Goal: Task Accomplishment & Management: Use online tool/utility

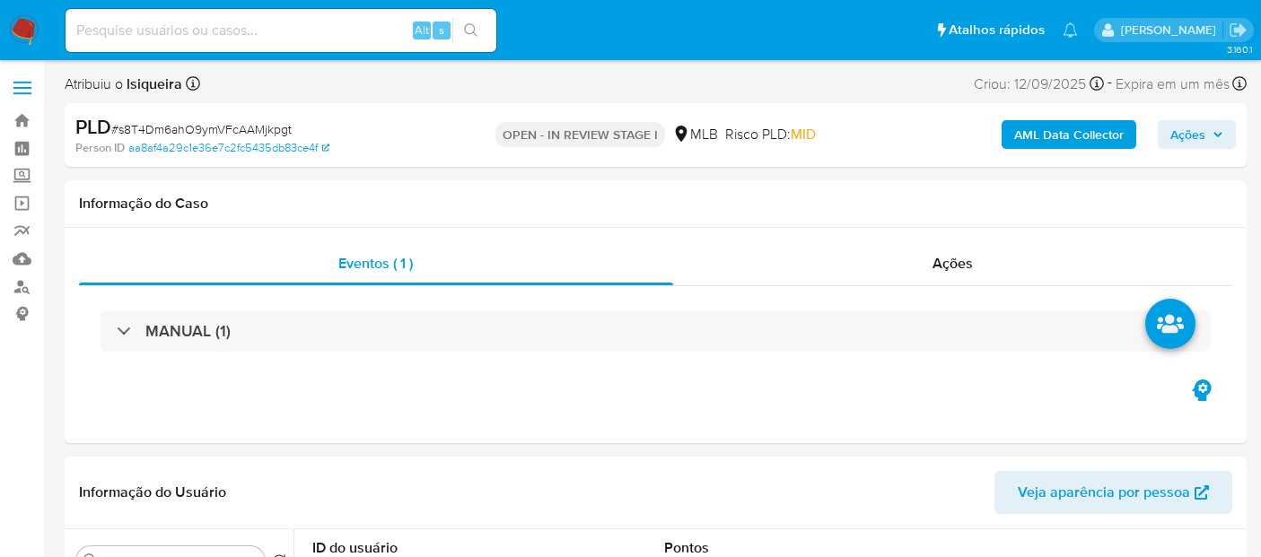
select select "10"
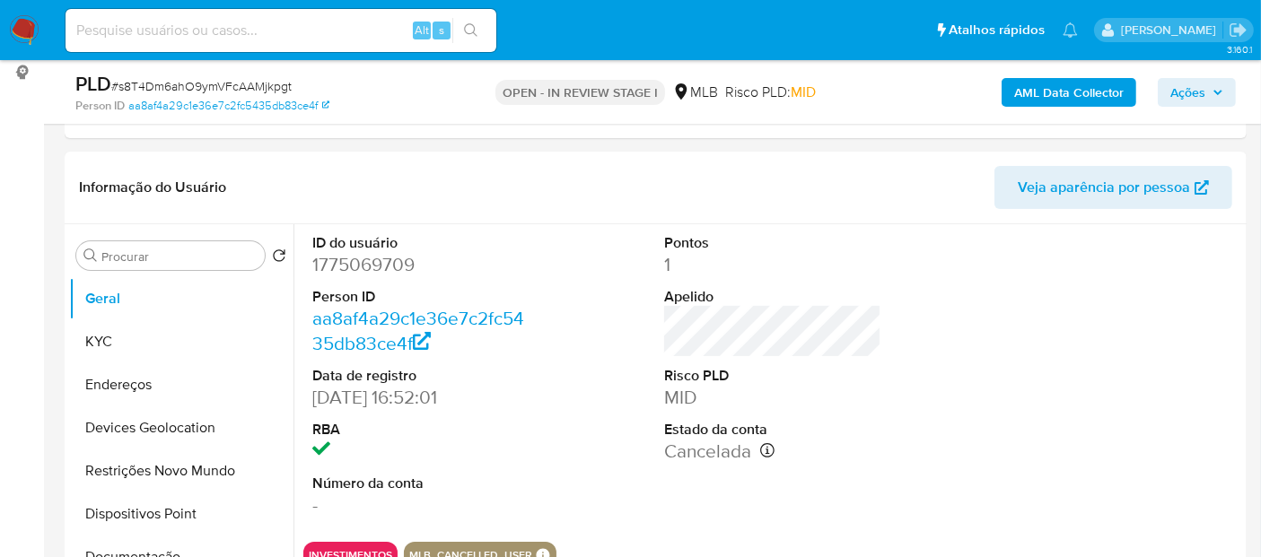
scroll to position [299, 0]
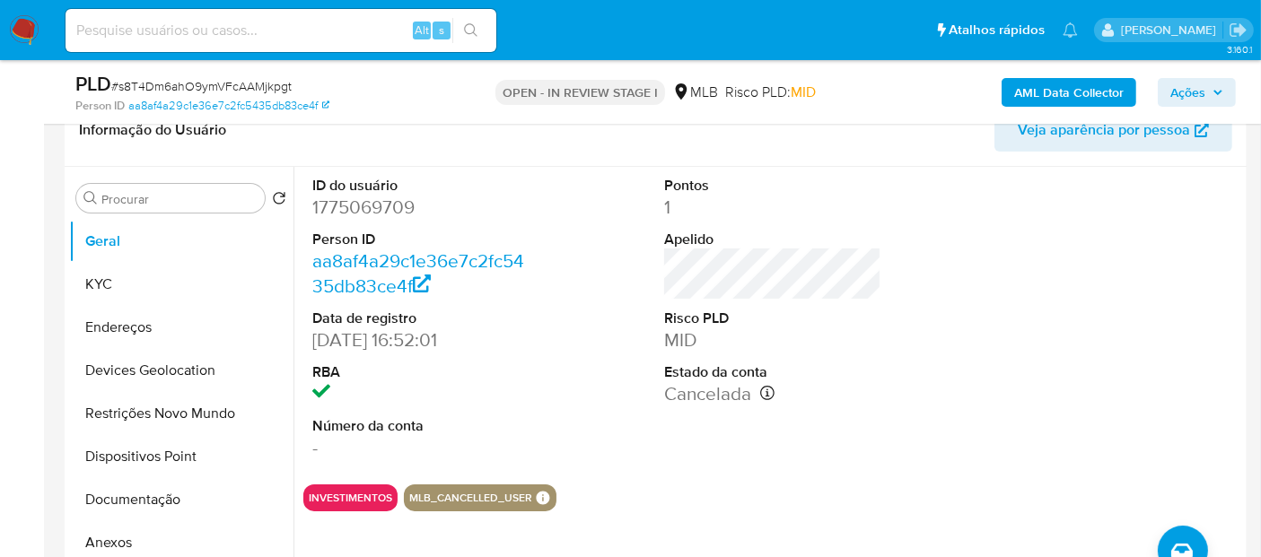
click at [405, 208] on dd "1775069709" at bounding box center [420, 207] width 217 height 25
copy dd "1775069709"
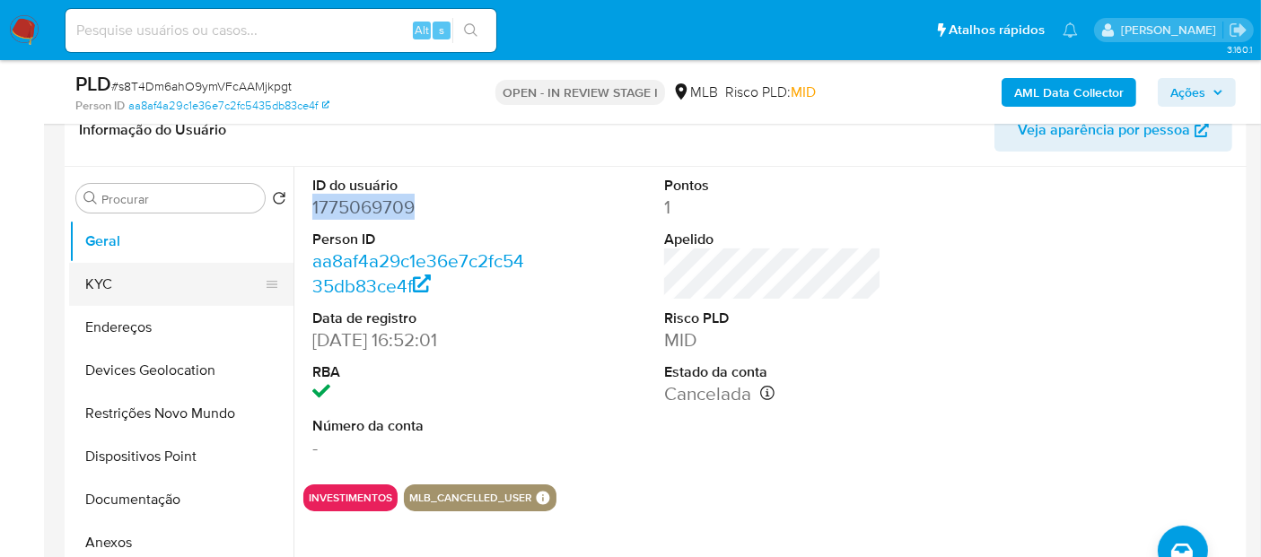
click at [210, 291] on button "KYC" at bounding box center [174, 284] width 210 height 43
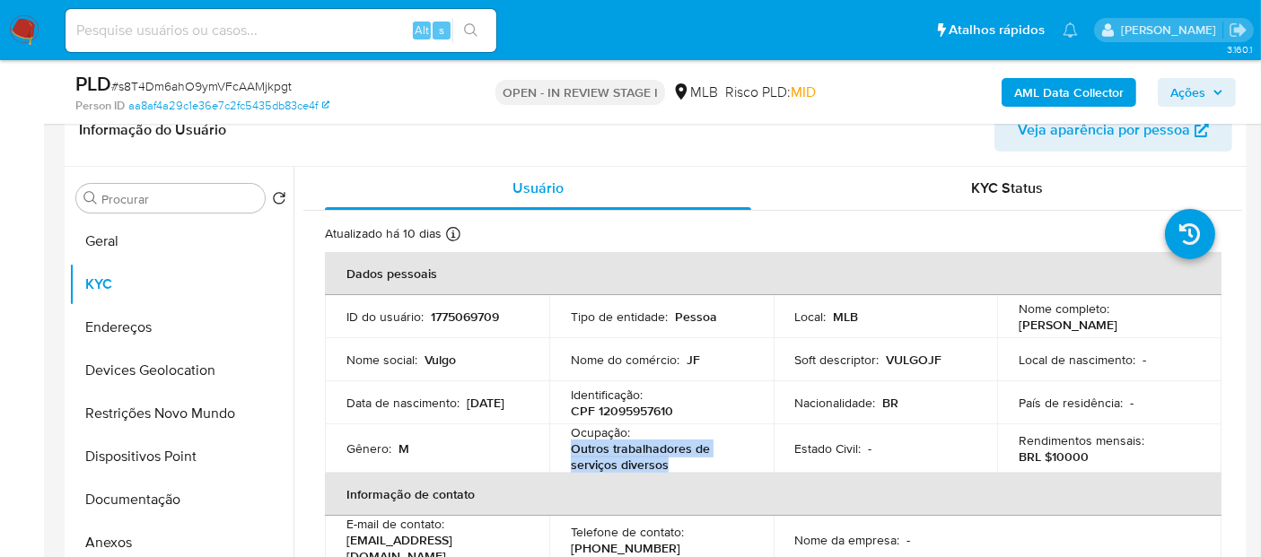
drag, startPoint x: 690, startPoint y: 466, endPoint x: 562, endPoint y: 442, distance: 130.6
click at [562, 442] on td "Ocupação : Outros trabalhadores de serviços diversos" at bounding box center [661, 449] width 224 height 48
copy p "Outros trabalhadores de serviços diversos"
click at [829, 237] on div "Atualizado há 10 dias Criado: 18/04/2024 17:52:02 Atualizado: 14/09/2025 02:33:…" at bounding box center [750, 236] width 851 height 23
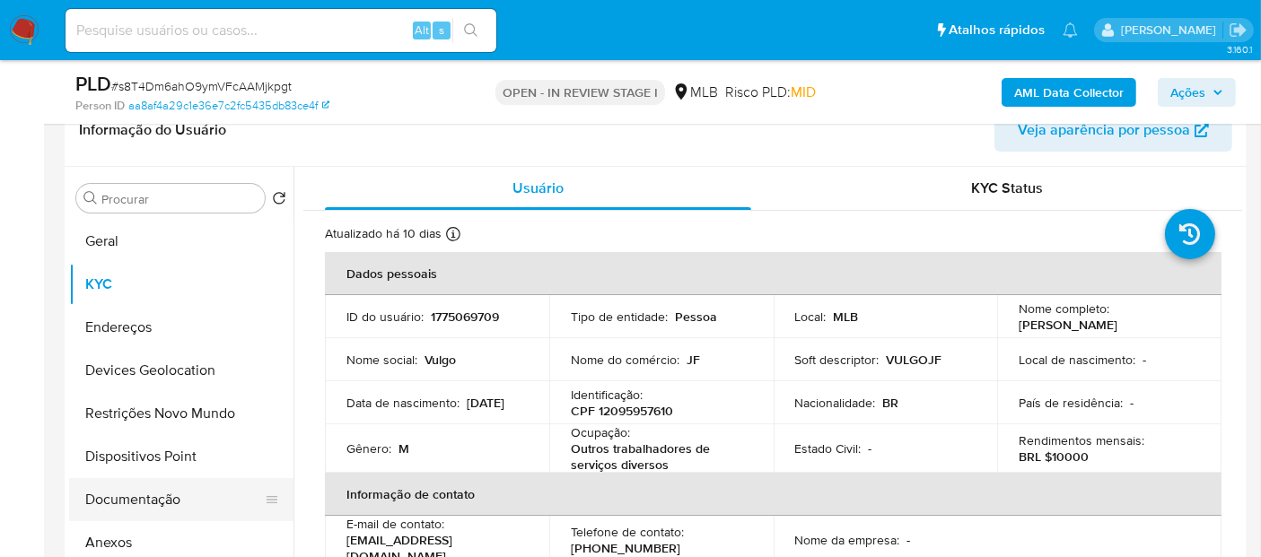
click at [197, 488] on button "Documentação" at bounding box center [174, 499] width 210 height 43
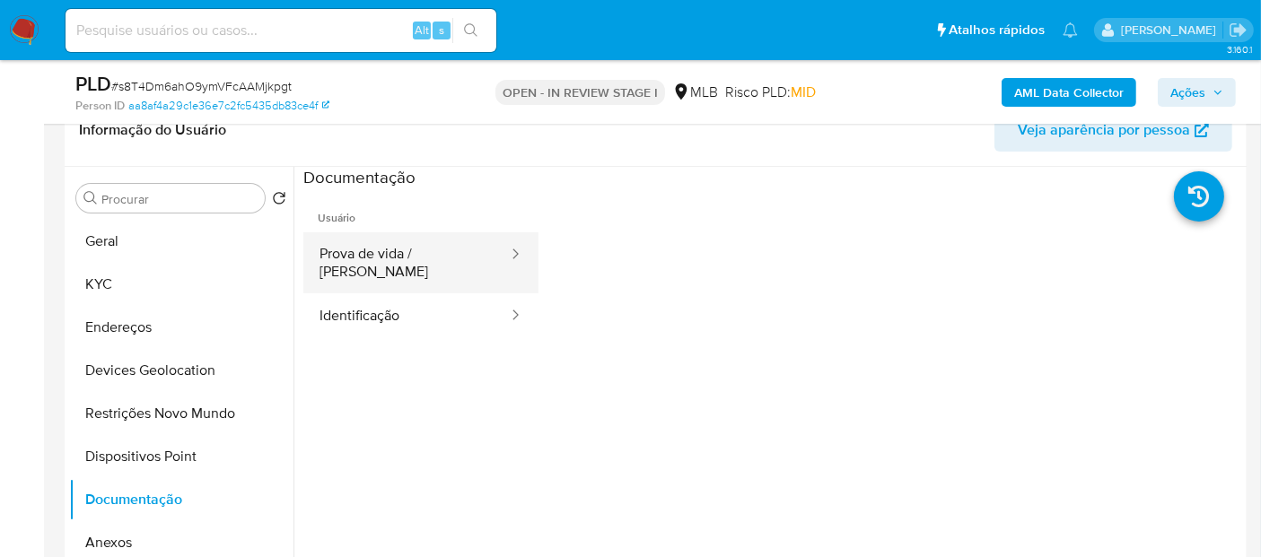
click at [407, 260] on button "Prova de vida / Selfie" at bounding box center [406, 263] width 206 height 61
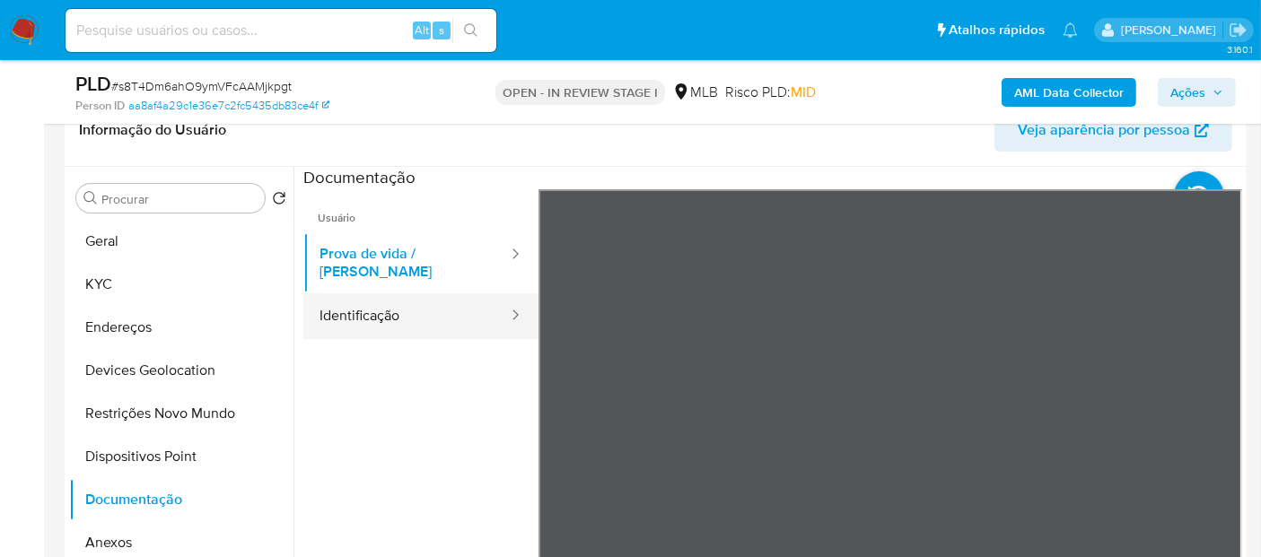
click at [423, 309] on button "Identificação" at bounding box center [406, 317] width 206 height 46
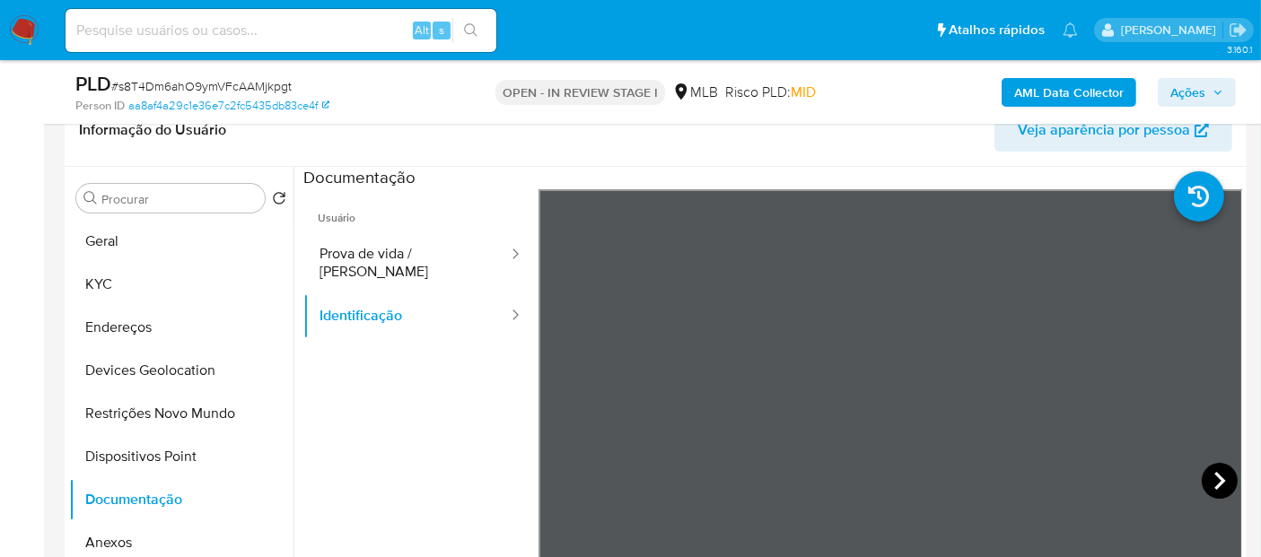
click at [1215, 477] on icon at bounding box center [1220, 481] width 11 height 18
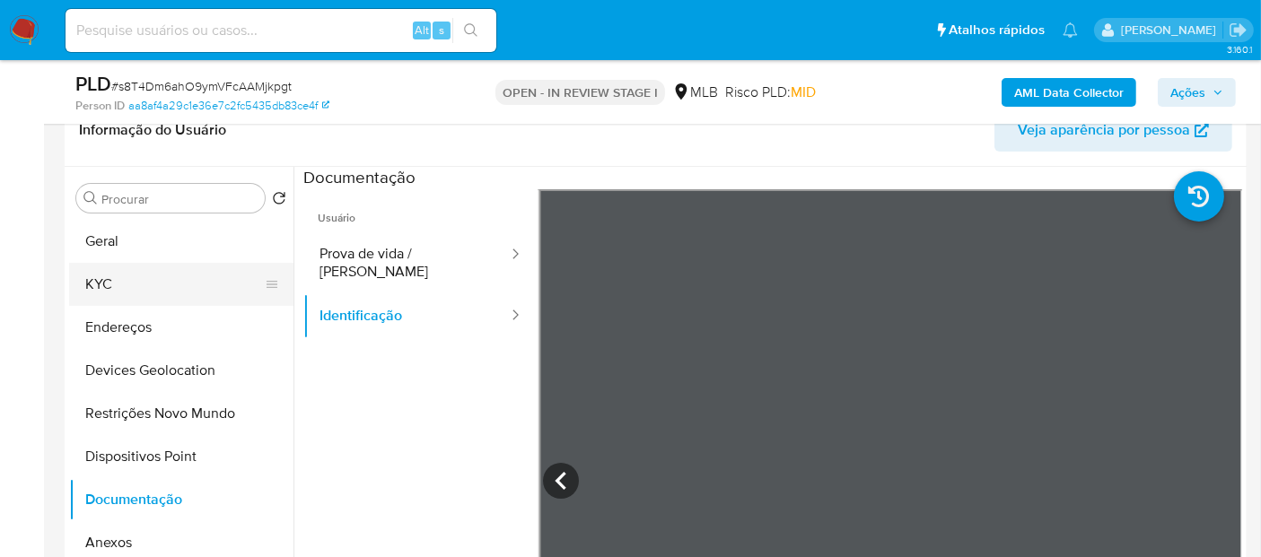
click at [97, 270] on button "KYC" at bounding box center [174, 284] width 210 height 43
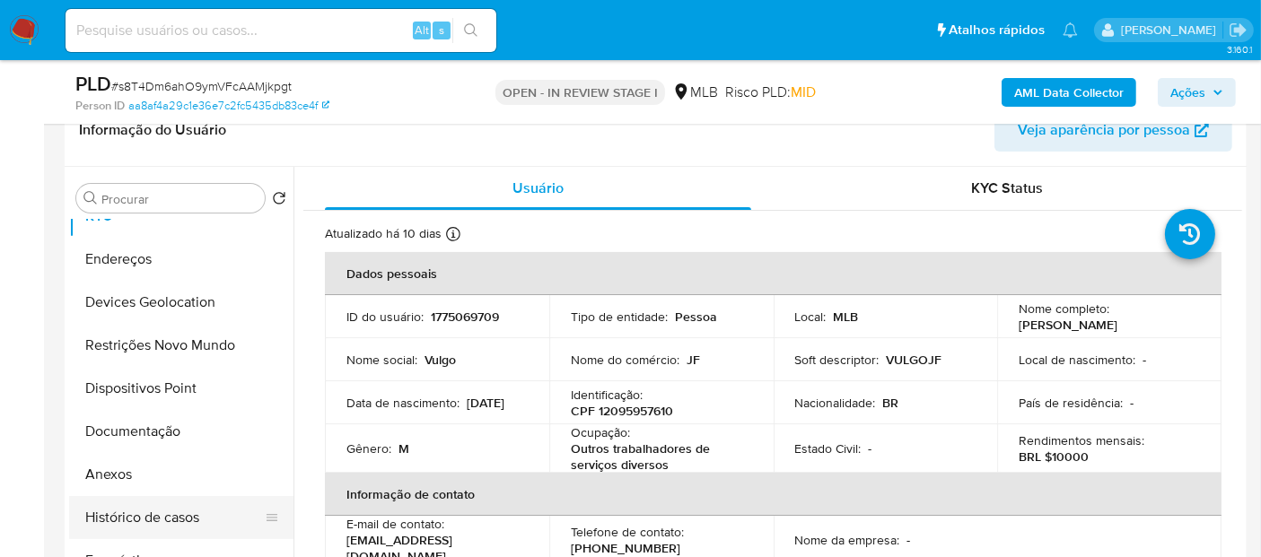
scroll to position [100, 0]
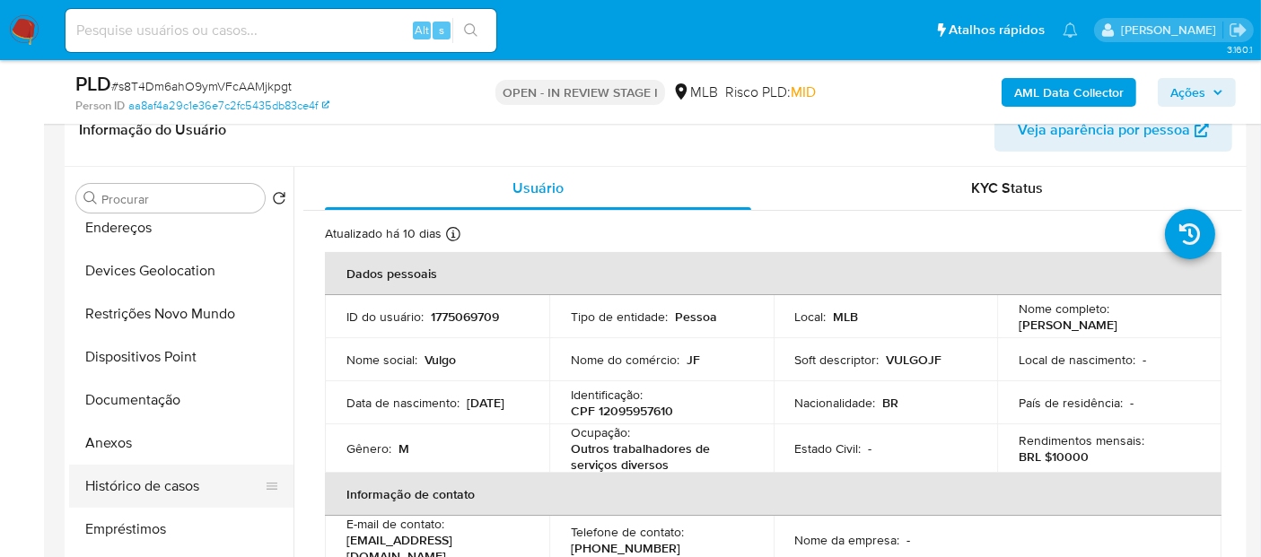
click at [180, 484] on button "Histórico de casos" at bounding box center [174, 486] width 210 height 43
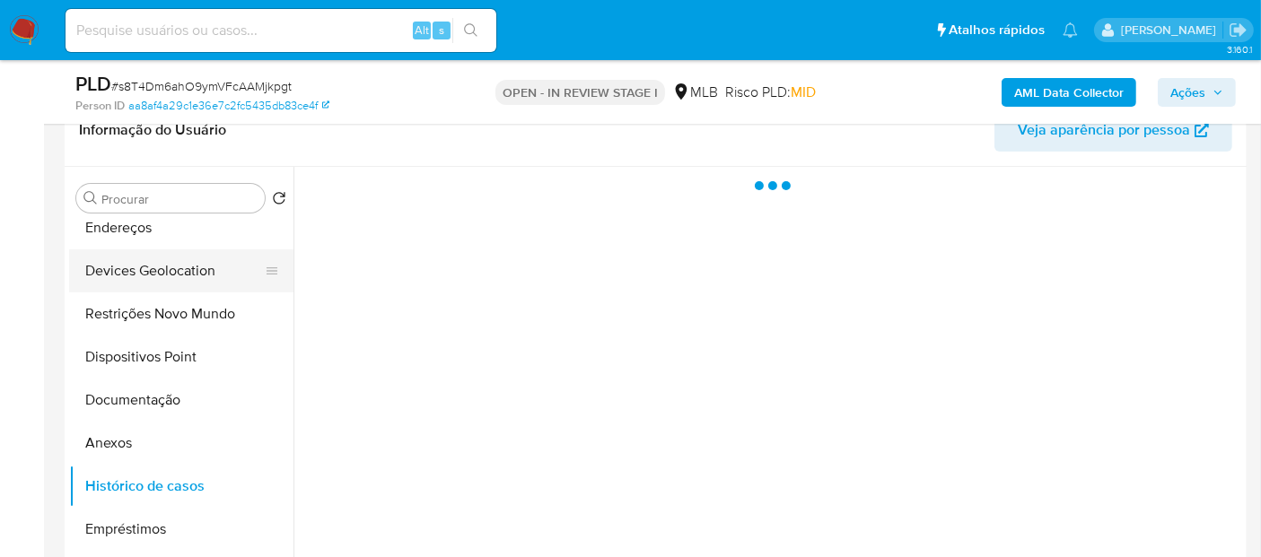
scroll to position [0, 0]
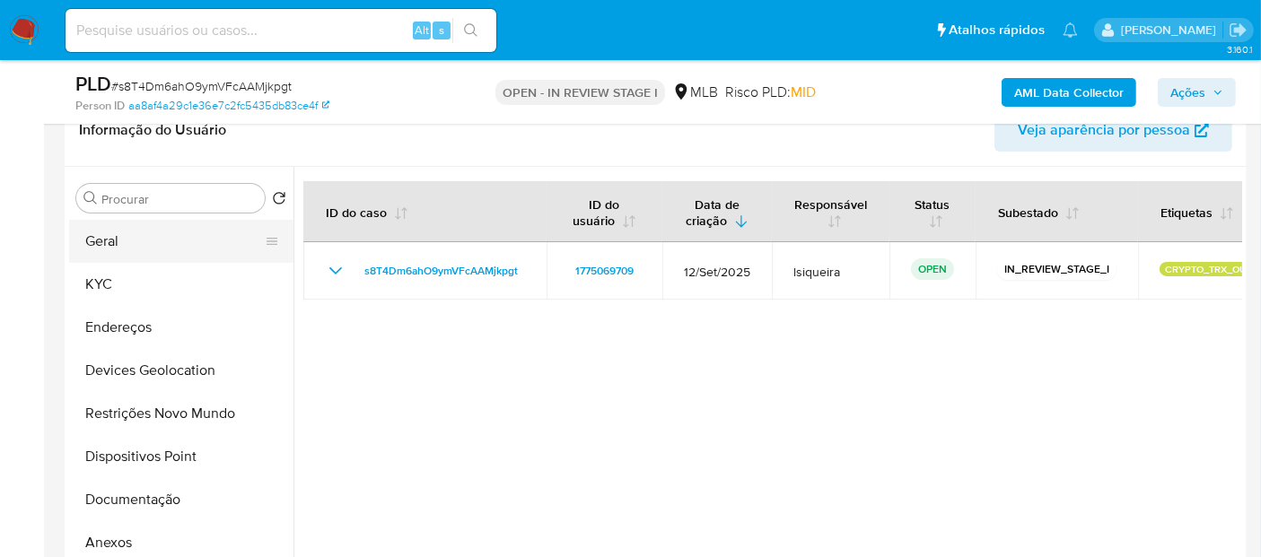
click at [150, 244] on button "Geral" at bounding box center [174, 241] width 210 height 43
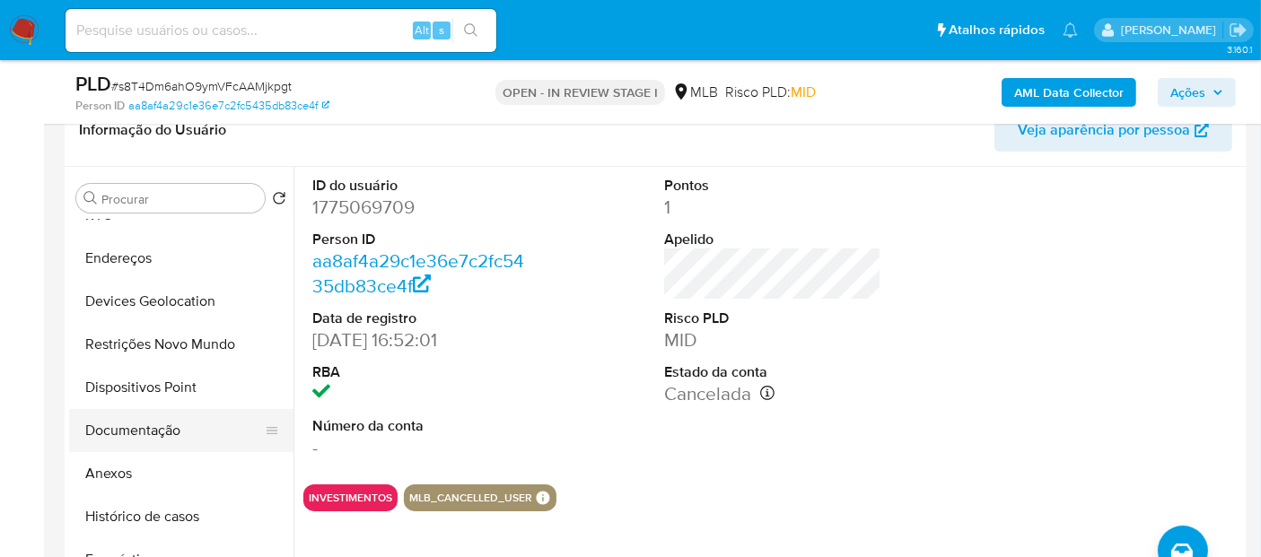
scroll to position [199, 0]
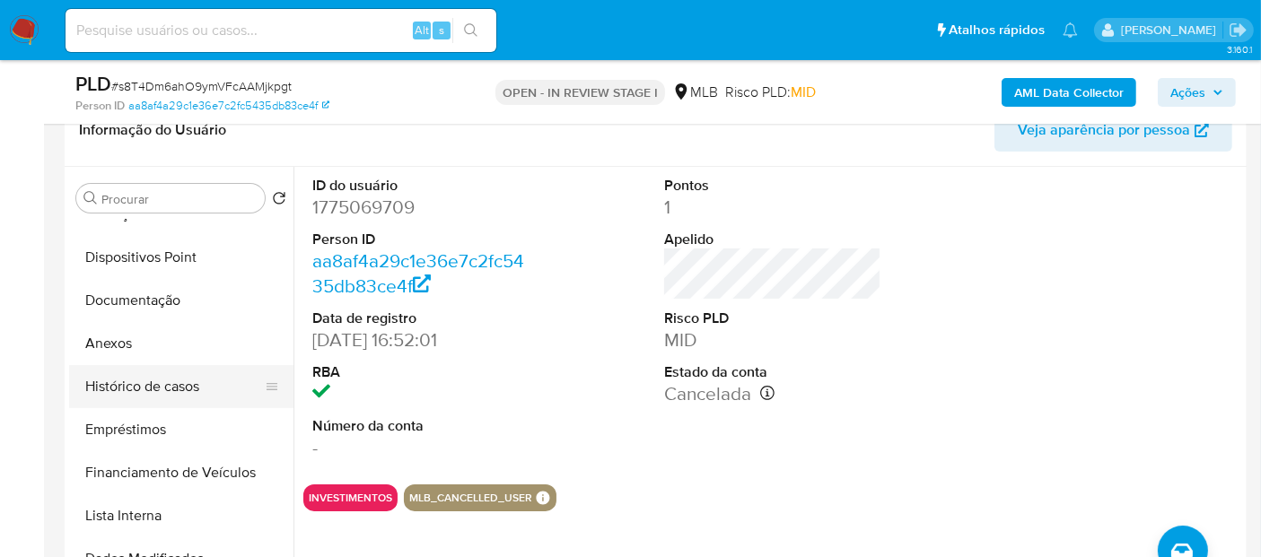
click at [191, 391] on button "Histórico de casos" at bounding box center [174, 386] width 210 height 43
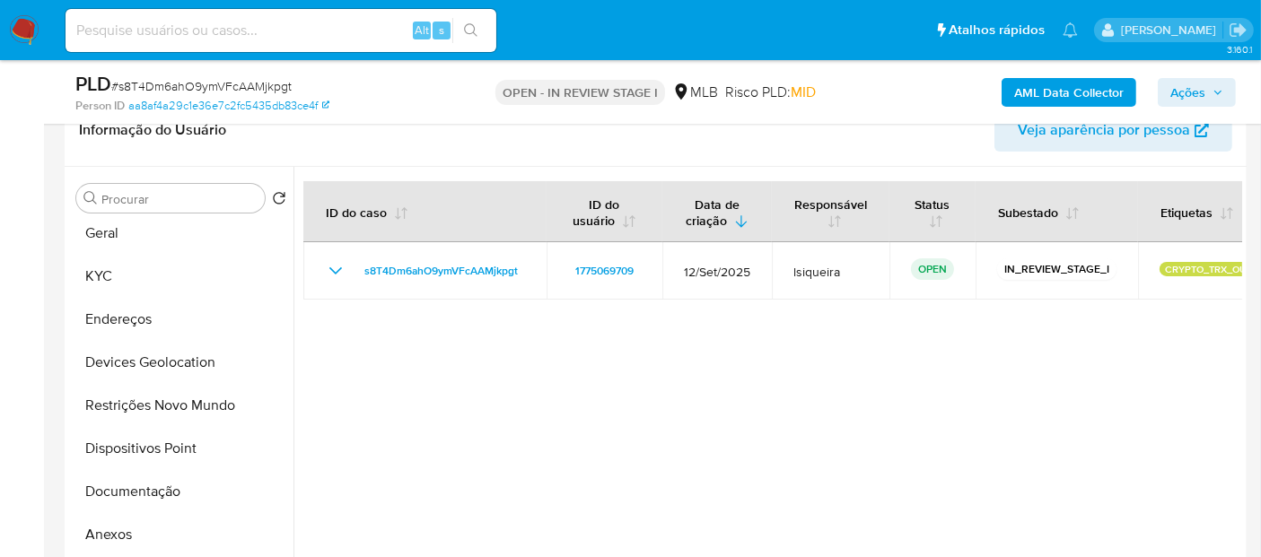
scroll to position [0, 0]
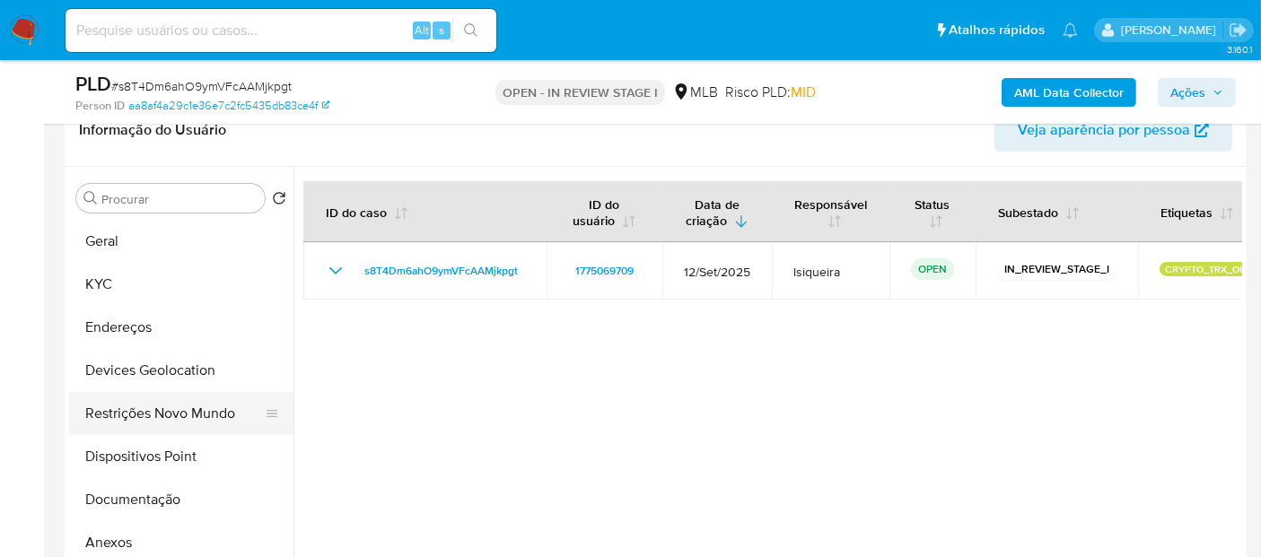
click at [167, 392] on button "Restrições Novo Mundo" at bounding box center [174, 413] width 210 height 43
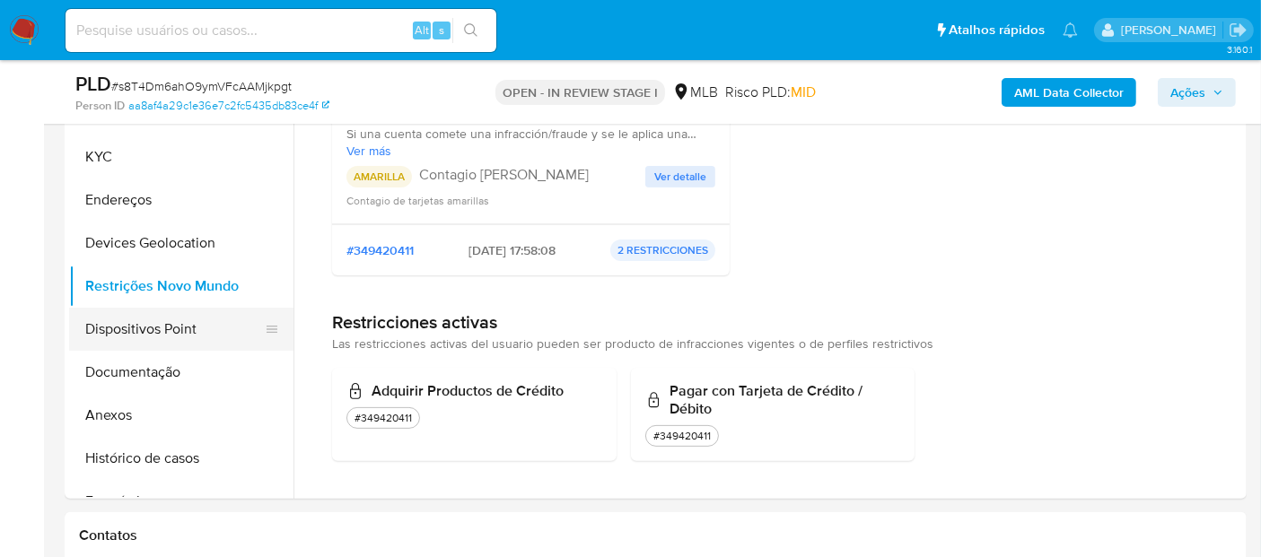
scroll to position [399, 0]
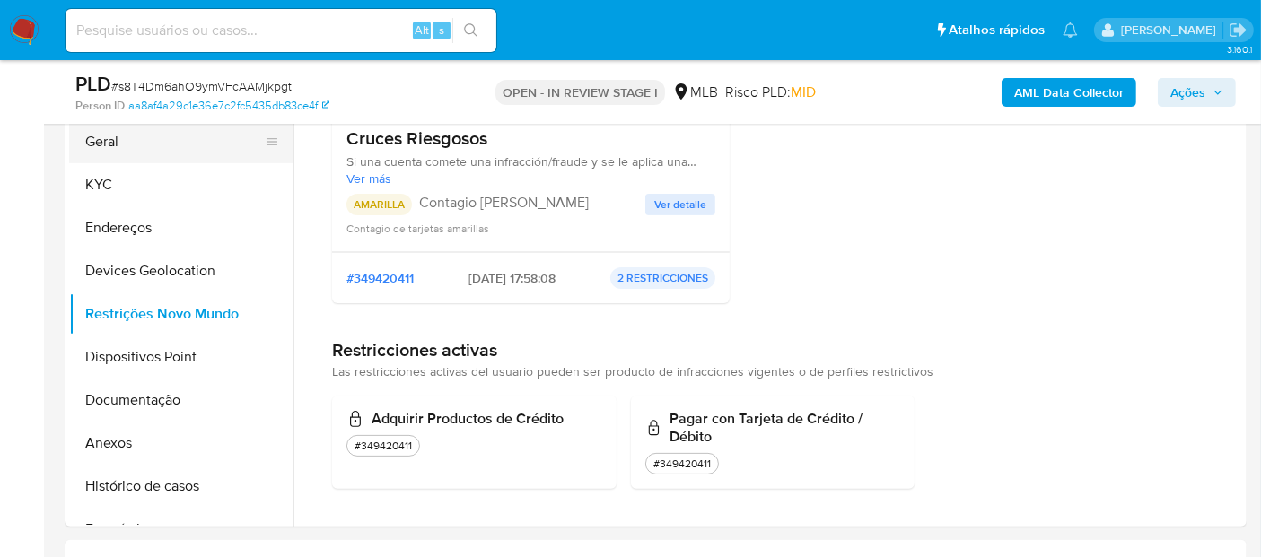
click at [185, 152] on button "Geral" at bounding box center [174, 141] width 210 height 43
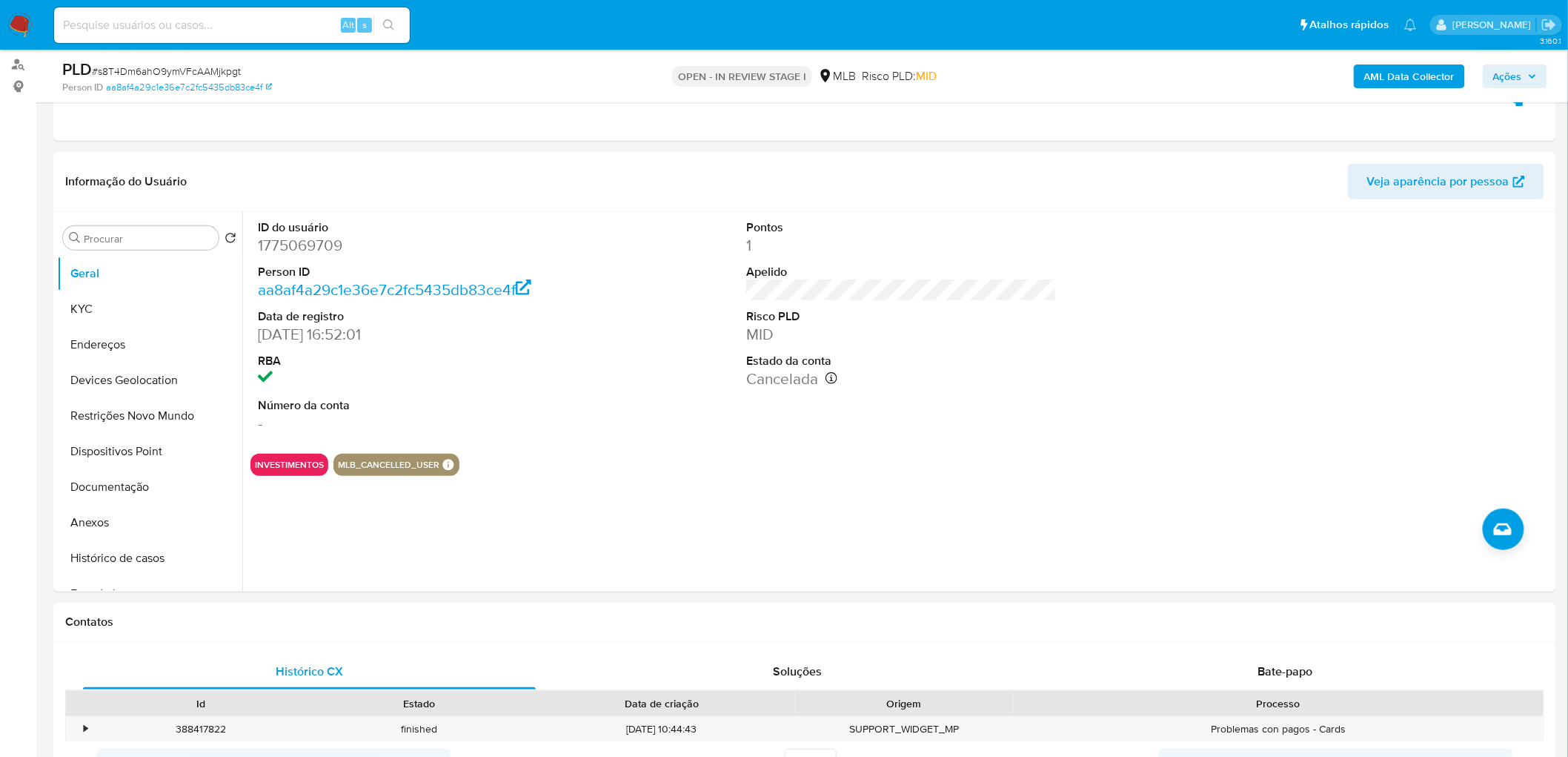
scroll to position [164, 0]
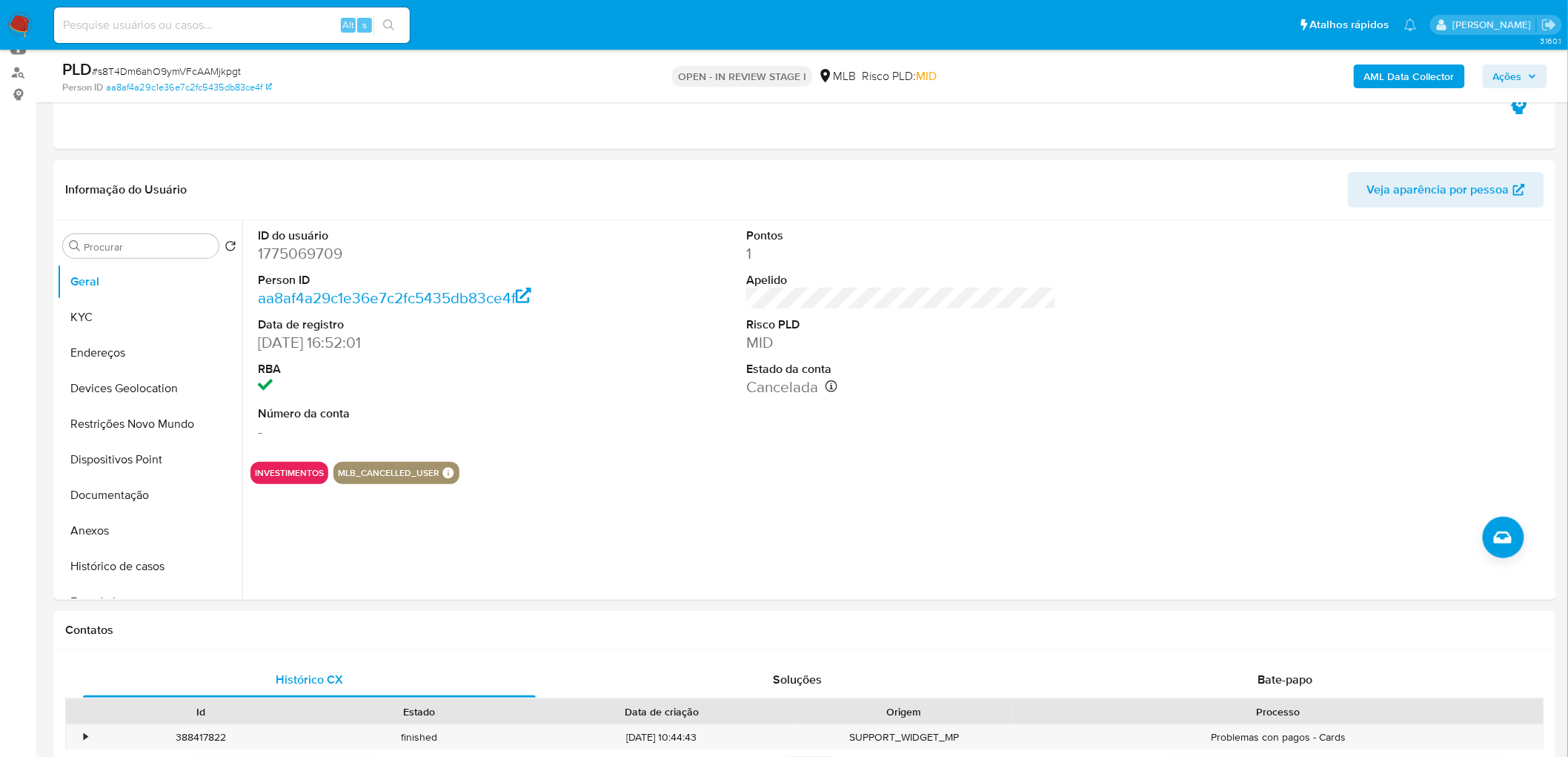
click at [641, 305] on div "ID do usuário 1775069709 Person ID aa8af4a29c1e36e7c2fc5435db83ce4f Data de reg…" at bounding box center [900, 335] width 1301 height 229
drag, startPoint x: 645, startPoint y: 305, endPoint x: 105, endPoint y: 319, distance: 540.2
click at [137, 311] on button "KYC" at bounding box center [144, 317] width 173 height 35
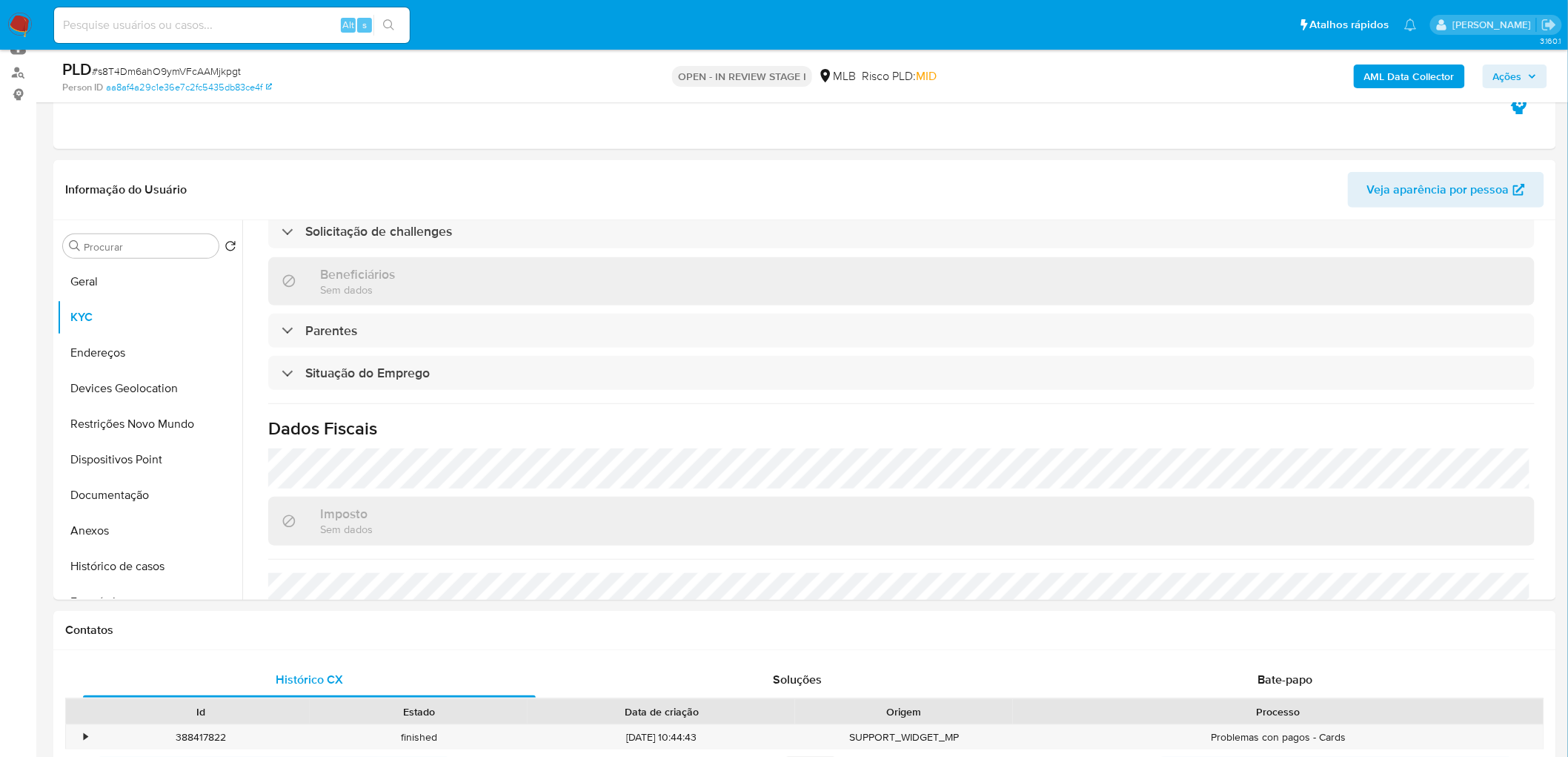
scroll to position [576, 0]
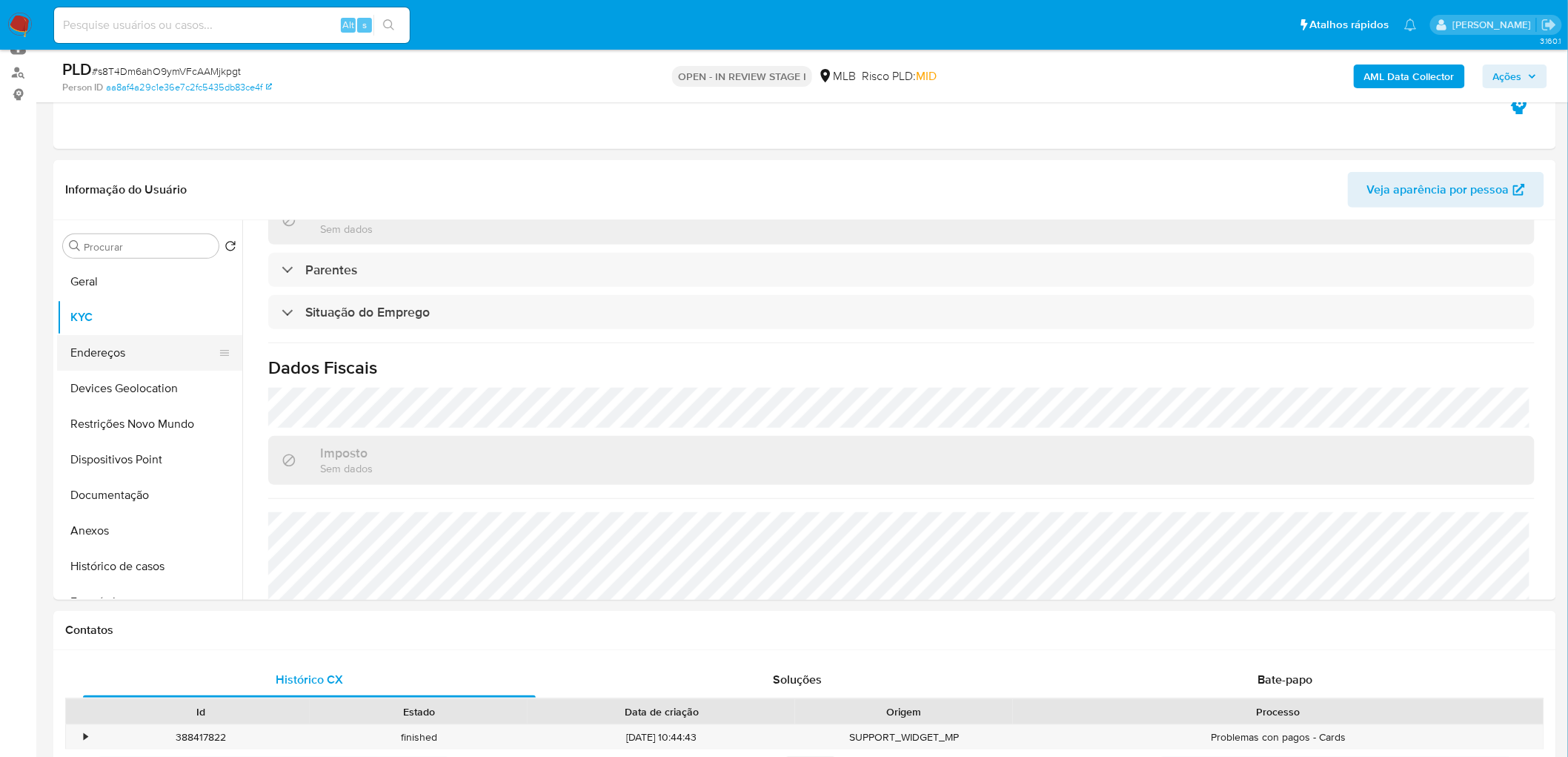
click at [109, 352] on button "Endereços" at bounding box center [144, 352] width 173 height 35
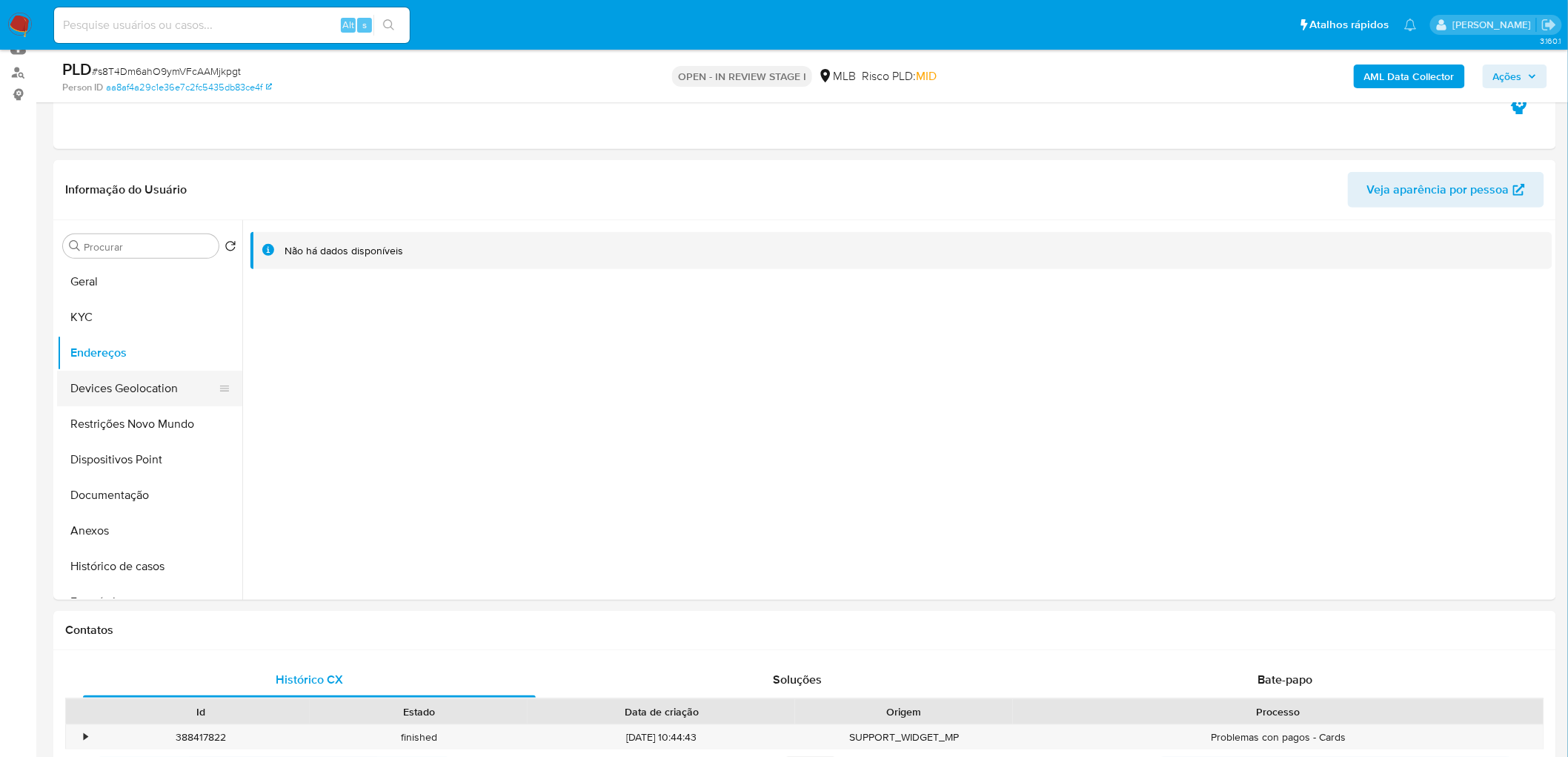
click at [122, 383] on button "Devices Geolocation" at bounding box center [144, 388] width 173 height 35
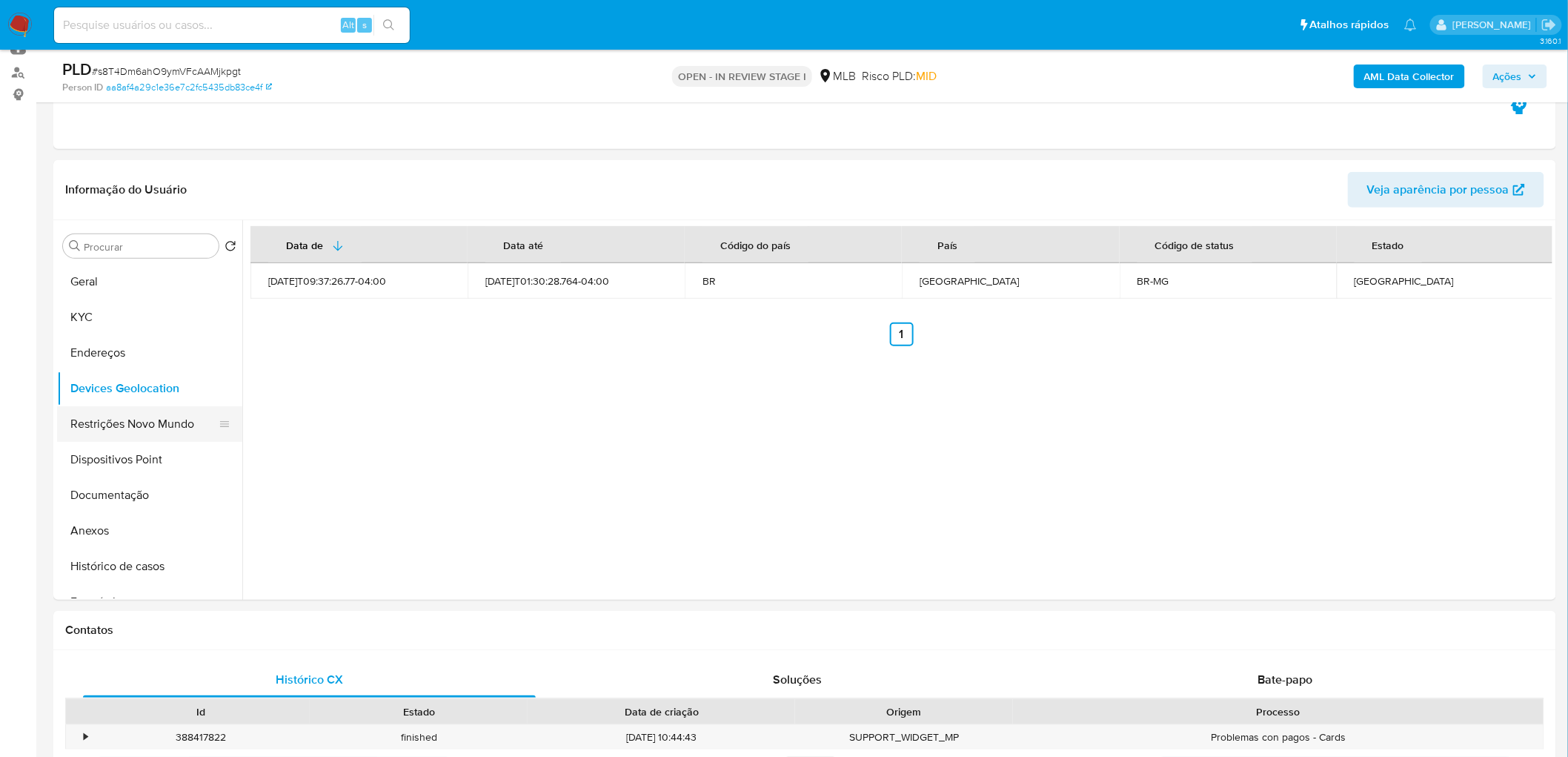
drag, startPoint x: 397, startPoint y: 508, endPoint x: 120, endPoint y: 425, distance: 289.2
click at [120, 425] on button "Restrições Novo Mundo" at bounding box center [144, 423] width 173 height 35
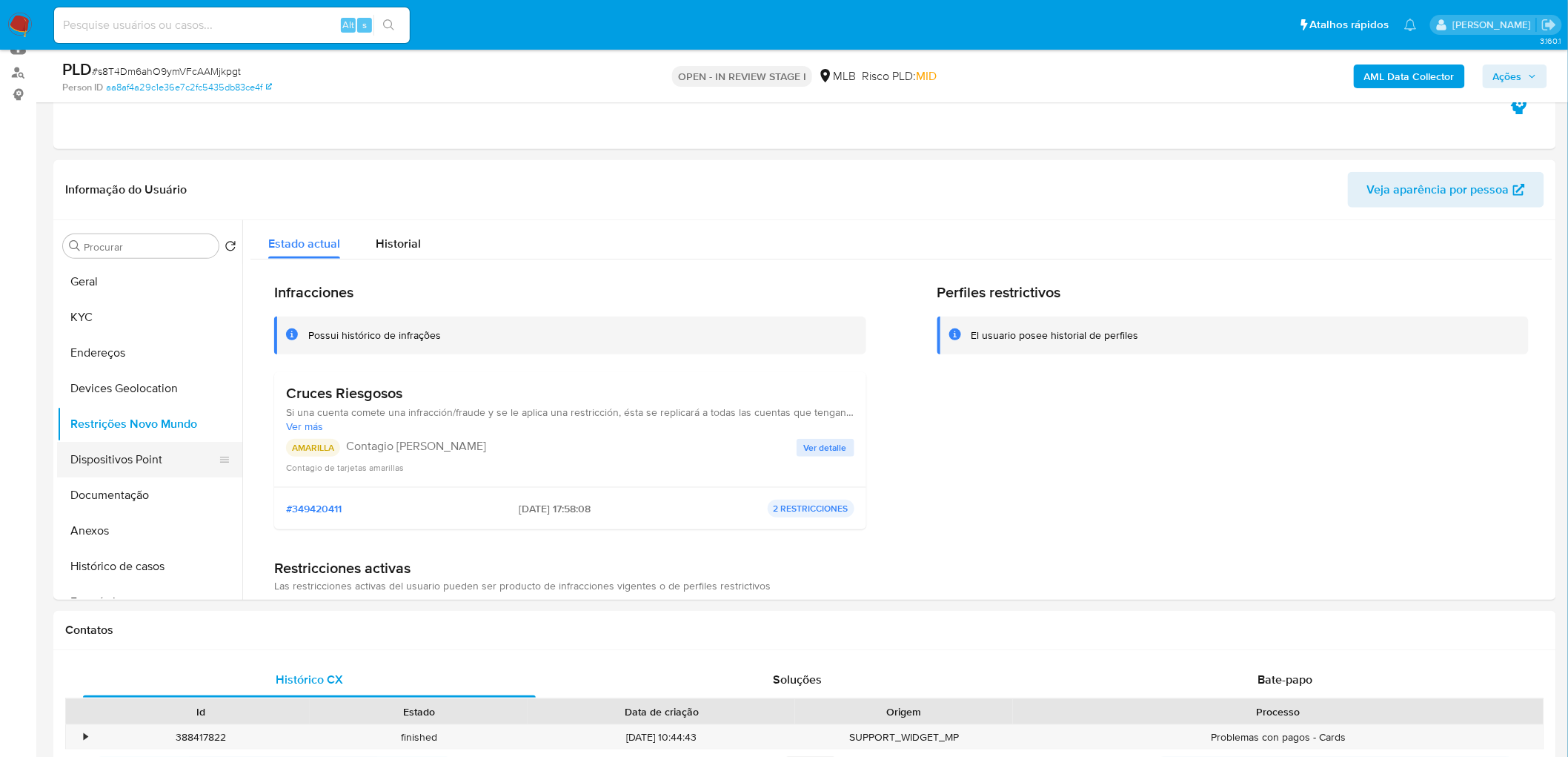
click at [80, 460] on button "Dispositivos Point" at bounding box center [144, 459] width 173 height 35
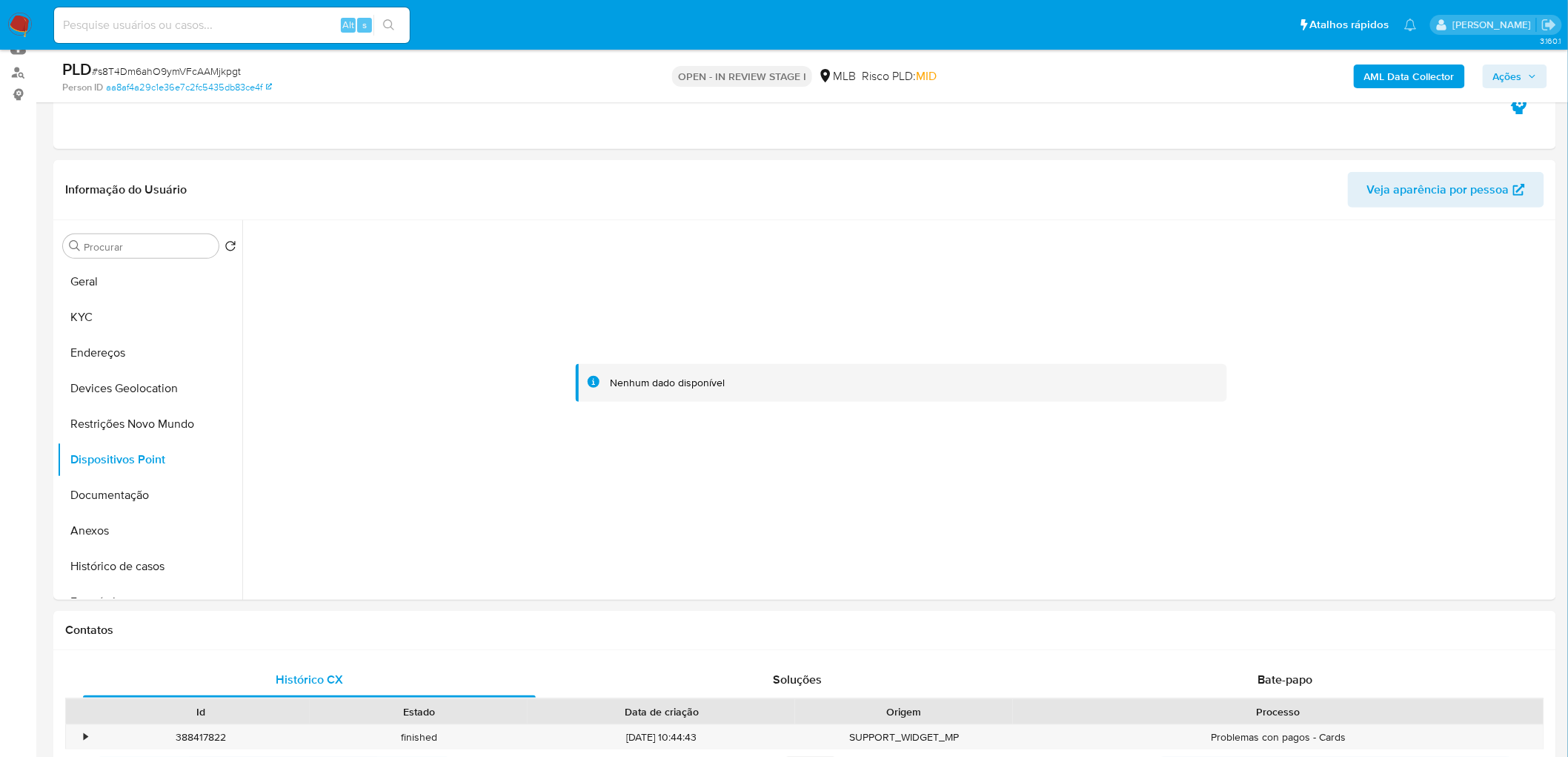
click at [1040, 56] on div "PLD # s8T4Dm6ahO9ymVFcAAMjkpgt Person ID aa8af4a29c1e36e7c2fc5435db83ce4f OPEN …" at bounding box center [805, 76] width 1503 height 53
click at [1040, 76] on b "AML Data Collector" at bounding box center [1410, 76] width 91 height 24
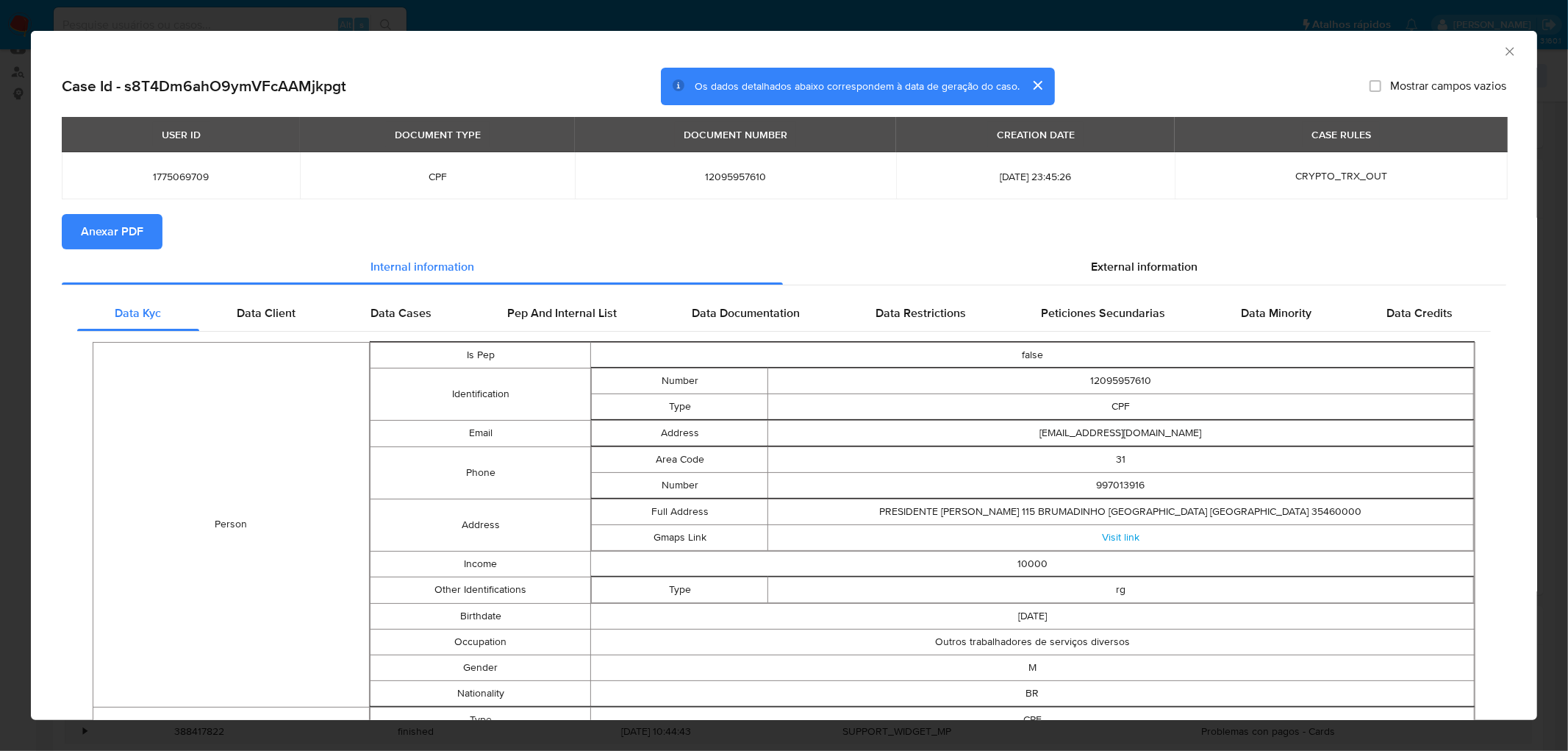
click at [127, 224] on span "Anexar PDF" at bounding box center [112, 232] width 62 height 33
click at [1032, 49] on icon "Fechar a janela" at bounding box center [1510, 52] width 15 height 15
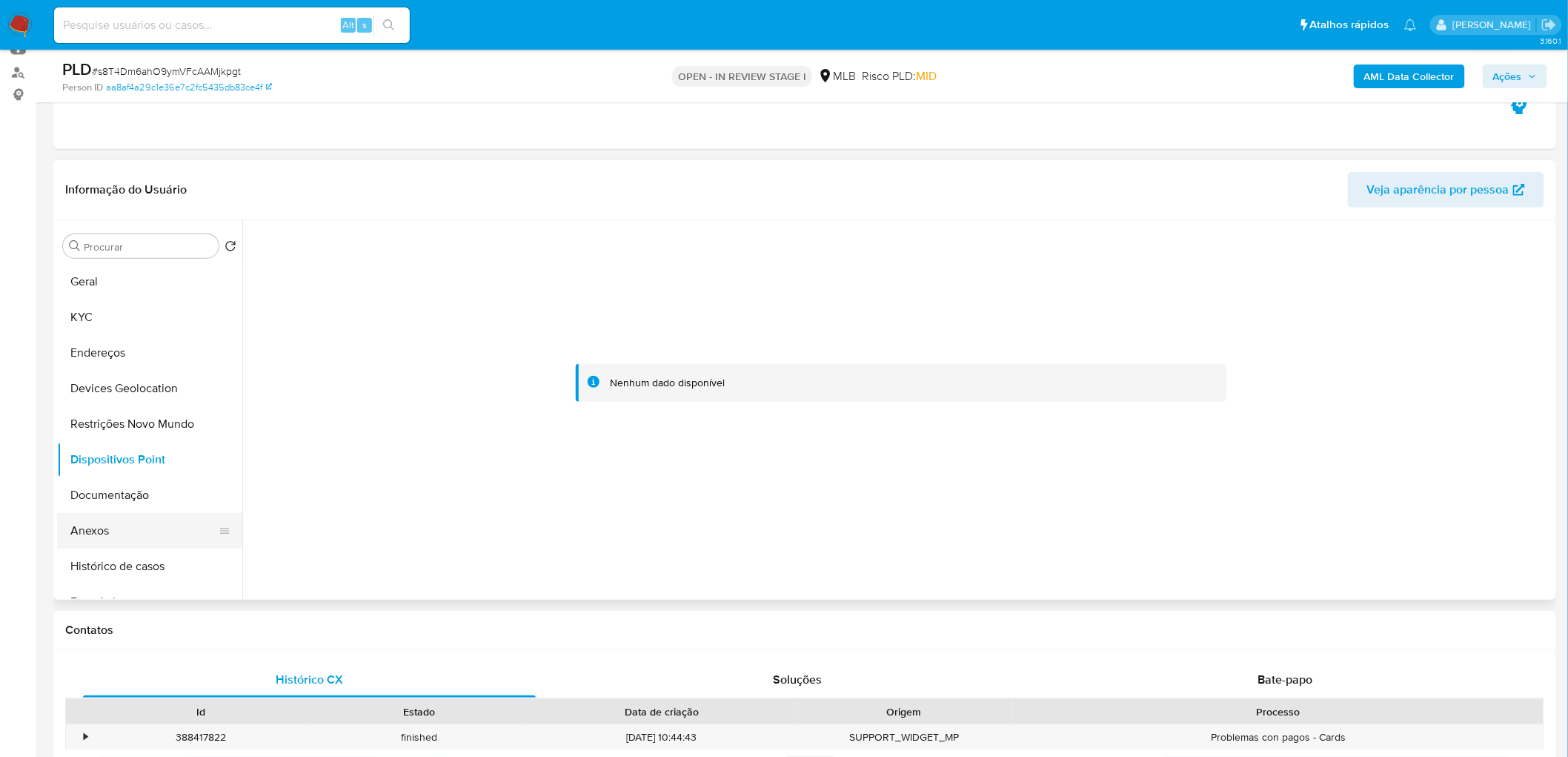
click at [116, 460] on button "Anexos" at bounding box center [144, 530] width 173 height 35
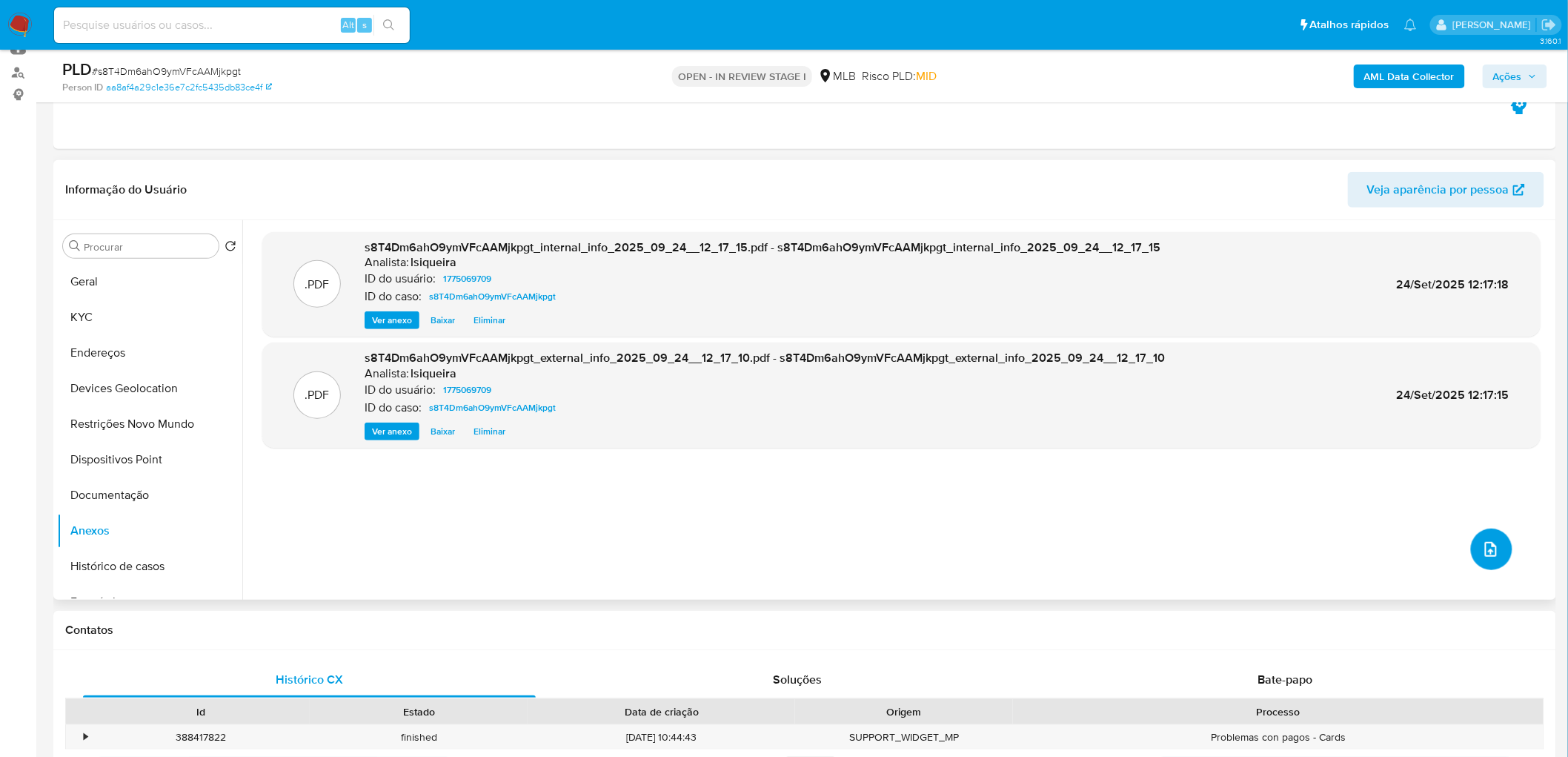
click at [1040, 460] on icon "upload-file" at bounding box center [1490, 549] width 18 height 18
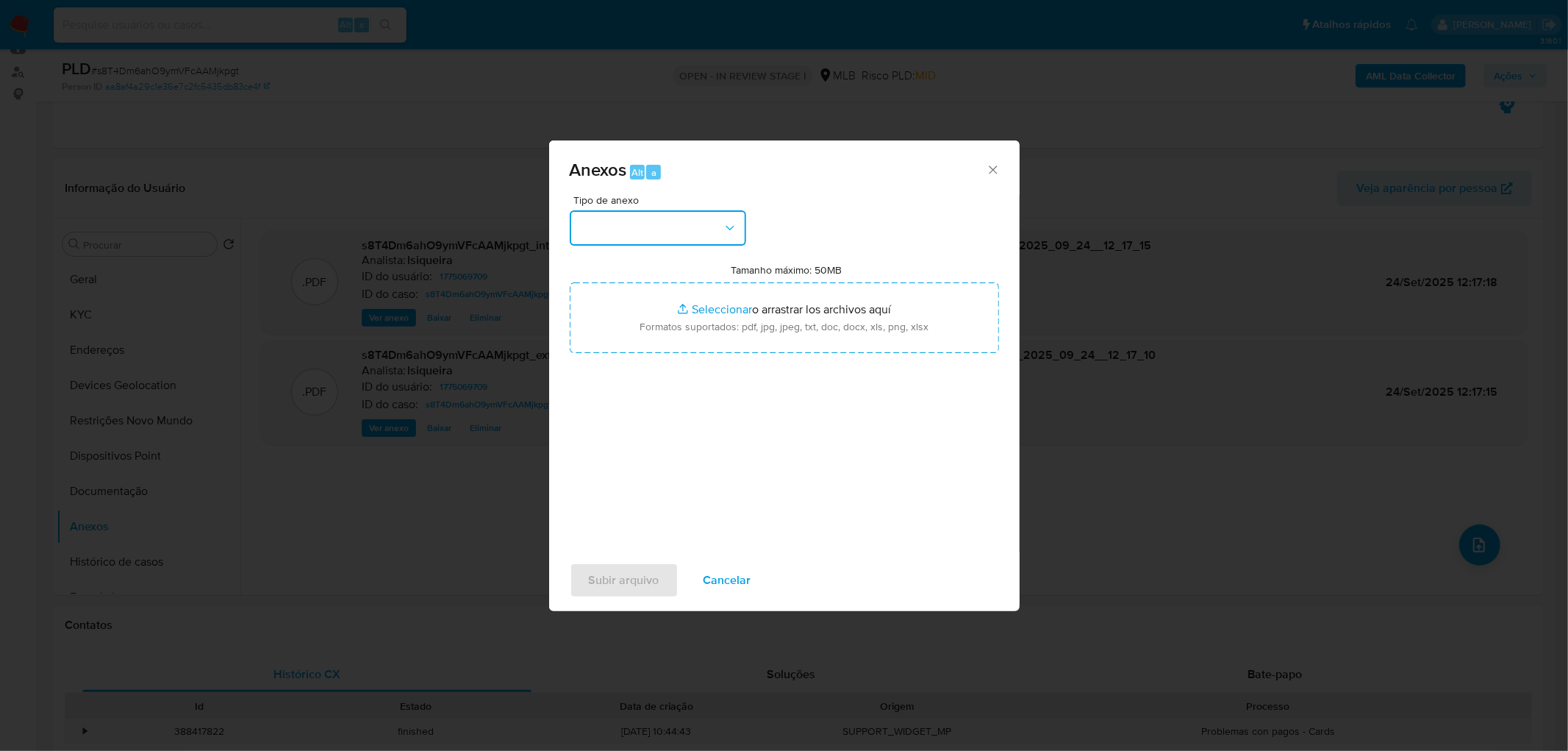
click at [689, 216] on button "button" at bounding box center [657, 228] width 176 height 35
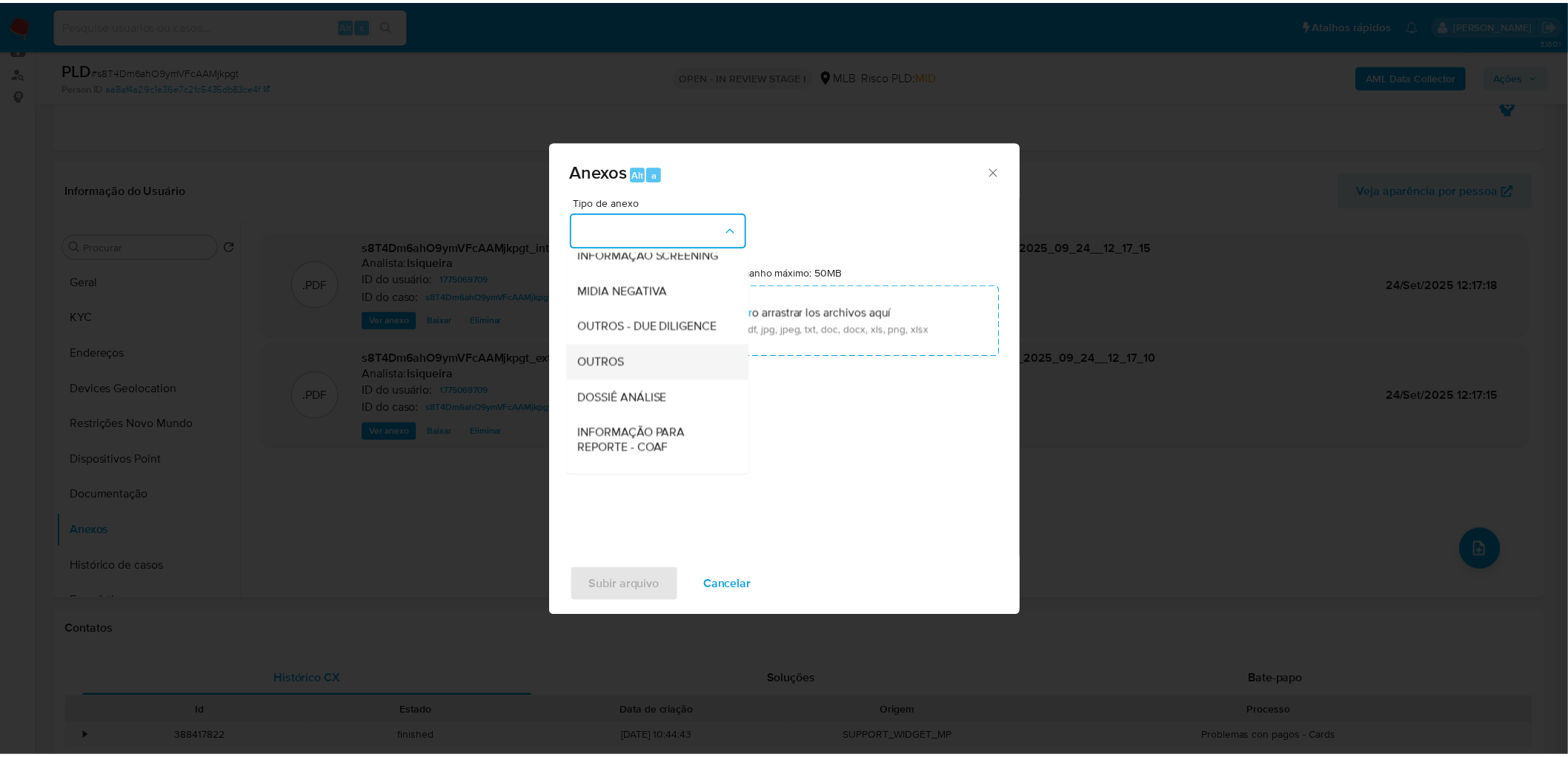
scroll to position [164, 0]
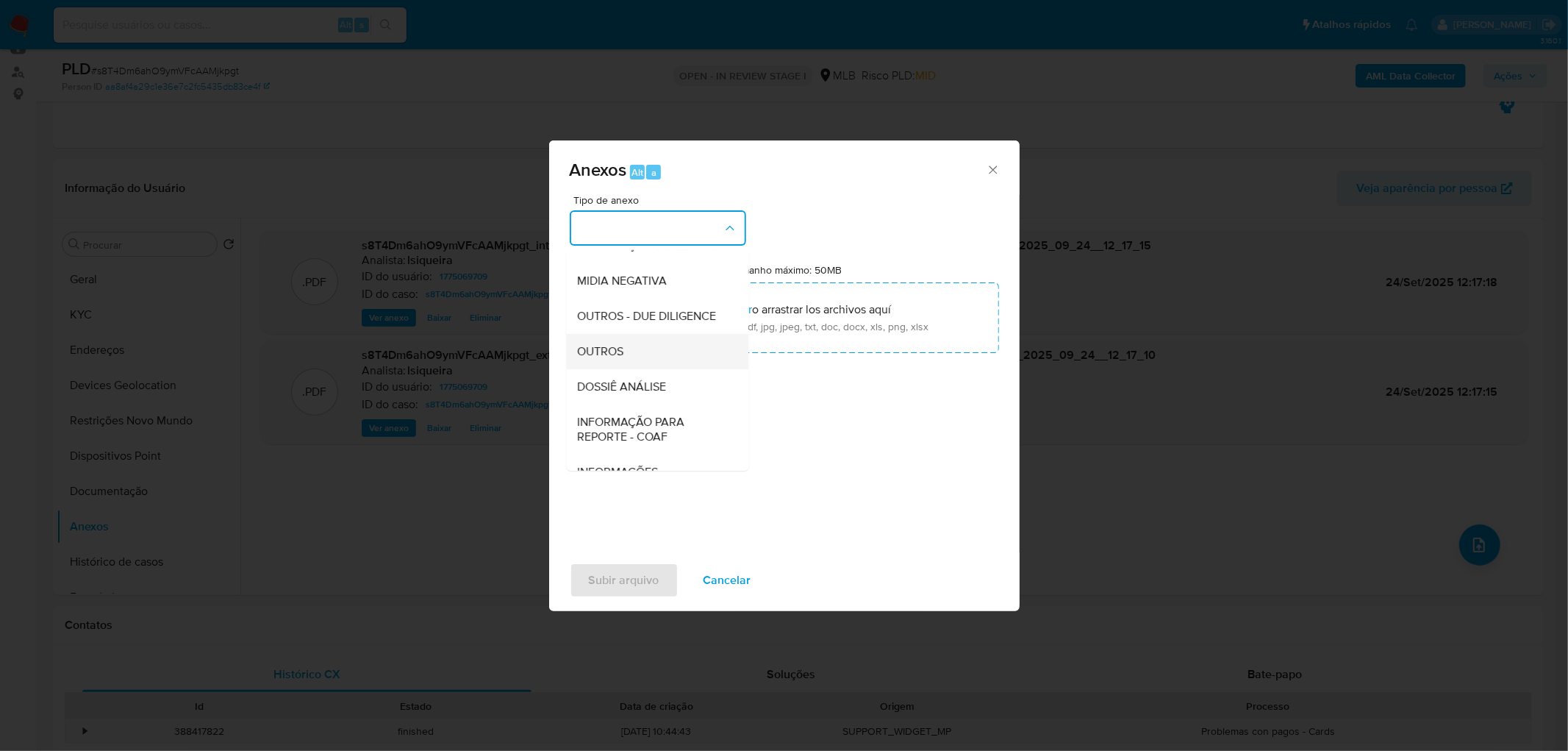
click at [648, 369] on div "OUTROS" at bounding box center [653, 351] width 150 height 35
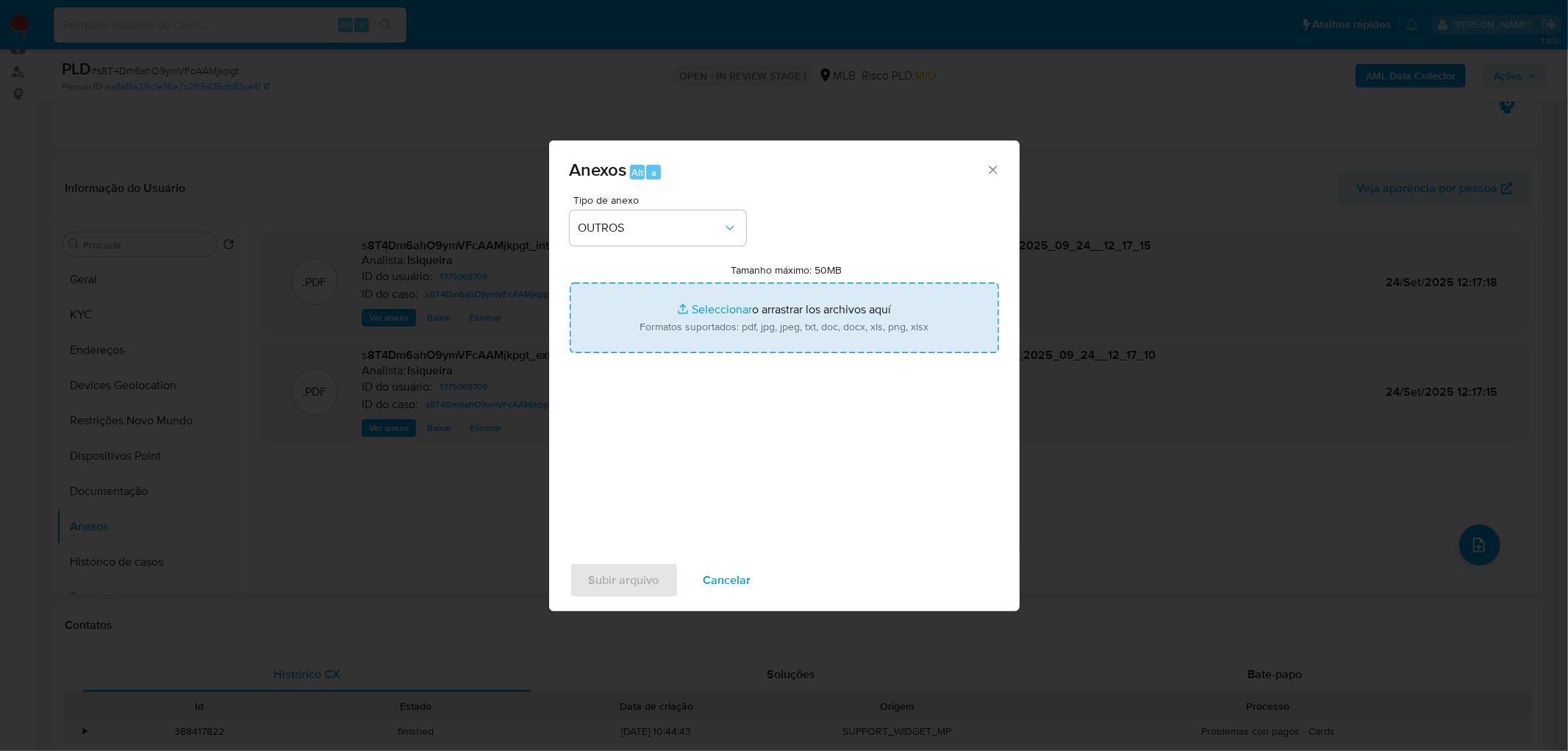
click at [730, 327] on input "Tamanho máximo: 50MB Seleccionar archivos" at bounding box center [784, 318] width 429 height 70
type input "C:\fakepath\DECLINIO- s8T4Dm6ahO9ymVFcAAMjkpgt - CPF 12095957610 - JOAO FELIPE …"
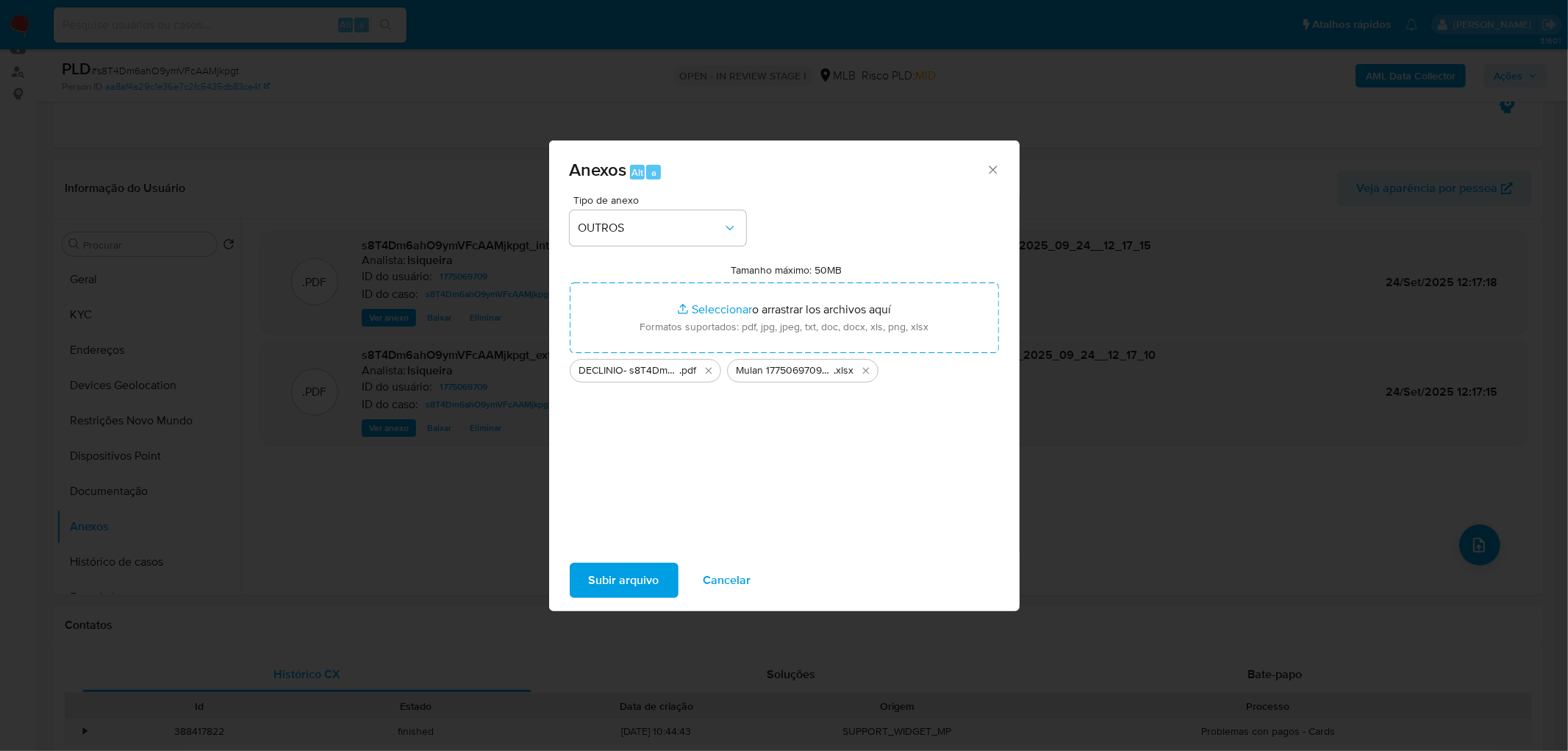
click at [635, 456] on span "Subir arquivo" at bounding box center [624, 581] width 70 height 33
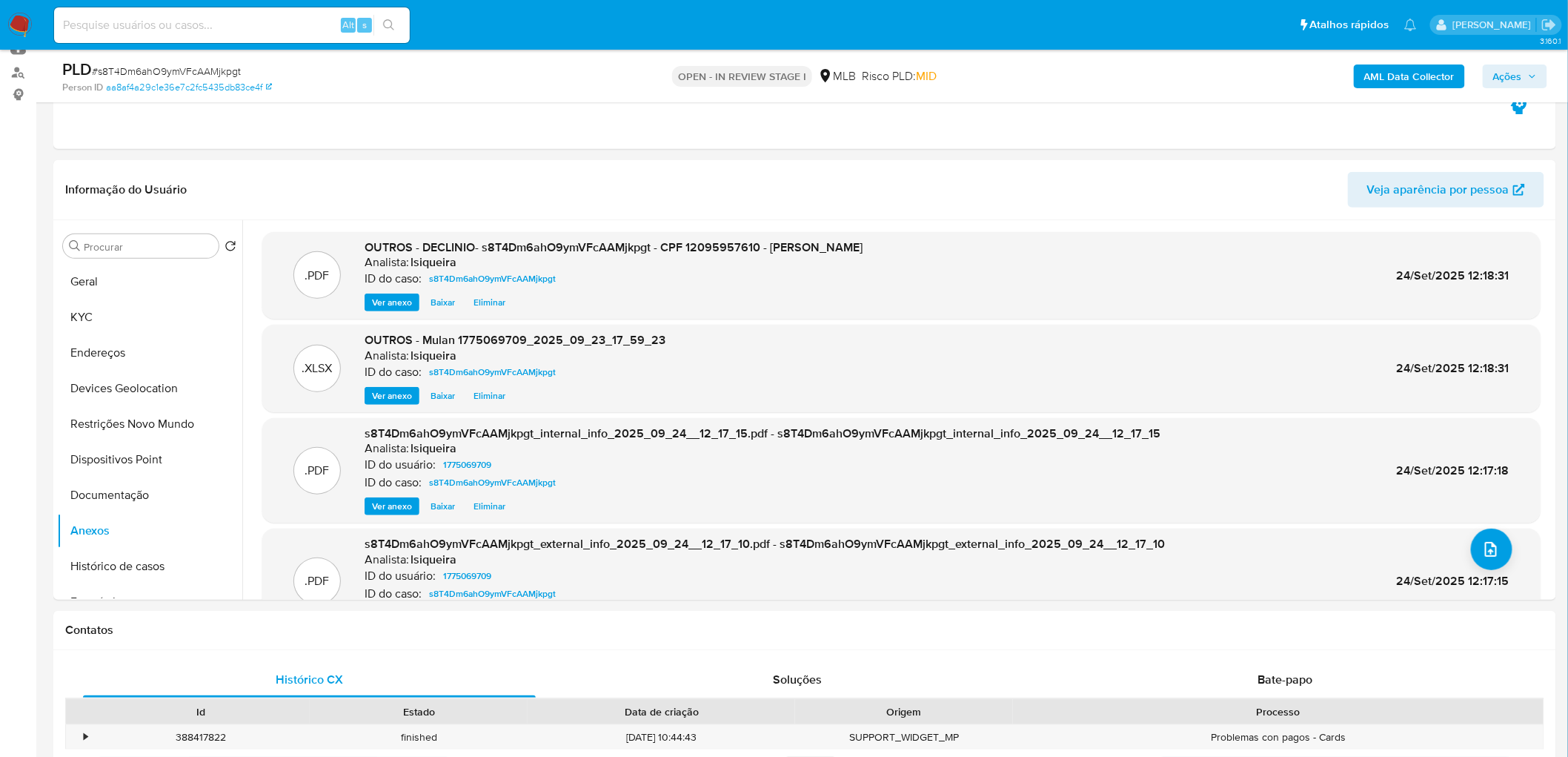
click at [1040, 78] on span "Ações" at bounding box center [1507, 76] width 29 height 24
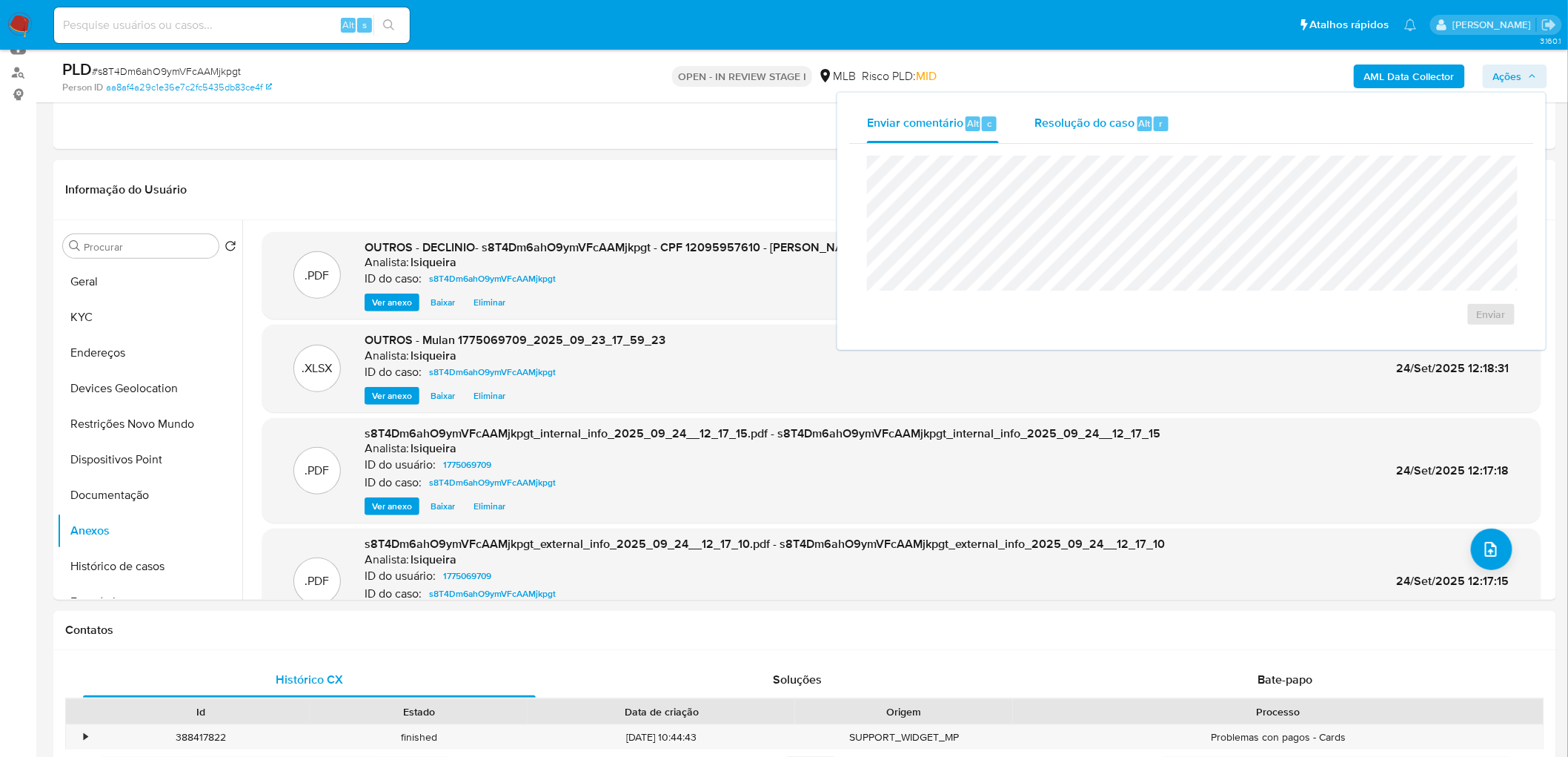
click at [1040, 134] on div "Resolução do caso Alt r" at bounding box center [1102, 124] width 135 height 39
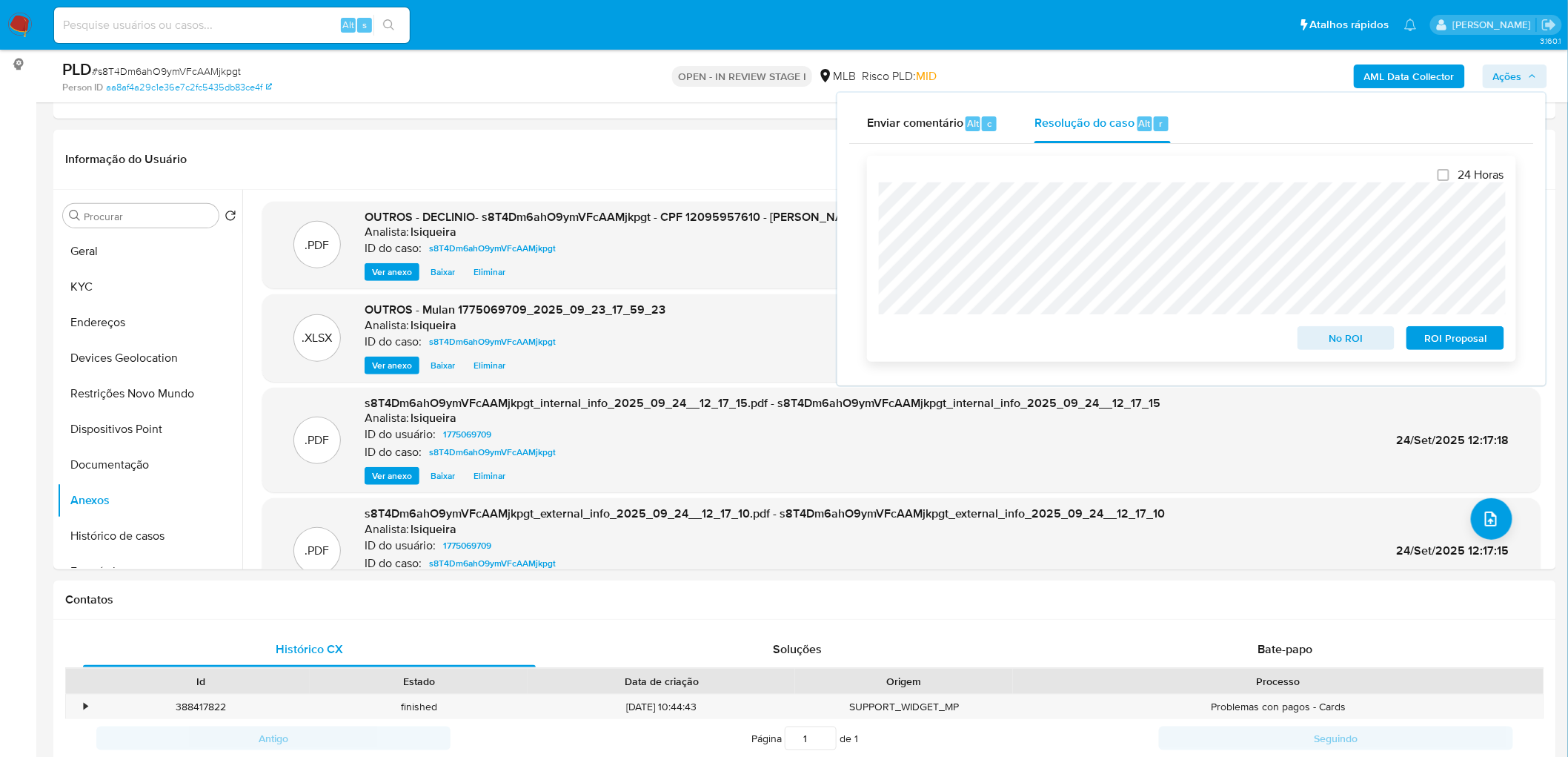
scroll to position [0, 0]
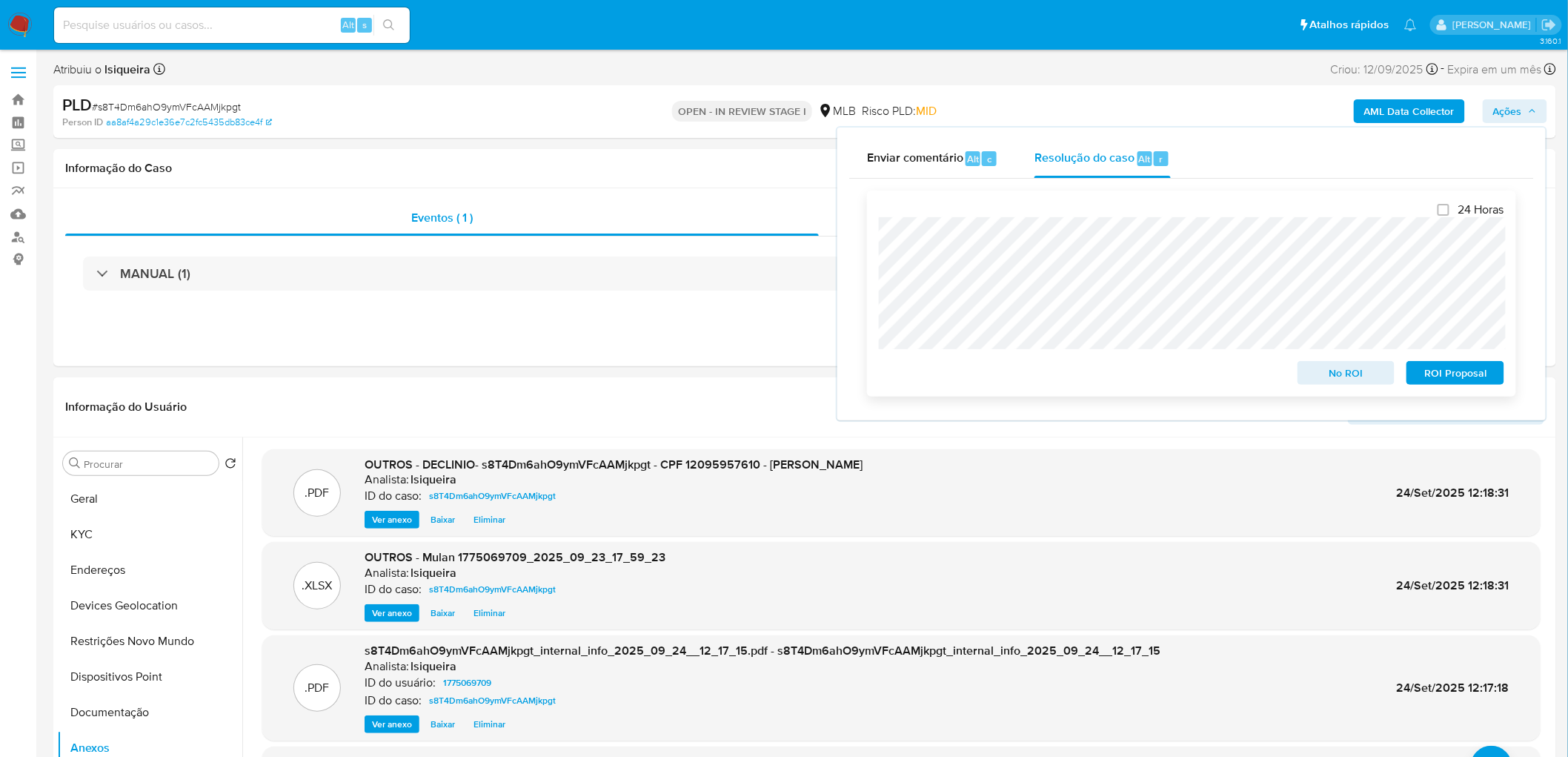
click at [1040, 376] on span "No ROI" at bounding box center [1346, 372] width 77 height 21
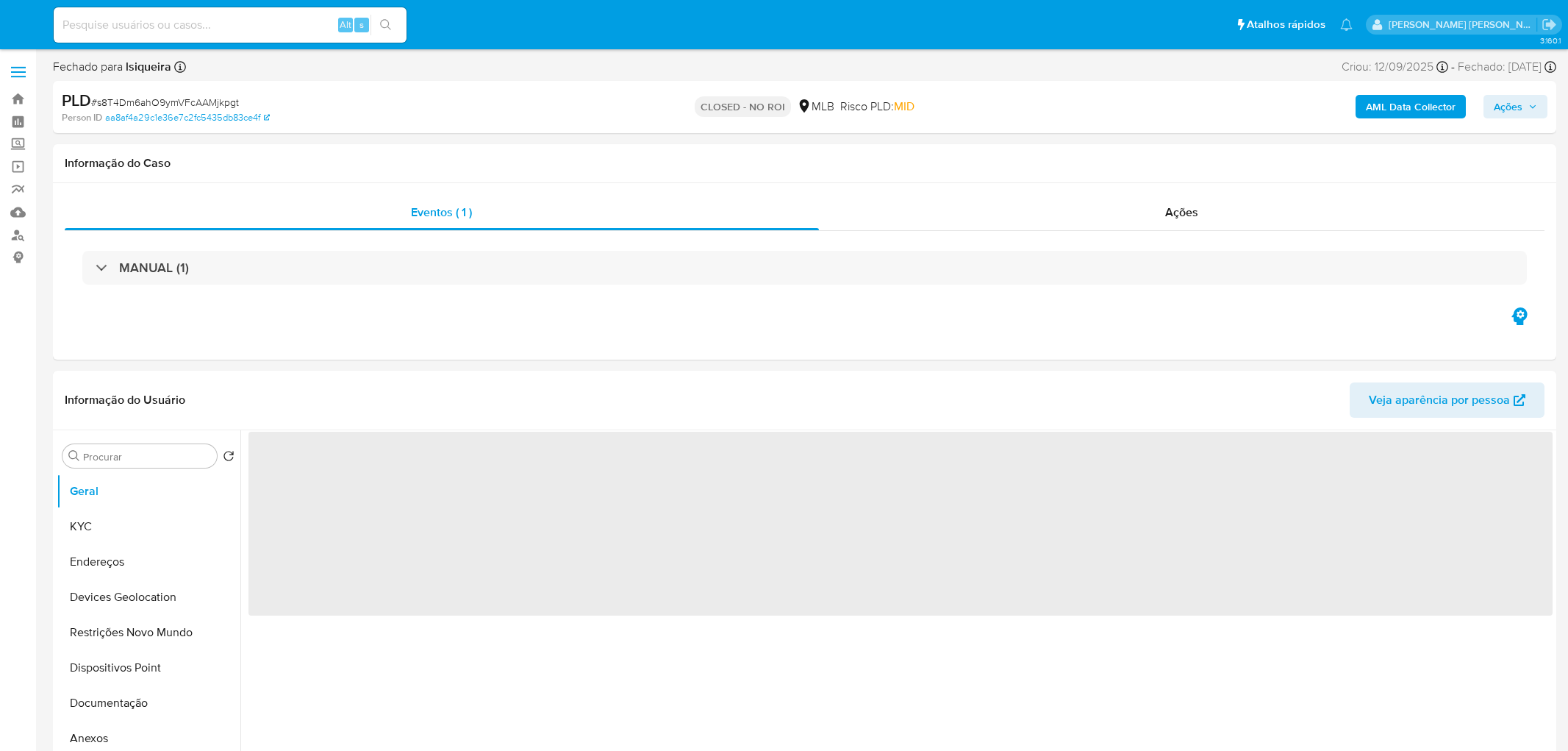
select select "10"
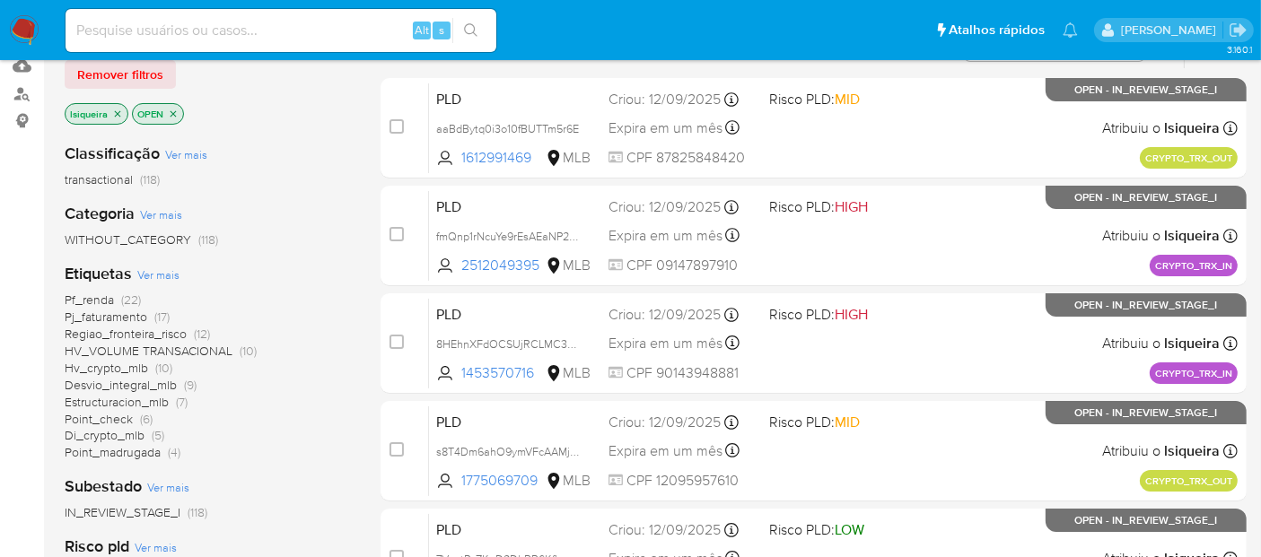
scroll to position [224, 0]
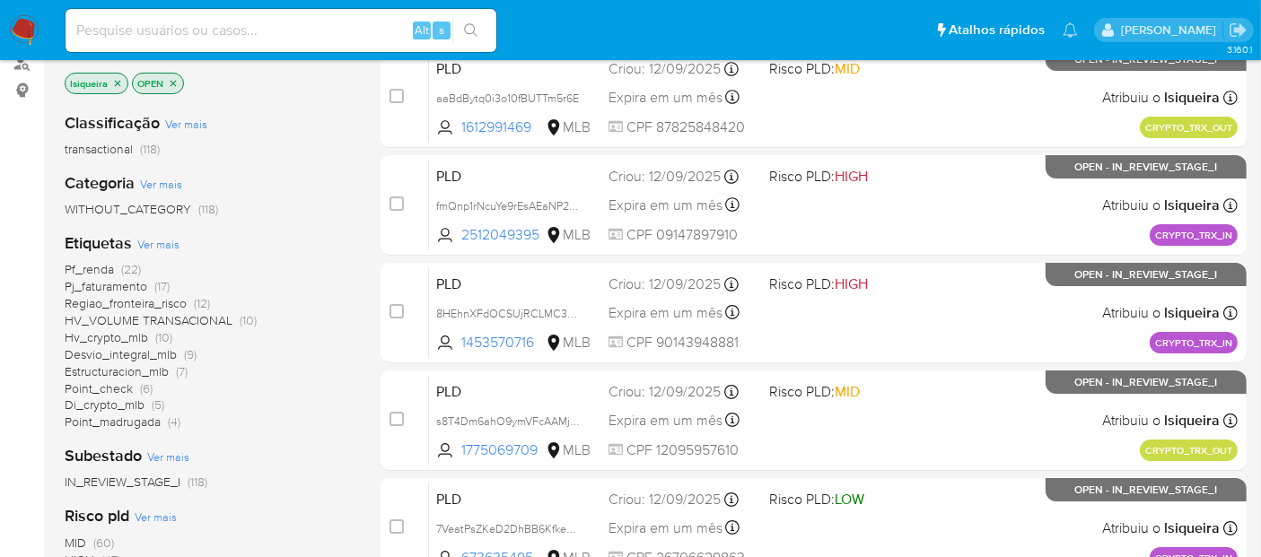
click at [21, 28] on img at bounding box center [24, 30] width 31 height 31
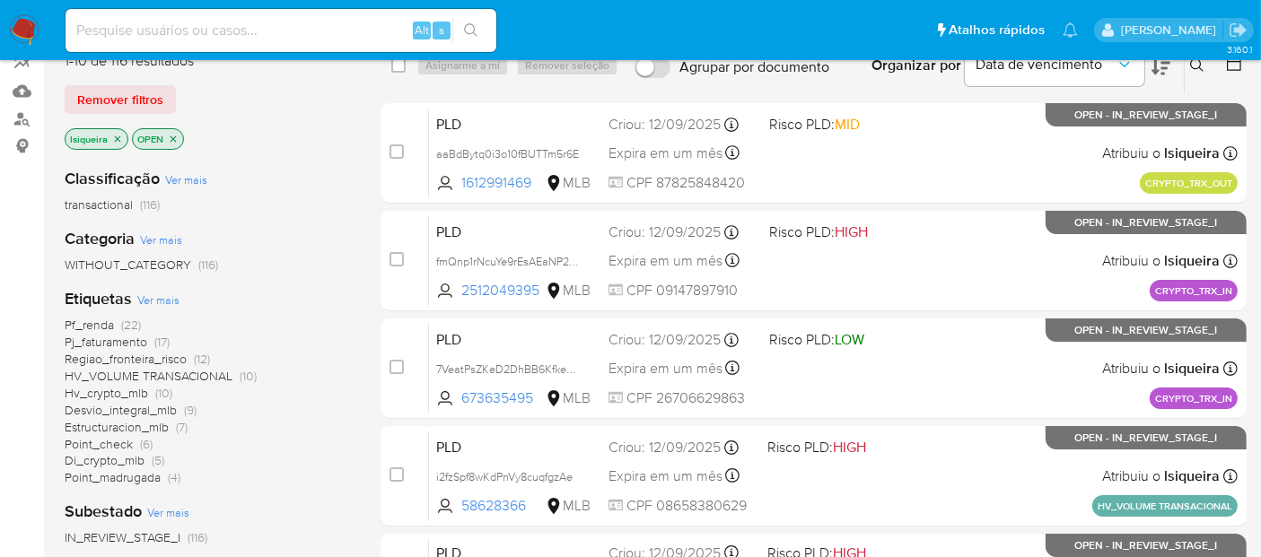
scroll to position [199, 0]
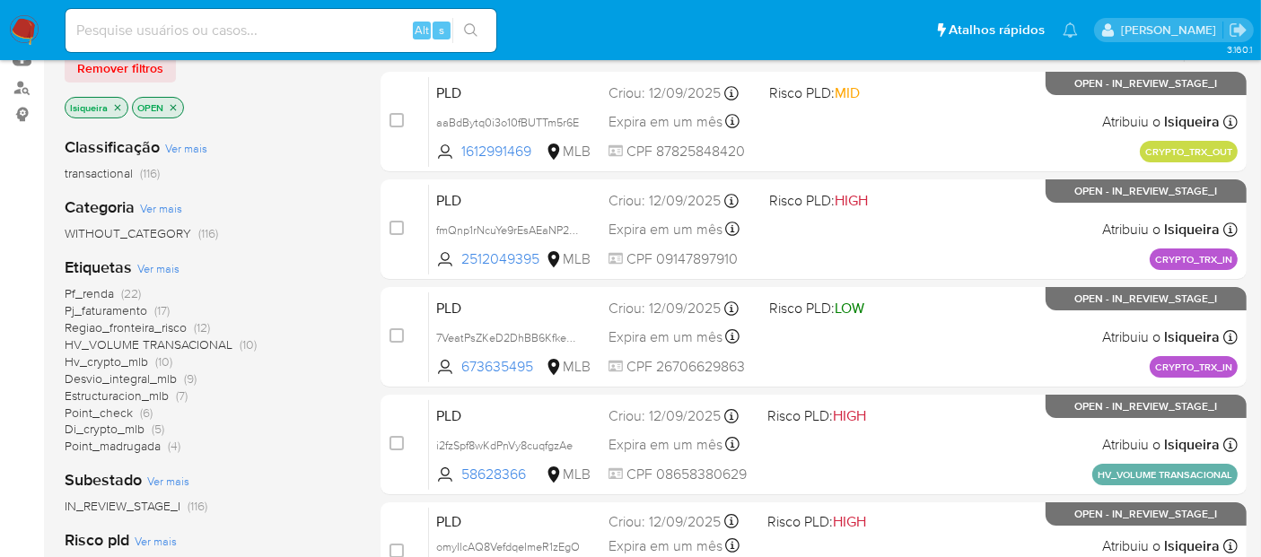
click at [108, 429] on span "Di_crypto_mlb" at bounding box center [105, 429] width 80 height 18
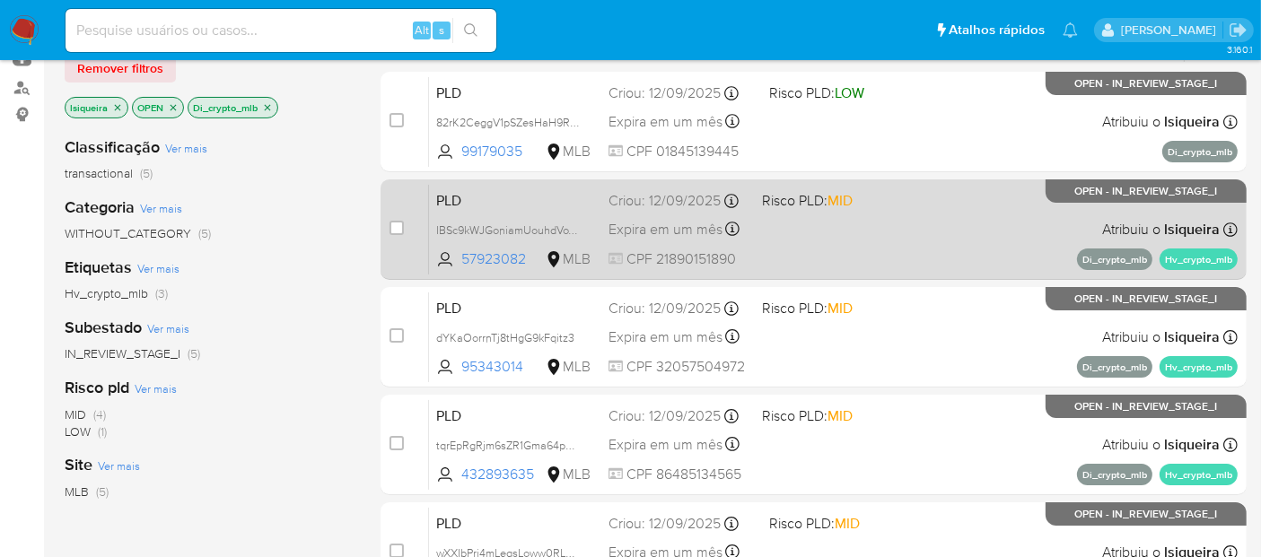
click at [846, 241] on div "PLD IBSc9kWJGoniamUouhdVoVcS 57923082 MLB Risco PLD: MID Criou: 12/09/2025 Crio…" at bounding box center [833, 229] width 809 height 91
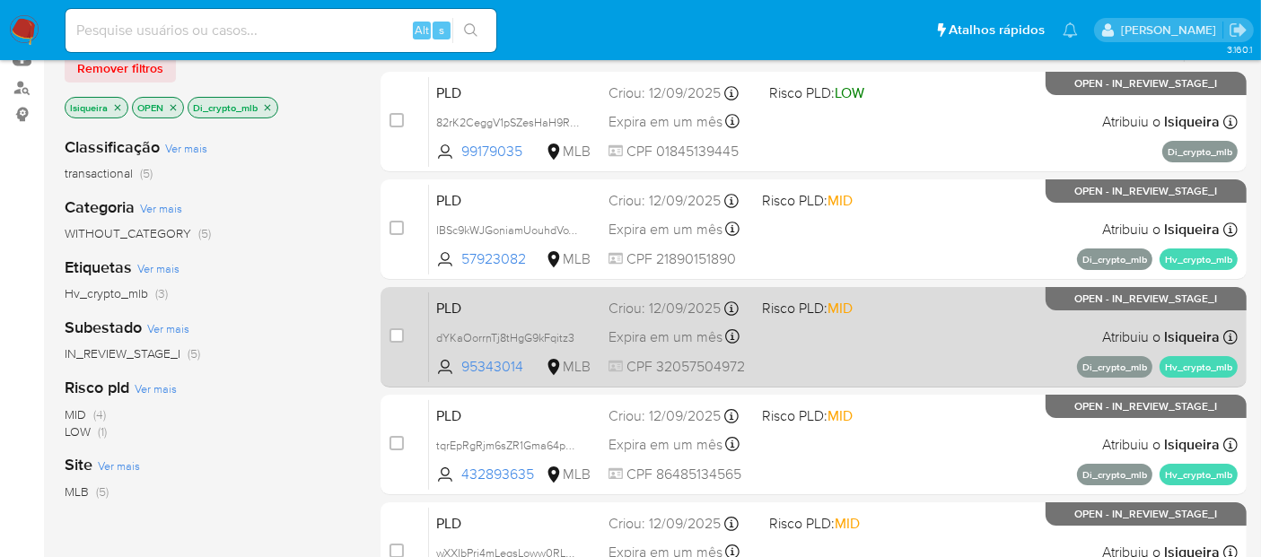
click at [862, 383] on div "case-item-checkbox Incapaz de atribuir o caso PLD dYKaOorrnTj8tHgG9kFqitz3 9534…" at bounding box center [814, 337] width 866 height 101
click at [825, 336] on span at bounding box center [831, 337] width 139 height 4
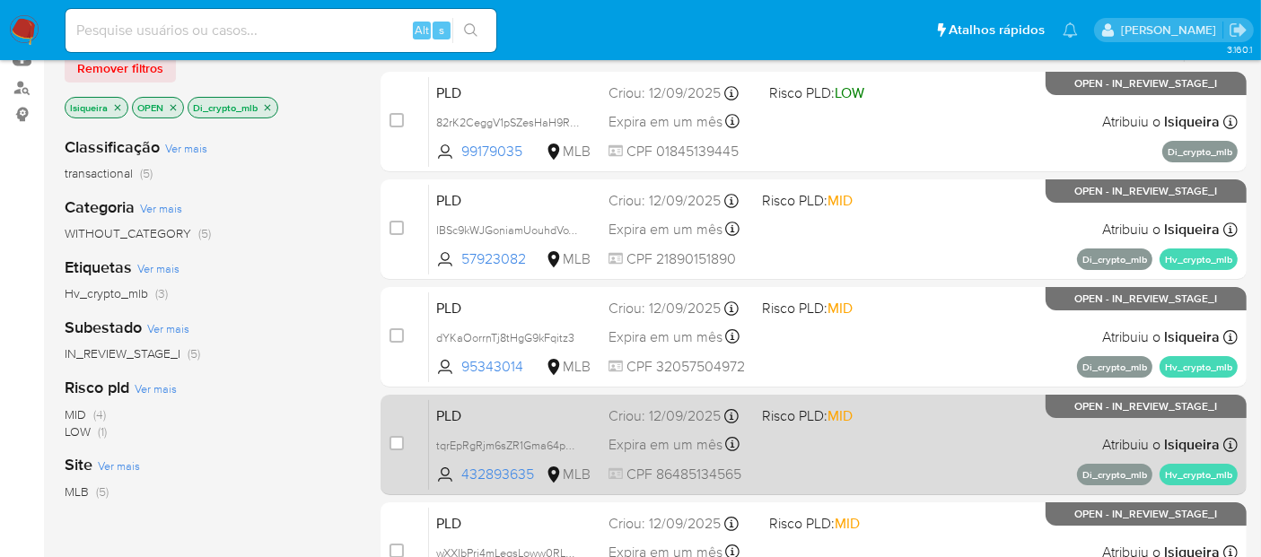
click at [830, 414] on span "Risco PLD: MID" at bounding box center [807, 416] width 91 height 20
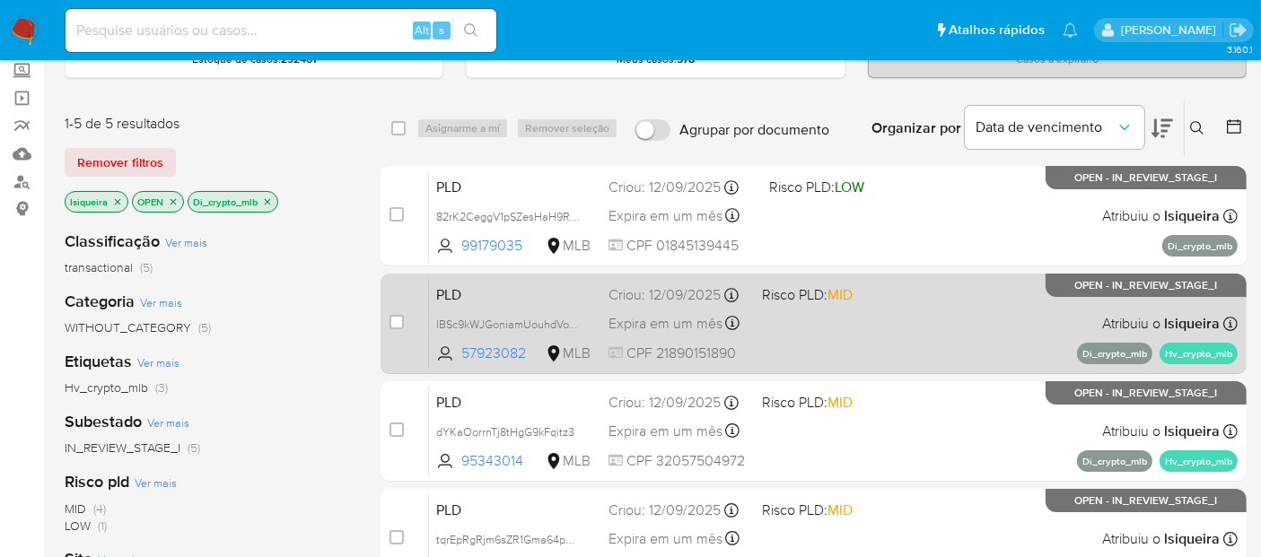
scroll to position [100, 0]
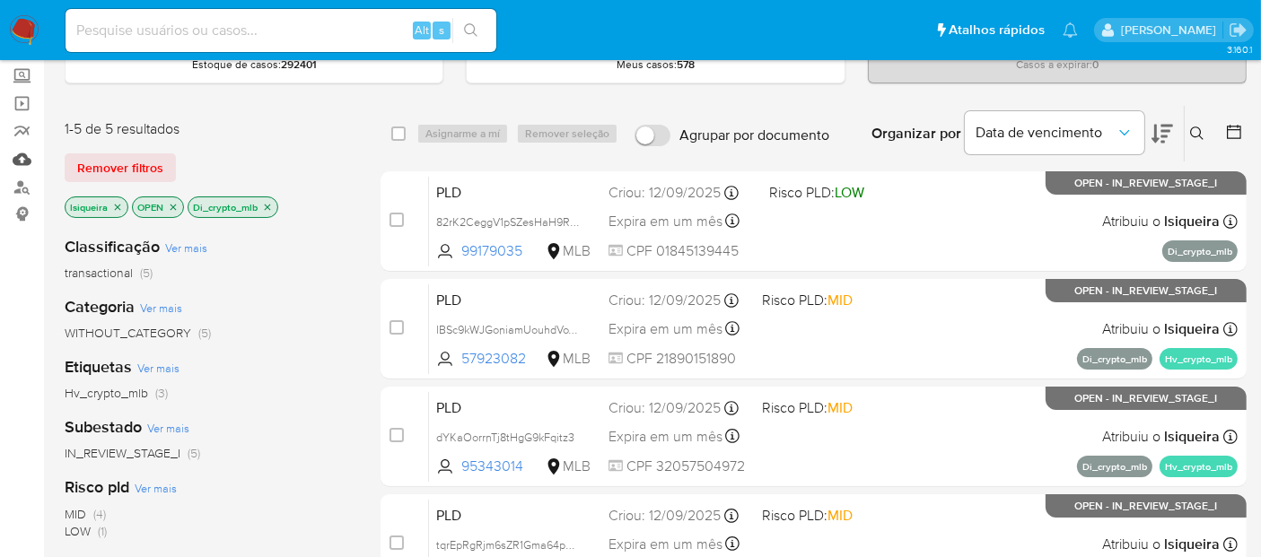
click at [24, 162] on link "Mulan" at bounding box center [107, 159] width 214 height 28
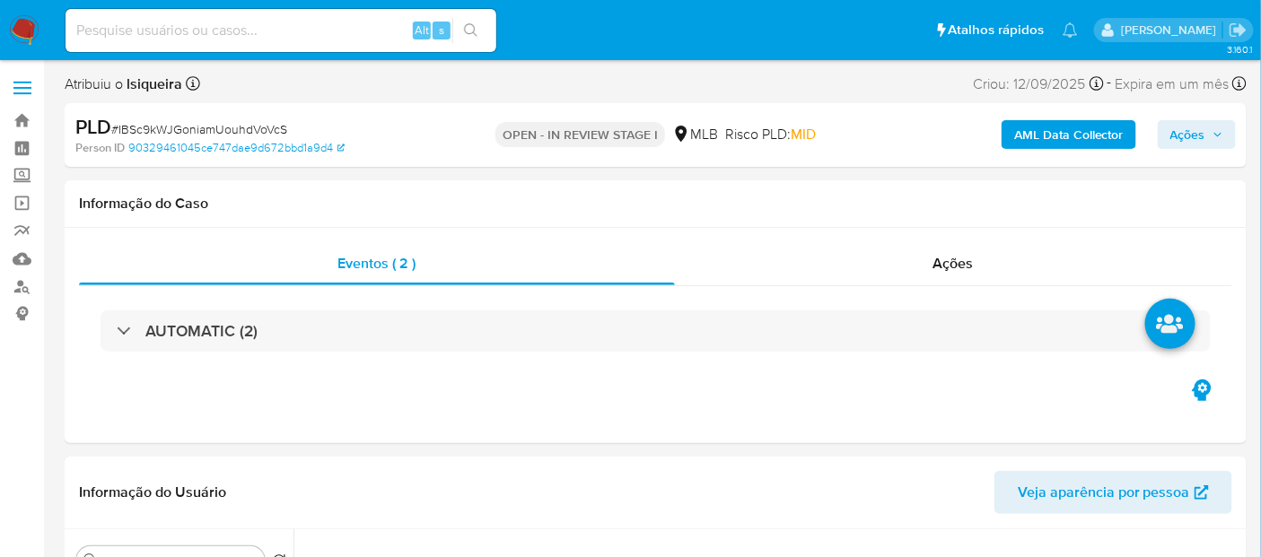
select select "10"
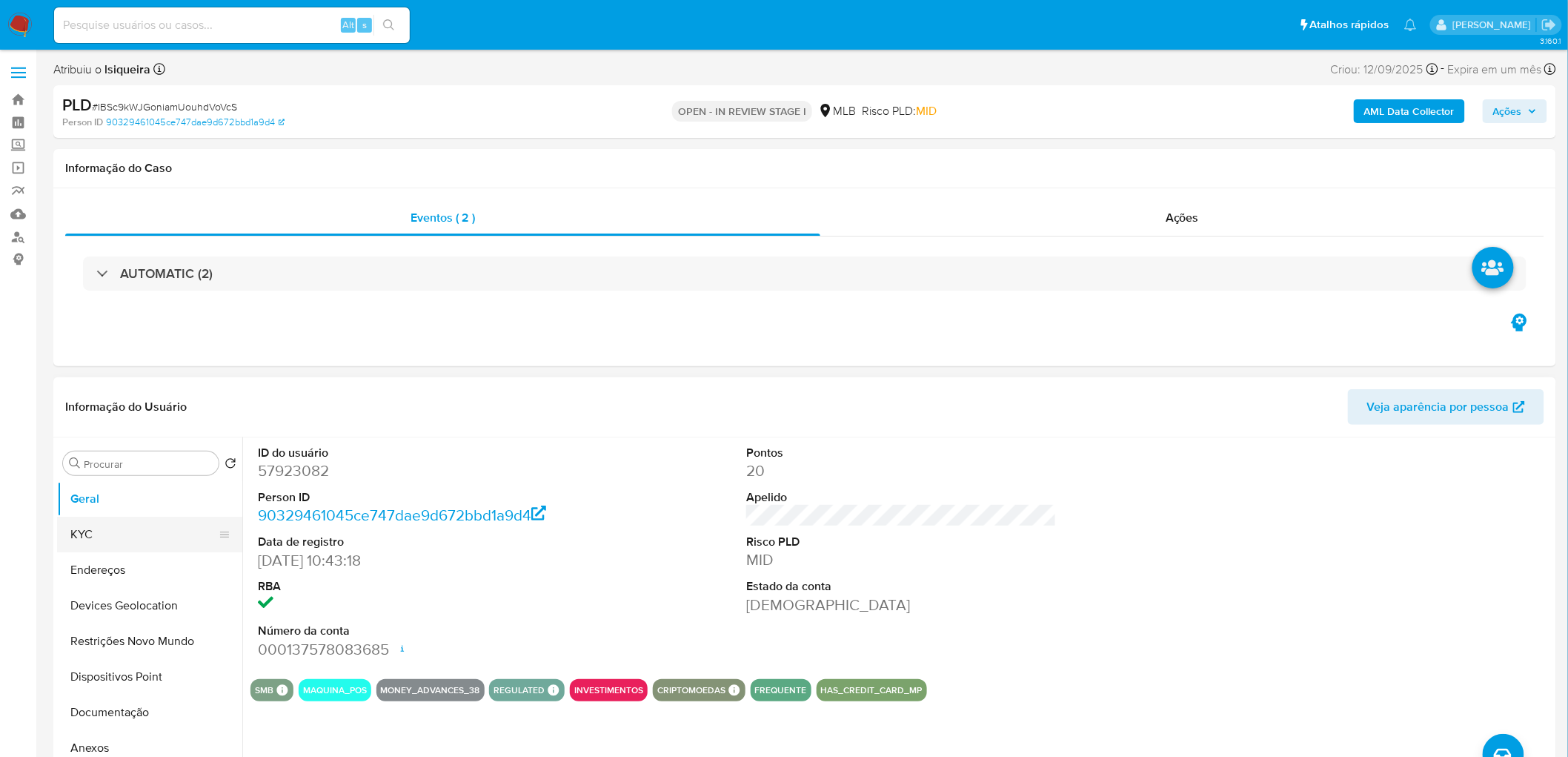
click at [124, 414] on button "KYC" at bounding box center [144, 534] width 173 height 35
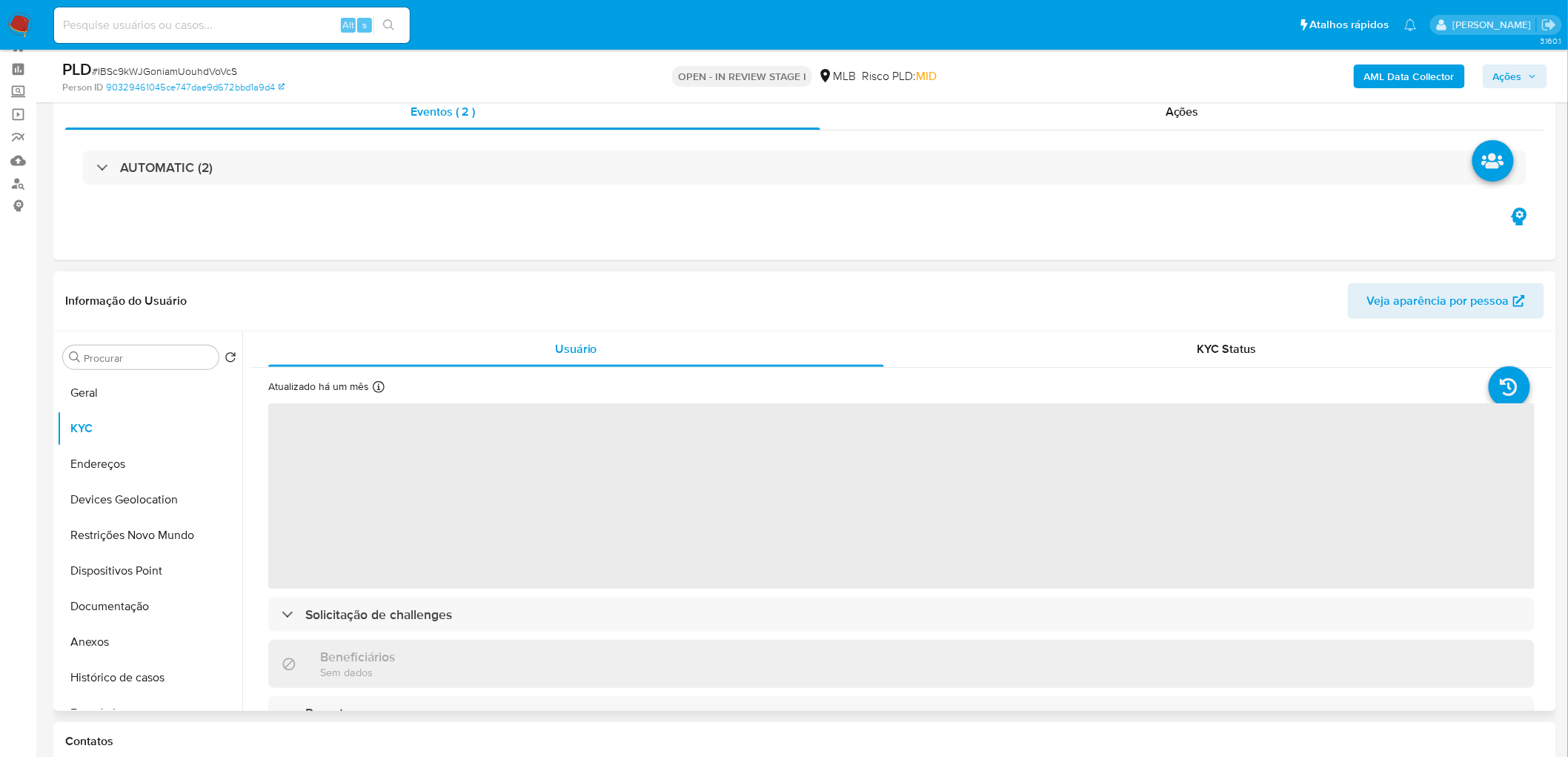
scroll to position [83, 0]
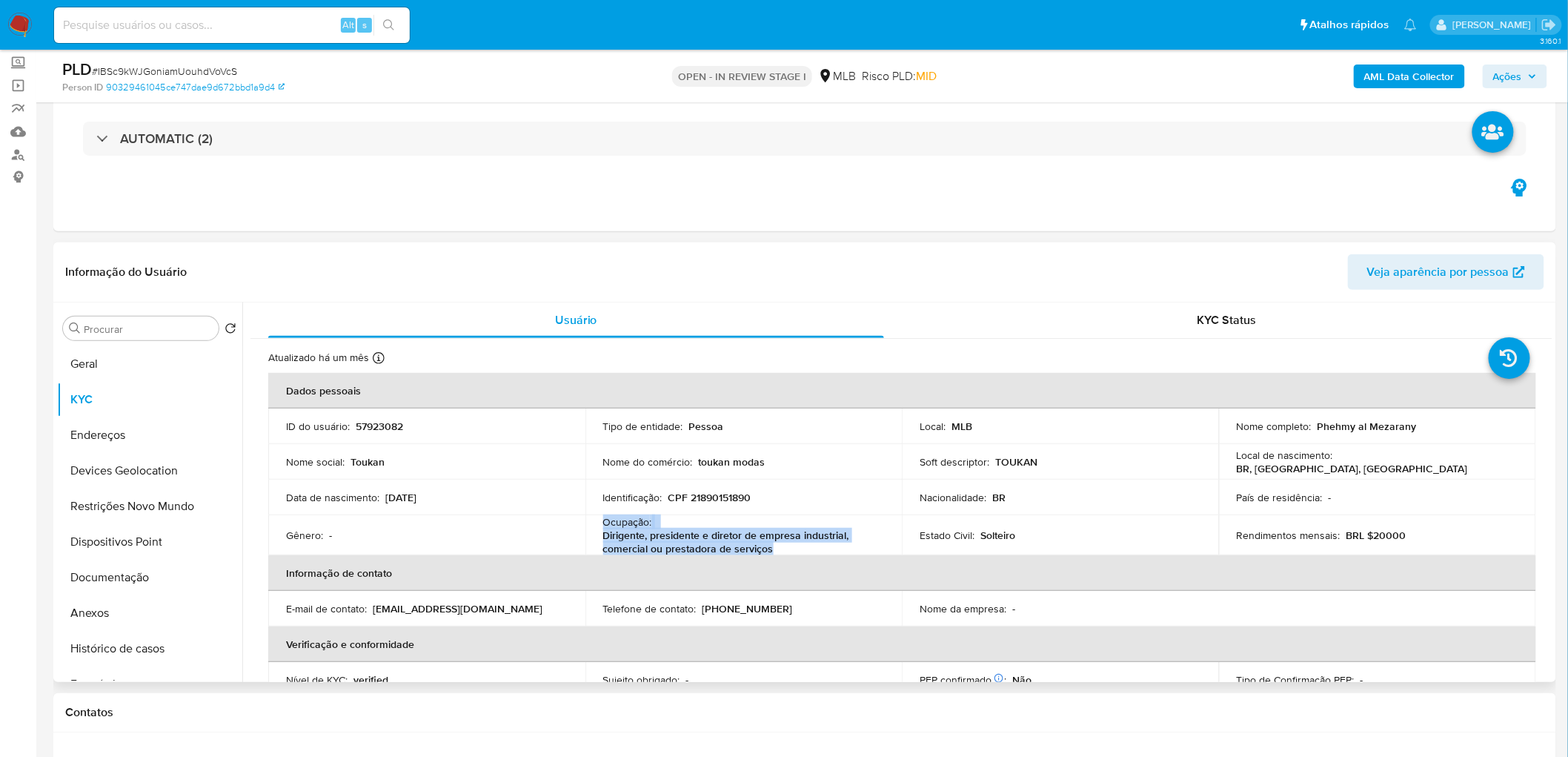
drag, startPoint x: 806, startPoint y: 546, endPoint x: 583, endPoint y: 534, distance: 223.3
click at [583, 414] on tr "Gênero : - Ocupação : Dirigente, presidente e diretor de empresa industrial, co…" at bounding box center [902, 535] width 1268 height 40
drag, startPoint x: 1412, startPoint y: 431, endPoint x: 1313, endPoint y: 423, distance: 99.3
click at [937, 414] on div "Nome completo : Phehmy al Mezarany" at bounding box center [1377, 426] width 281 height 13
copy p "Phehmy al Mezarany"
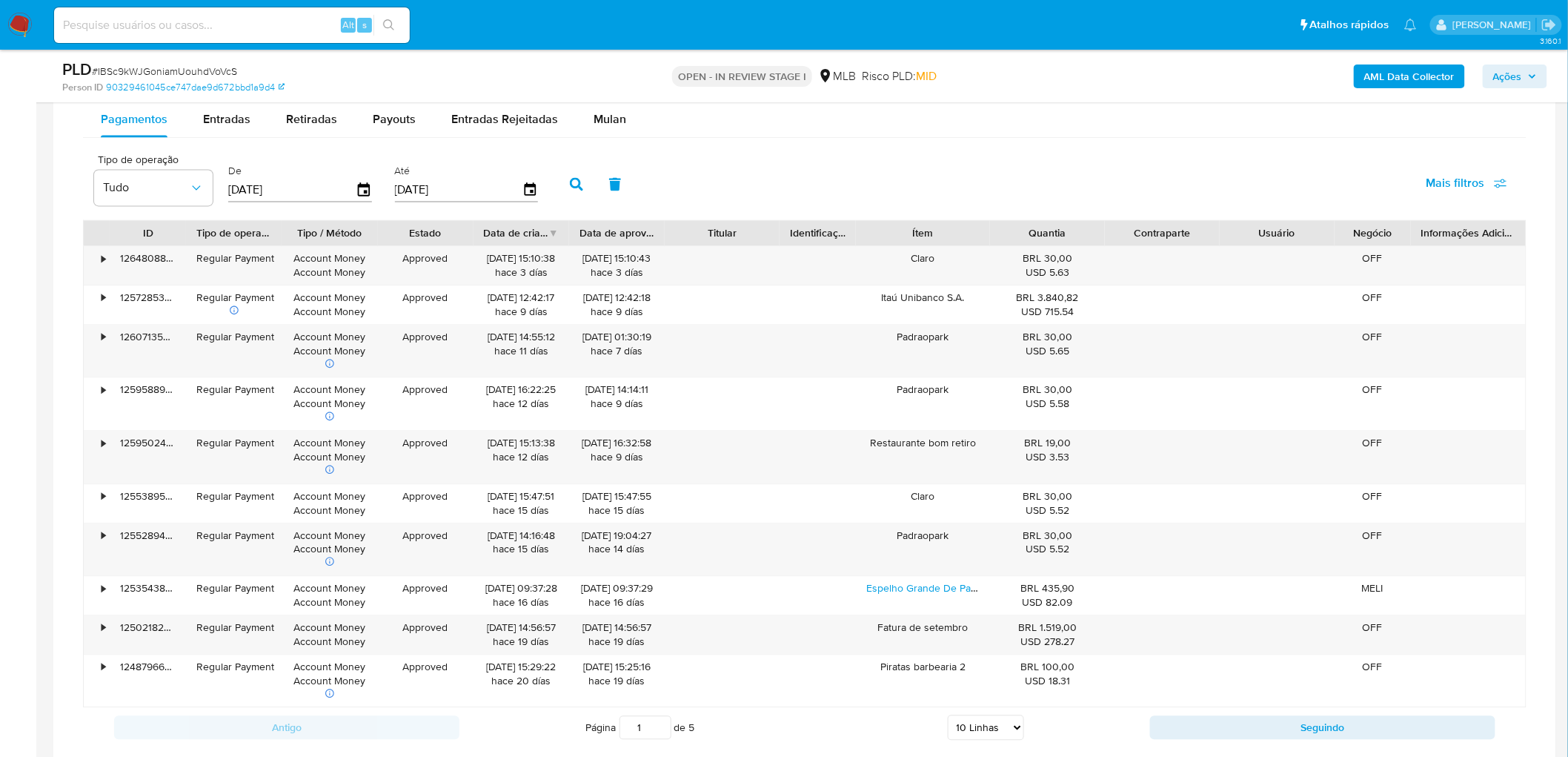
scroll to position [1116, 0]
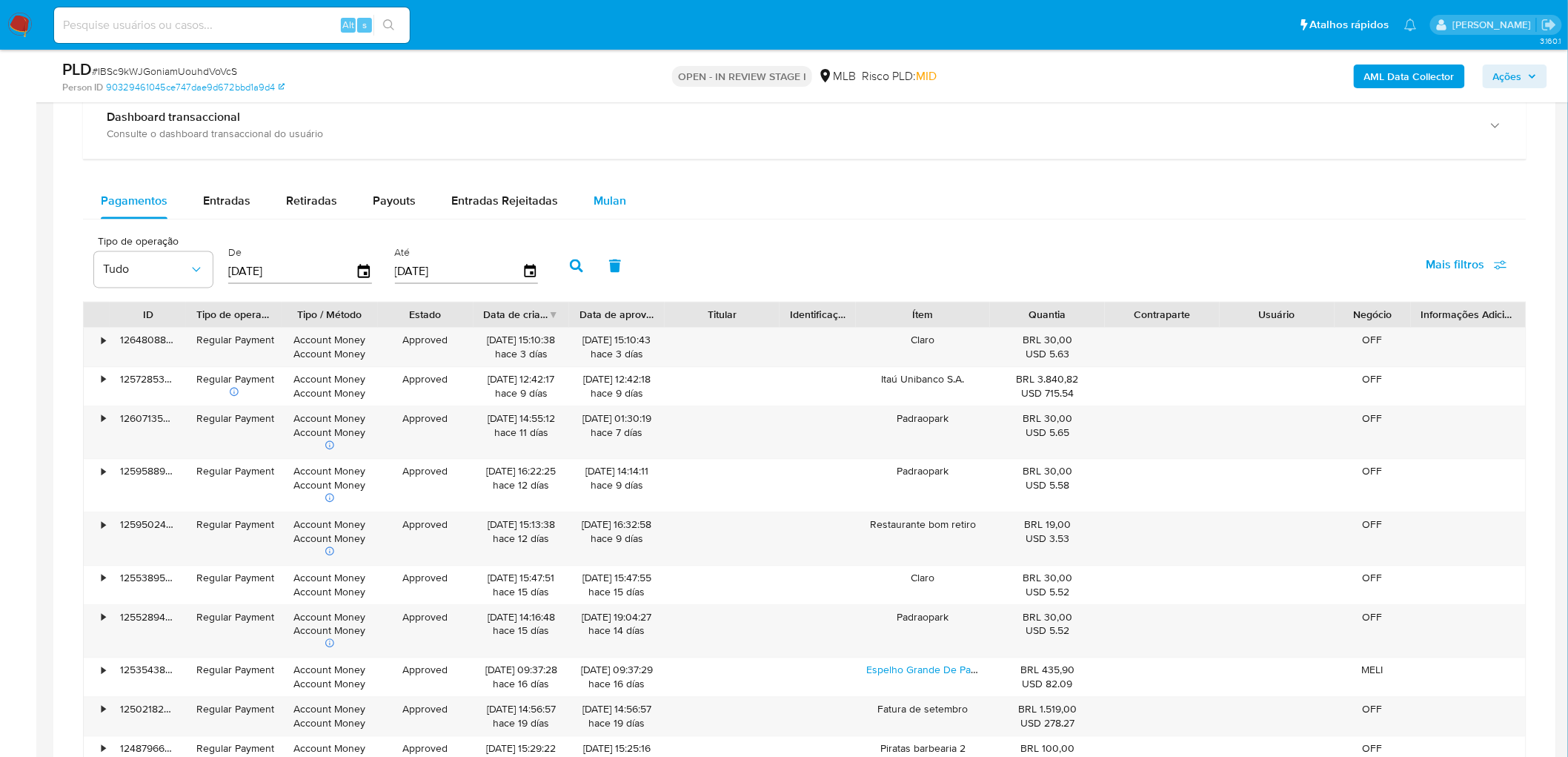
click at [606, 200] on span "Mulan" at bounding box center [610, 201] width 33 height 17
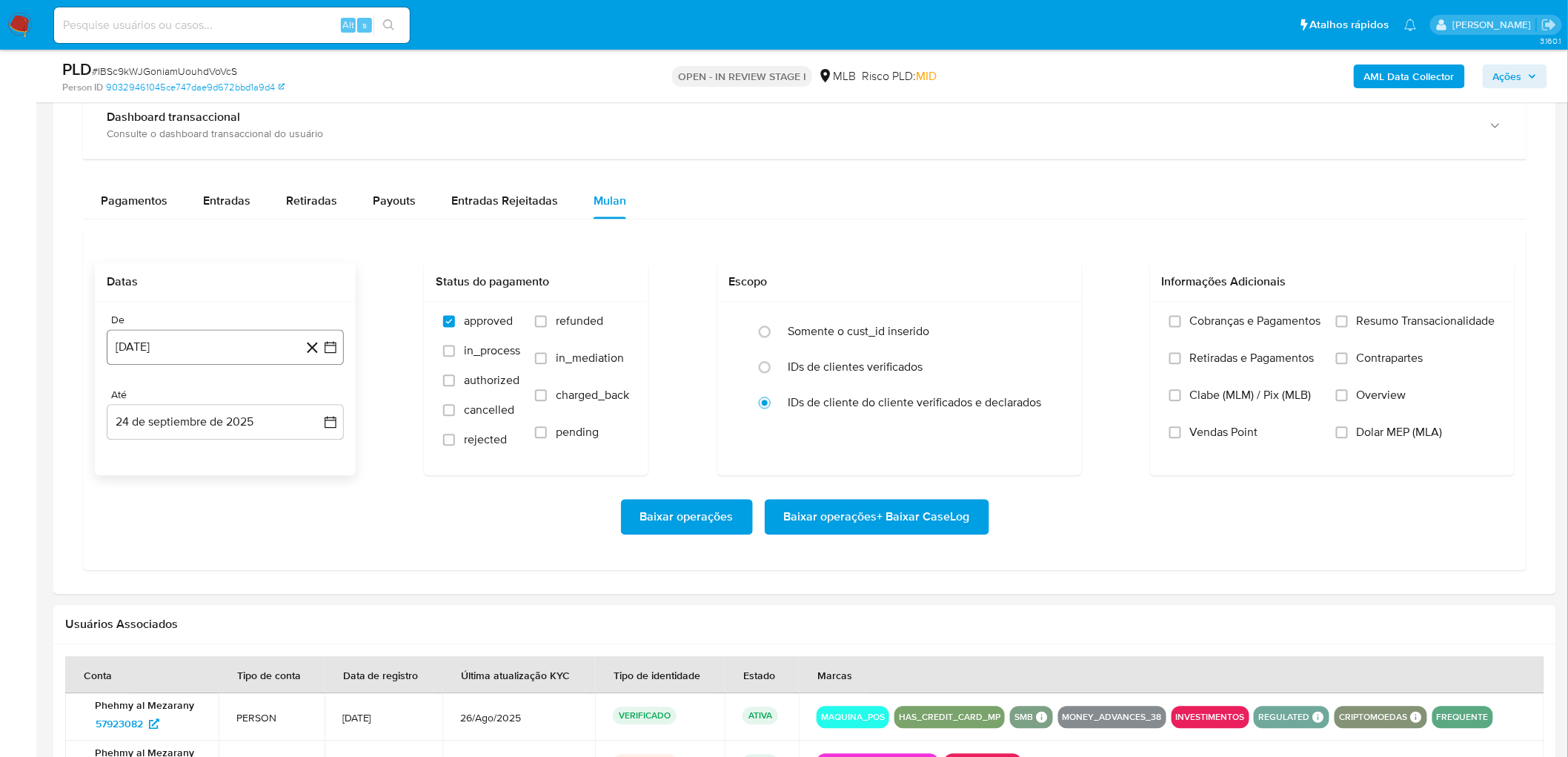
click at [203, 341] on button "[DATE]" at bounding box center [224, 347] width 237 height 35
click at [240, 399] on span "agosto 2024" at bounding box center [219, 402] width 68 height 15
click at [319, 397] on icon "Año siguiente" at bounding box center [314, 402] width 18 height 18
click at [215, 414] on span "ago" at bounding box center [224, 538] width 18 height 12
click at [248, 414] on button "1" at bounding box center [254, 457] width 24 height 24
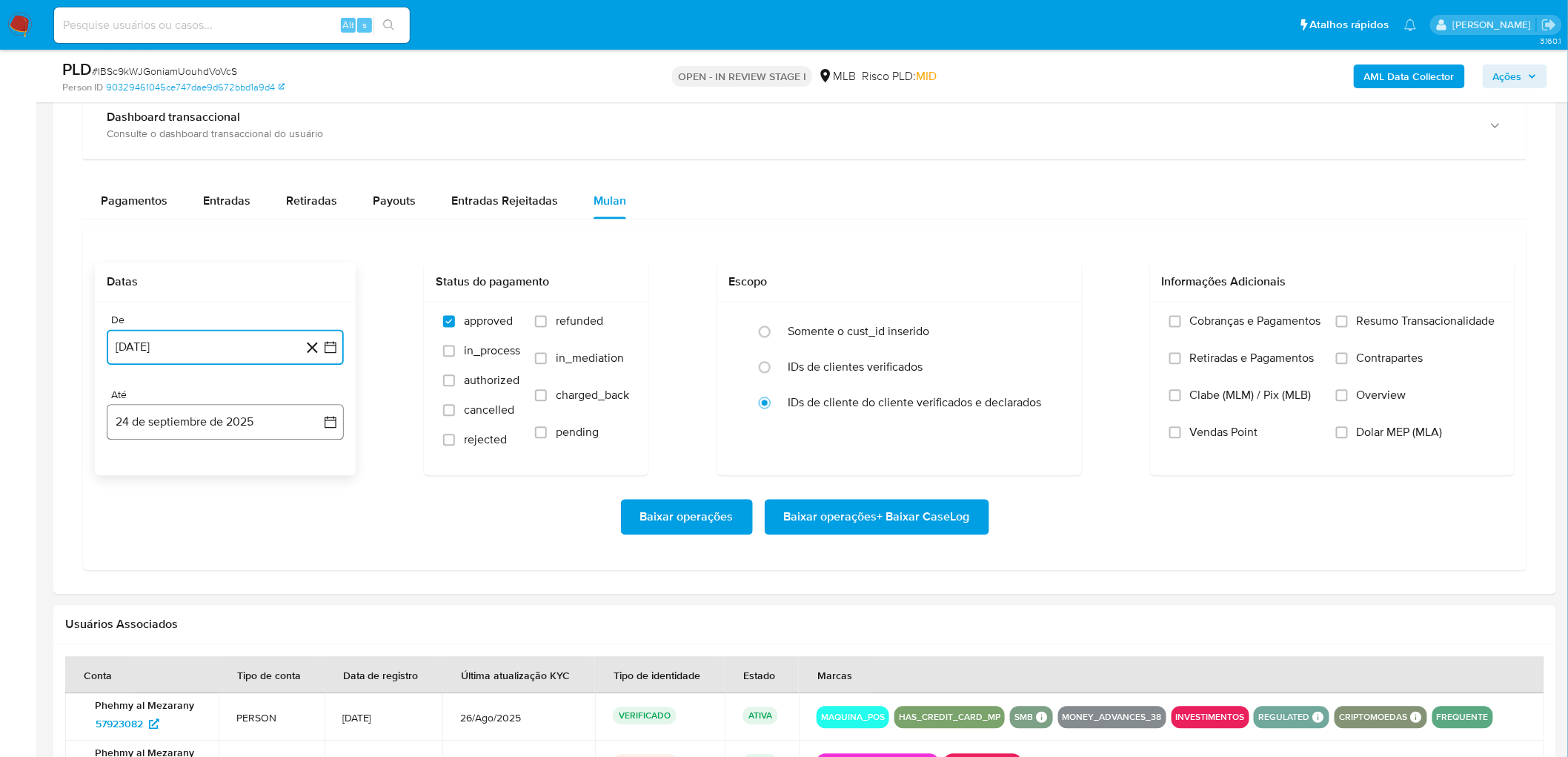
click at [213, 414] on button "24 de septiembre de 2025" at bounding box center [224, 422] width 237 height 35
click at [130, 414] on button "22" at bounding box center [136, 620] width 24 height 24
click at [937, 317] on span "Resumo Transacionalidade" at bounding box center [1426, 322] width 139 height 15
click at [937, 317] on input "Resumo Transacionalidade" at bounding box center [1342, 321] width 12 height 12
click at [937, 414] on span "Vendas Point" at bounding box center [1224, 433] width 68 height 15
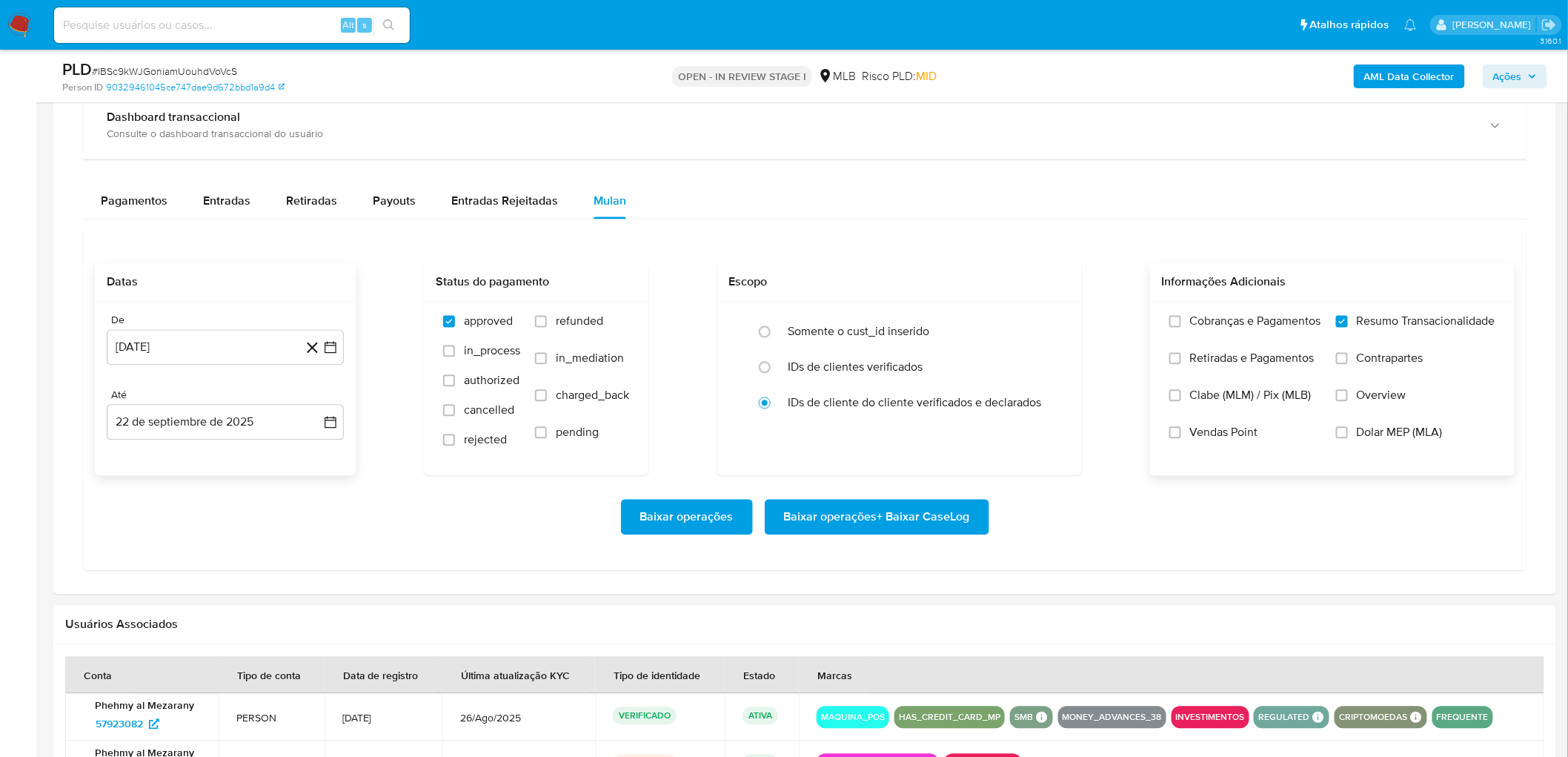
click at [937, 414] on input "Vendas Point" at bounding box center [1175, 433] width 12 height 12
click at [870, 414] on span "Baixar operações + Baixar CaseLog" at bounding box center [876, 518] width 186 height 33
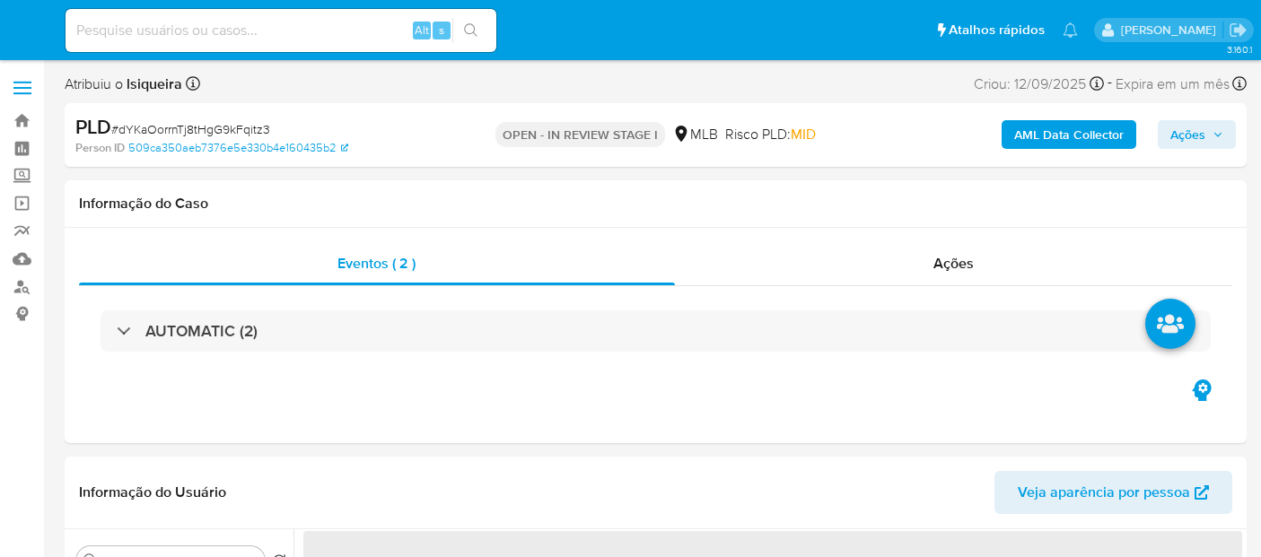
select select "10"
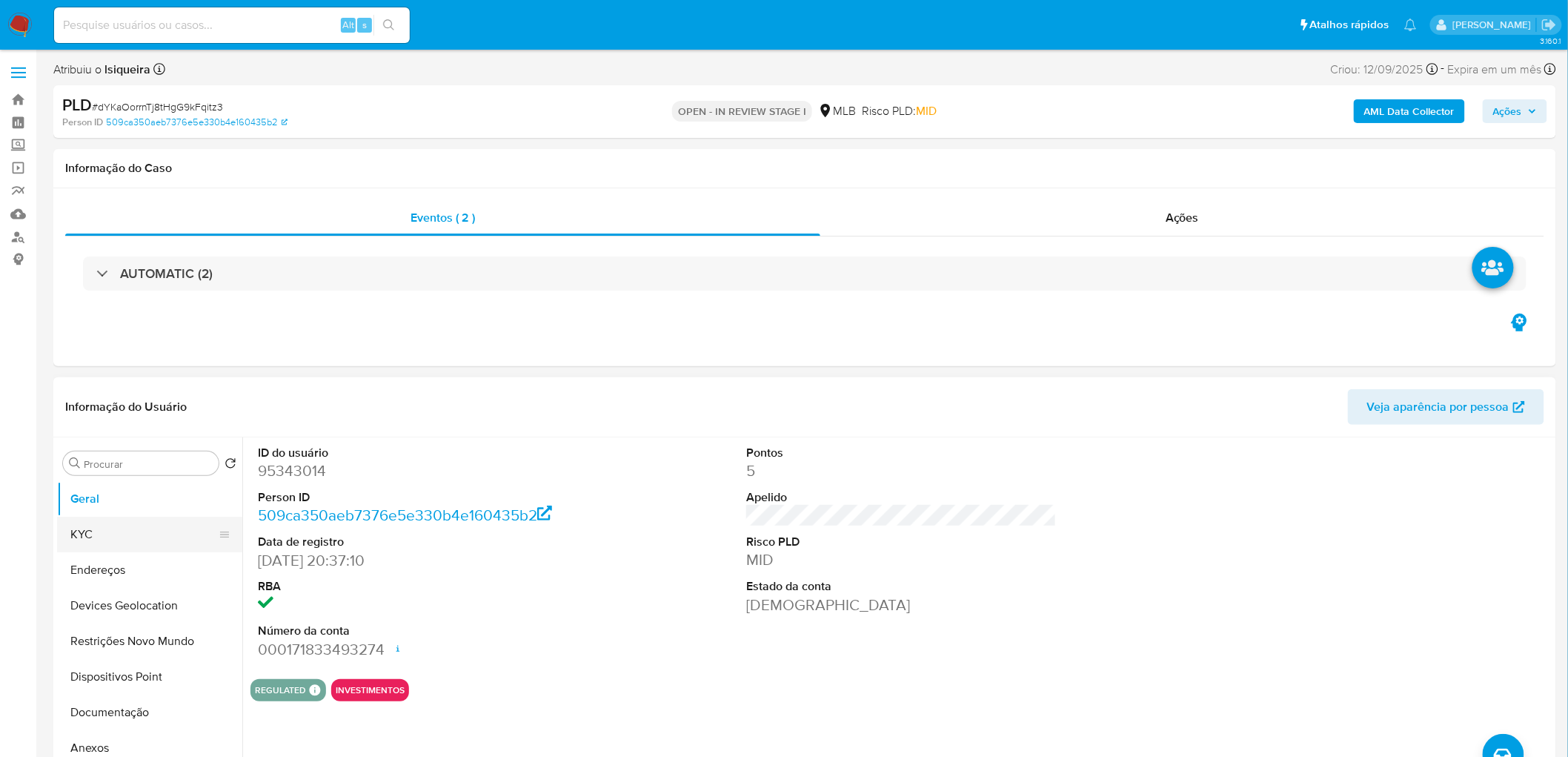
click at [153, 460] on button "KYC" at bounding box center [144, 534] width 173 height 35
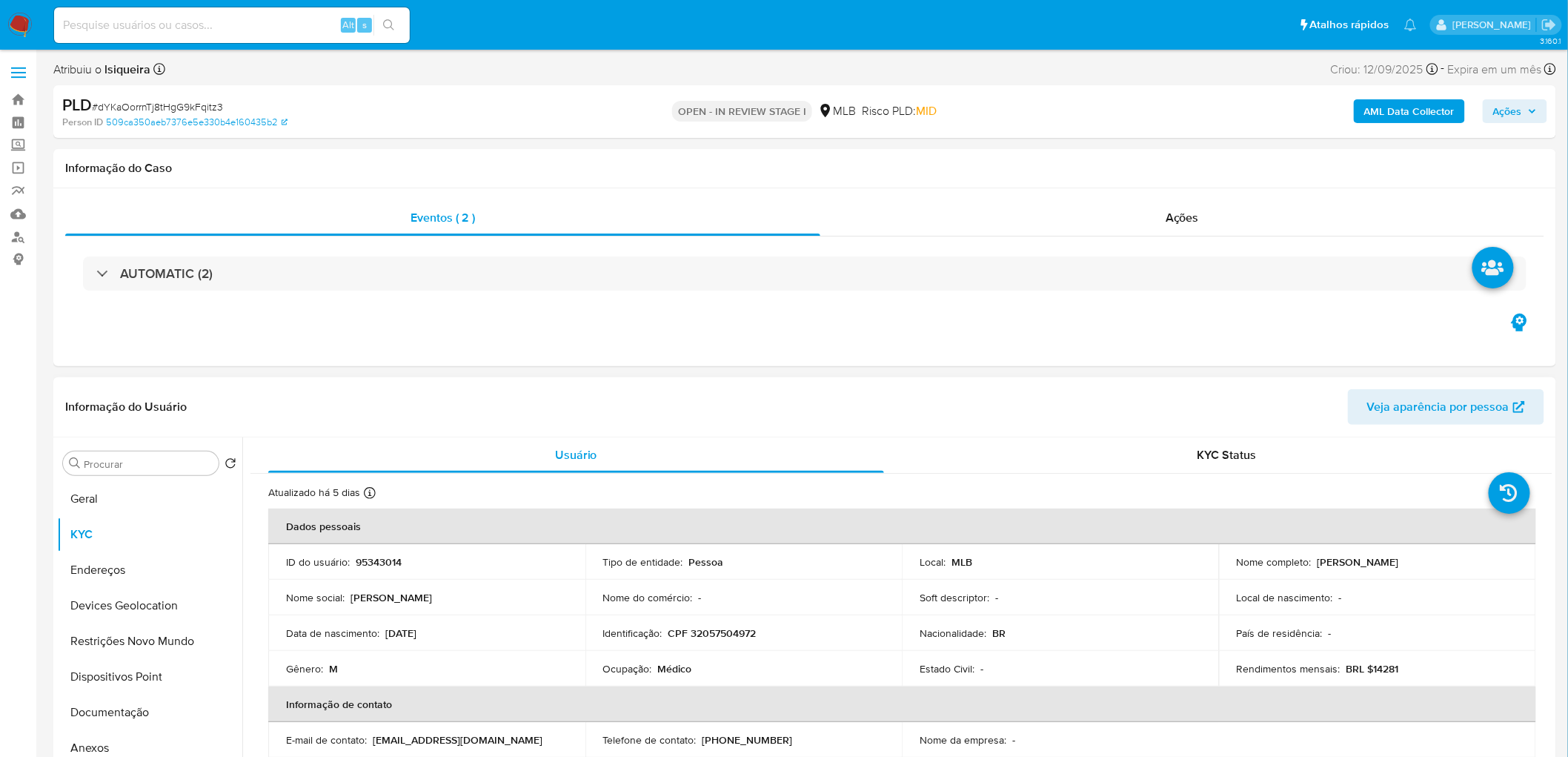
drag, startPoint x: 1460, startPoint y: 561, endPoint x: 1312, endPoint y: 561, distance: 148.0
click at [1040, 460] on div "Nome completo : Claudio Cesar Veiga da Costa" at bounding box center [1377, 561] width 281 height 13
copy p "Claudio Cesar Veiga da Costa"
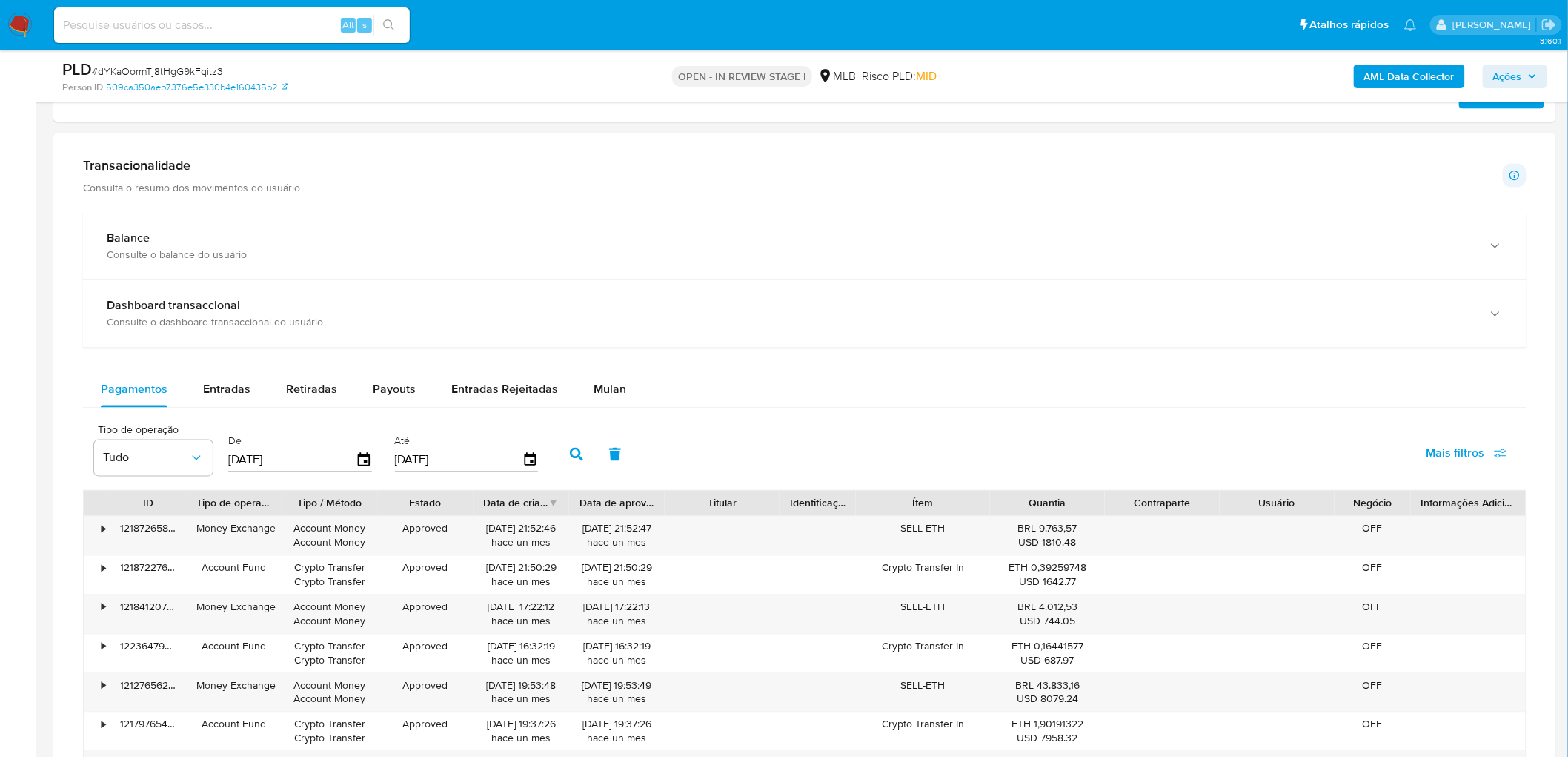
scroll to position [980, 0]
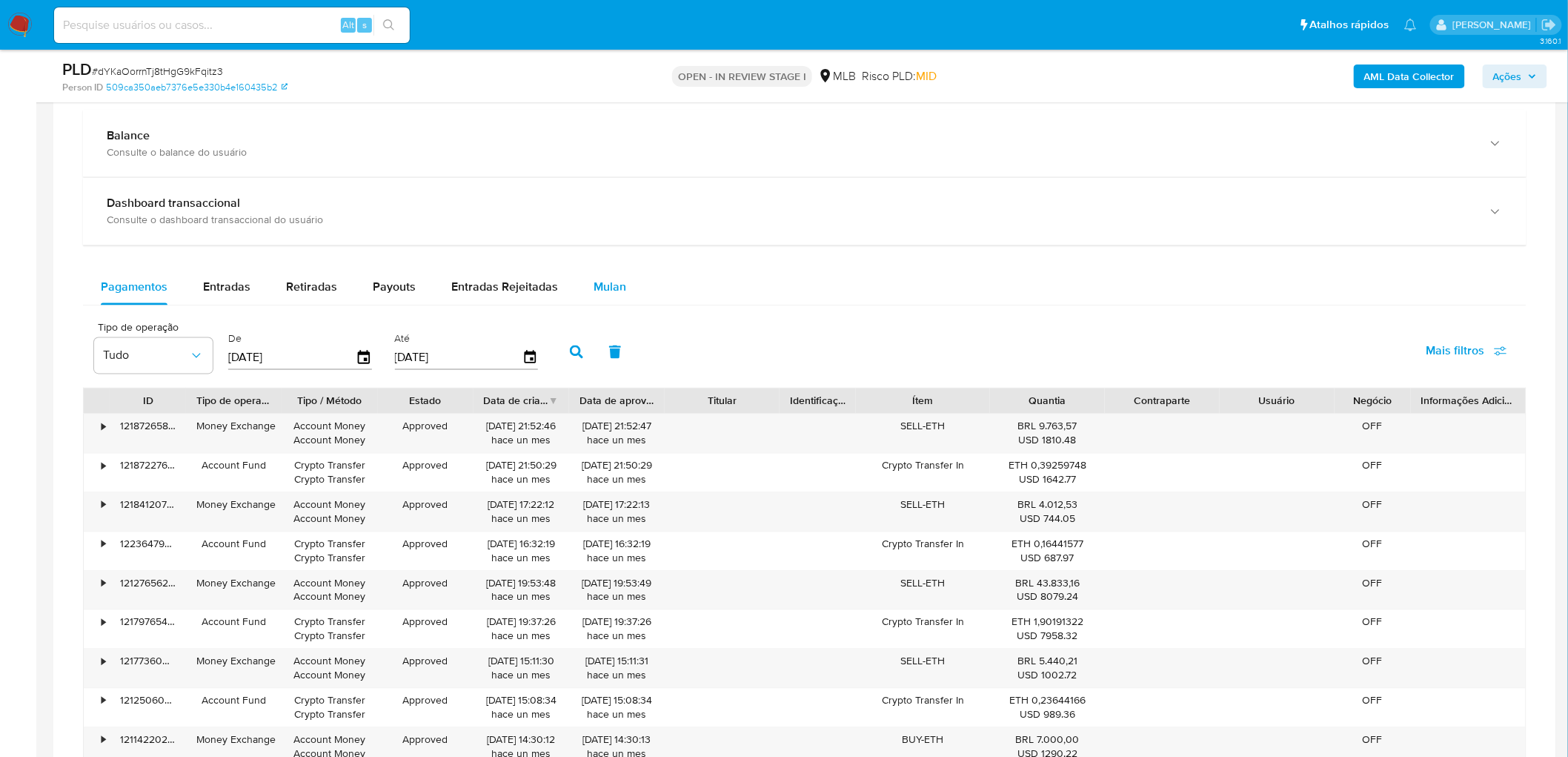
click at [595, 289] on span "Mulan" at bounding box center [610, 287] width 33 height 17
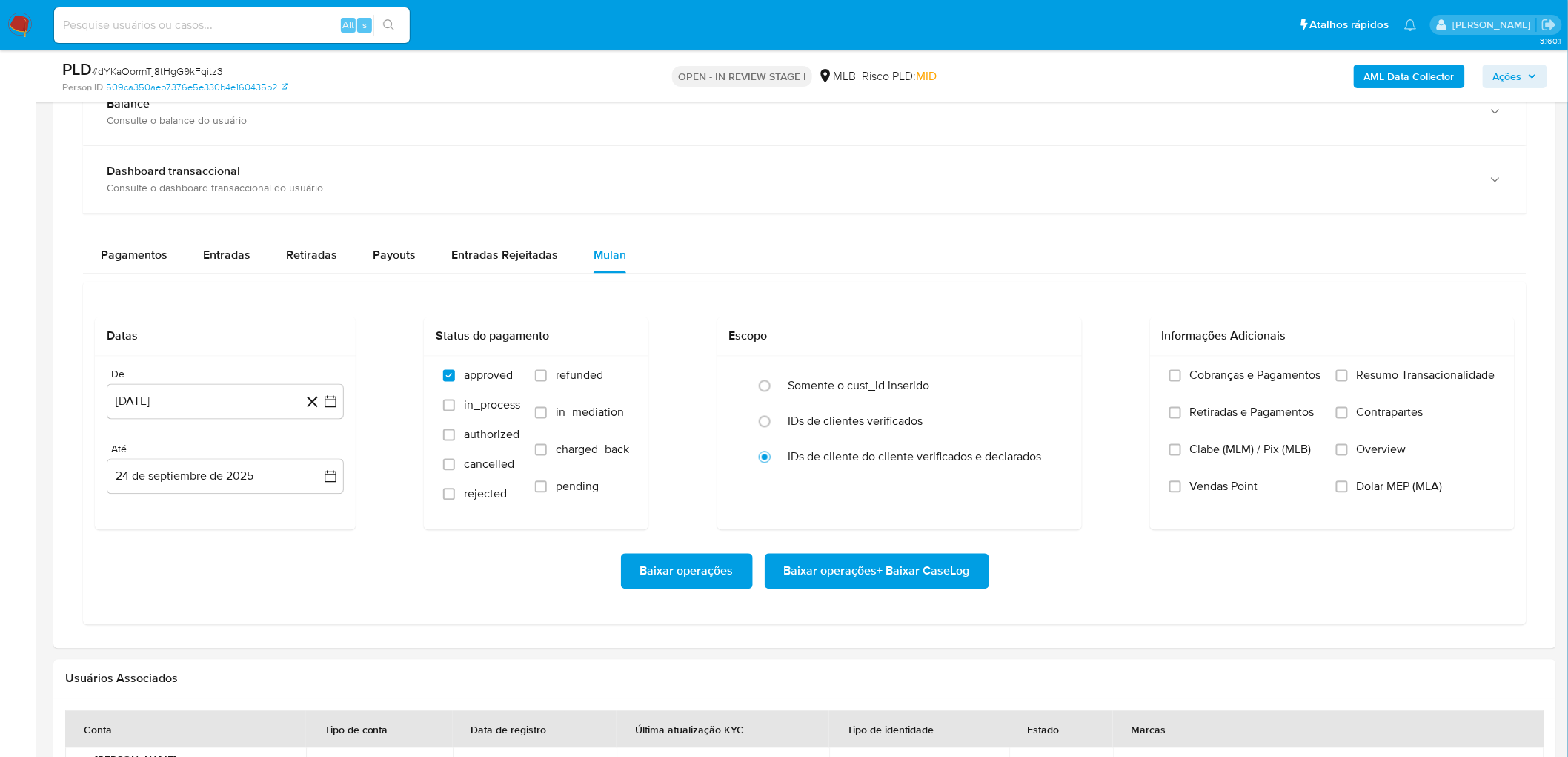
scroll to position [1062, 0]
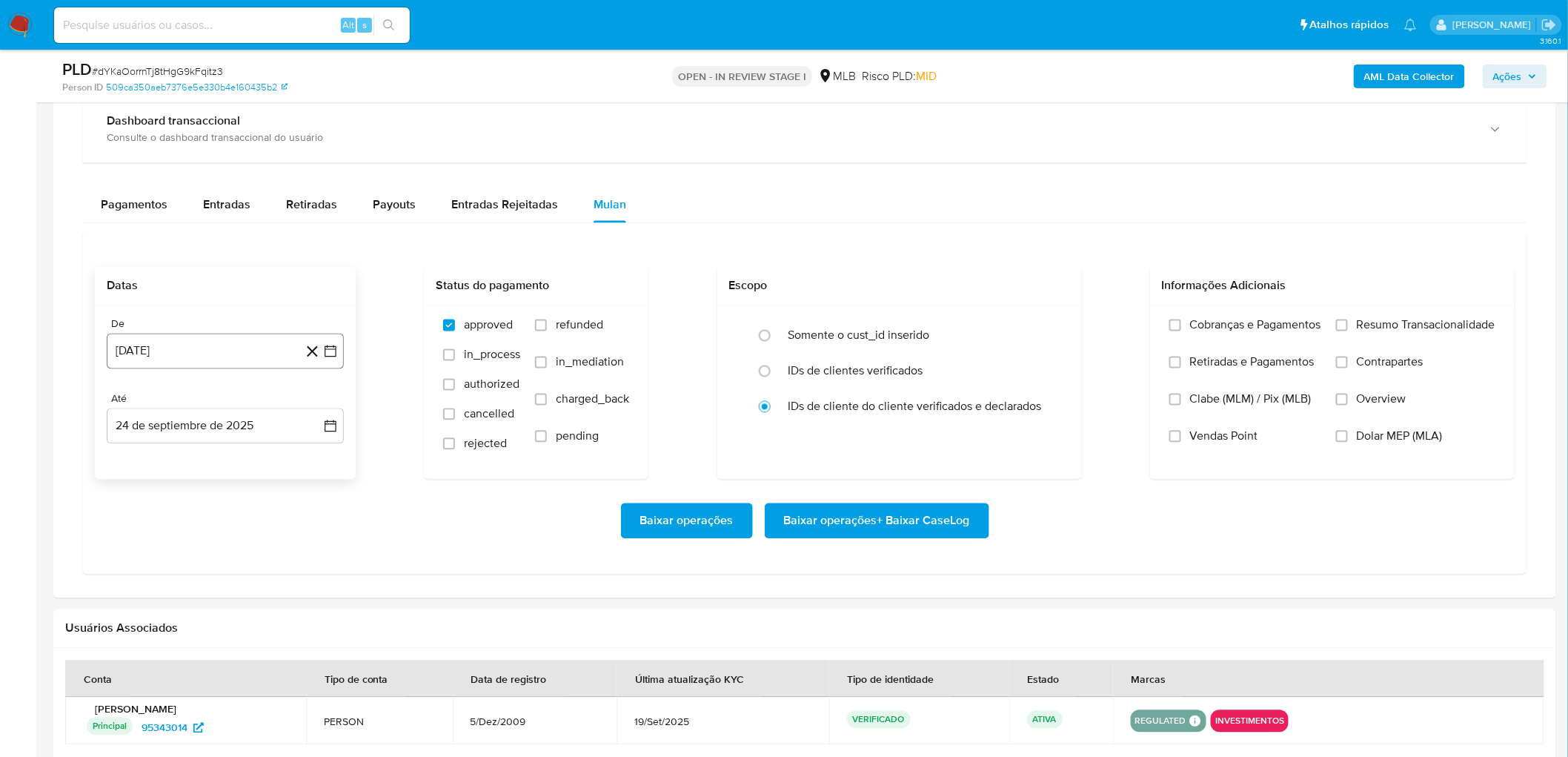
click at [190, 357] on button "24 de agosto de 2024" at bounding box center [224, 351] width 237 height 35
click at [217, 417] on div "agosto 2024 agosto 2024 lun lunes mar martes mié miércoles jue jueves vie viern…" at bounding box center [225, 493] width 201 height 194
click at [232, 405] on span "agosto 2024" at bounding box center [219, 405] width 68 height 15
click at [308, 409] on icon "Año siguiente" at bounding box center [314, 405] width 18 height 18
click at [216, 460] on button "ago" at bounding box center [224, 542] width 41 height 24
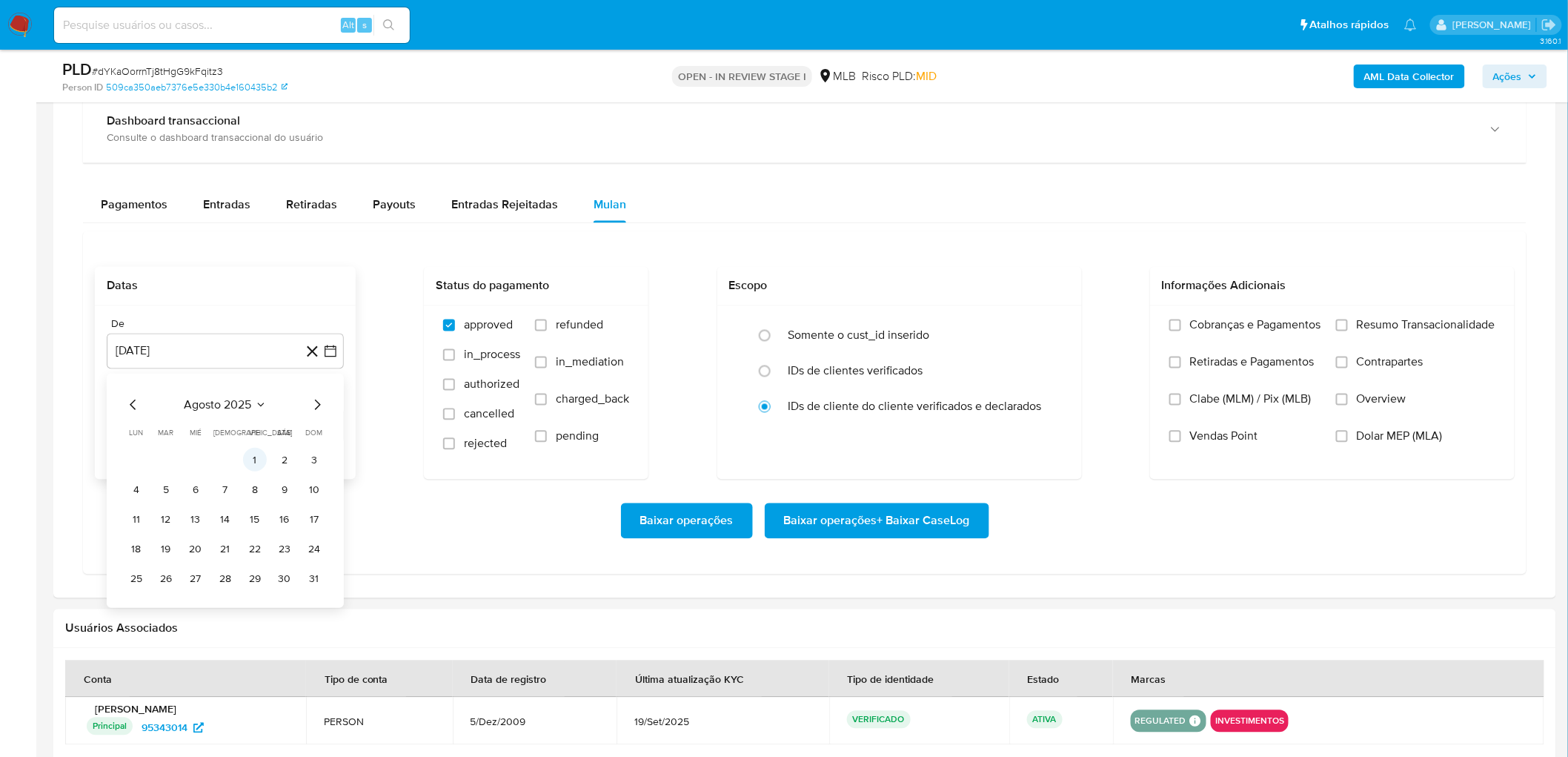
click at [255, 460] on button "1" at bounding box center [254, 460] width 24 height 24
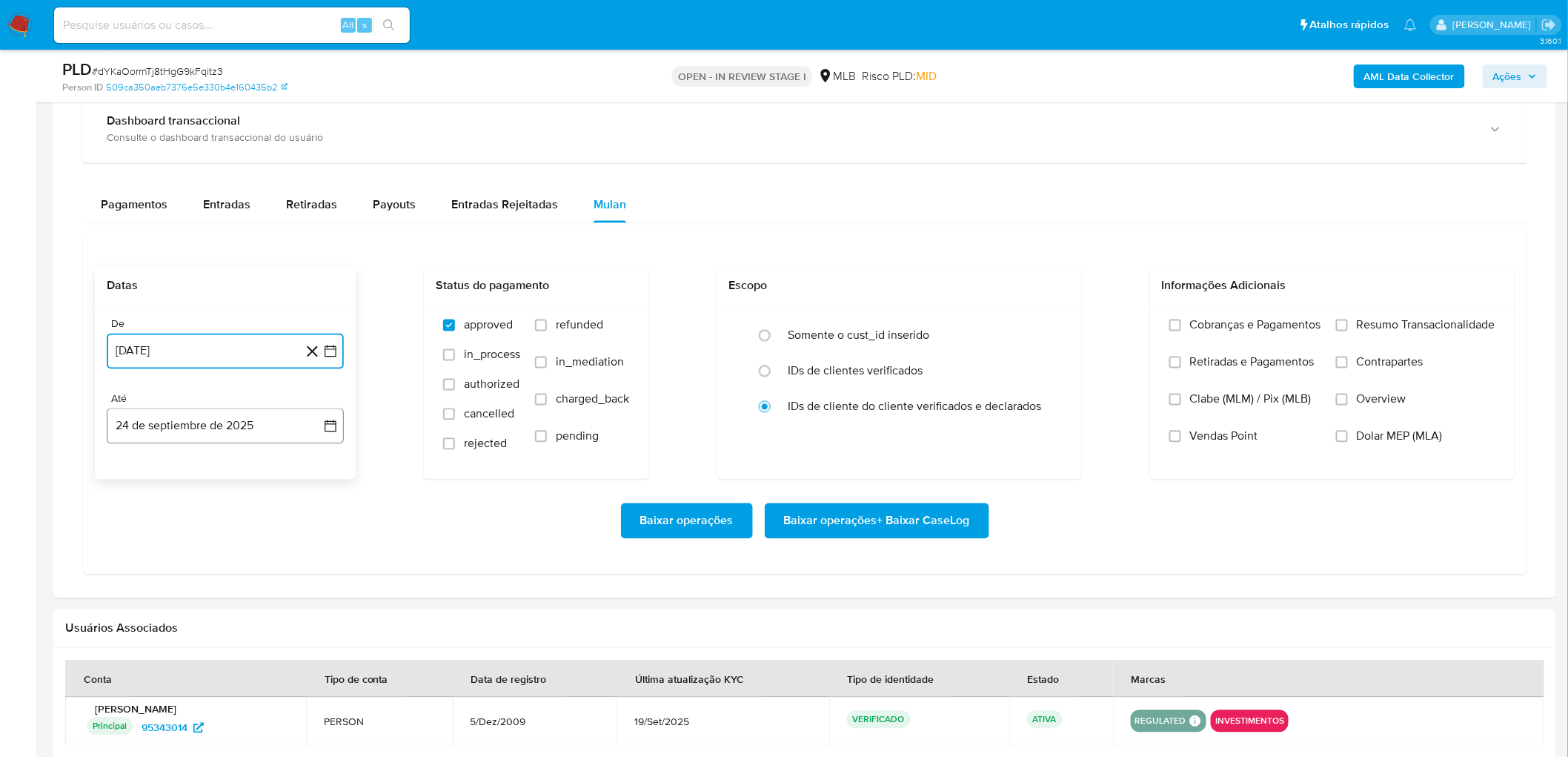
click at [222, 433] on button "24 de septiembre de 2025" at bounding box center [224, 426] width 237 height 35
click at [137, 460] on button "22" at bounding box center [136, 624] width 24 height 24
drag, startPoint x: 1364, startPoint y: 332, endPoint x: 1325, endPoint y: 366, distance: 51.7
click at [1040, 329] on span "Resumo Transacionalidade" at bounding box center [1426, 325] width 139 height 15
click at [1040, 329] on input "Resumo Transacionalidade" at bounding box center [1342, 325] width 12 height 12
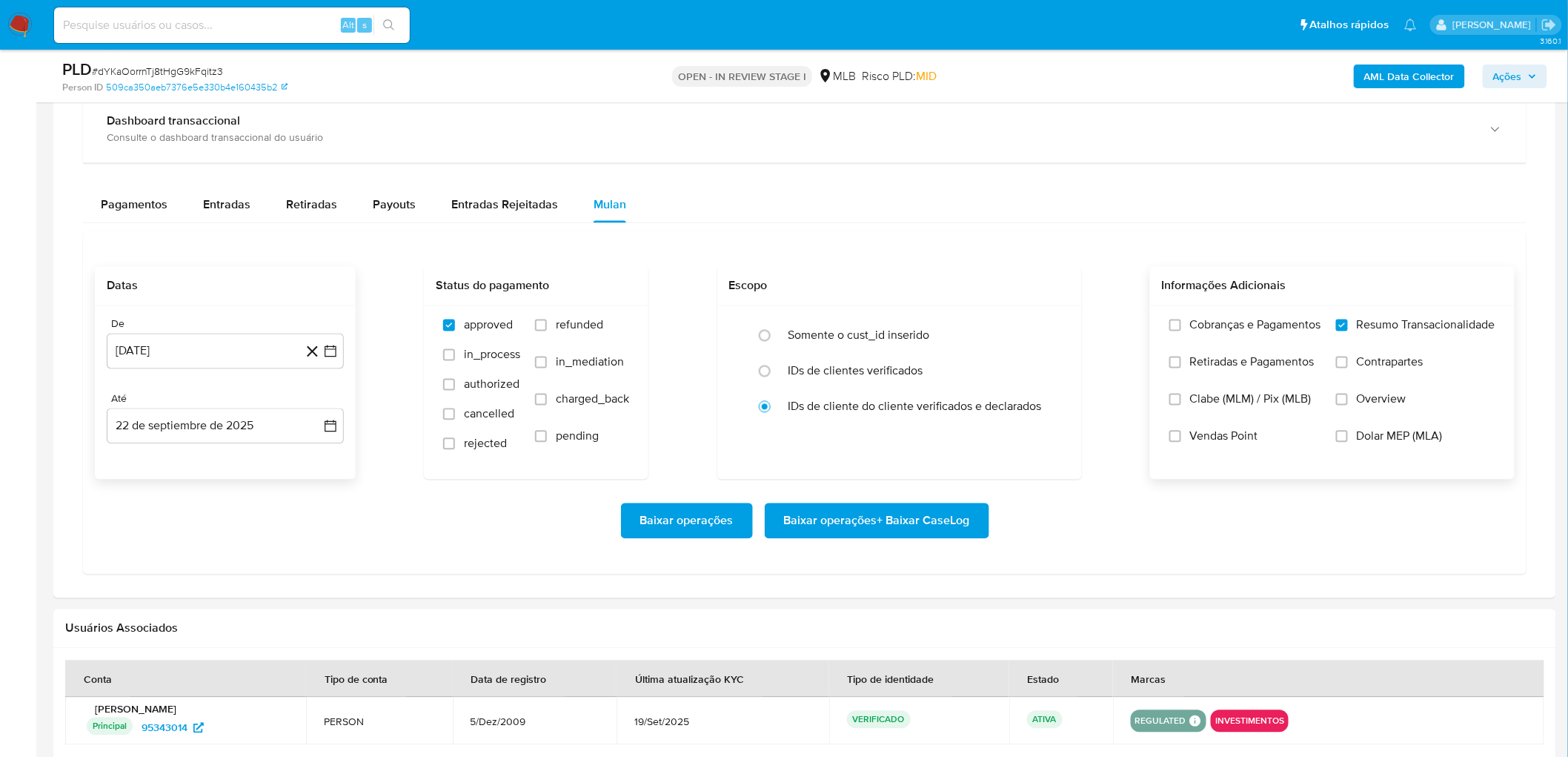
click at [1040, 438] on span "Vendas Point" at bounding box center [1224, 437] width 68 height 15
click at [1040, 438] on input "Vendas Point" at bounding box center [1175, 437] width 12 height 12
click at [864, 460] on span "Baixar operações + Baixar CaseLog" at bounding box center [876, 521] width 186 height 33
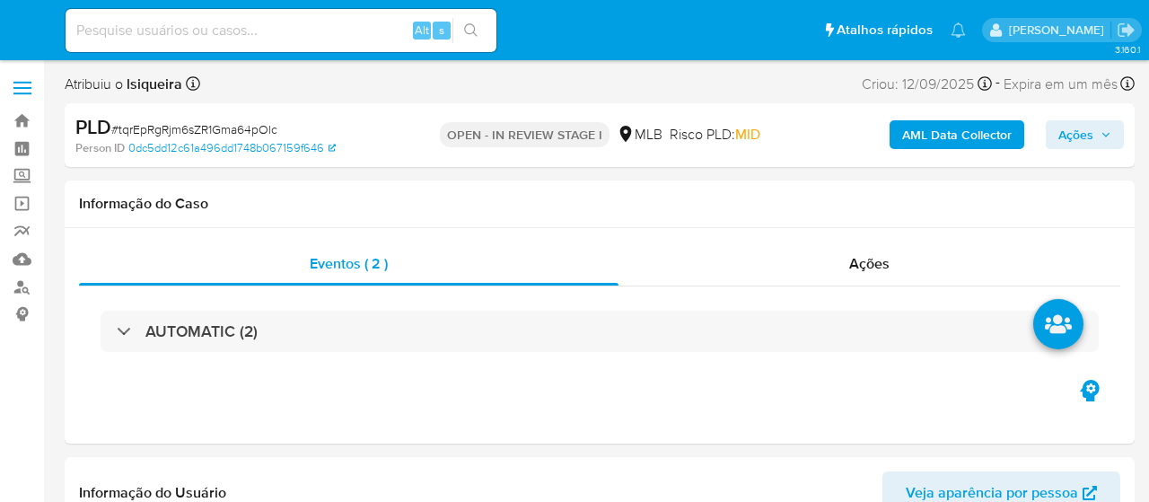
select select "10"
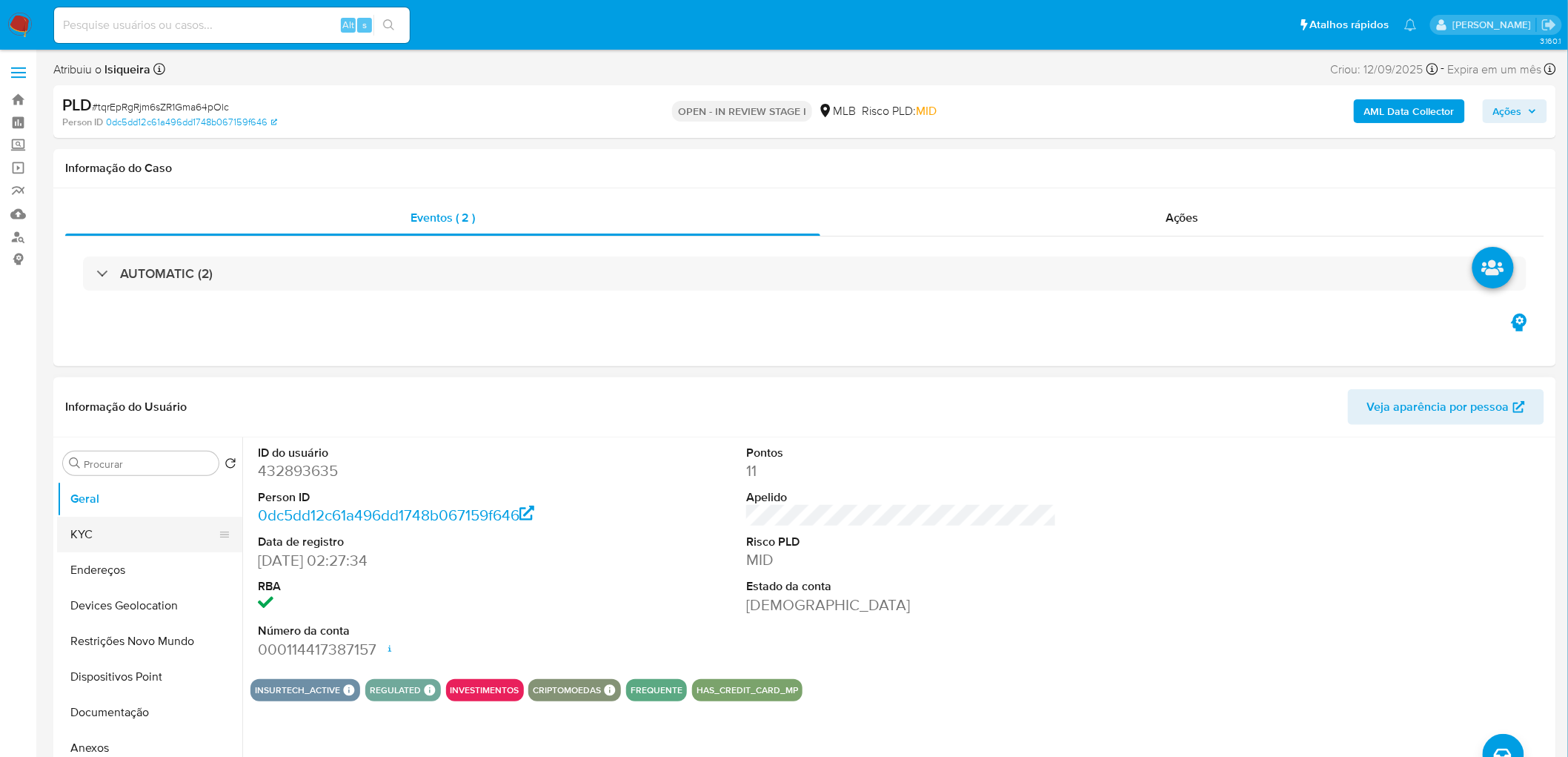
click at [117, 414] on button "KYC" at bounding box center [144, 534] width 173 height 35
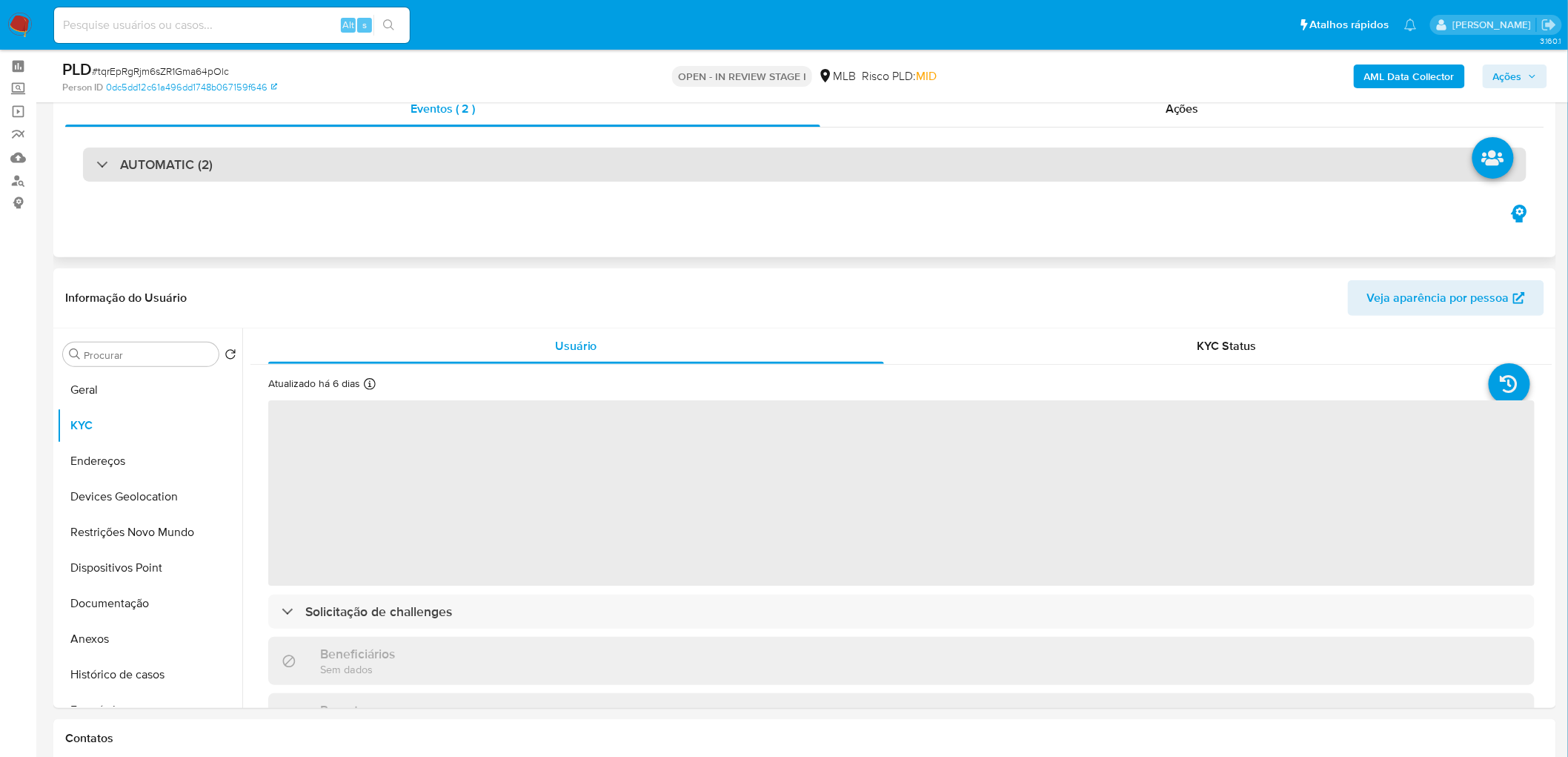
scroll to position [164, 0]
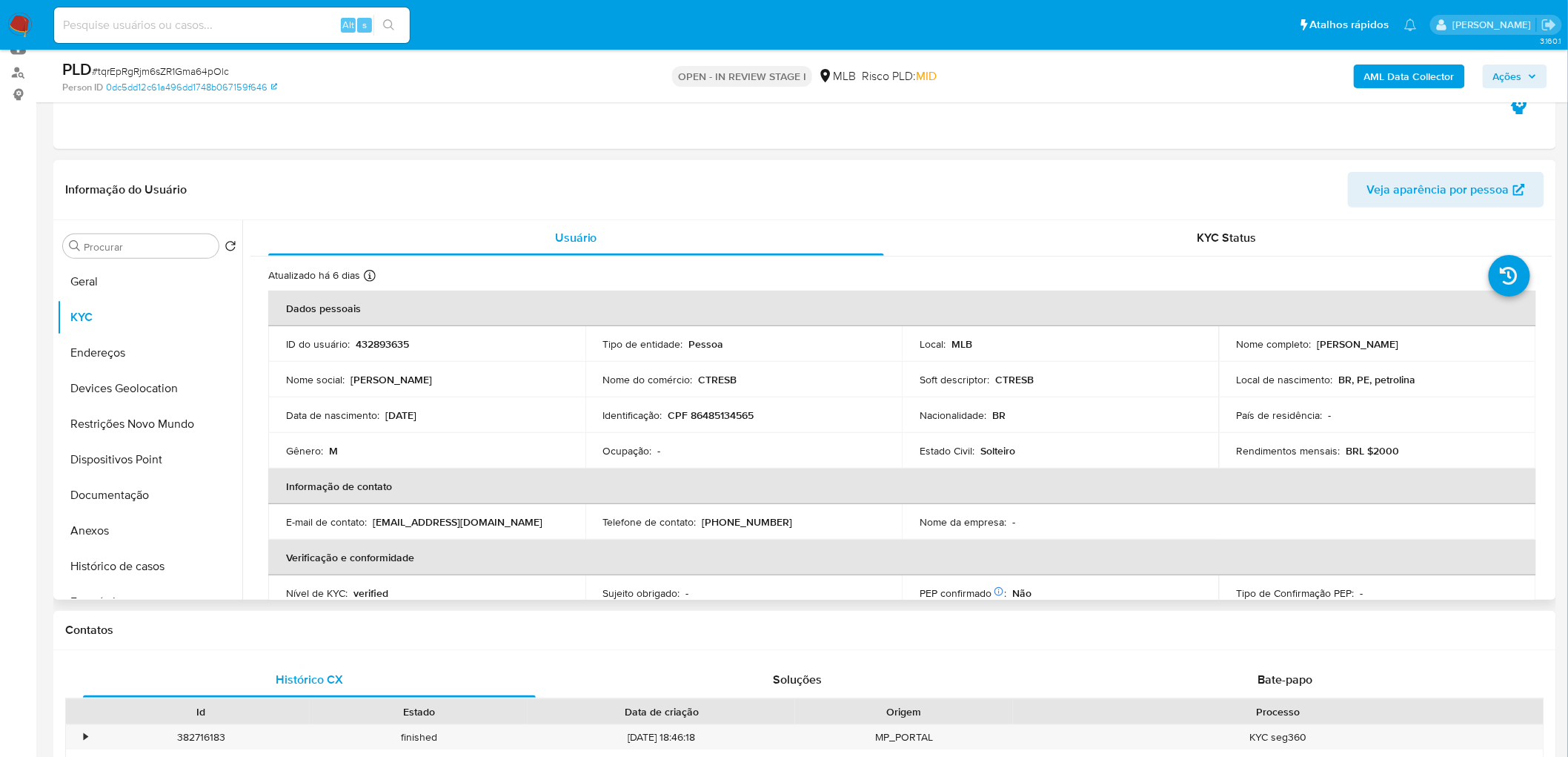
drag, startPoint x: 1455, startPoint y: 344, endPoint x: 1315, endPoint y: 343, distance: 140.0
click at [947, 343] on div "Nome completo : Joao Davi Souza Nascimento" at bounding box center [1377, 343] width 281 height 13
copy p "oao Davi Souza Nascimento"
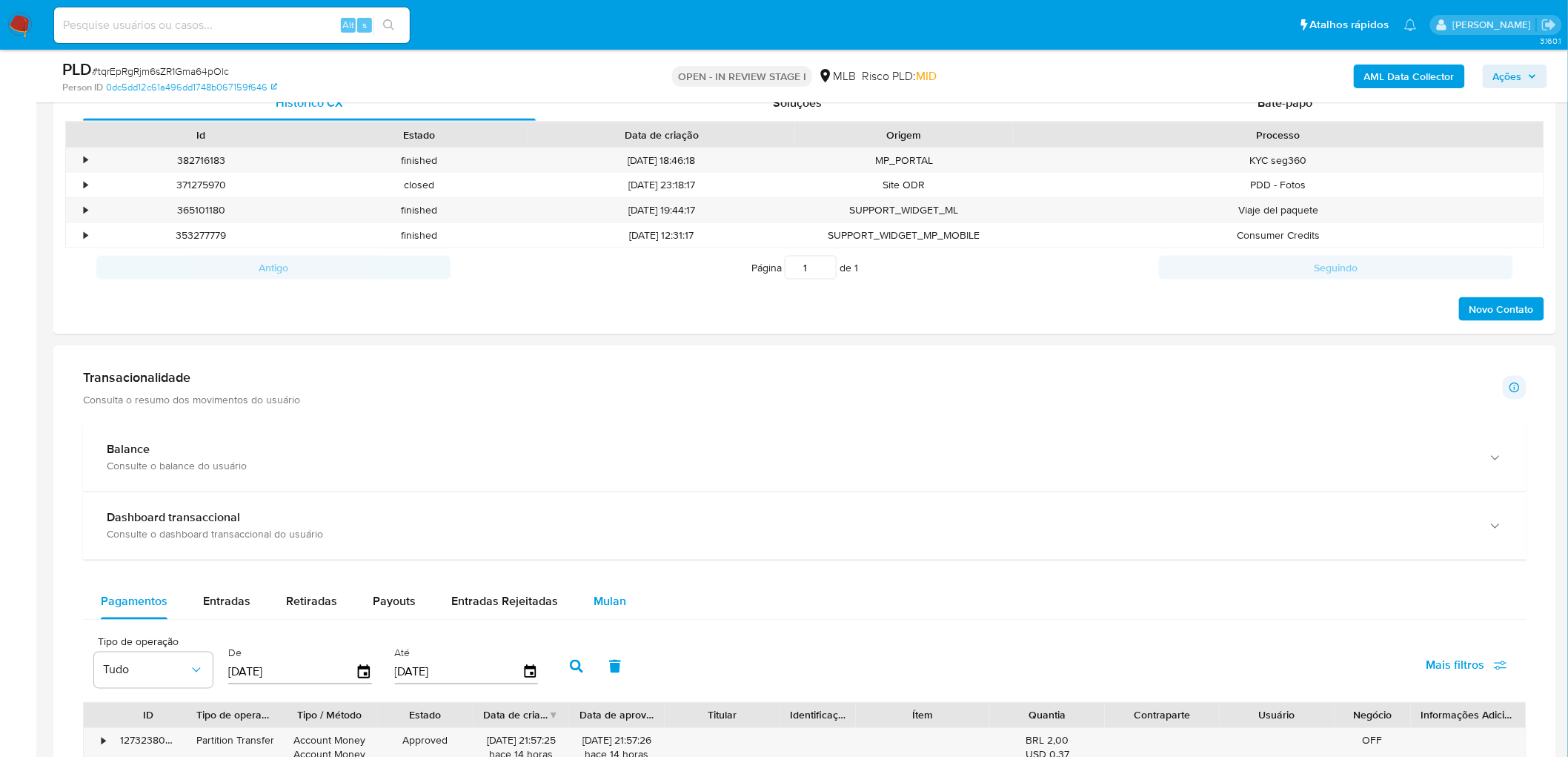
click at [597, 414] on div "Mulan" at bounding box center [610, 601] width 33 height 35
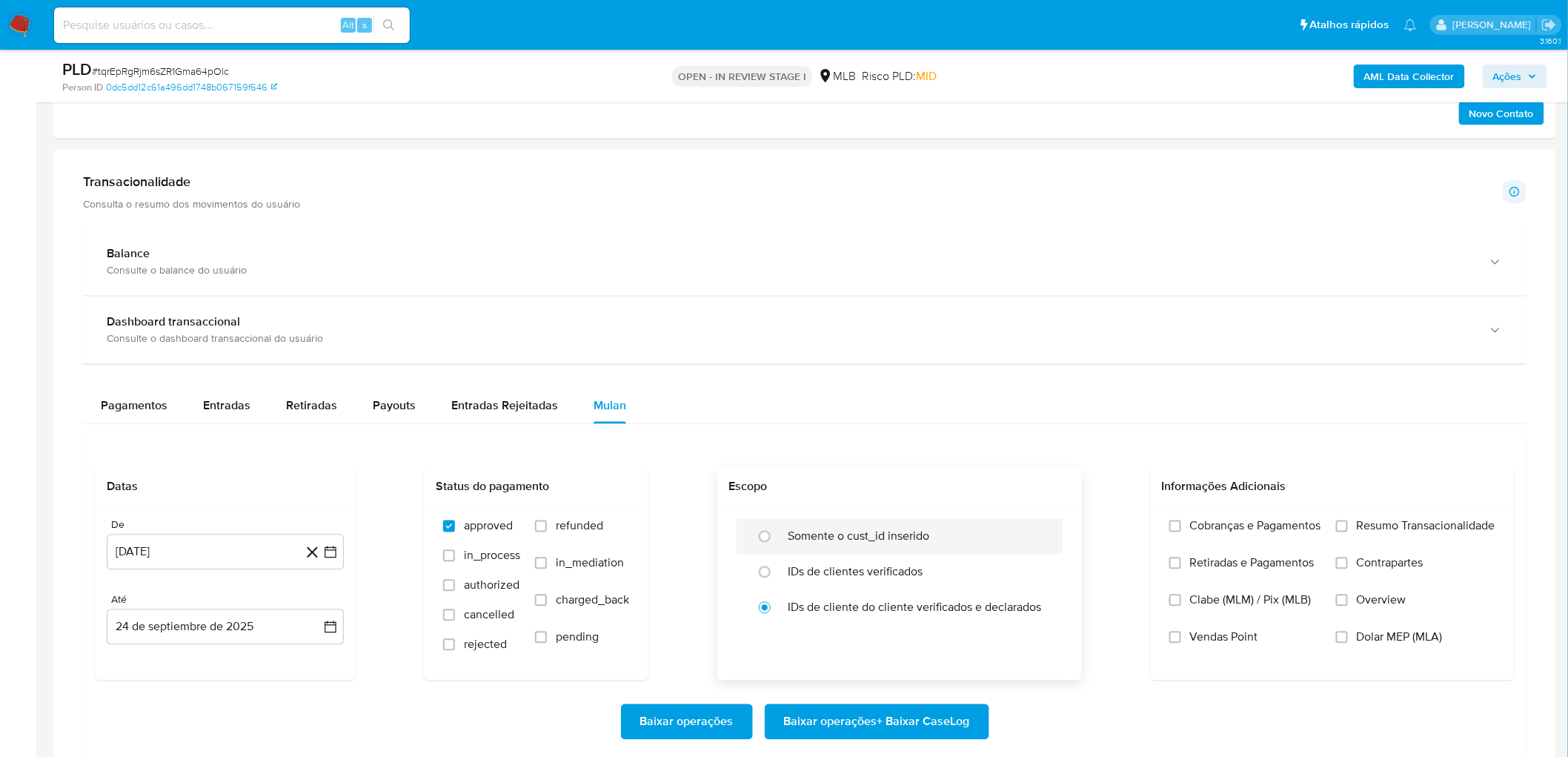
scroll to position [988, 0]
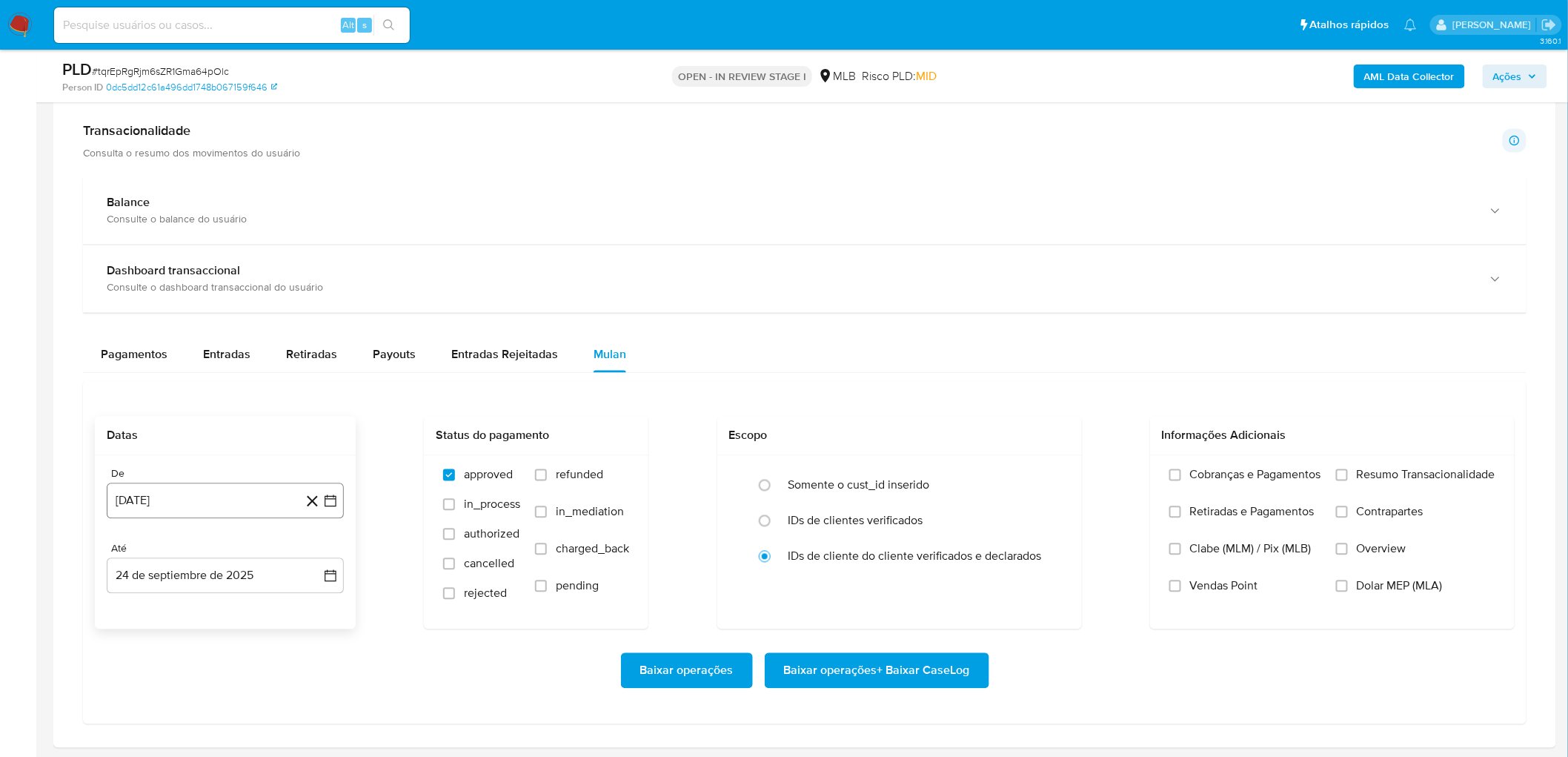
click at [222, 414] on button "24 de agosto de 2024" at bounding box center [224, 500] width 237 height 35
click at [229, 282] on span "agosto 2024" at bounding box center [219, 276] width 68 height 15
click at [315, 254] on icon "Año siguiente" at bounding box center [314, 259] width 18 height 18
click at [203, 395] on button "ago" at bounding box center [224, 395] width 41 height 24
click at [257, 329] on button "1" at bounding box center [254, 330] width 24 height 24
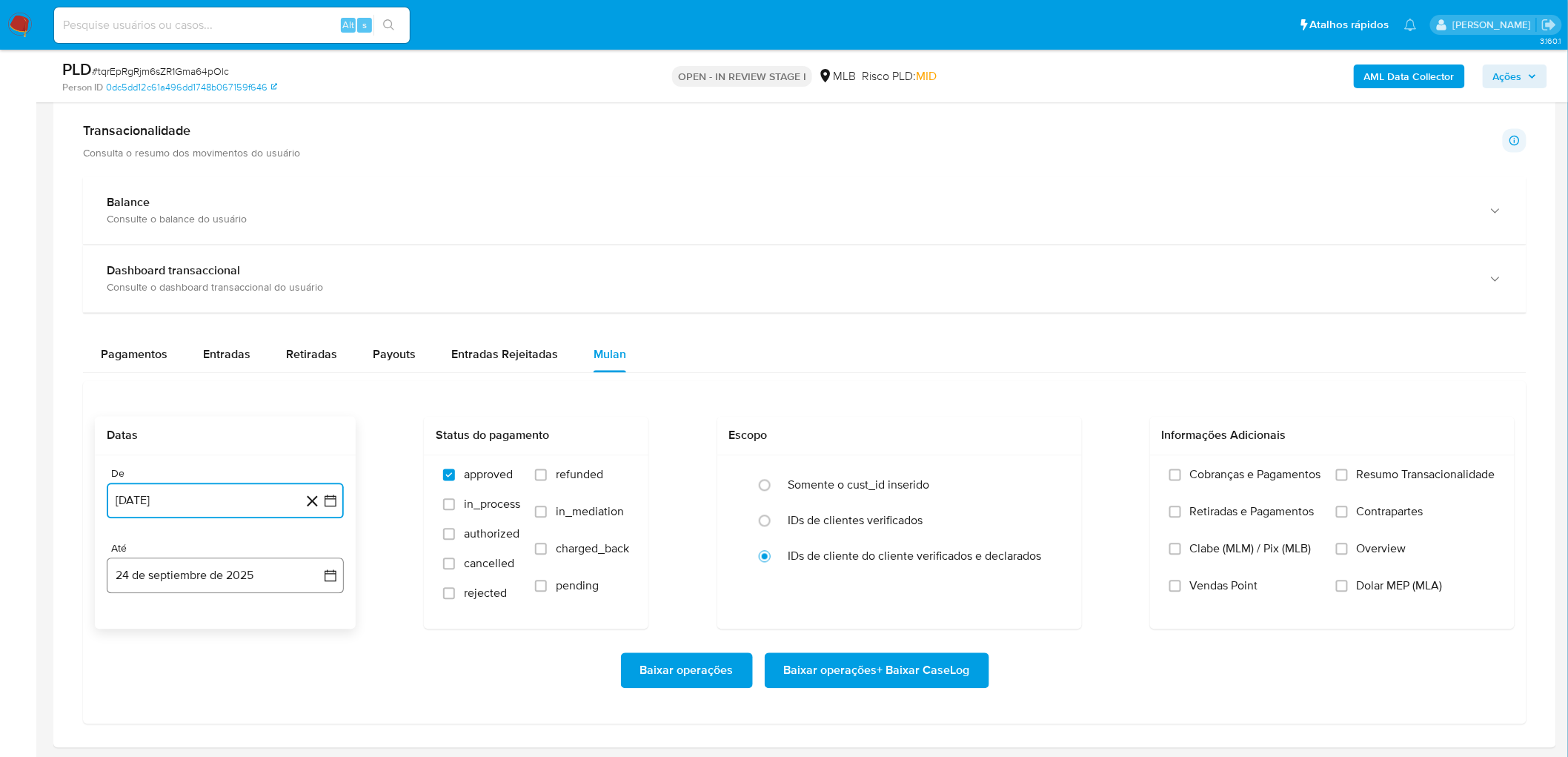
click at [149, 414] on button "24 de septiembre de 2025" at bounding box center [224, 575] width 237 height 35
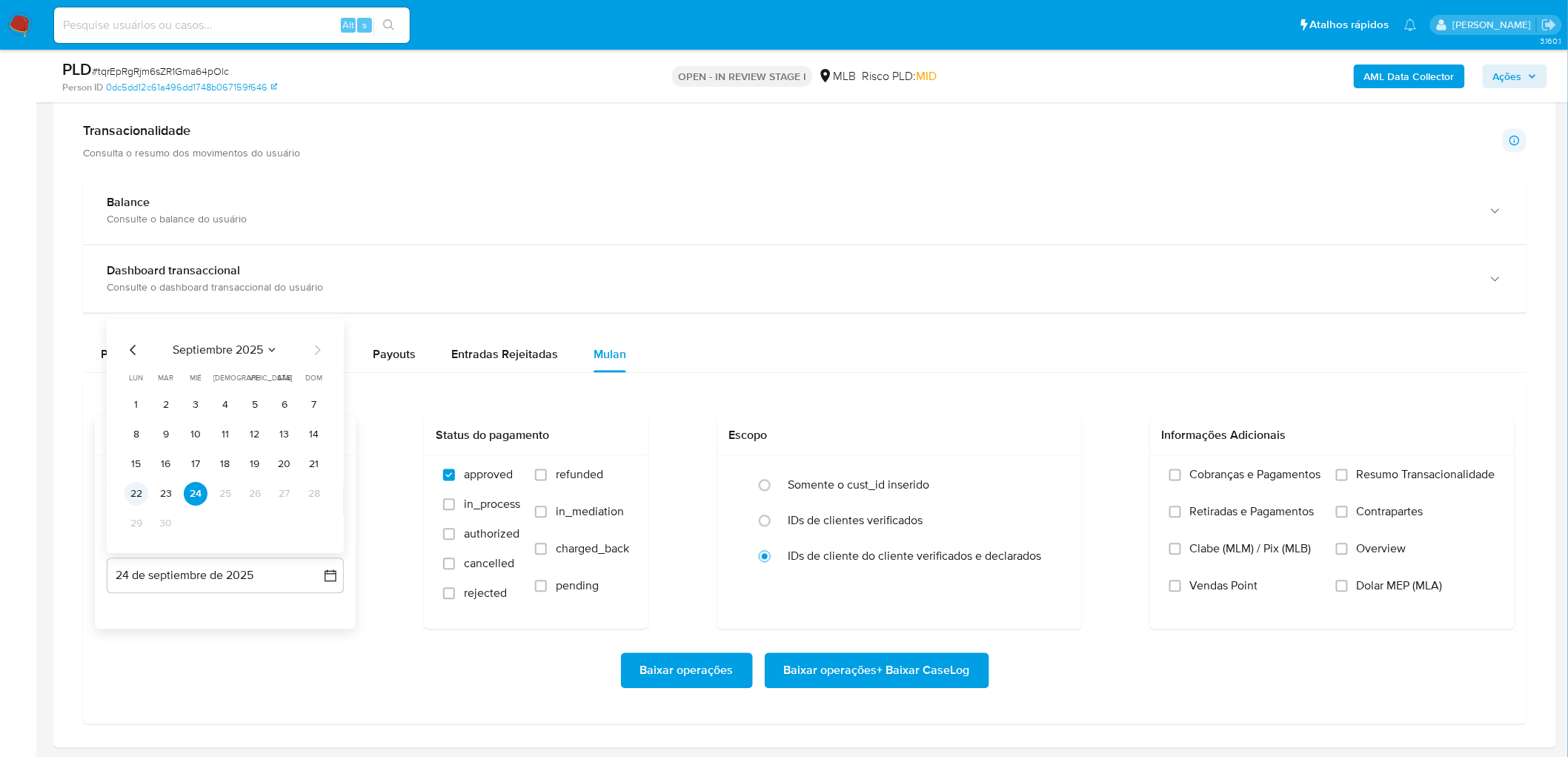
click at [131, 414] on button "22" at bounding box center [136, 494] width 24 height 24
click at [947, 414] on span "Resumo Transacionalidade" at bounding box center [1426, 475] width 139 height 15
click at [947, 414] on input "Resumo Transacionalidade" at bounding box center [1342, 475] width 12 height 12
click at [947, 414] on span "Vendas Point" at bounding box center [1224, 586] width 68 height 15
click at [947, 414] on input "Vendas Point" at bounding box center [1175, 586] width 12 height 12
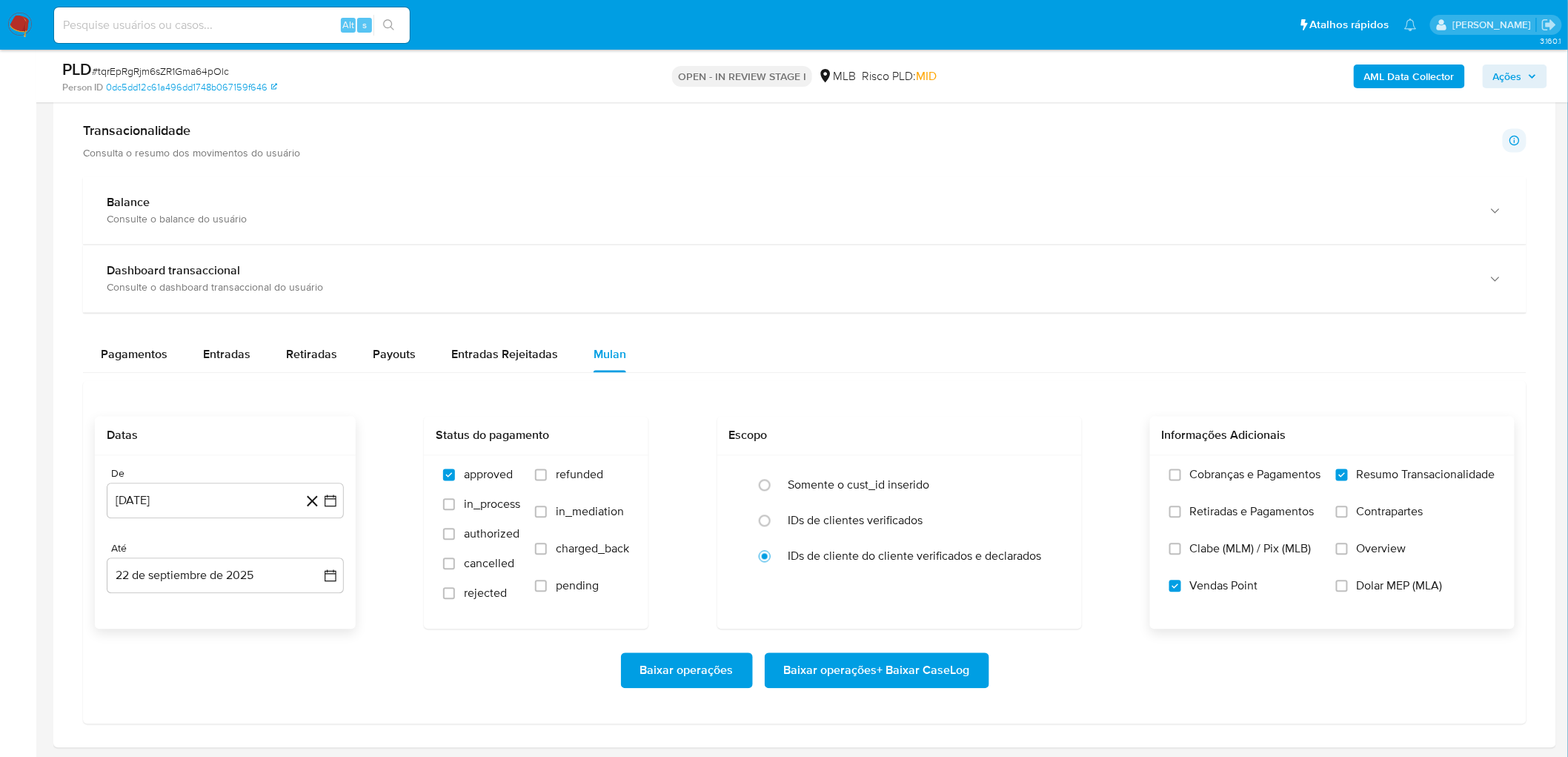
click at [850, 414] on span "Baixar operações + Baixar CaseLog" at bounding box center [876, 671] width 186 height 33
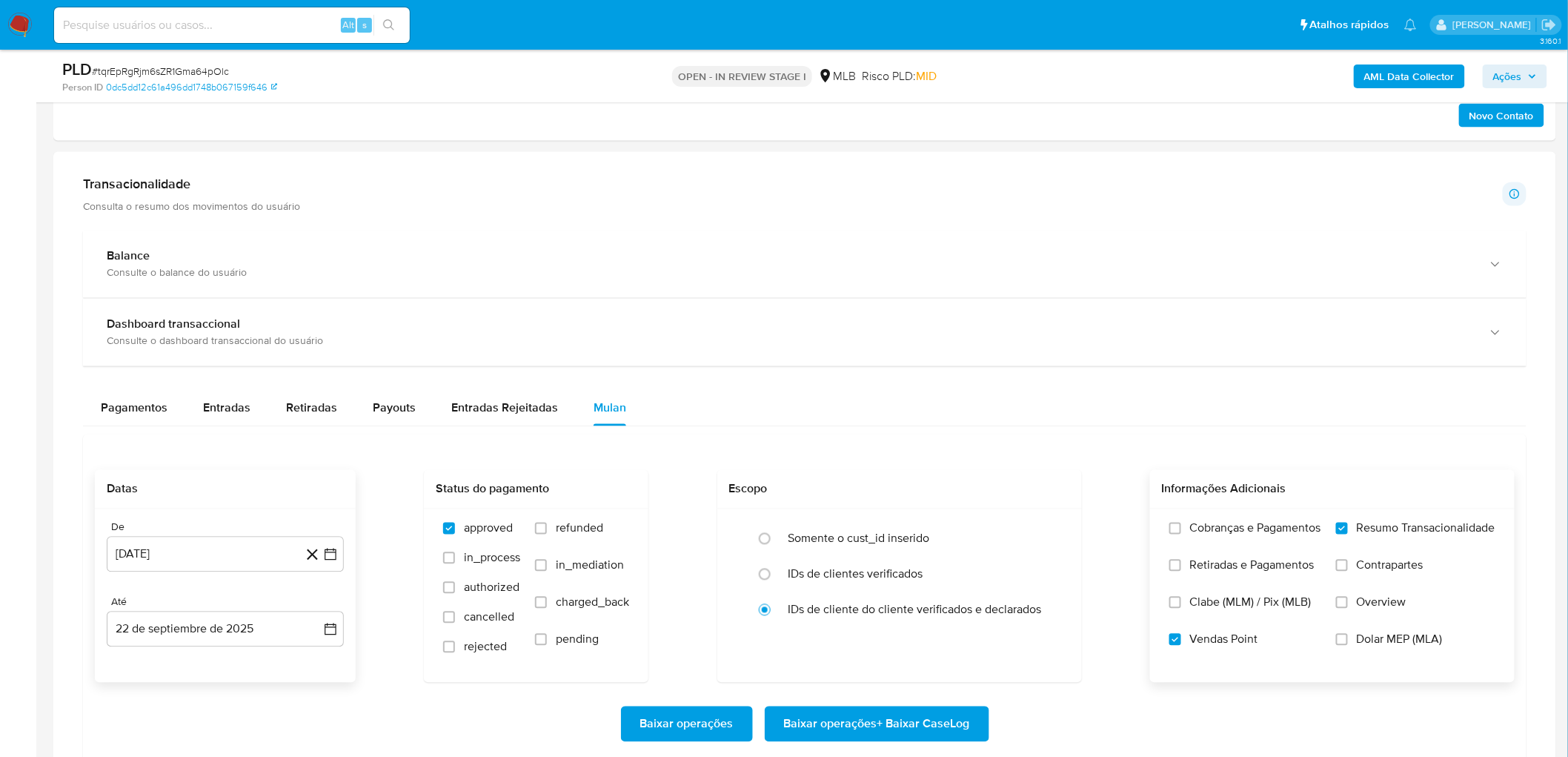
scroll to position [906, 0]
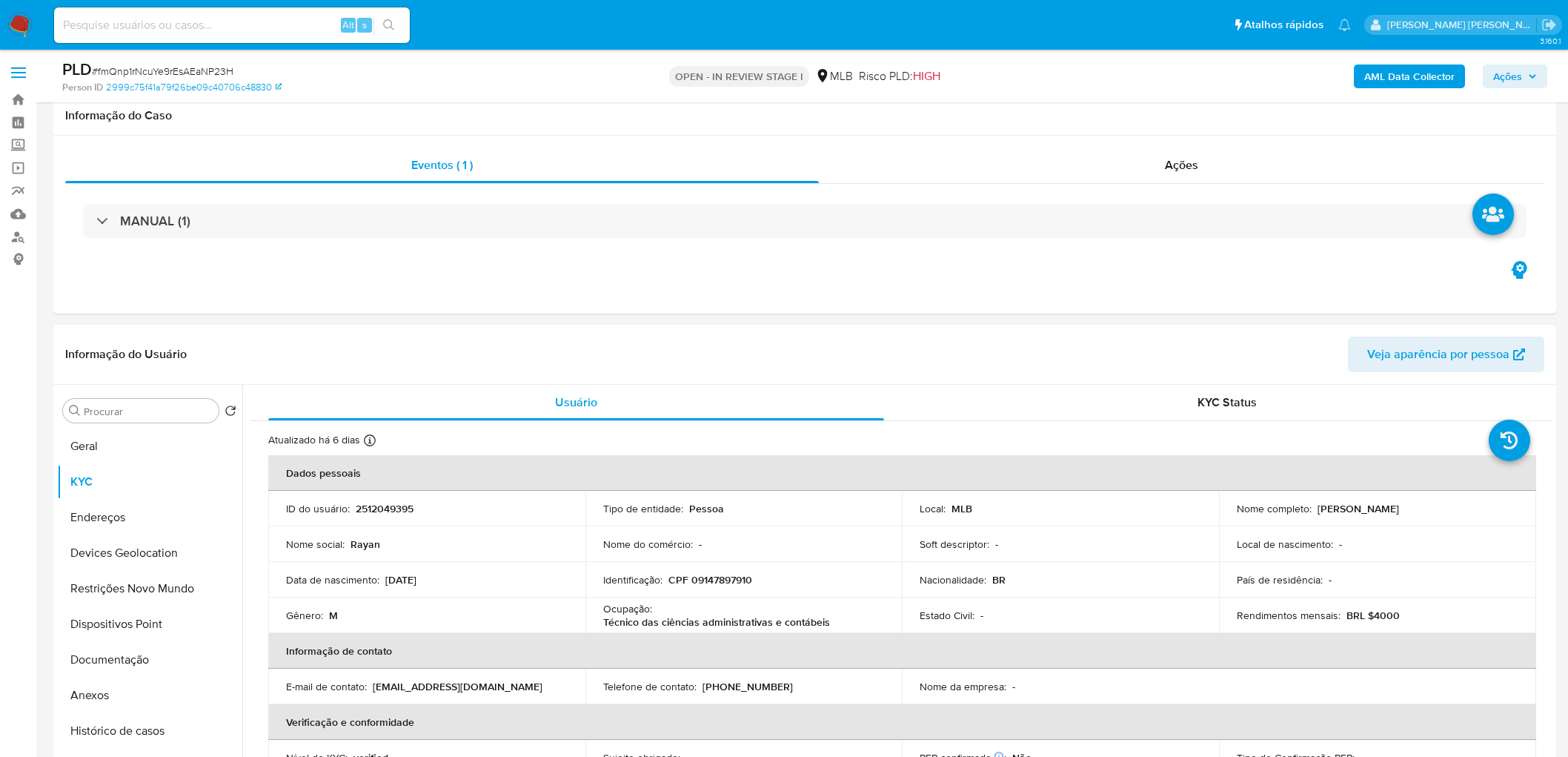
select select "10"
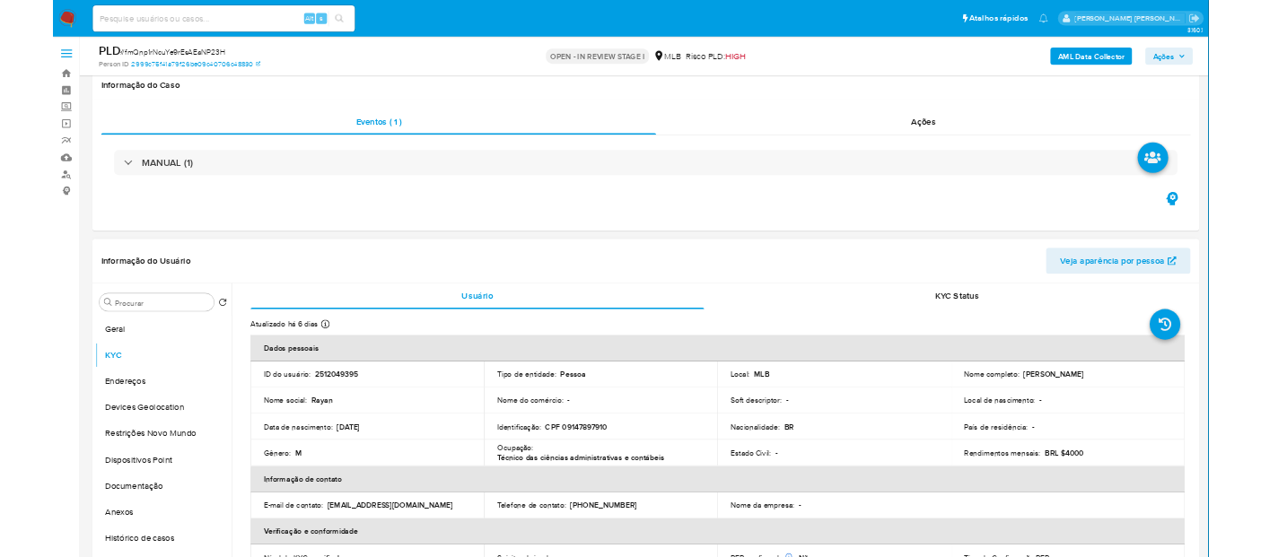
scroll to position [299, 0]
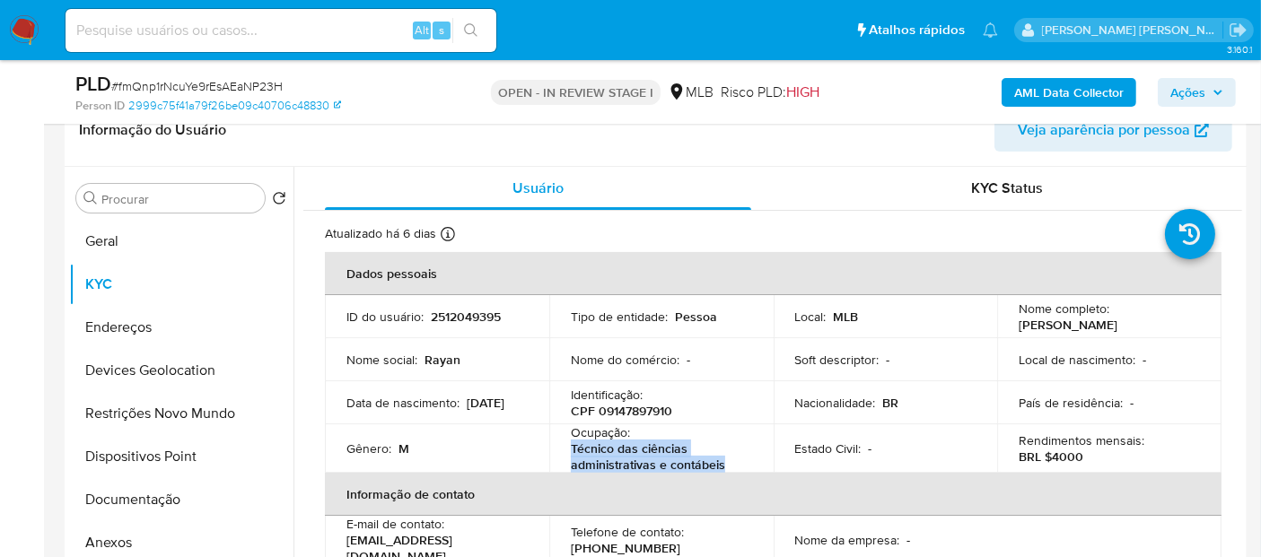
drag, startPoint x: 735, startPoint y: 461, endPoint x: 568, endPoint y: 455, distance: 167.1
click at [571, 455] on p "Técnico das ciências administrativas e contábeis" at bounding box center [658, 457] width 174 height 32
copy p "Técnico das ciências administrativas e contábeis"
click at [142, 247] on button "Geral" at bounding box center [174, 241] width 210 height 43
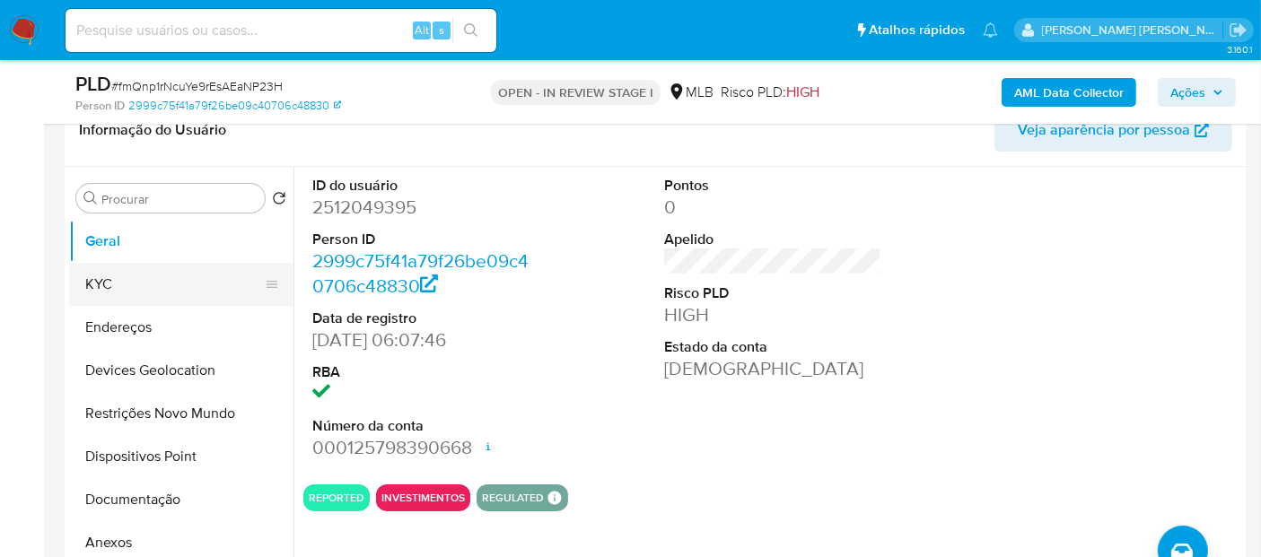
click at [152, 292] on button "KYC" at bounding box center [174, 284] width 210 height 43
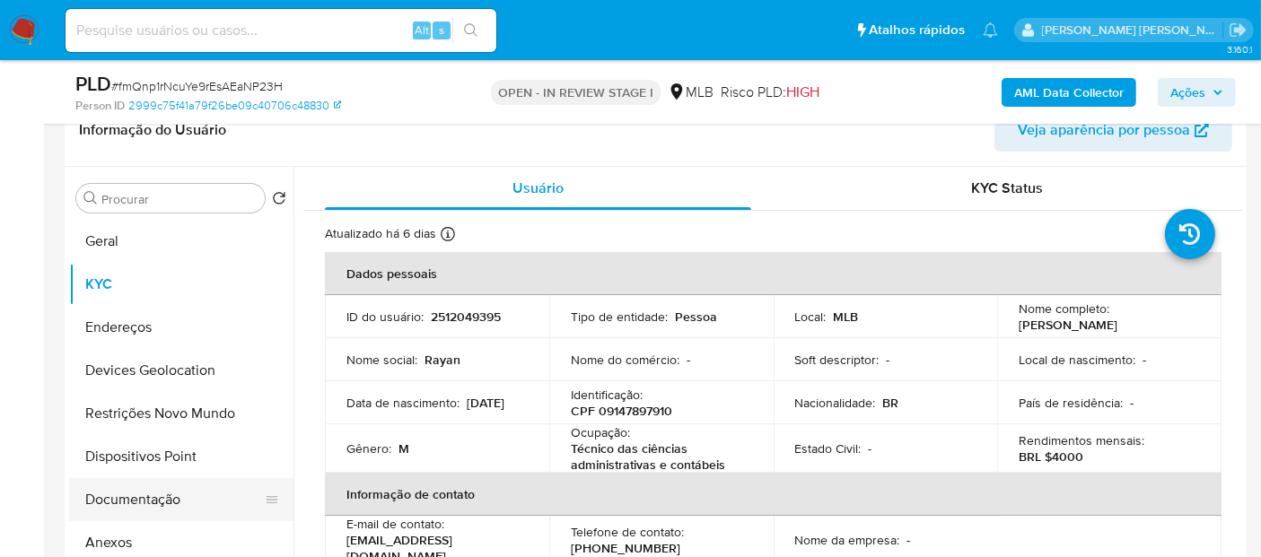
click at [121, 495] on button "Documentação" at bounding box center [174, 499] width 210 height 43
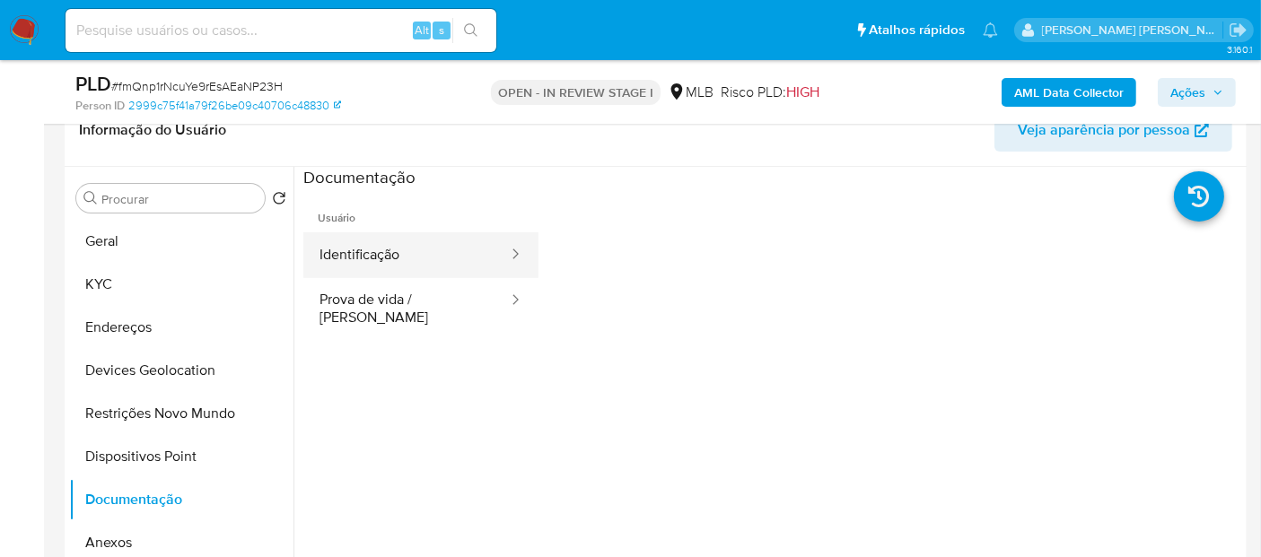
click at [420, 235] on button "Identificação" at bounding box center [406, 256] width 206 height 46
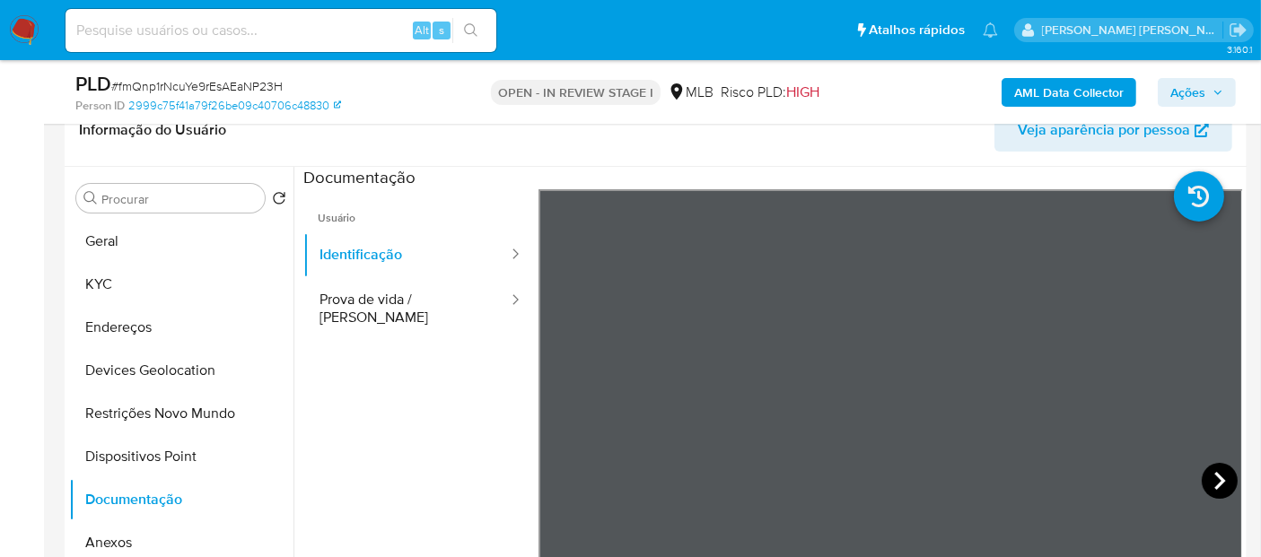
click at [1207, 478] on icon at bounding box center [1220, 481] width 36 height 36
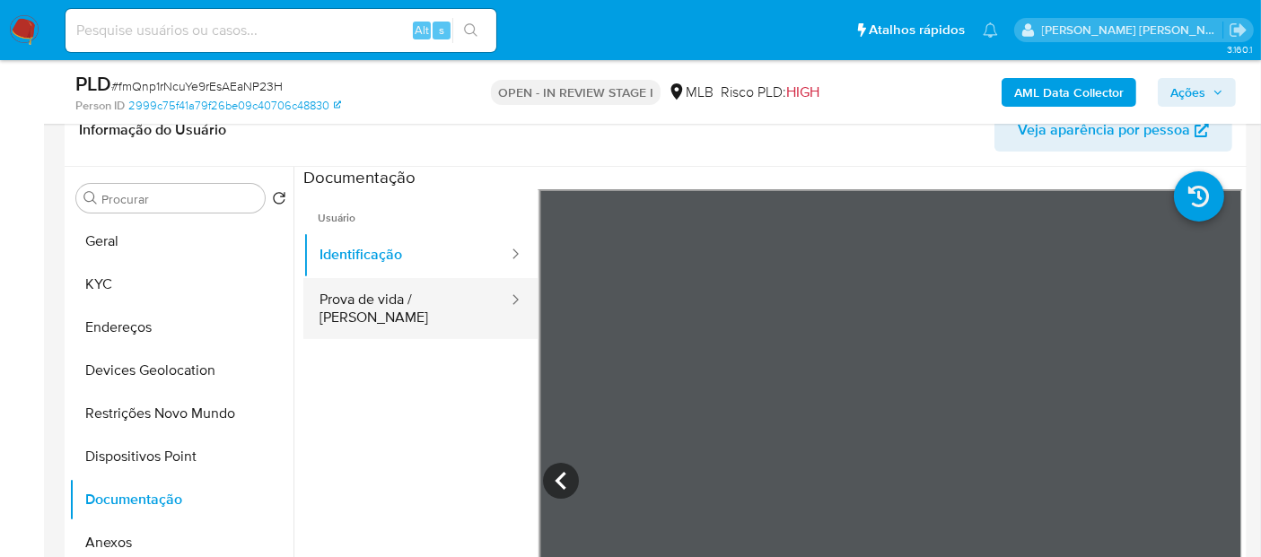
click at [383, 316] on button "Prova de vida / Selfie" at bounding box center [406, 308] width 206 height 61
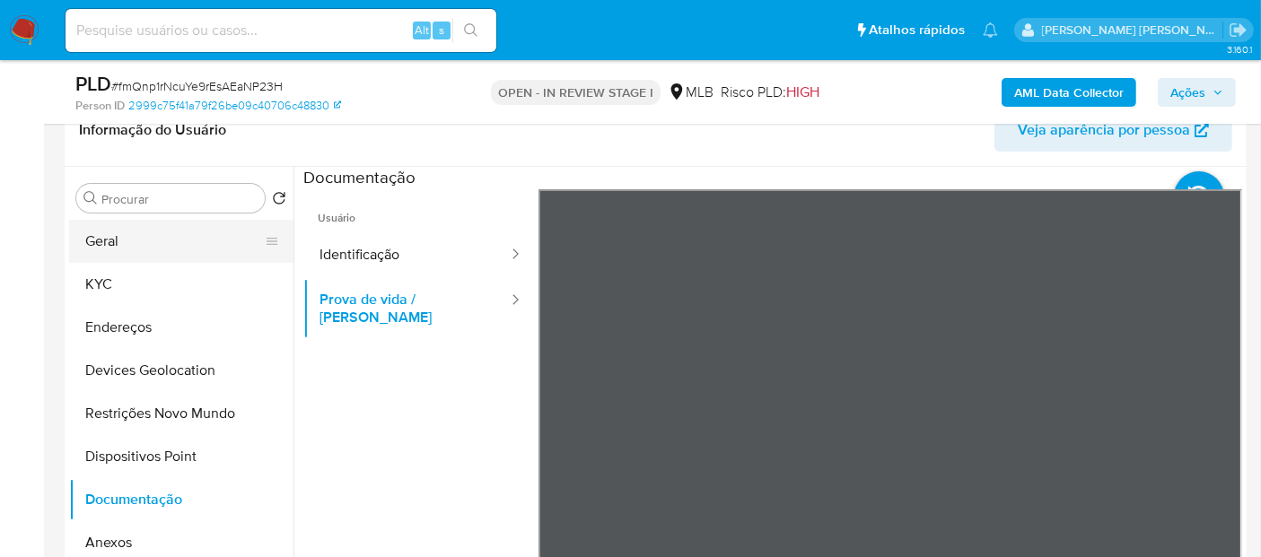
click at [80, 242] on button "Geral" at bounding box center [174, 241] width 210 height 43
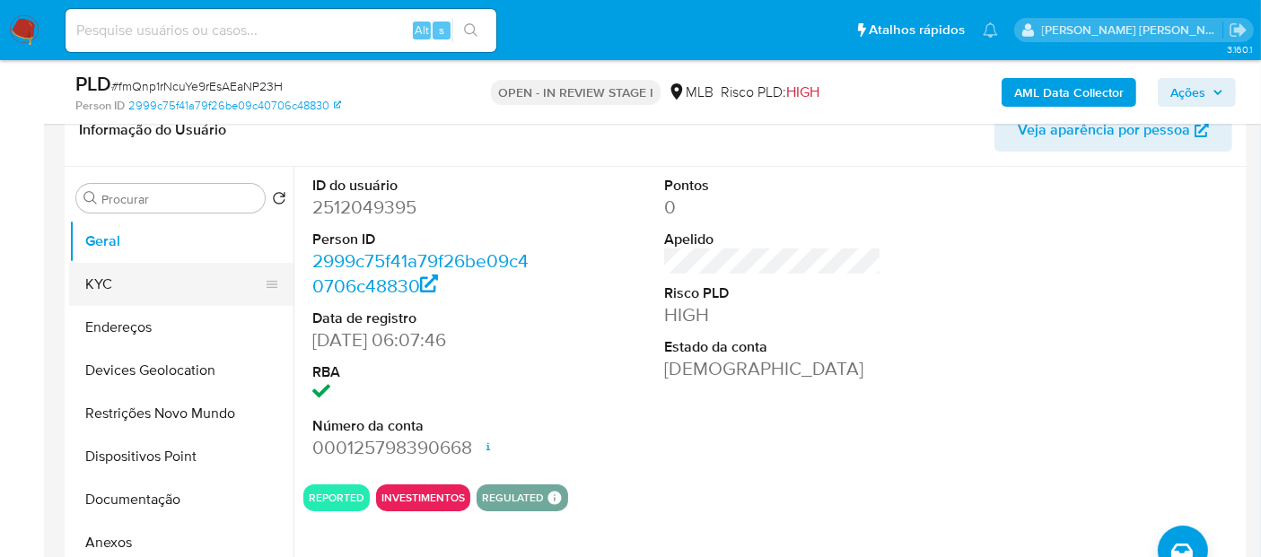
click at [123, 291] on button "KYC" at bounding box center [174, 284] width 210 height 43
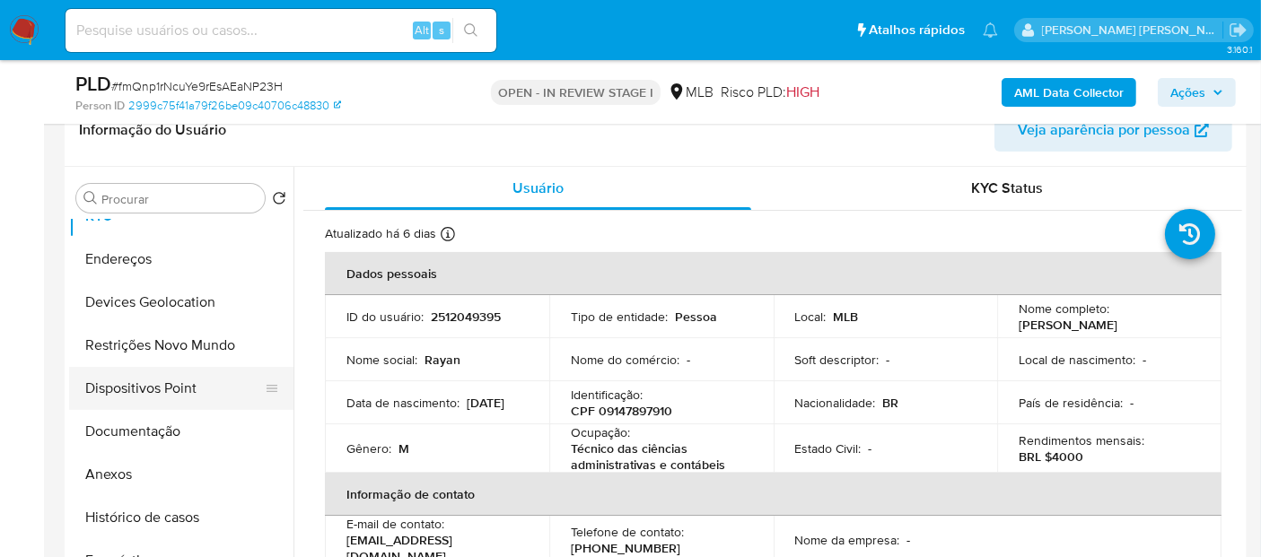
scroll to position [100, 0]
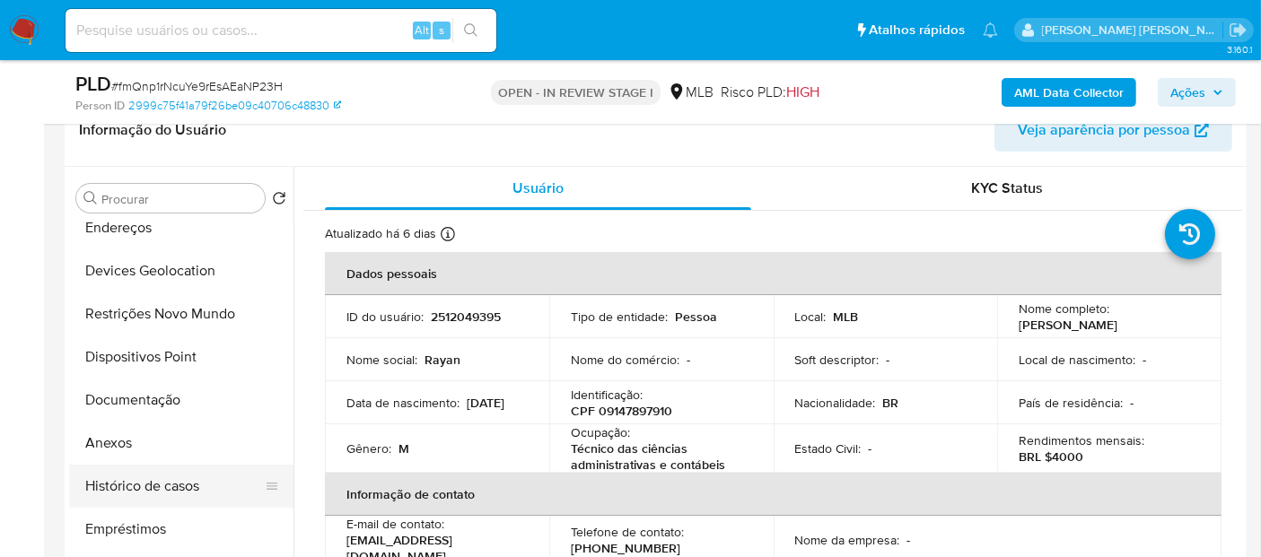
click at [154, 488] on button "Histórico de casos" at bounding box center [174, 486] width 210 height 43
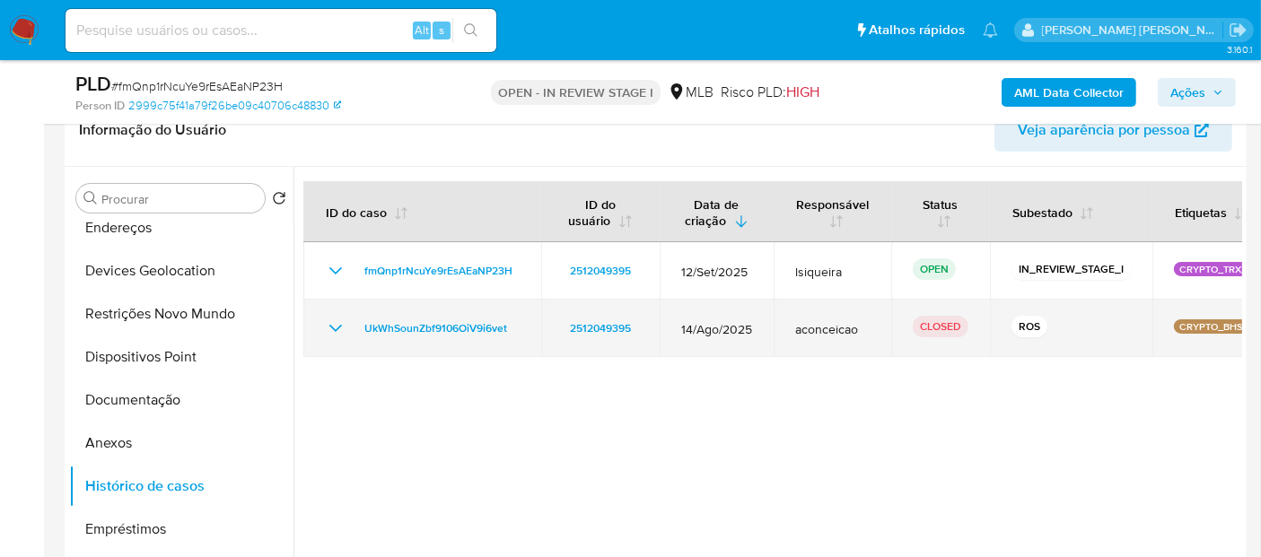
click at [325, 334] on icon "Mostrar/Ocultar" at bounding box center [336, 329] width 22 height 22
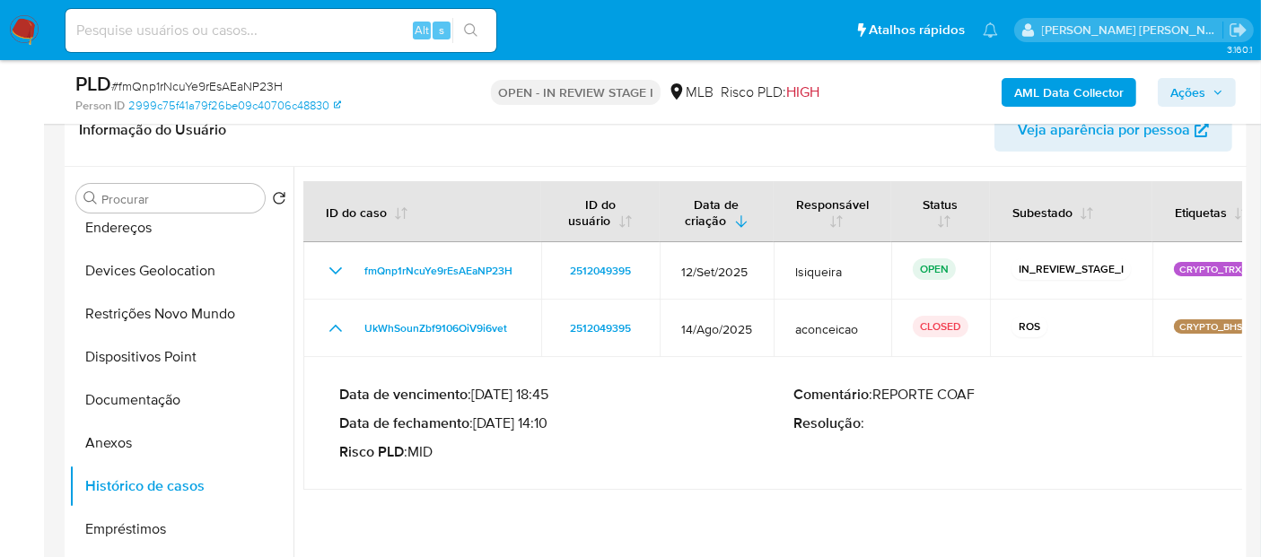
drag, startPoint x: 554, startPoint y: 422, endPoint x: 484, endPoint y: 419, distance: 70.1
click at [484, 419] on p "Data de fechamento : 25/08/2025 14:10" at bounding box center [566, 424] width 454 height 18
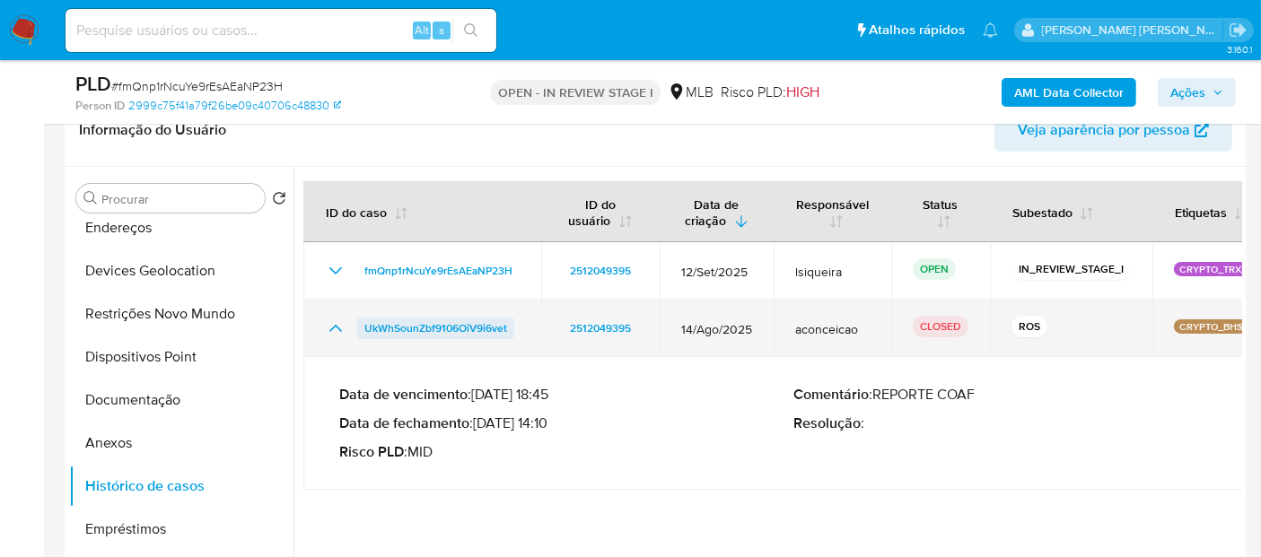
drag, startPoint x: 516, startPoint y: 334, endPoint x: 365, endPoint y: 334, distance: 150.8
click at [365, 334] on td "UkWhSounZbf9106OiV9i6vet" at bounding box center [422, 328] width 238 height 57
click at [327, 329] on icon "Mostrar/Ocultar" at bounding box center [336, 329] width 22 height 22
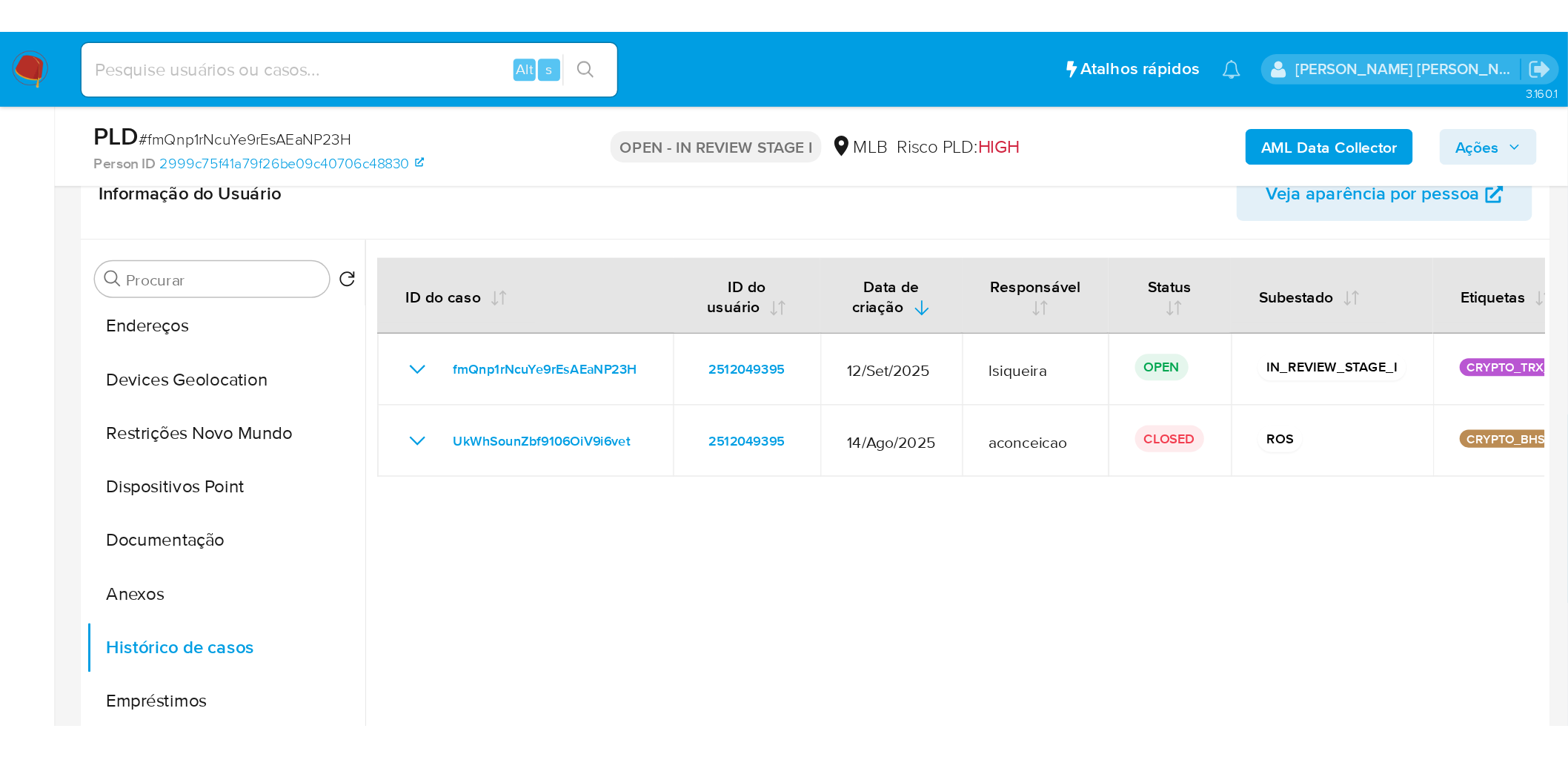
scroll to position [0, 0]
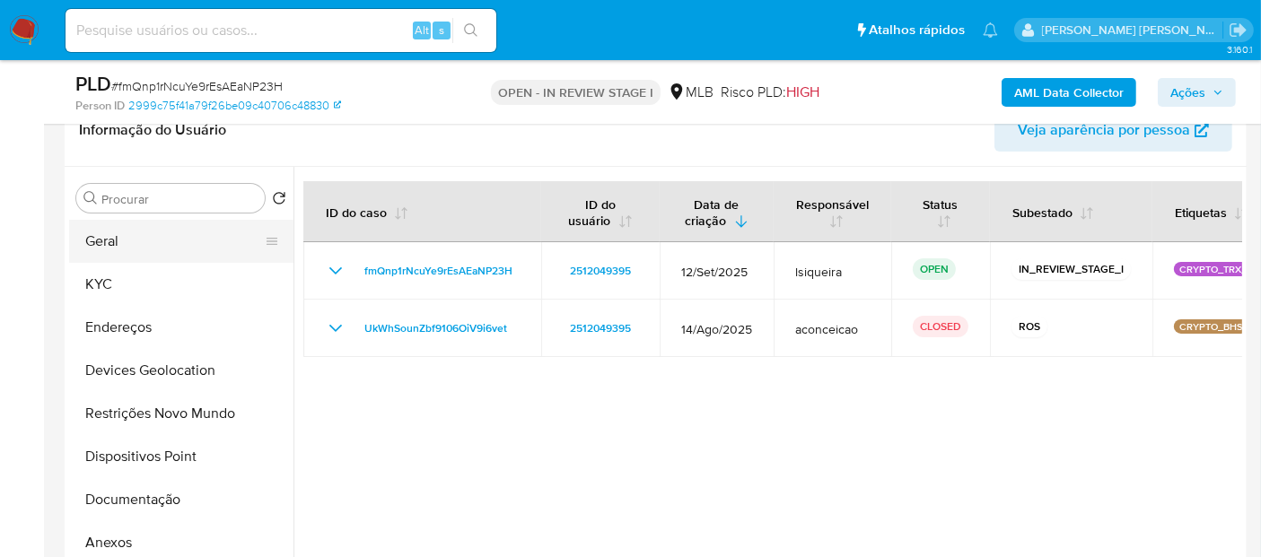
click at [154, 232] on button "Geral" at bounding box center [174, 241] width 210 height 43
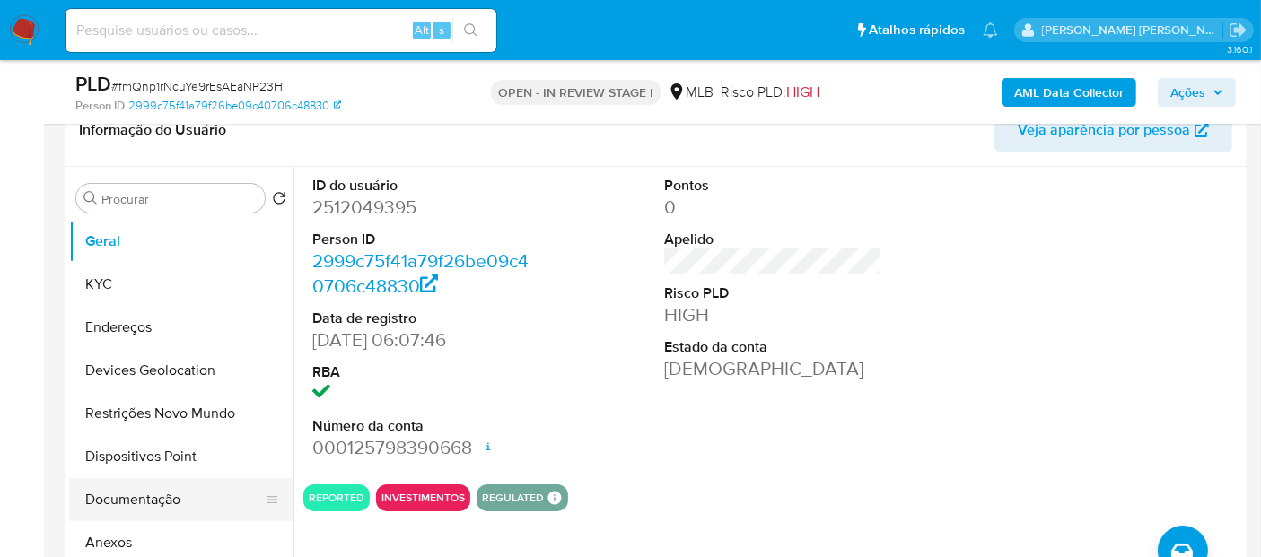
click at [137, 504] on button "Documentação" at bounding box center [174, 499] width 210 height 43
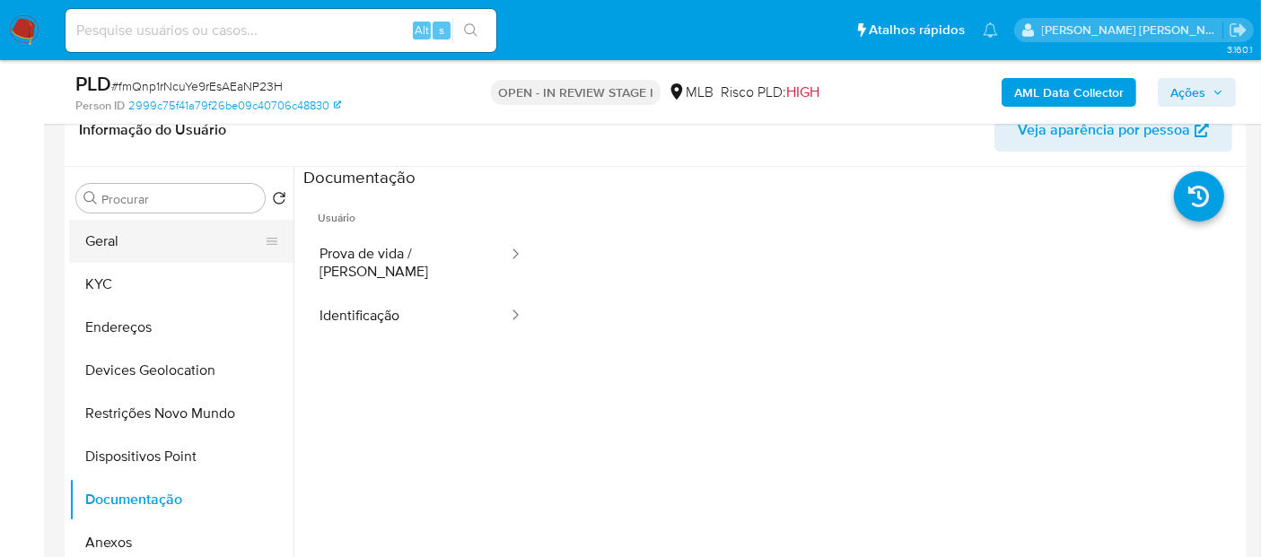
click at [187, 247] on button "Geral" at bounding box center [174, 241] width 210 height 43
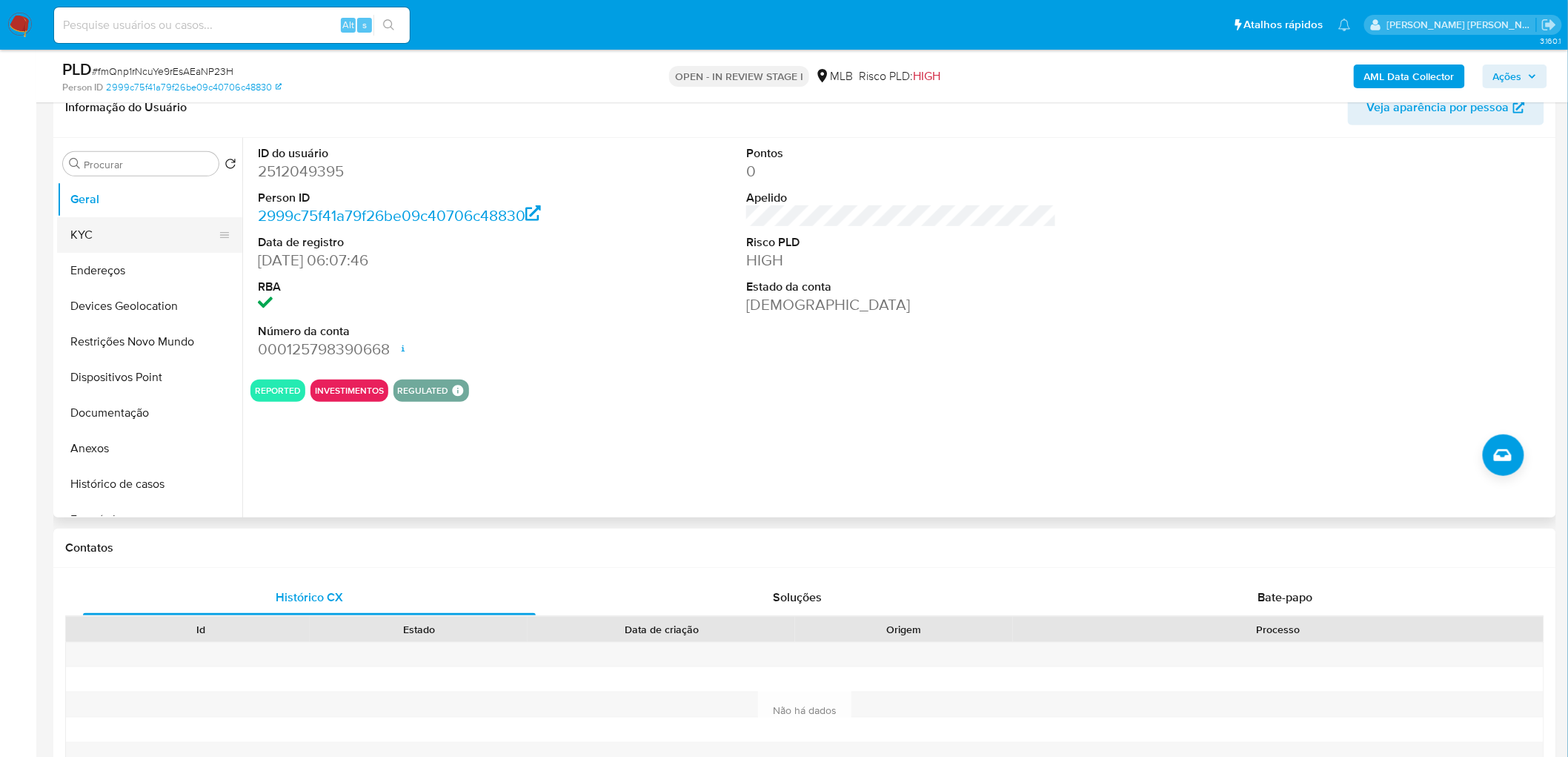
click at [126, 225] on button "KYC" at bounding box center [144, 234] width 173 height 35
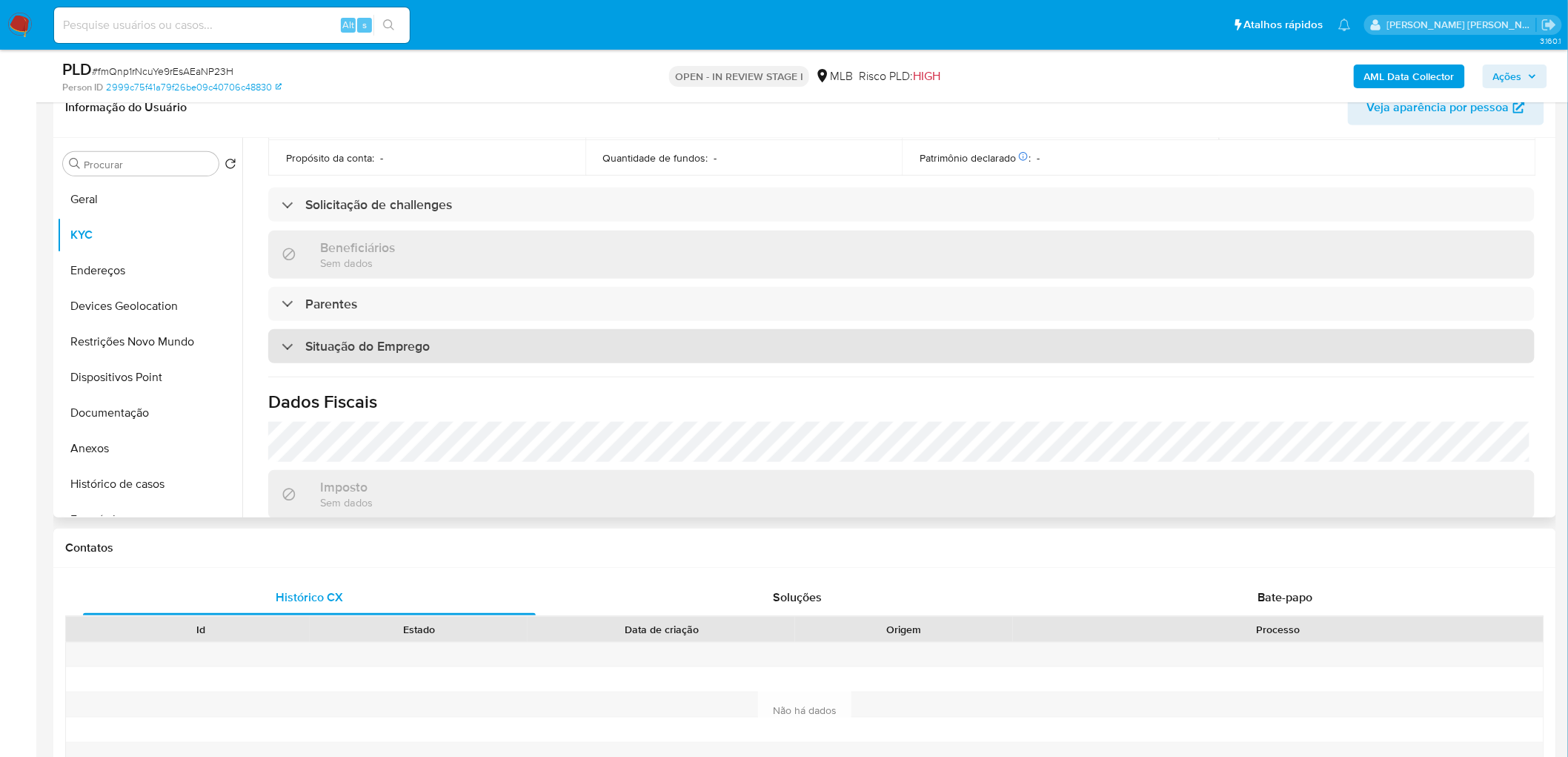
scroll to position [617, 0]
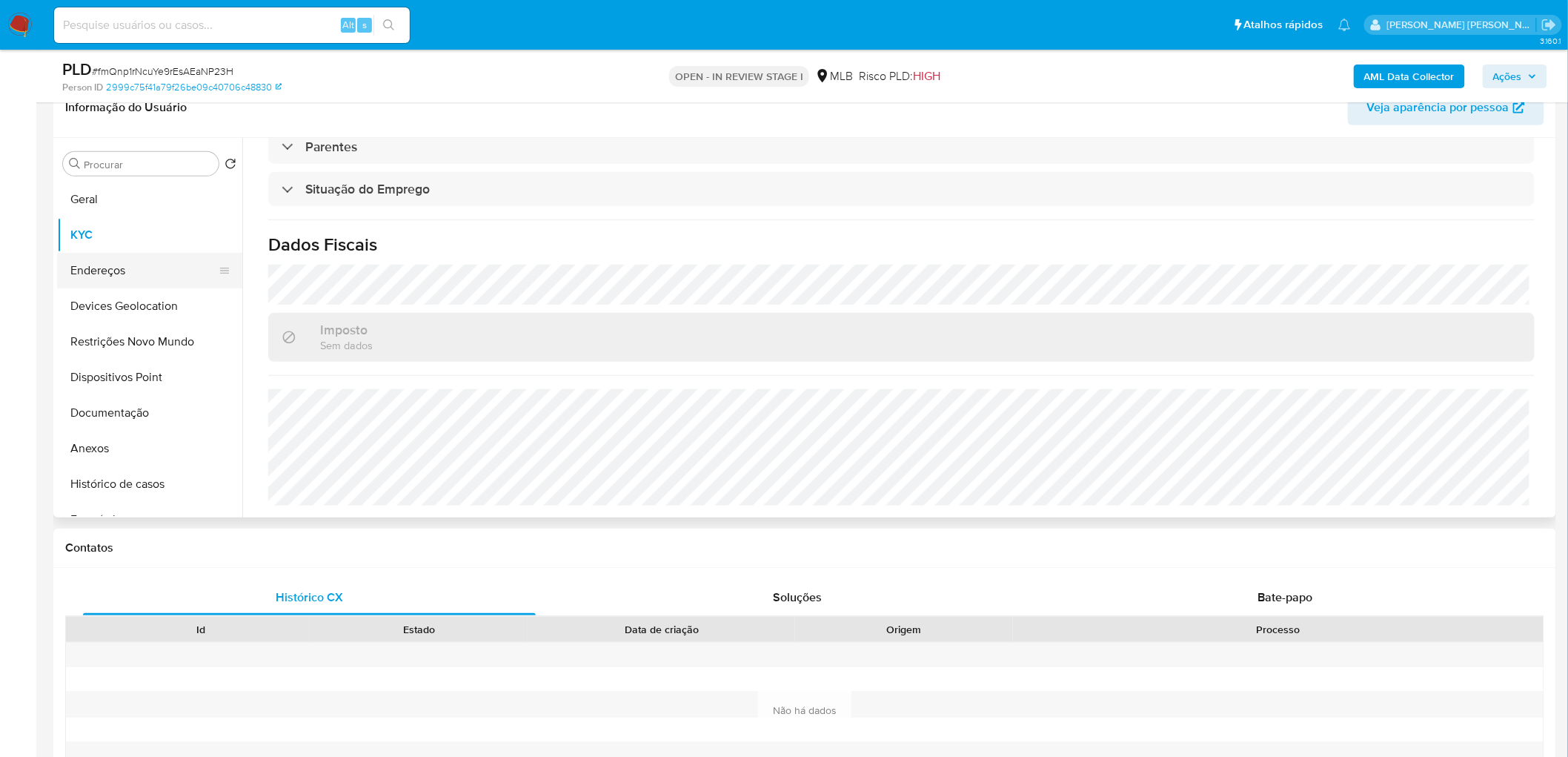
click at [142, 272] on button "Endereços" at bounding box center [144, 270] width 173 height 35
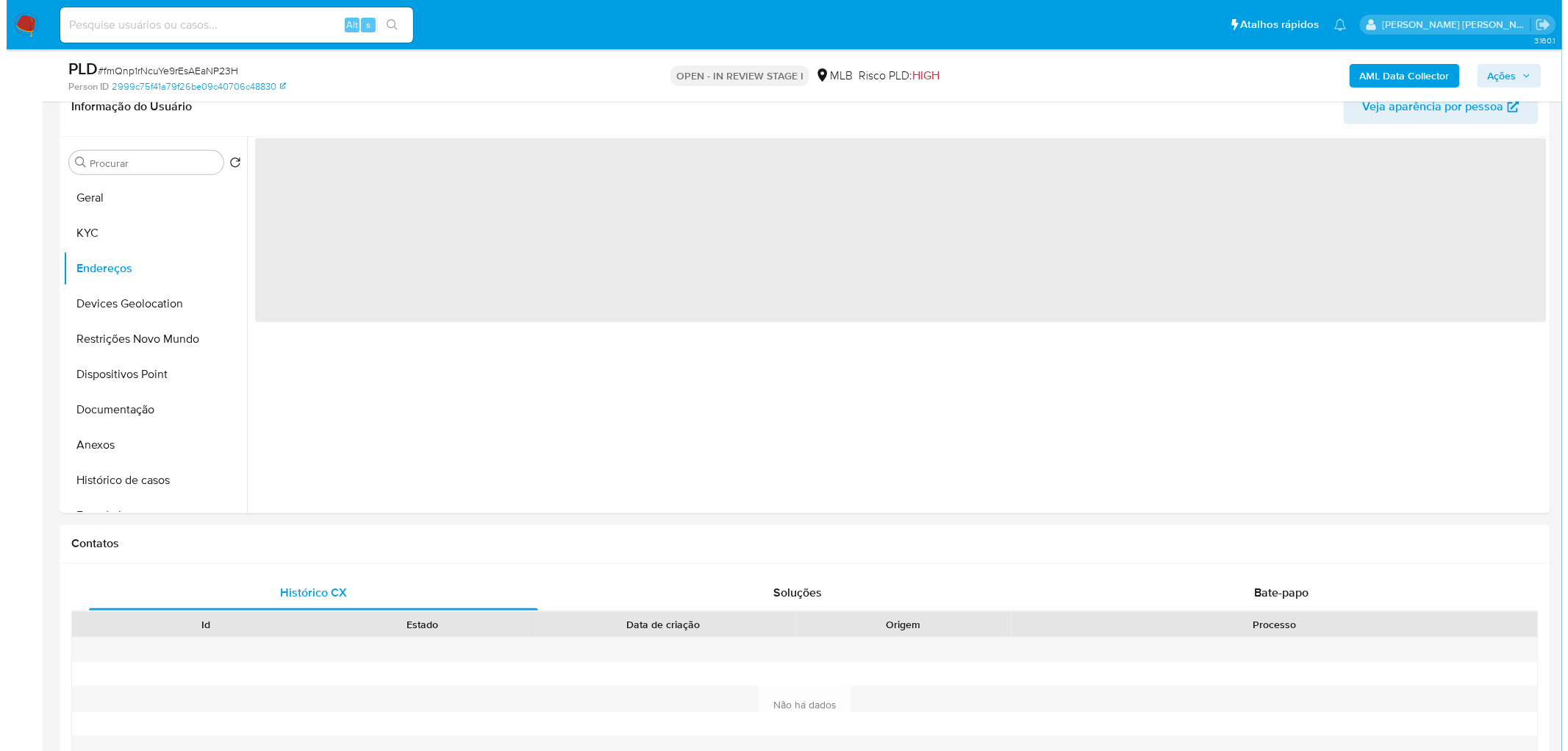
scroll to position [0, 0]
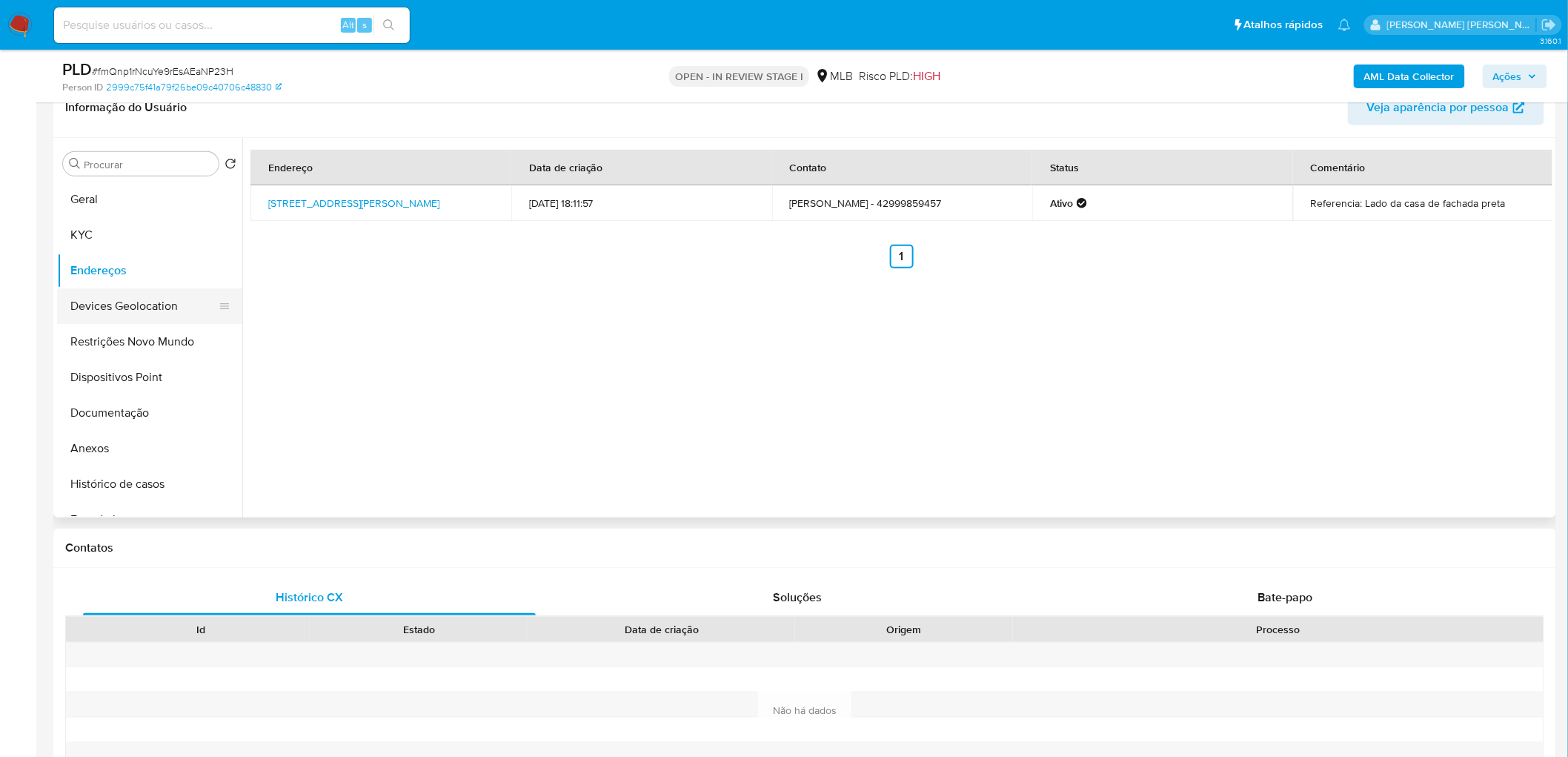
click at [130, 300] on button "Devices Geolocation" at bounding box center [144, 305] width 173 height 35
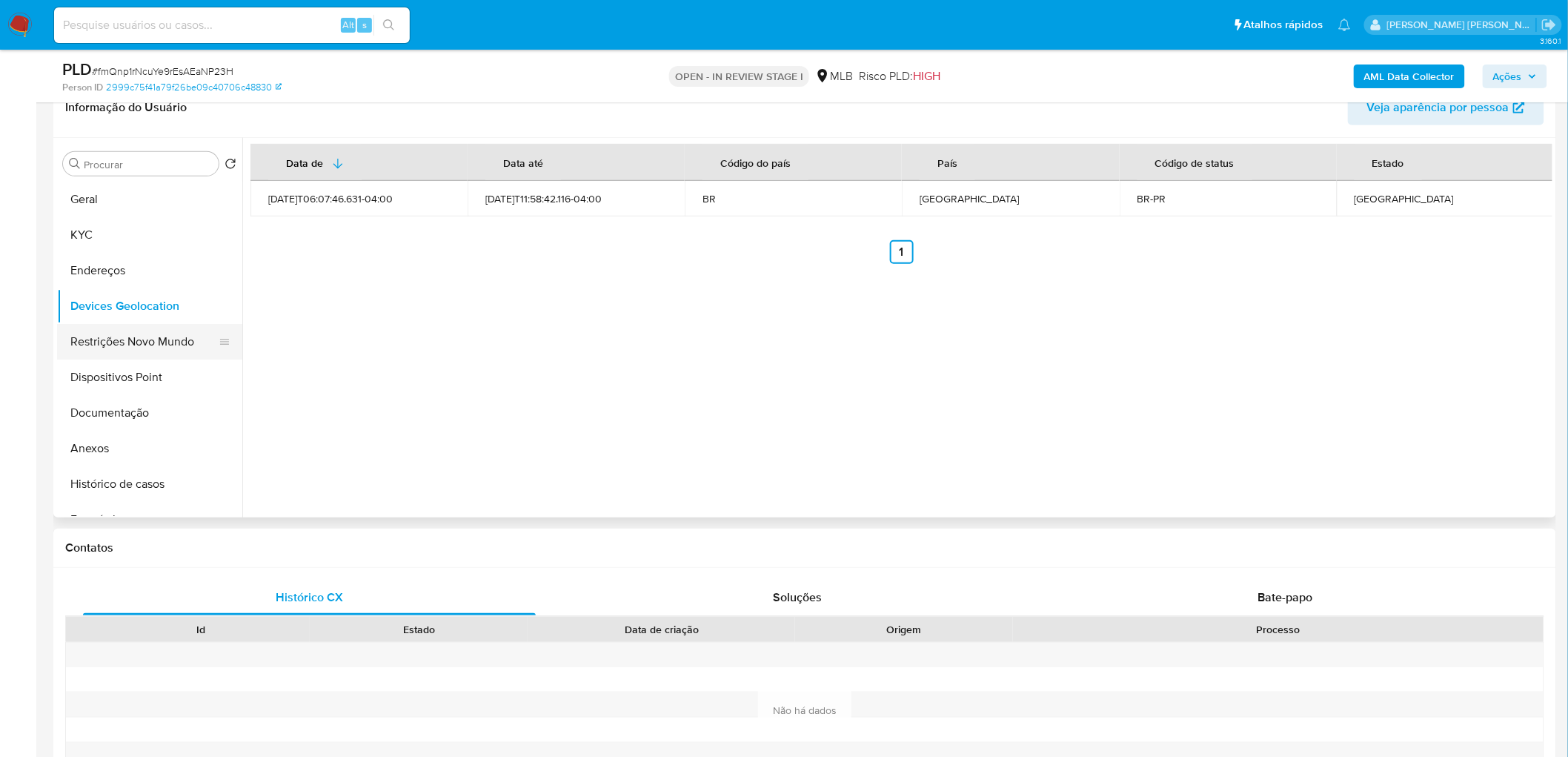
click at [112, 346] on button "Restrições Novo Mundo" at bounding box center [144, 341] width 173 height 35
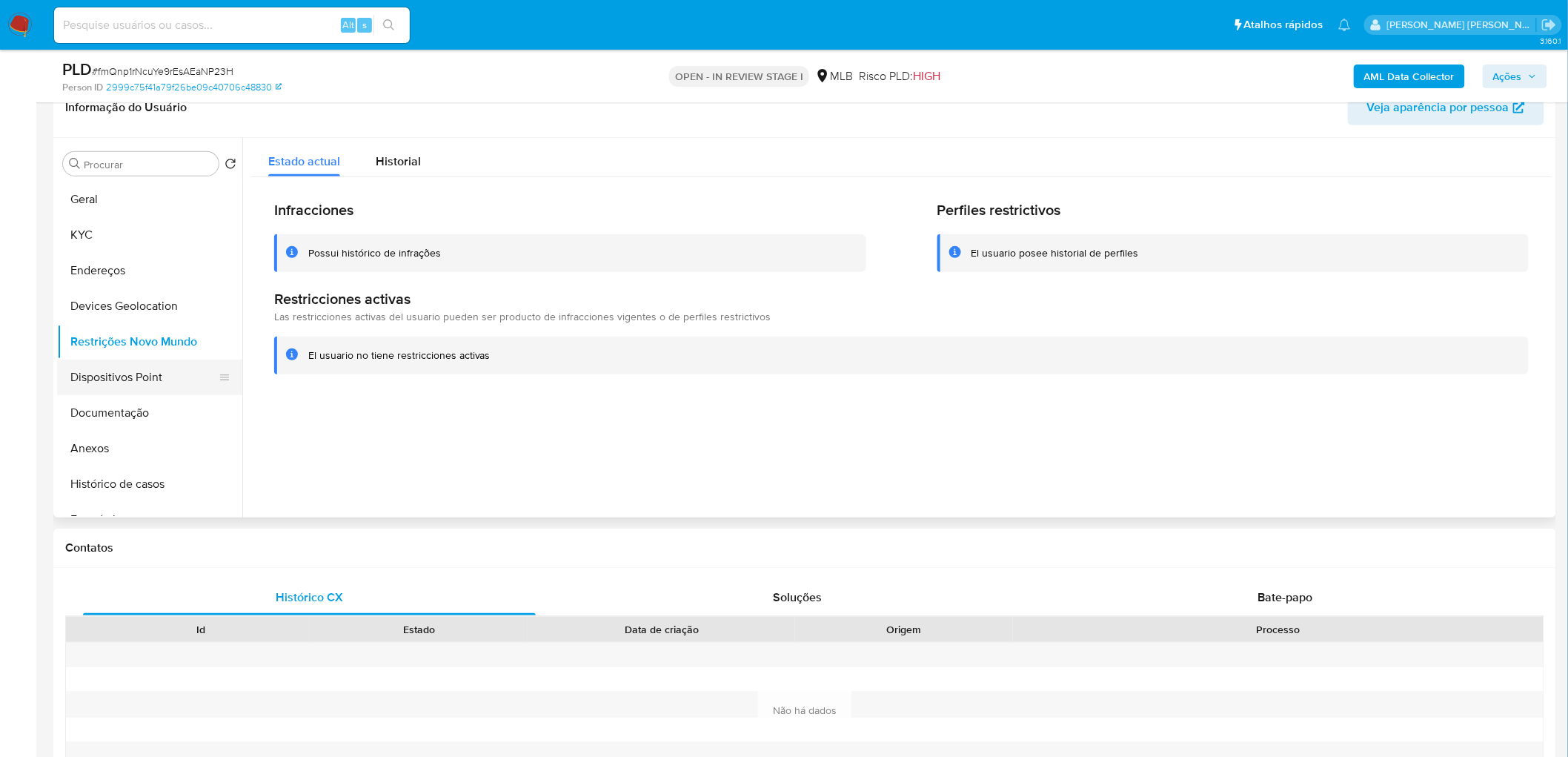
click at [144, 378] on button "Dispositivos Point" at bounding box center [144, 376] width 173 height 35
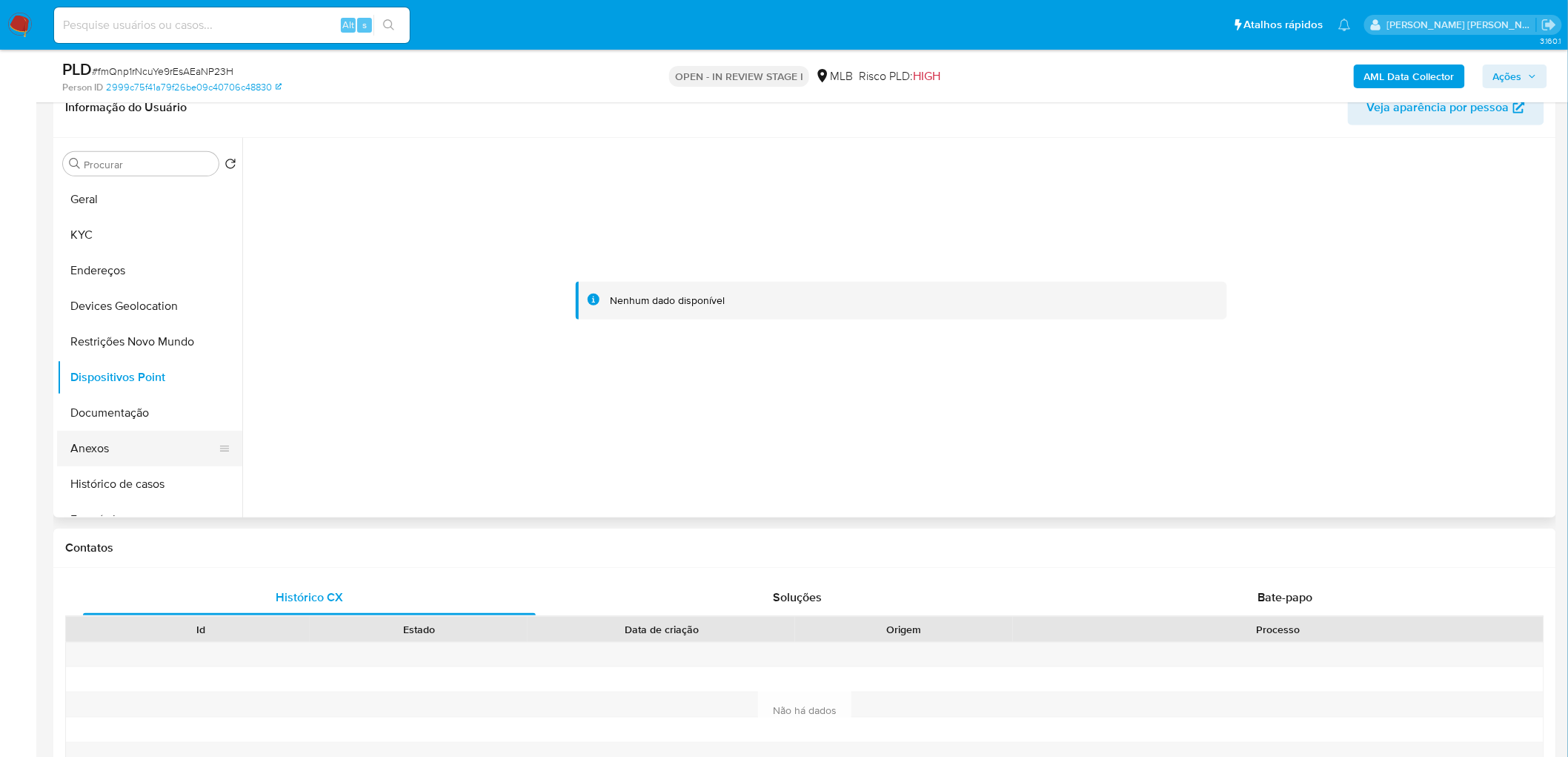
click at [144, 457] on button "Anexos" at bounding box center [144, 448] width 173 height 35
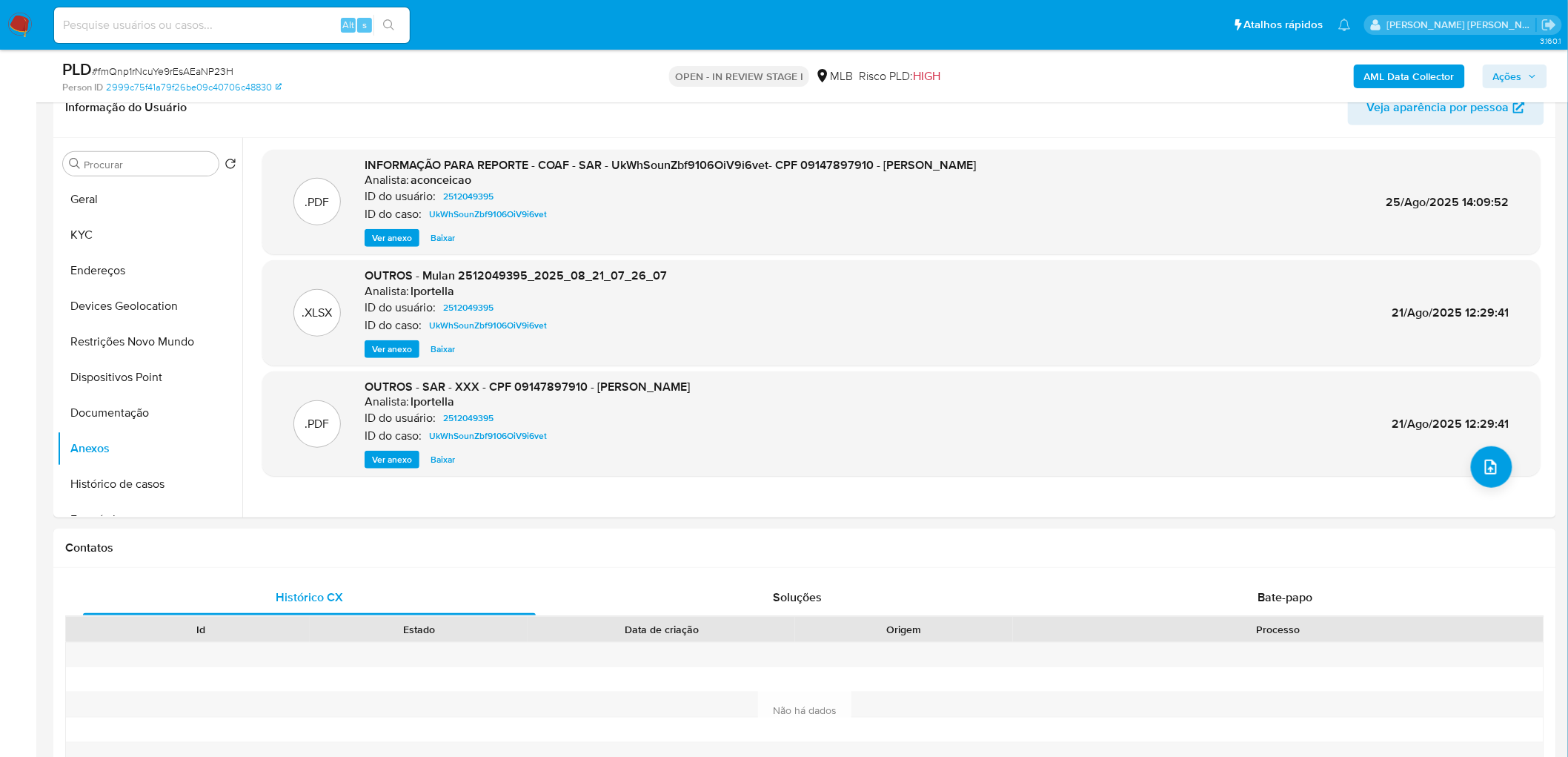
click at [1381, 69] on b "AML Data Collector" at bounding box center [1410, 76] width 91 height 24
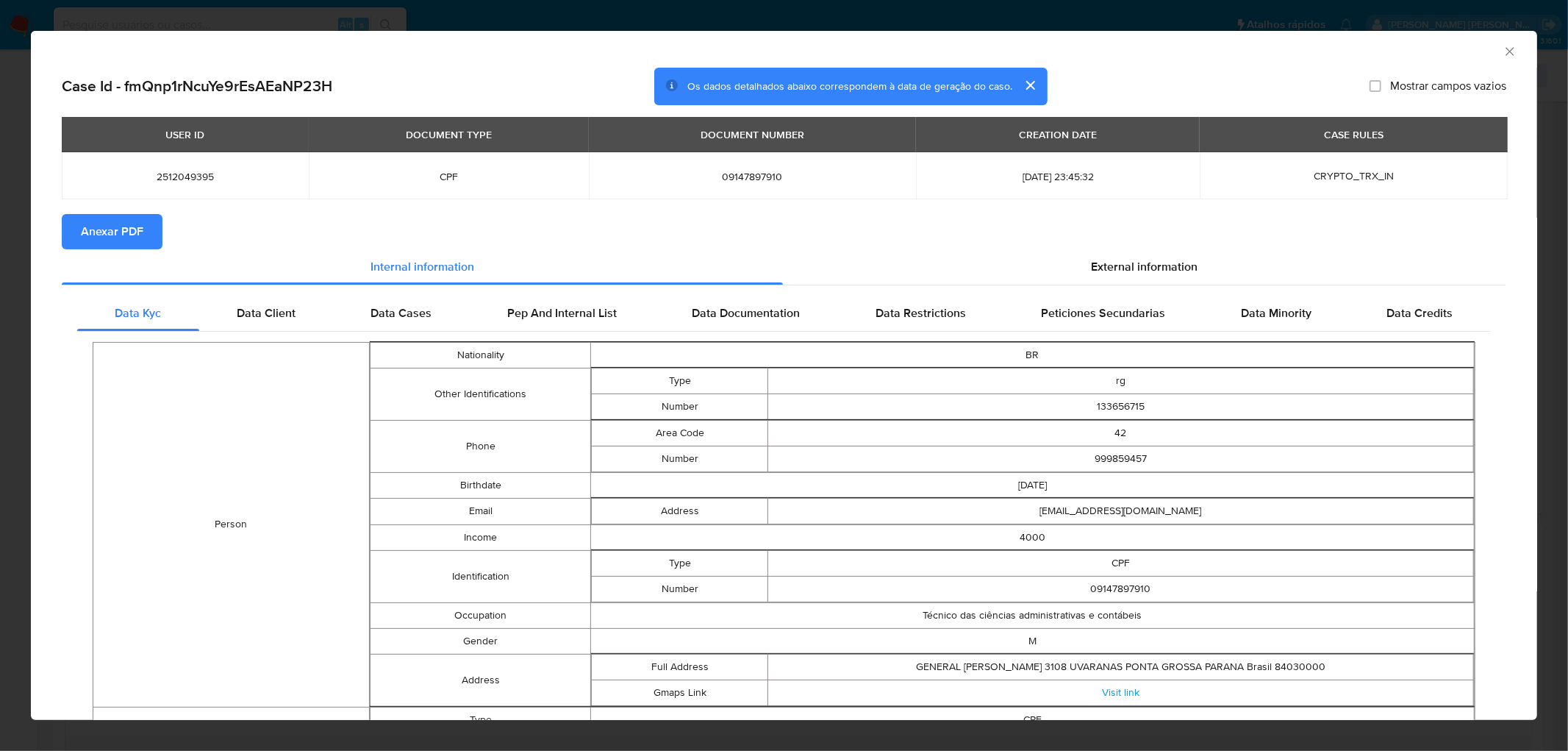
click at [111, 233] on span "Anexar PDF" at bounding box center [112, 232] width 62 height 33
click at [1502, 47] on icon "Fechar a janela" at bounding box center [1510, 52] width 15 height 15
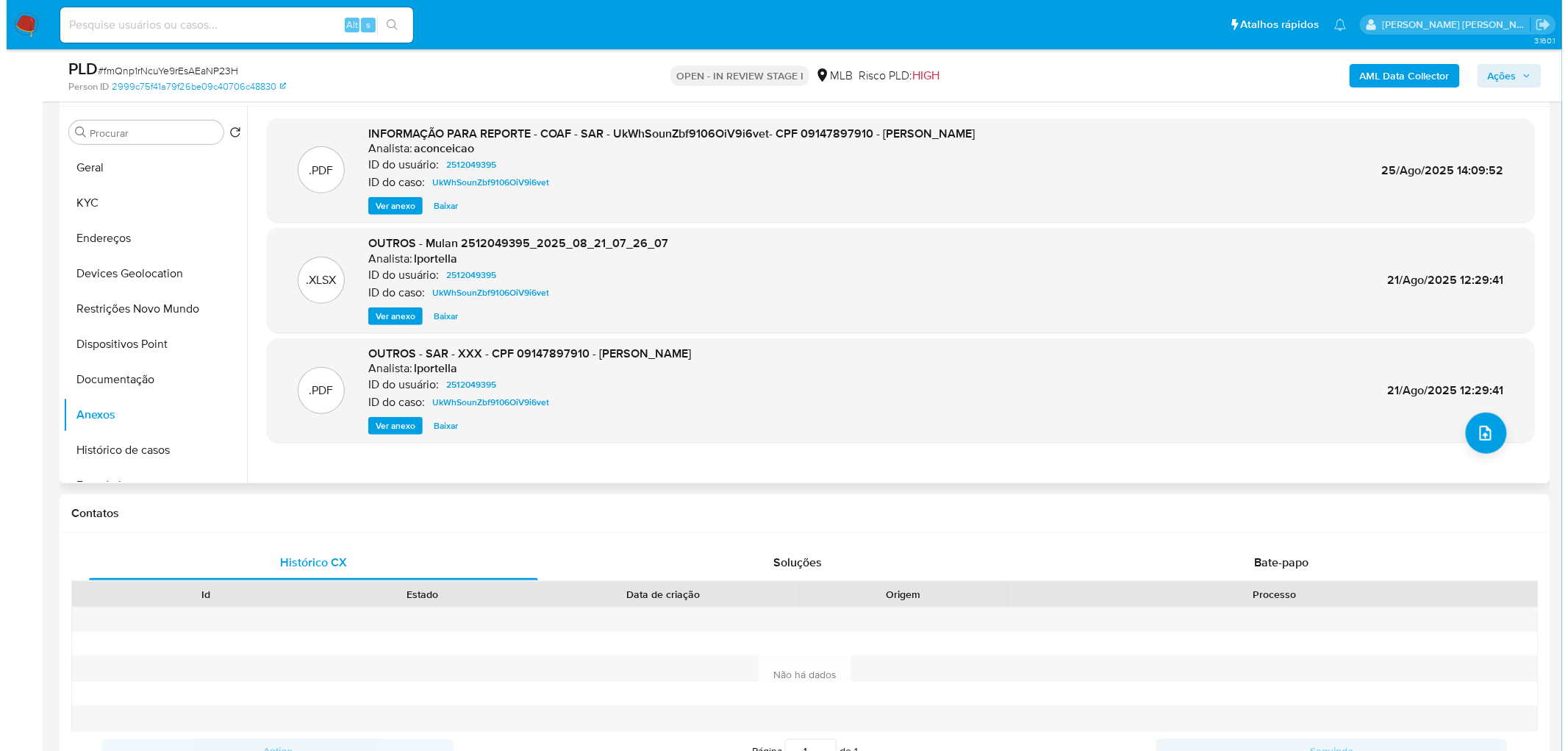
scroll to position [245, 0]
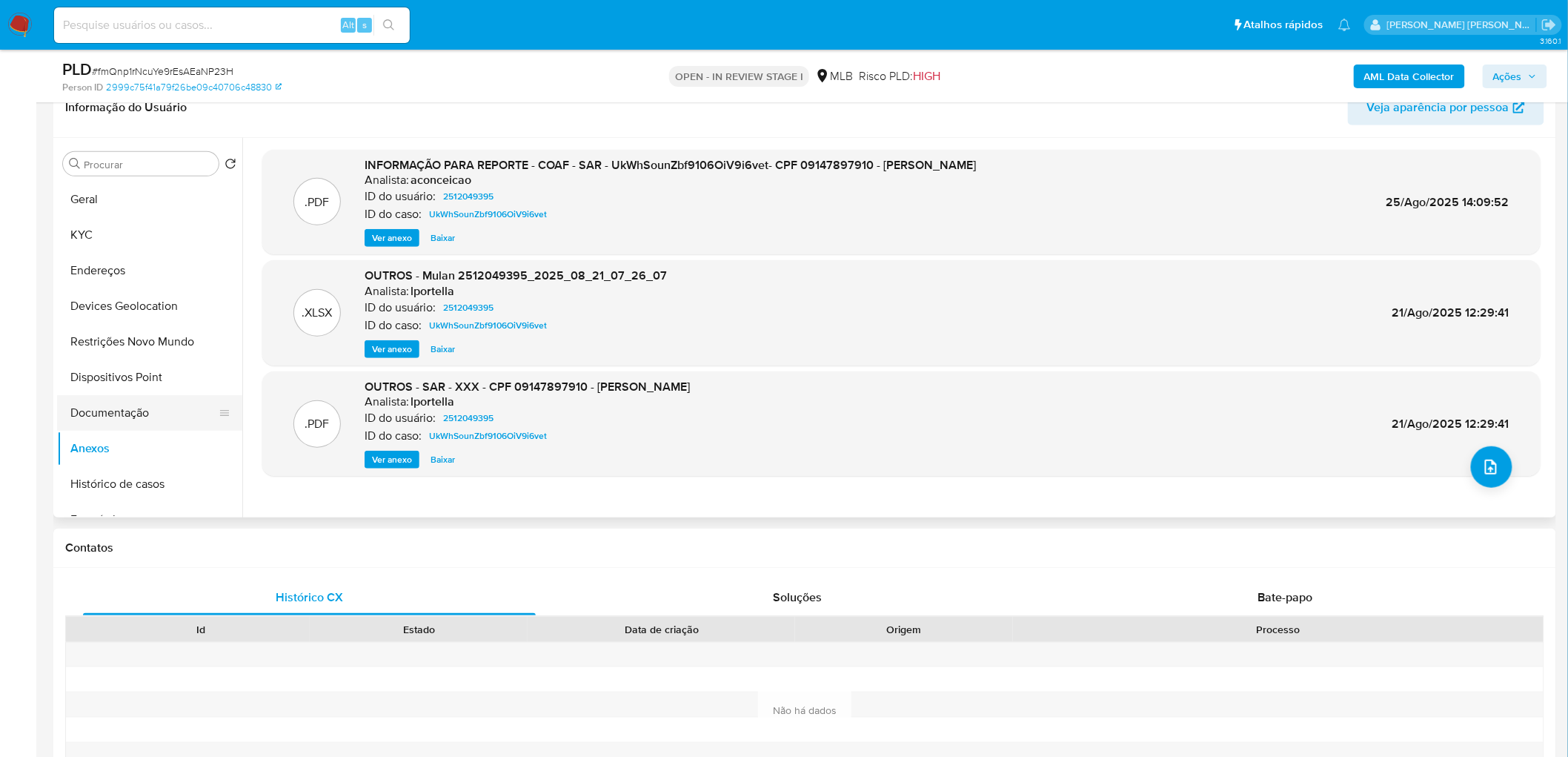
click at [132, 424] on button "Documentação" at bounding box center [144, 412] width 173 height 35
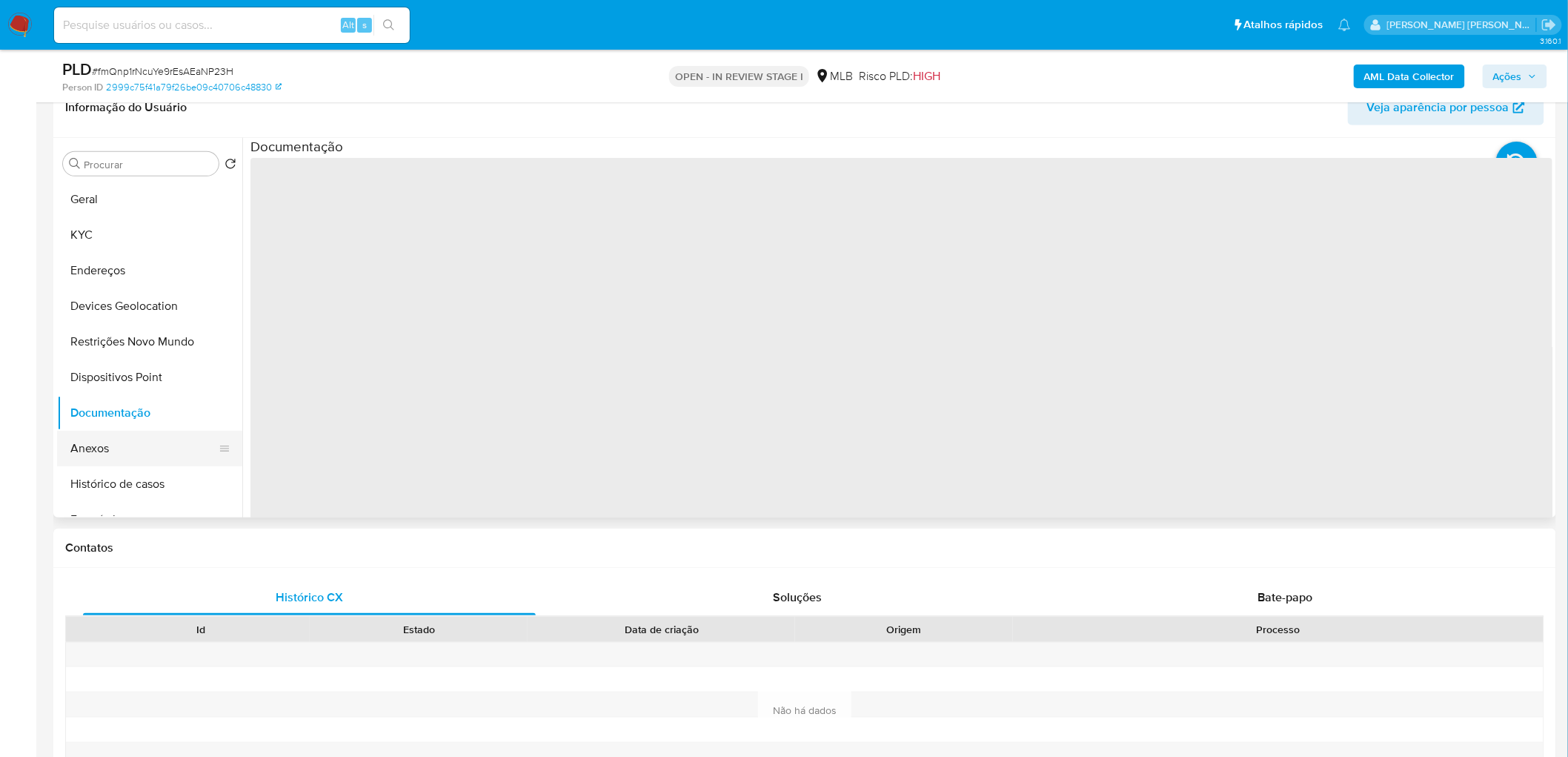
click at [120, 442] on button "Anexos" at bounding box center [144, 448] width 173 height 35
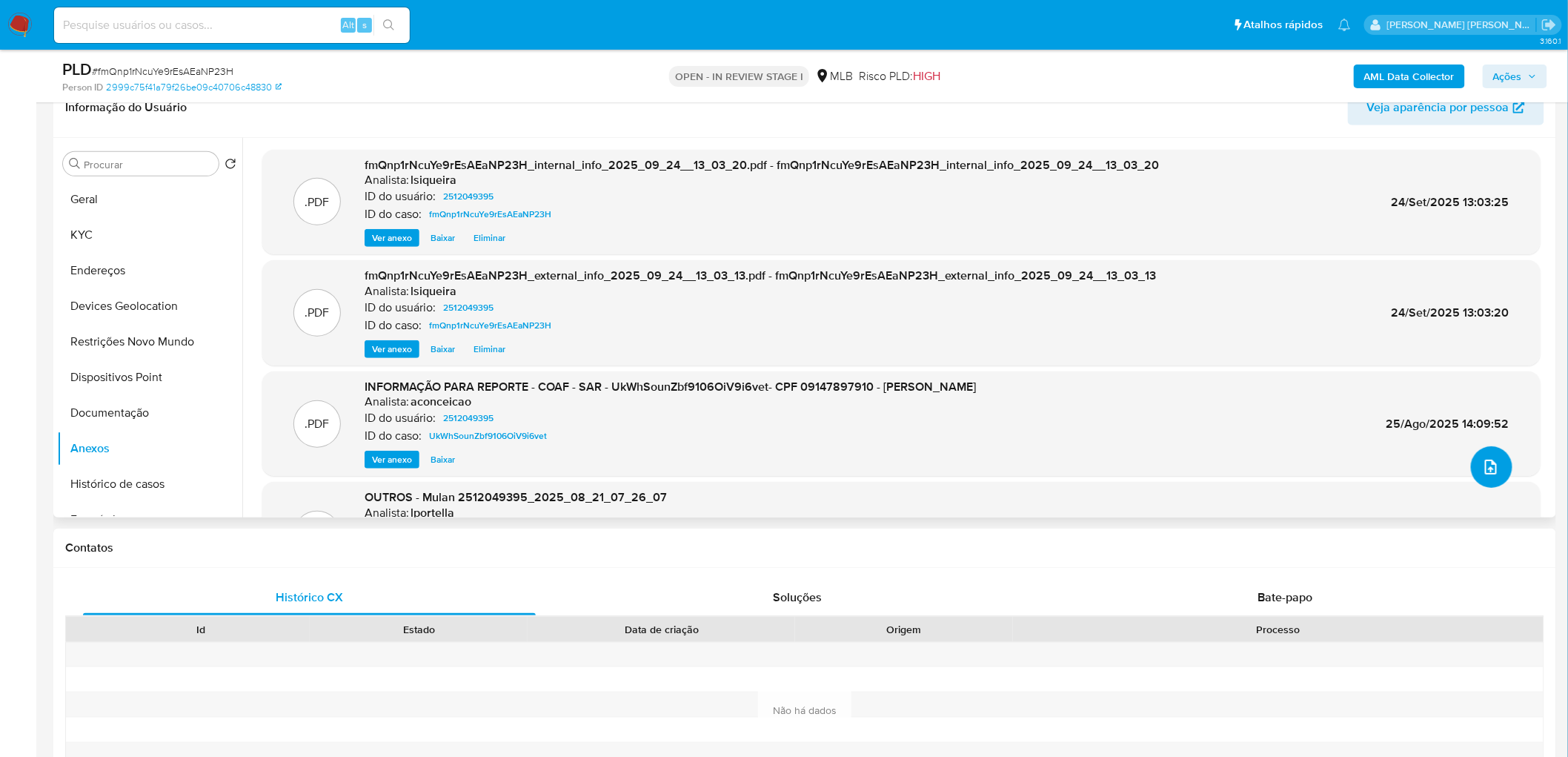
click at [1487, 469] on icon "upload-file" at bounding box center [1490, 467] width 18 height 18
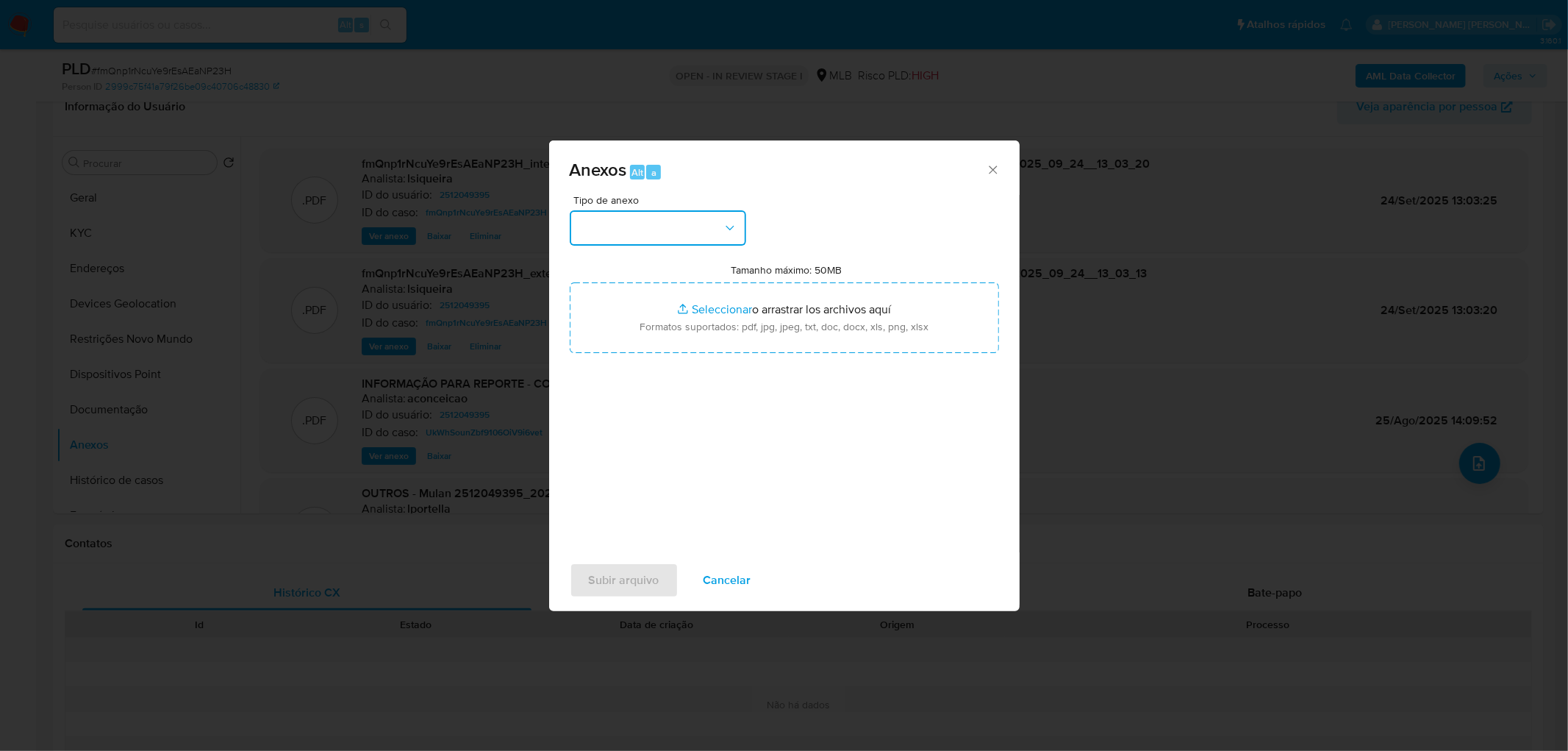
click at [632, 228] on button "button" at bounding box center [657, 228] width 176 height 35
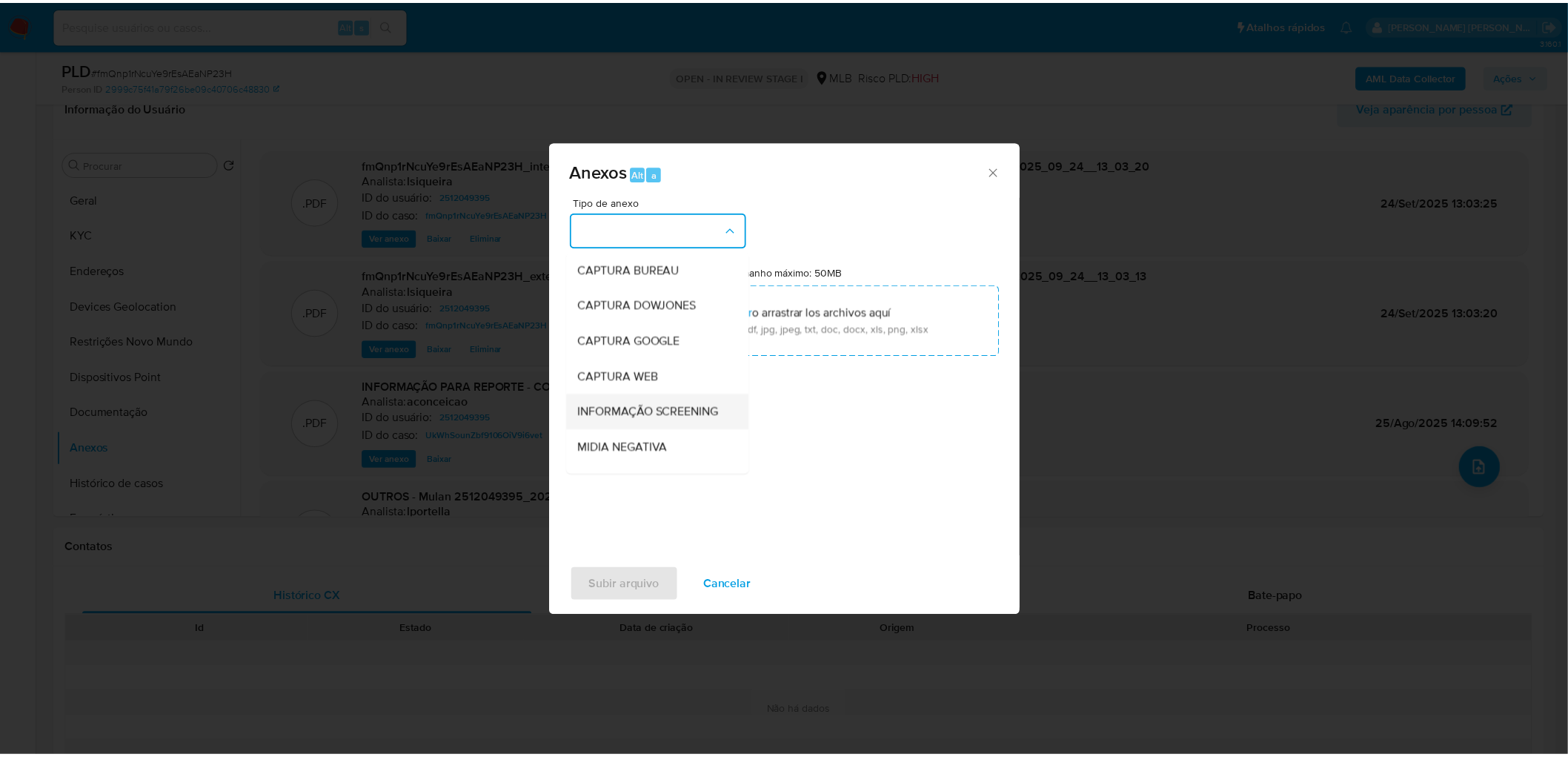
scroll to position [83, 0]
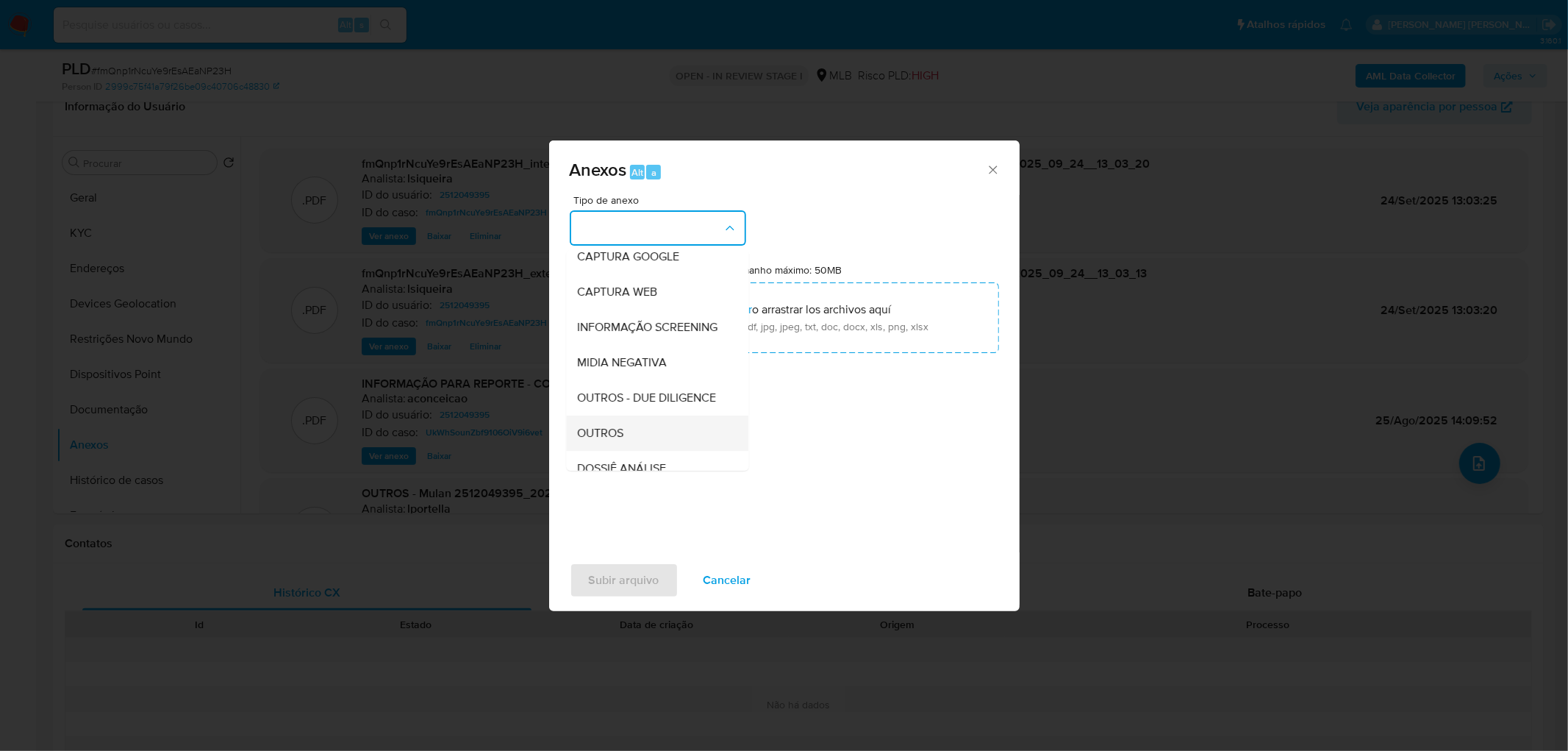
click at [610, 441] on span "OUTROS" at bounding box center [601, 433] width 47 height 15
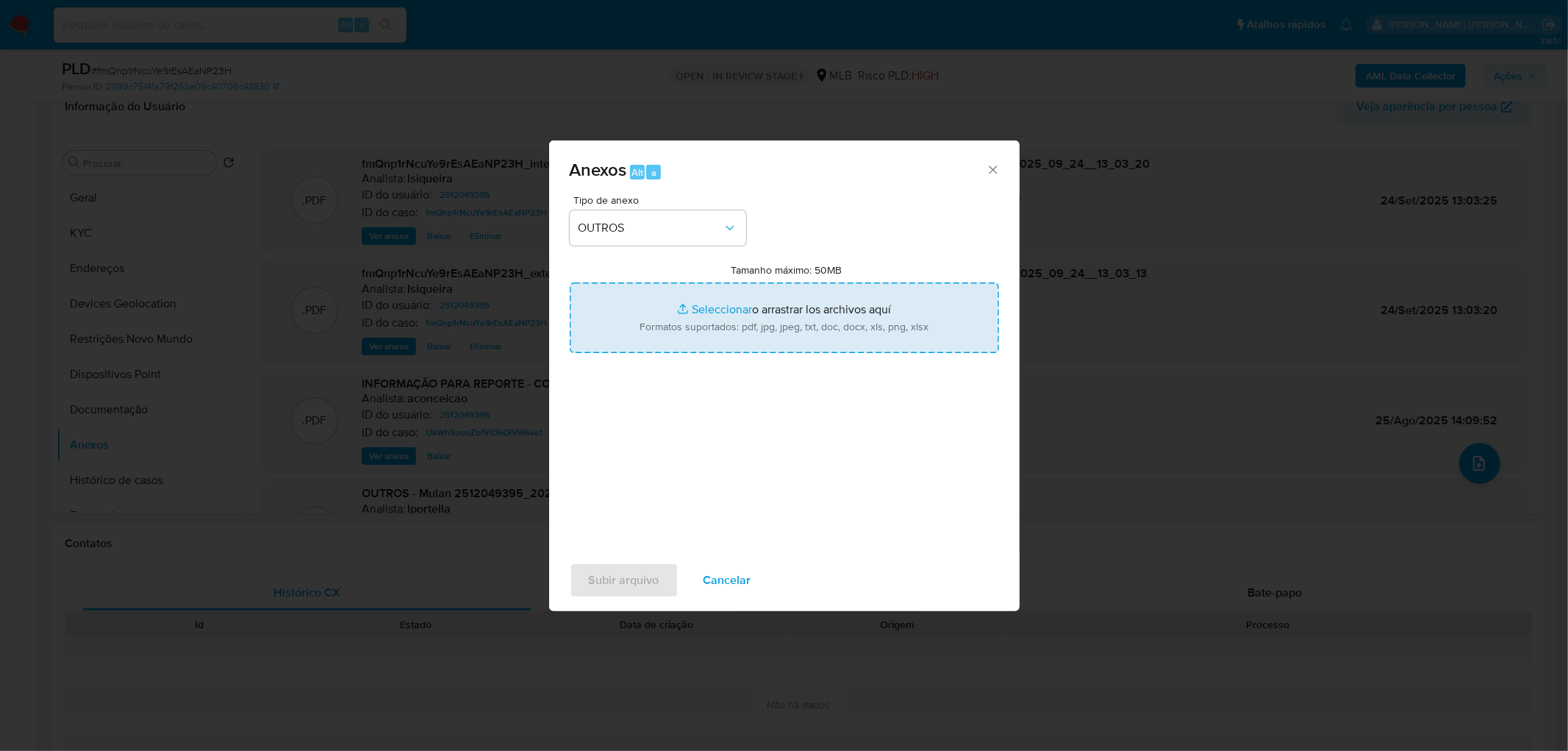
click at [716, 299] on input "Tamanho máximo: 50MB Seleccionar archivos" at bounding box center [784, 318] width 429 height 70
type input "C:\fakepath\Mulan 2512049395_2025_09_23_17_58_36.xlsx"
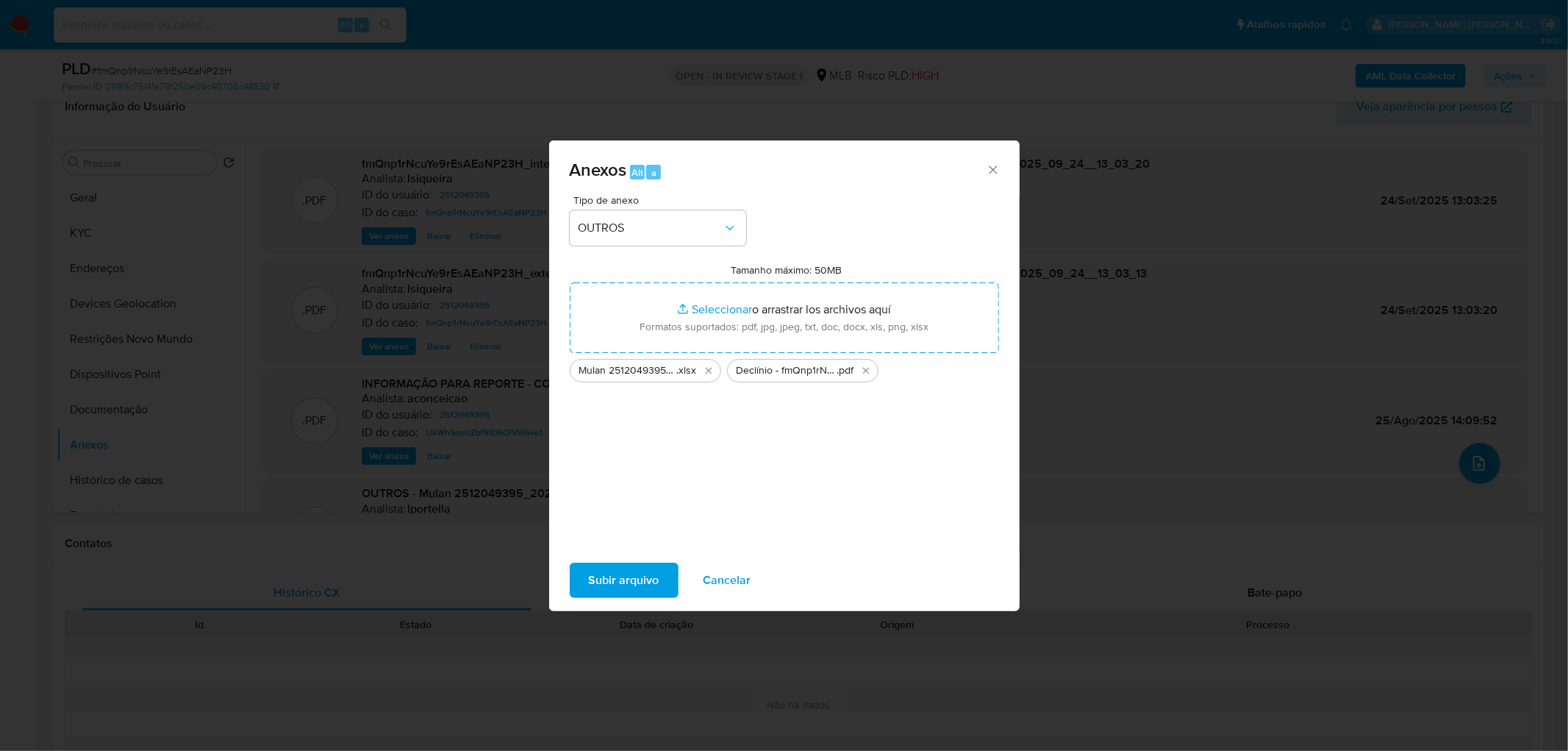
drag, startPoint x: 716, startPoint y: 299, endPoint x: 610, endPoint y: 584, distance: 304.1
click at [610, 584] on span "Subir arquivo" at bounding box center [624, 581] width 70 height 33
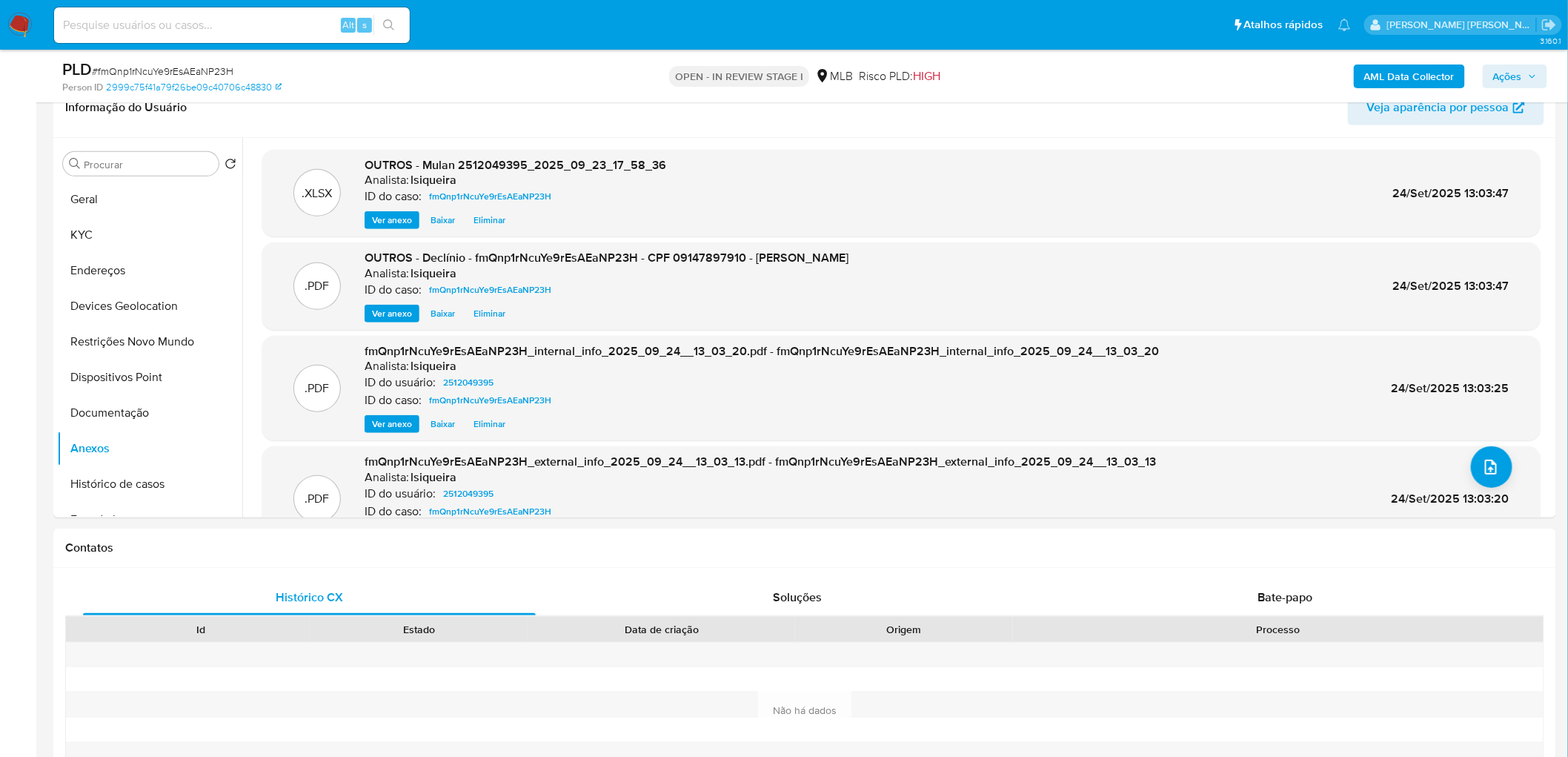
click at [1510, 69] on span "Ações" at bounding box center [1507, 76] width 29 height 24
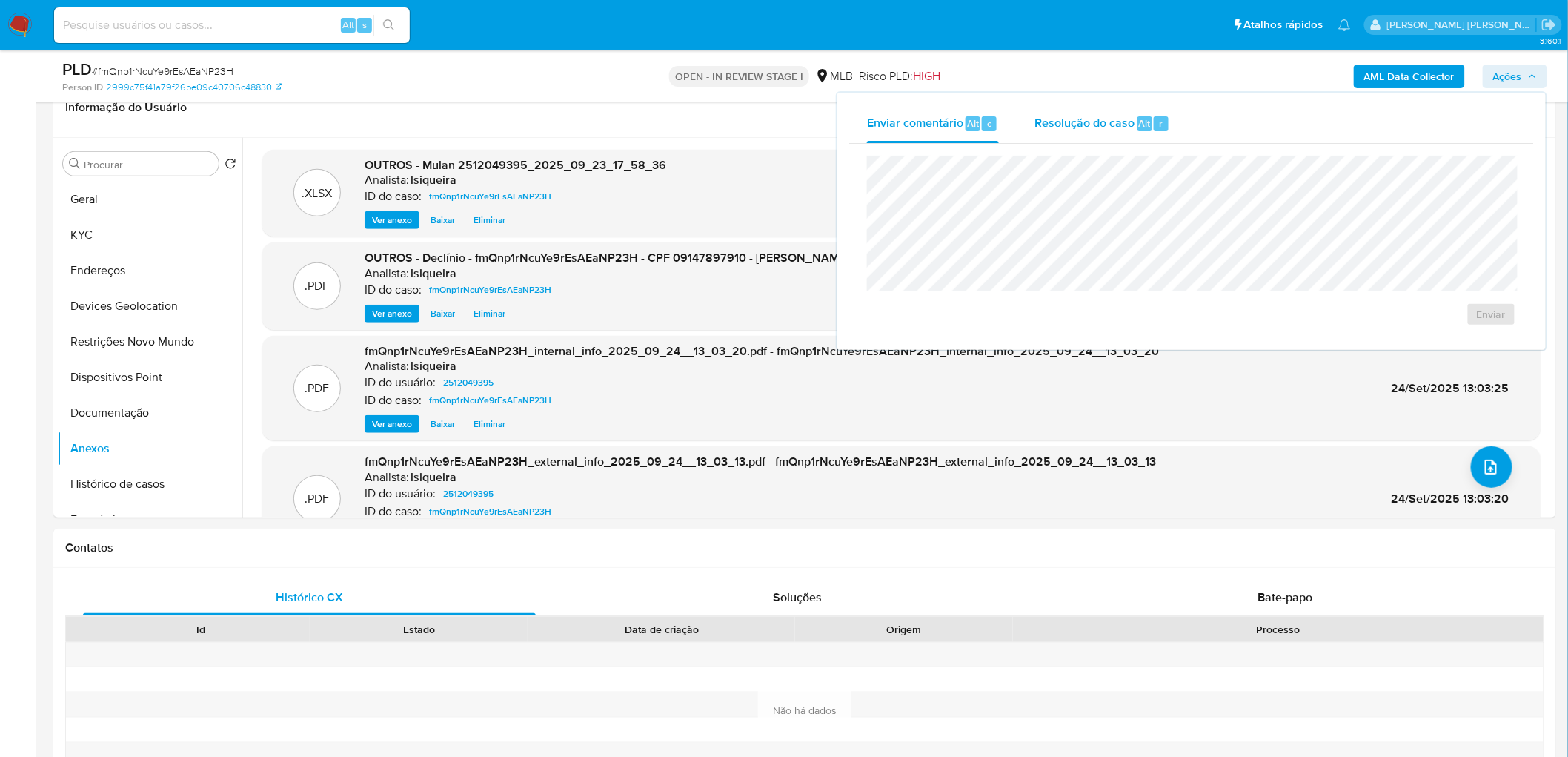
click at [1085, 125] on span "Resolução do caso" at bounding box center [1084, 122] width 100 height 17
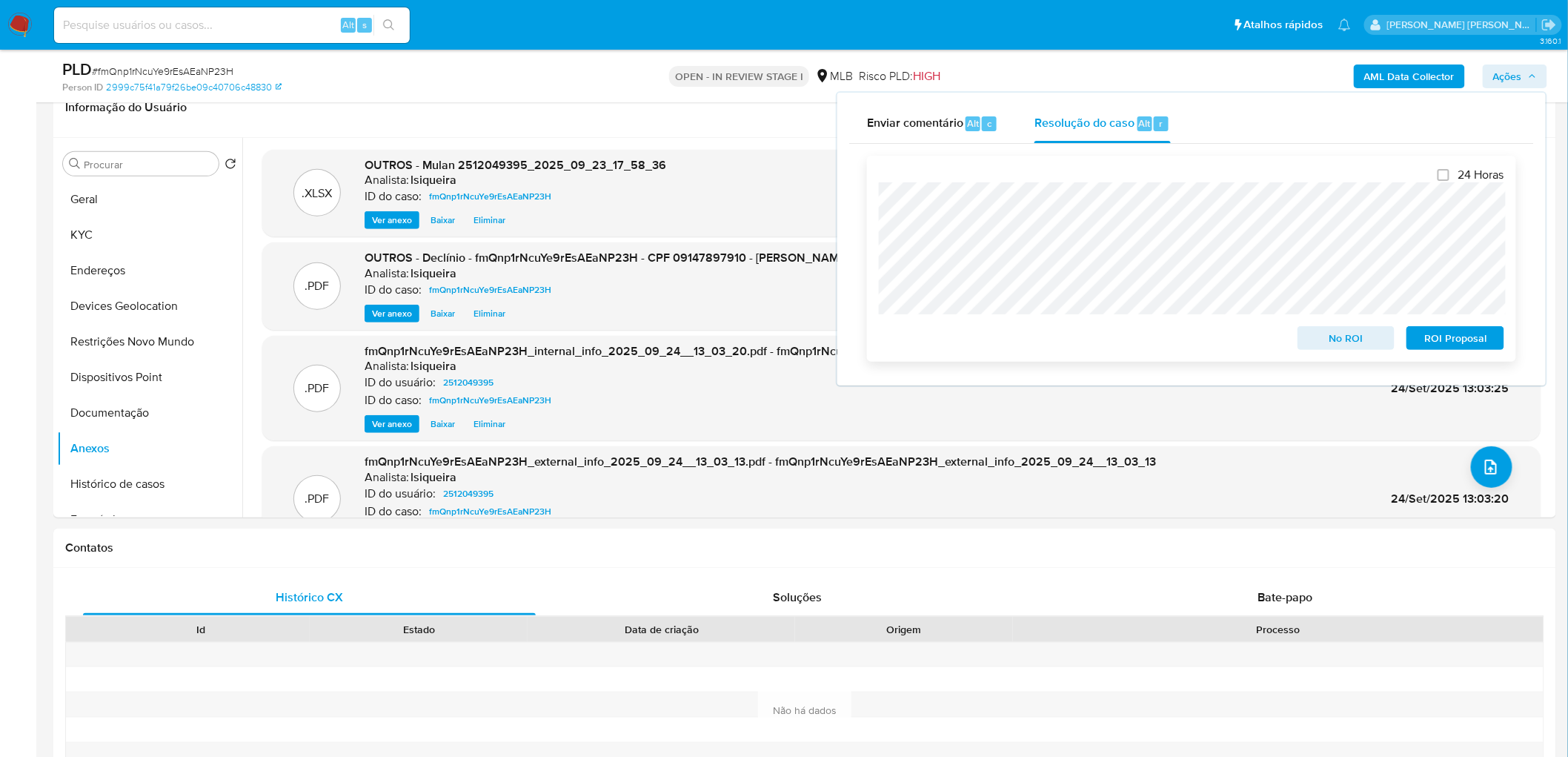
click at [1345, 343] on span "No ROI" at bounding box center [1346, 338] width 77 height 21
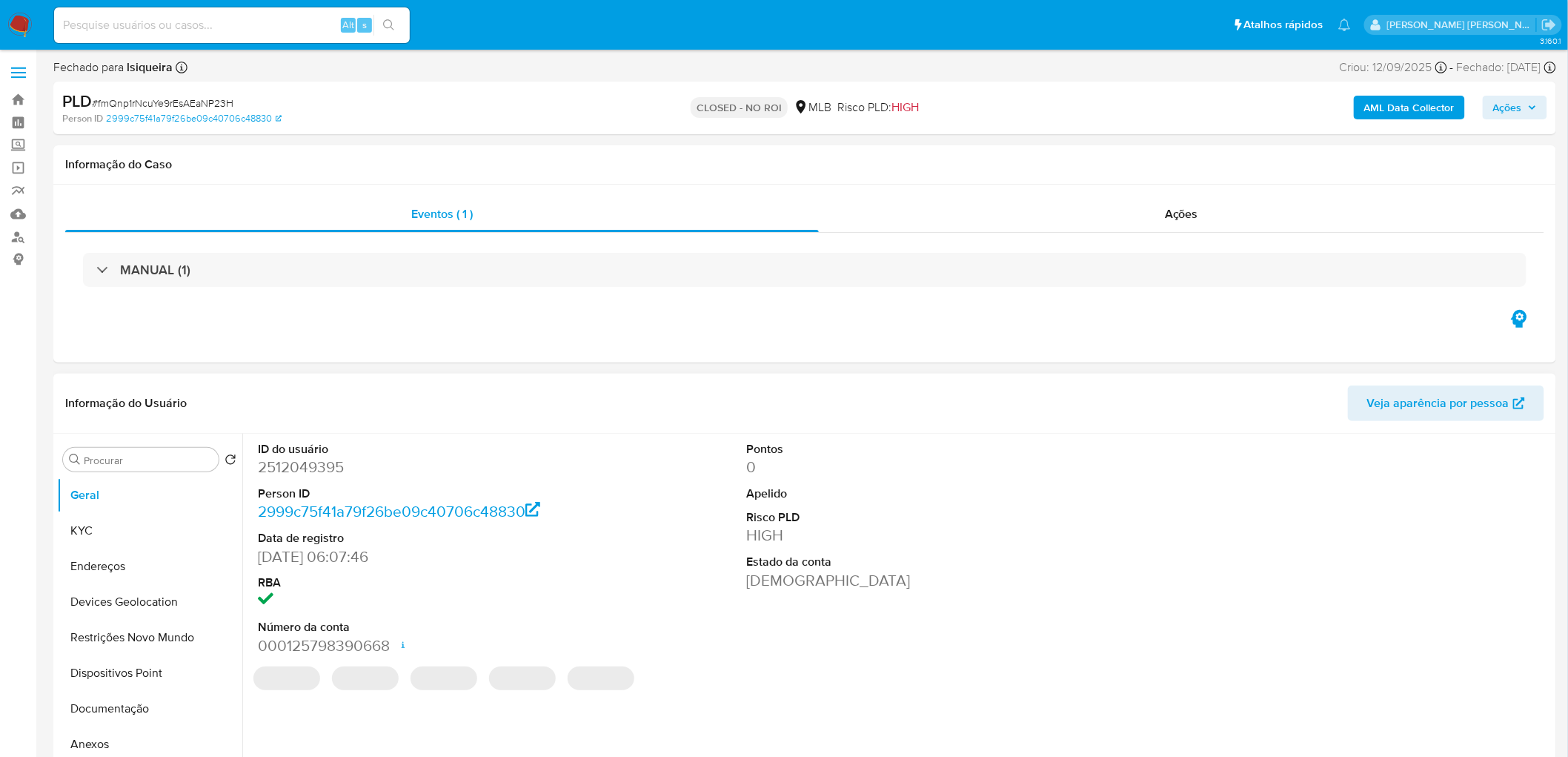
select select "10"
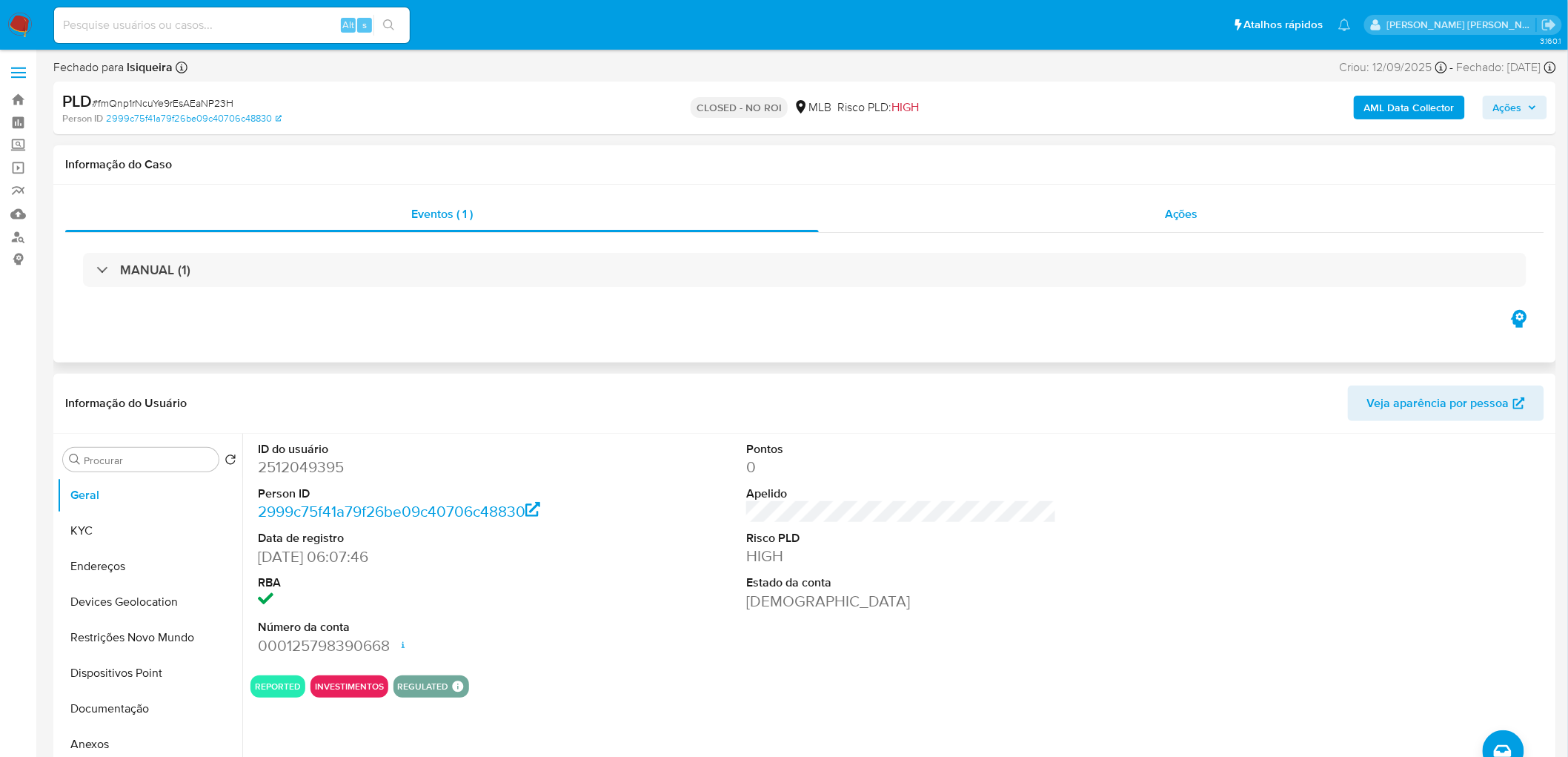
click at [1177, 216] on span "Ações" at bounding box center [1181, 214] width 33 height 17
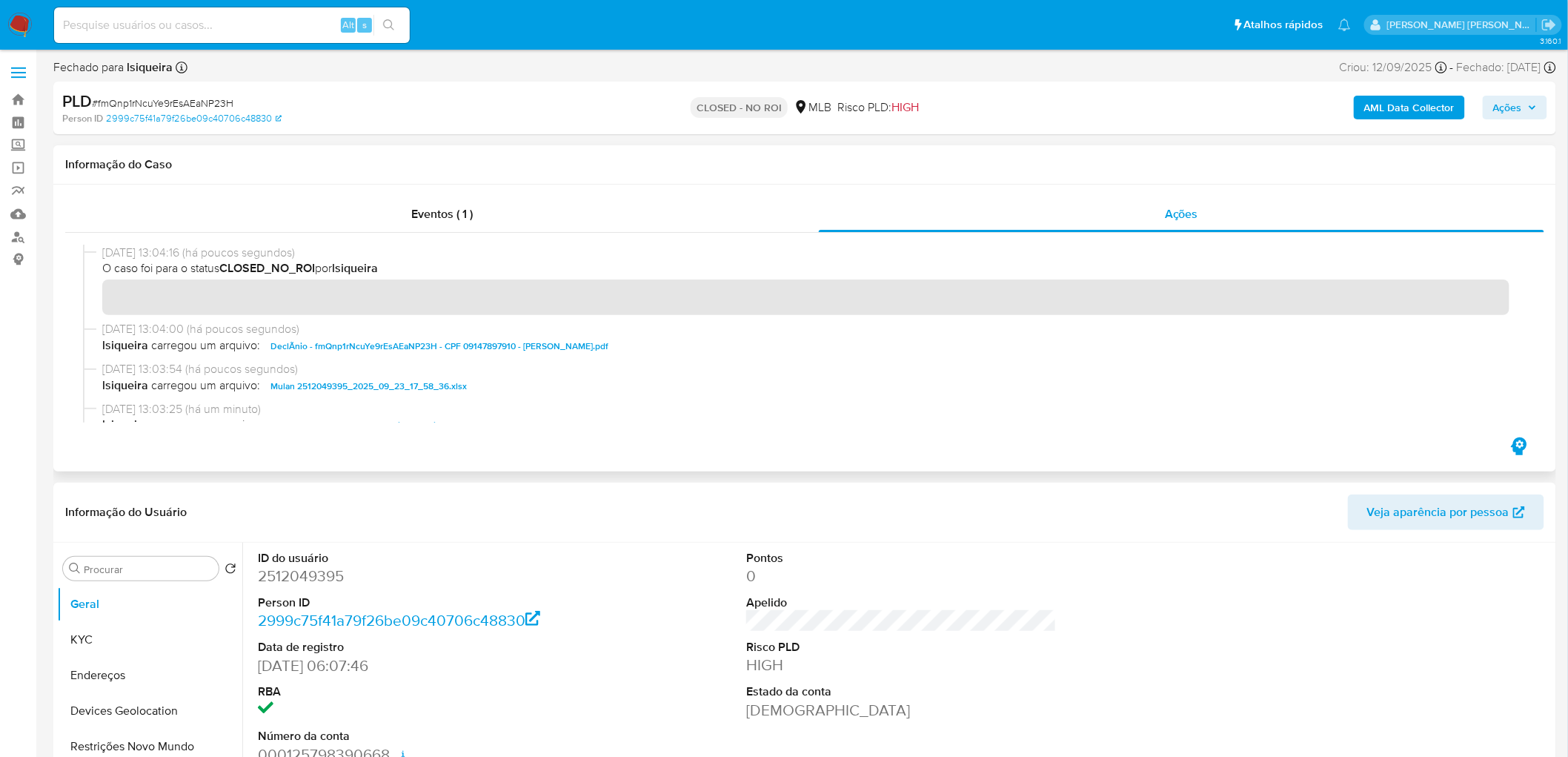
scroll to position [83, 0]
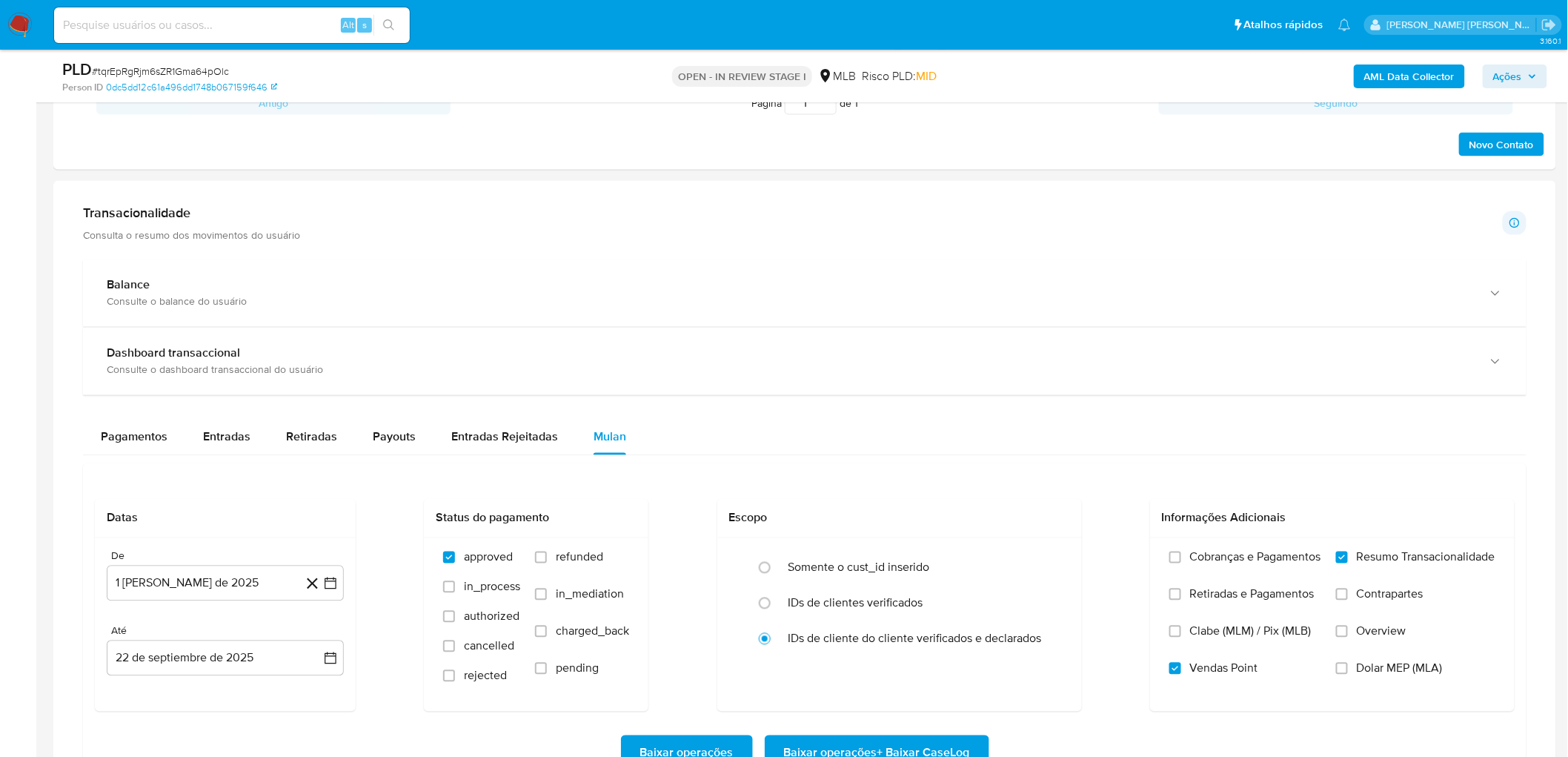
scroll to position [164, 0]
click at [442, 128] on div "Novo Contato" at bounding box center [805, 140] width 1479 height 35
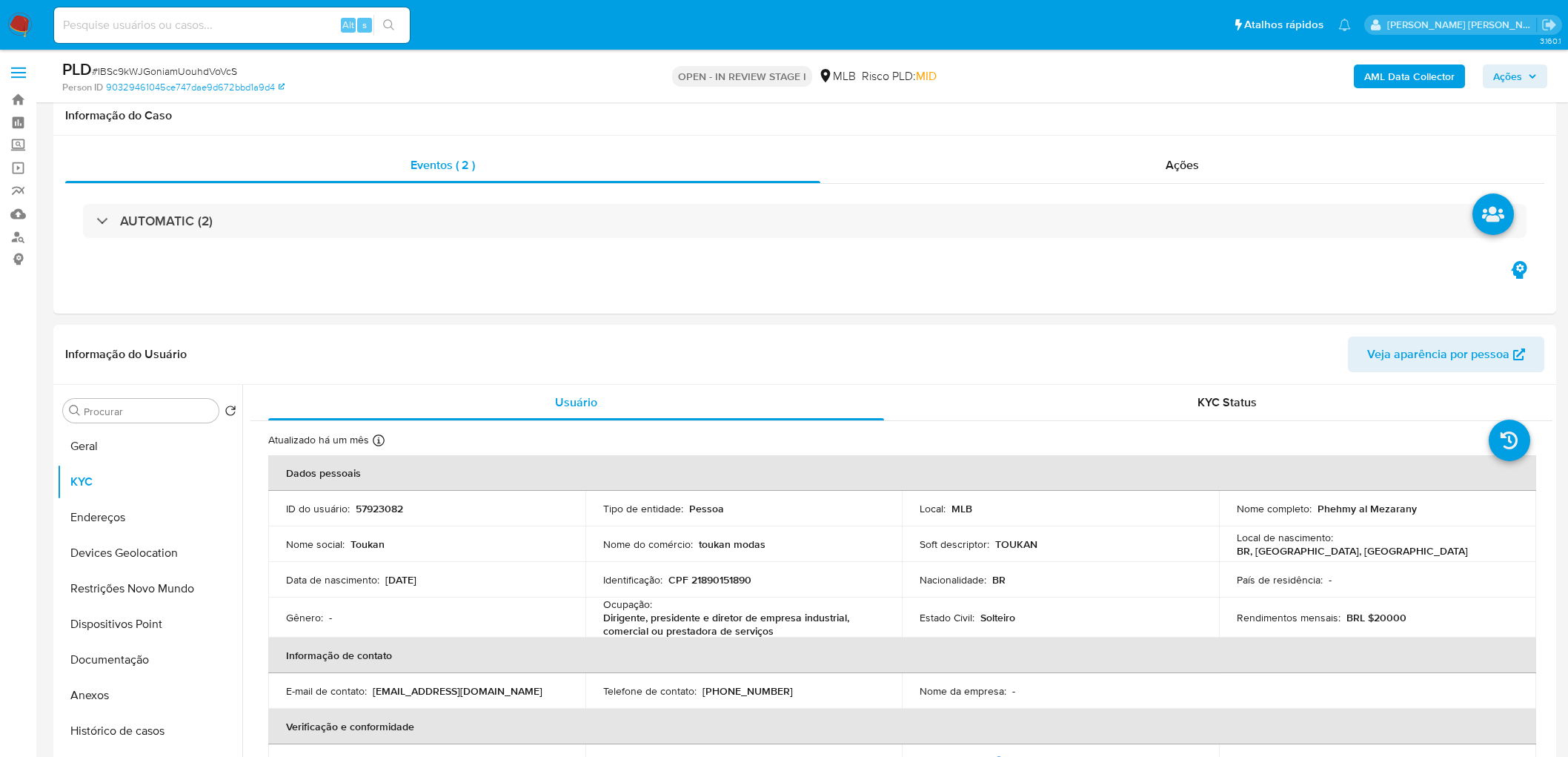
scroll to position [1116, 0]
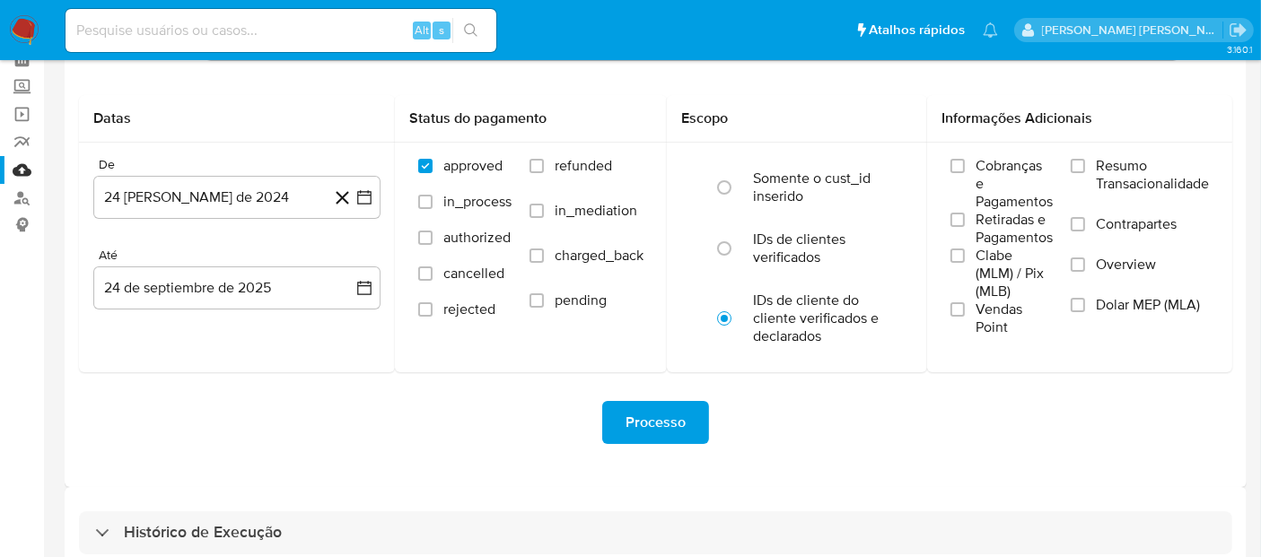
scroll to position [185, 0]
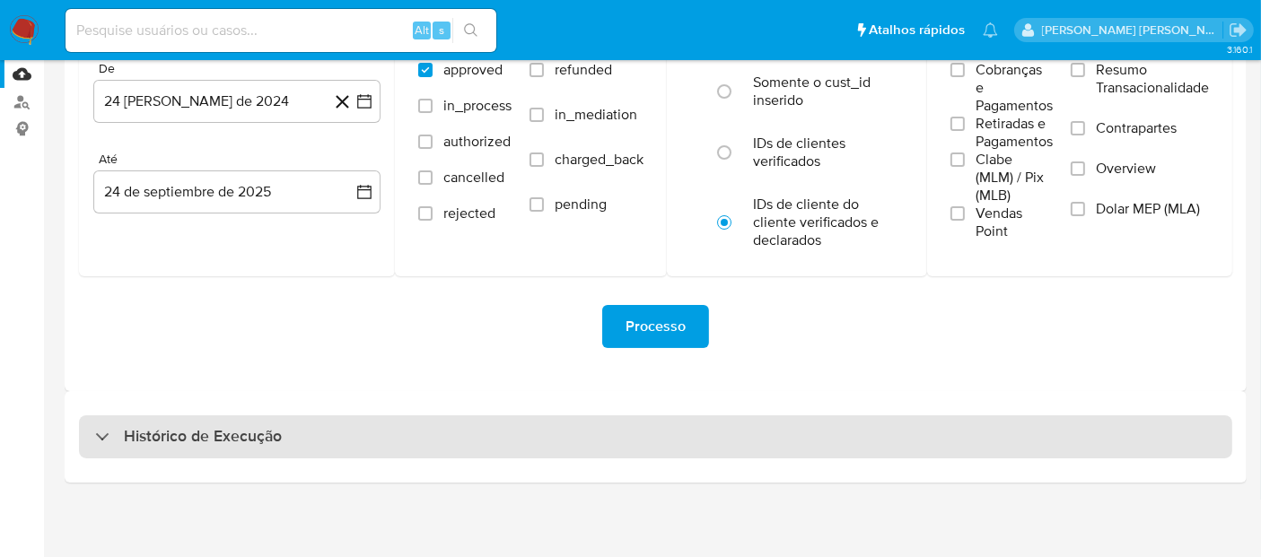
click at [351, 438] on div "Histórico de Execução" at bounding box center [656, 437] width 1154 height 43
select select "10"
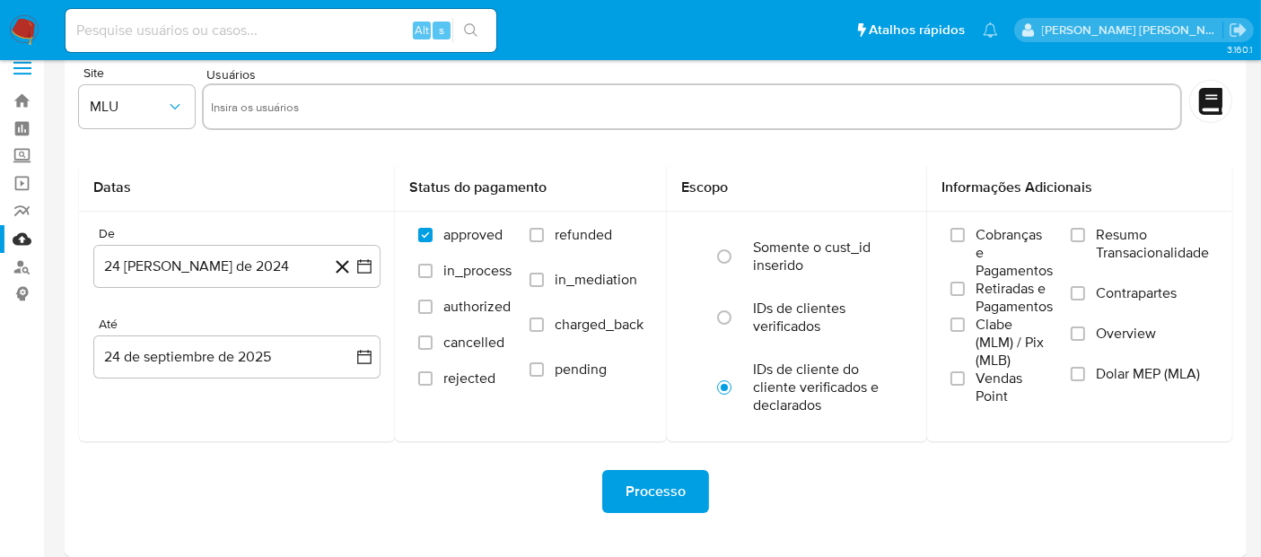
scroll to position [0, 0]
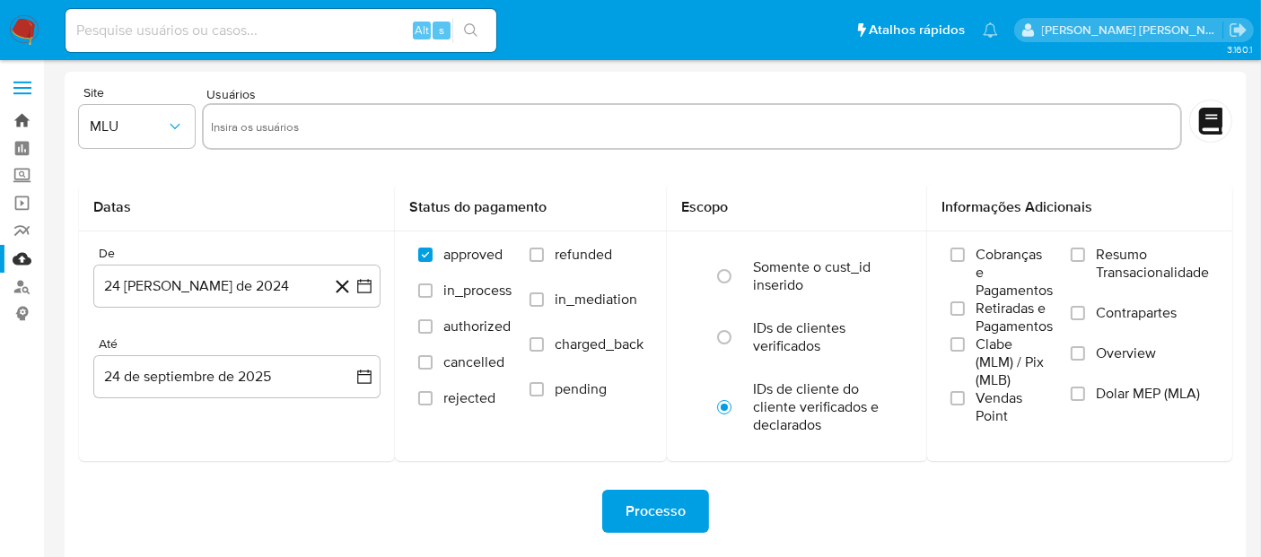
click at [31, 123] on link "Bandeja" at bounding box center [107, 121] width 214 height 28
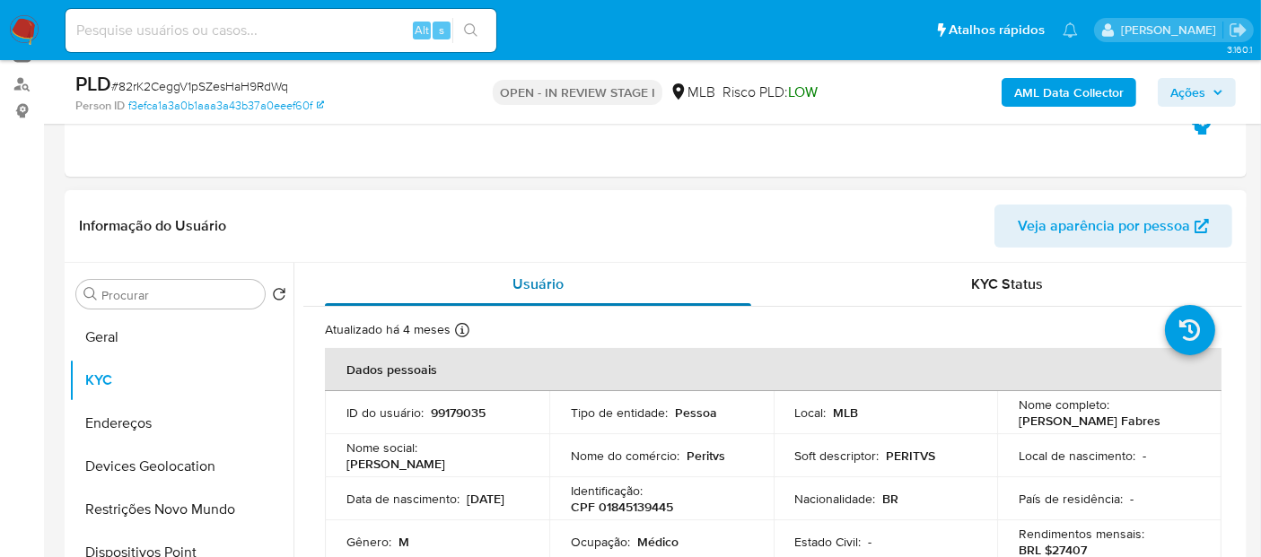
scroll to position [177, 0]
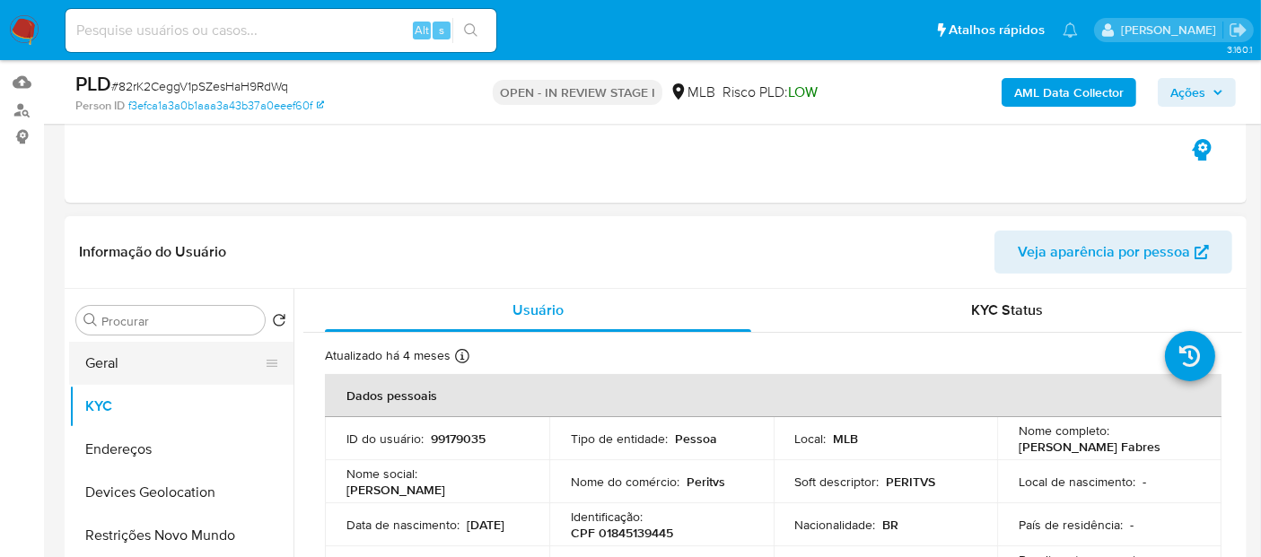
click at [109, 375] on button "Geral" at bounding box center [174, 363] width 210 height 43
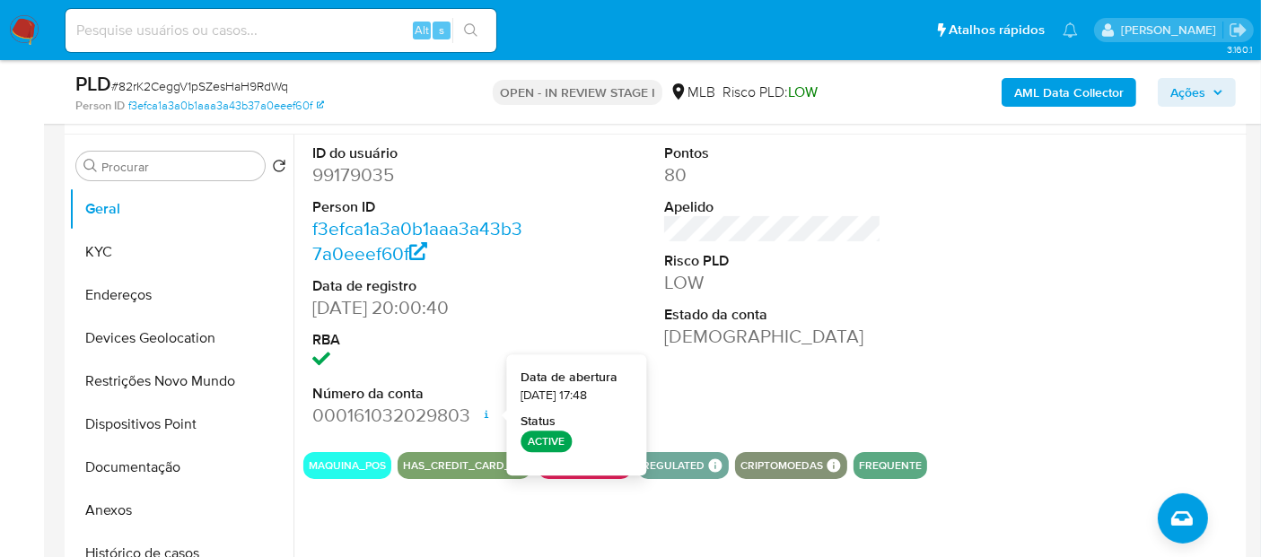
scroll to position [377, 0]
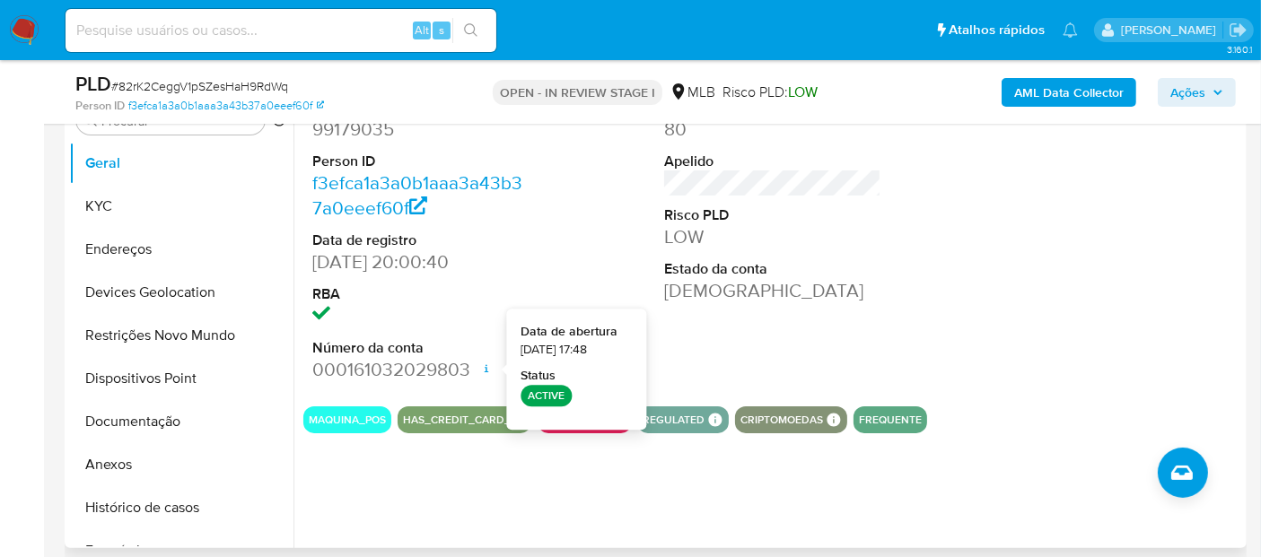
click at [777, 320] on div "Pontos 80 Apelido Risco PLD LOW Estado da conta Ativa" at bounding box center [772, 240] width 235 height 303
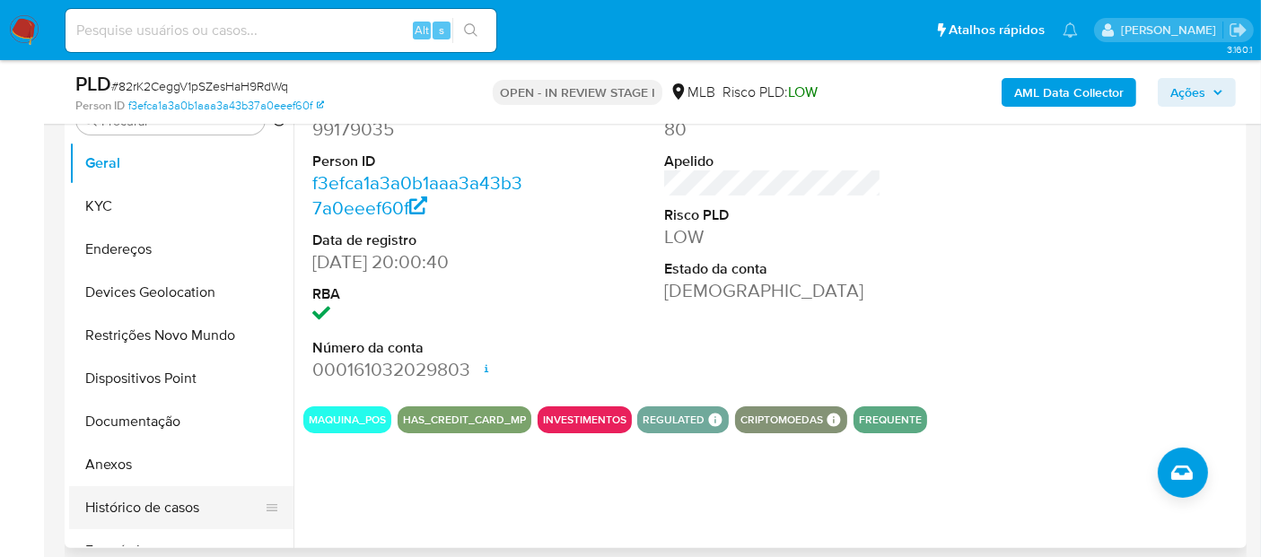
click at [144, 504] on button "Histórico de casos" at bounding box center [174, 508] width 210 height 43
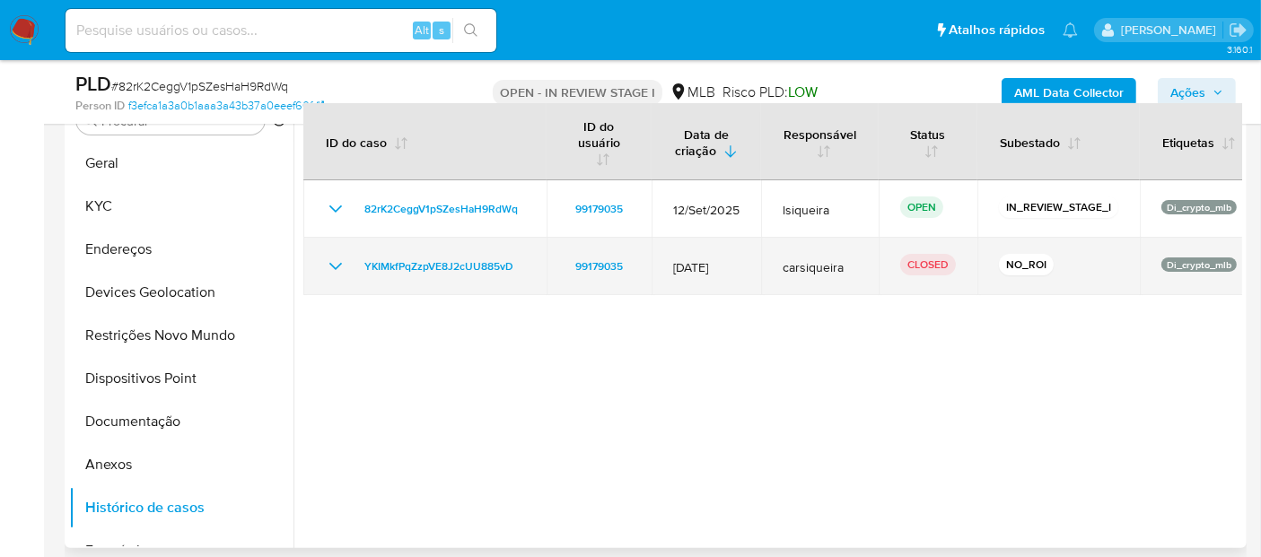
click at [330, 266] on icon "Mostrar/Ocultar" at bounding box center [336, 267] width 22 height 22
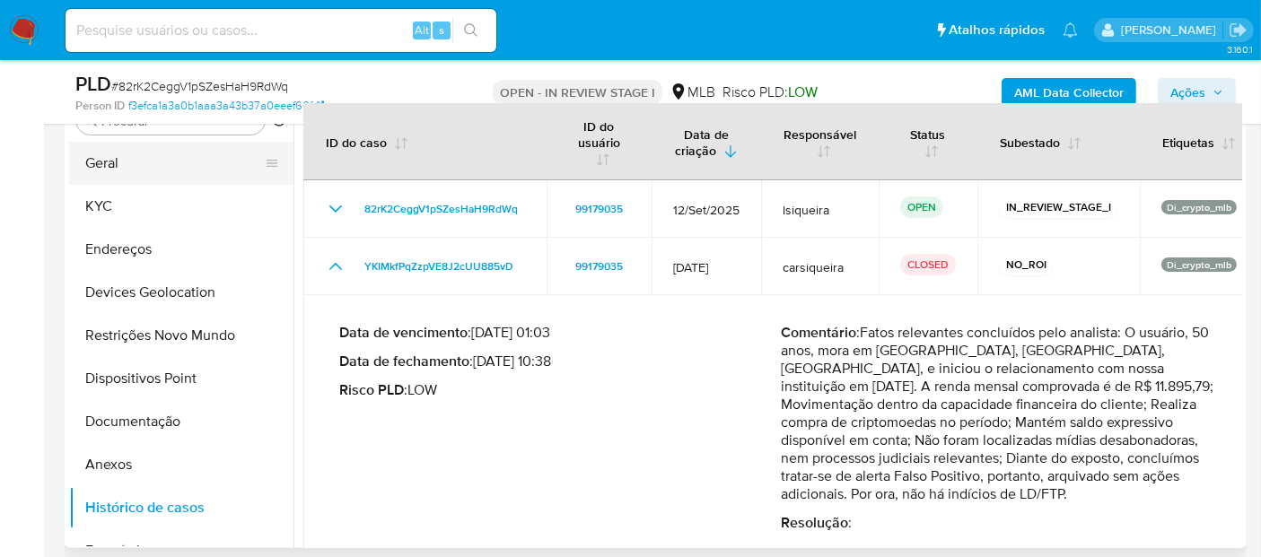
click at [144, 162] on button "Geral" at bounding box center [174, 163] width 210 height 43
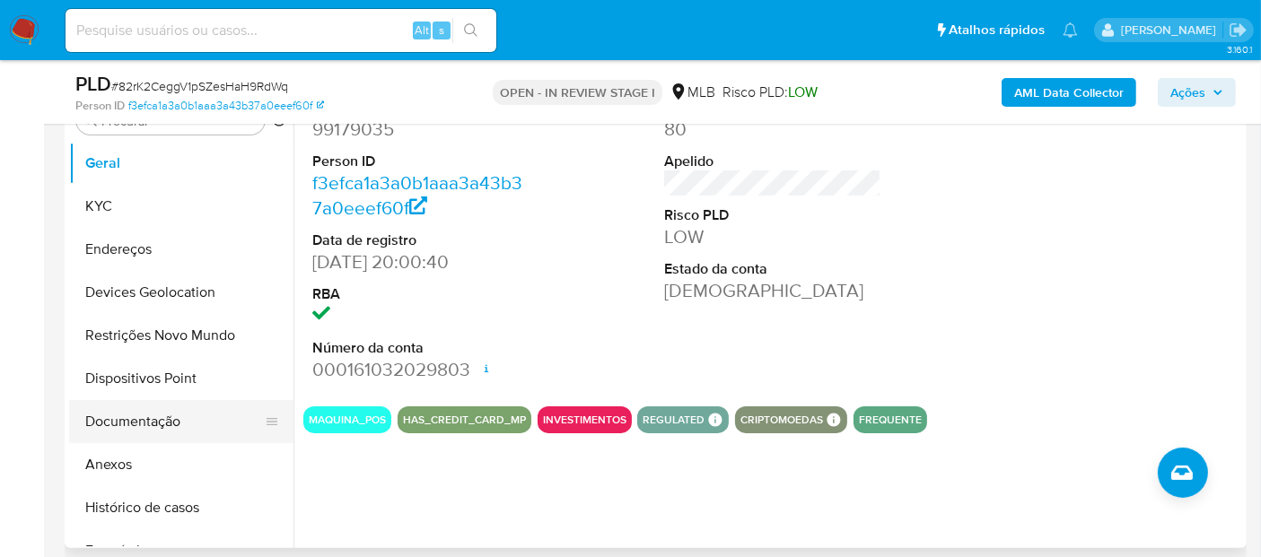
click at [130, 410] on button "Documentação" at bounding box center [174, 421] width 210 height 43
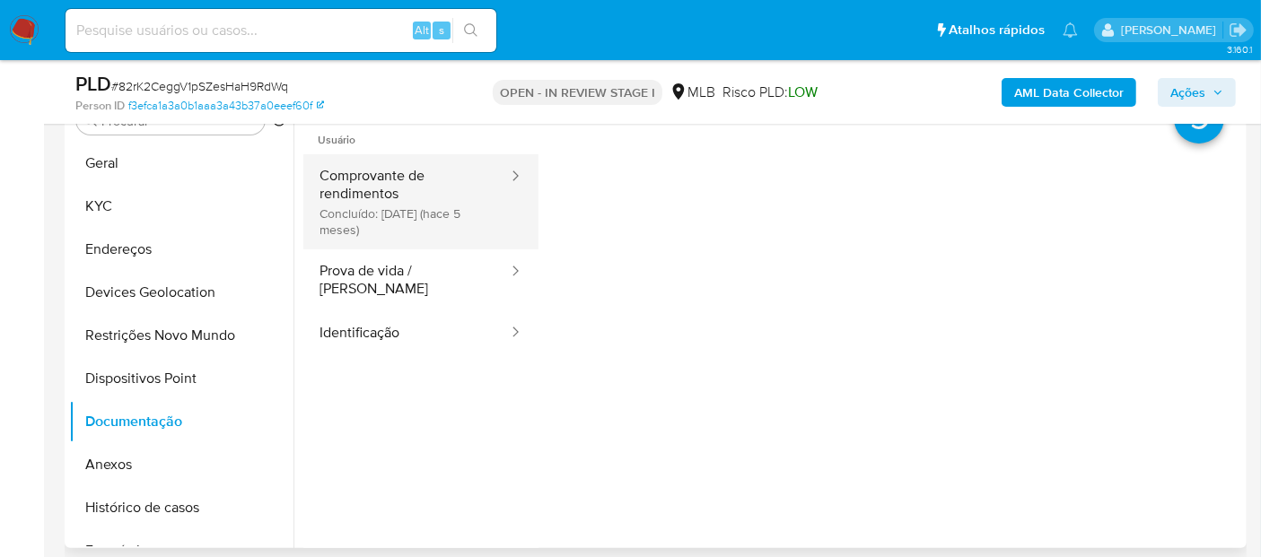
click at [373, 205] on button "Comprovante de rendimentos Concluído: [DATE] (hace 5 meses)" at bounding box center [406, 201] width 206 height 95
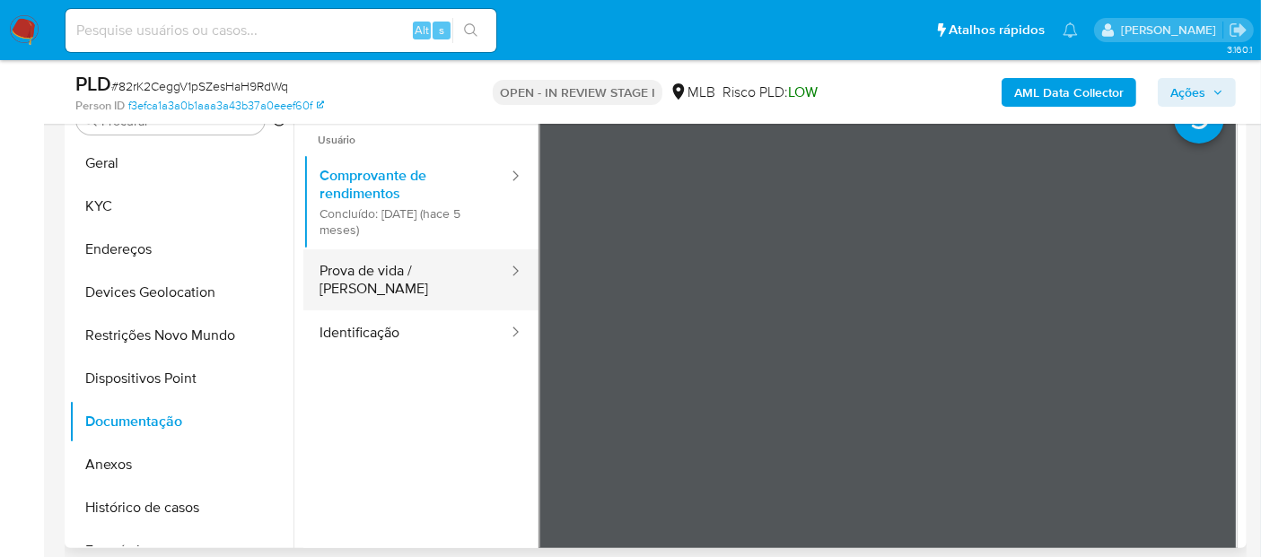
click at [387, 286] on button "Prova de vida / [PERSON_NAME]" at bounding box center [406, 280] width 206 height 61
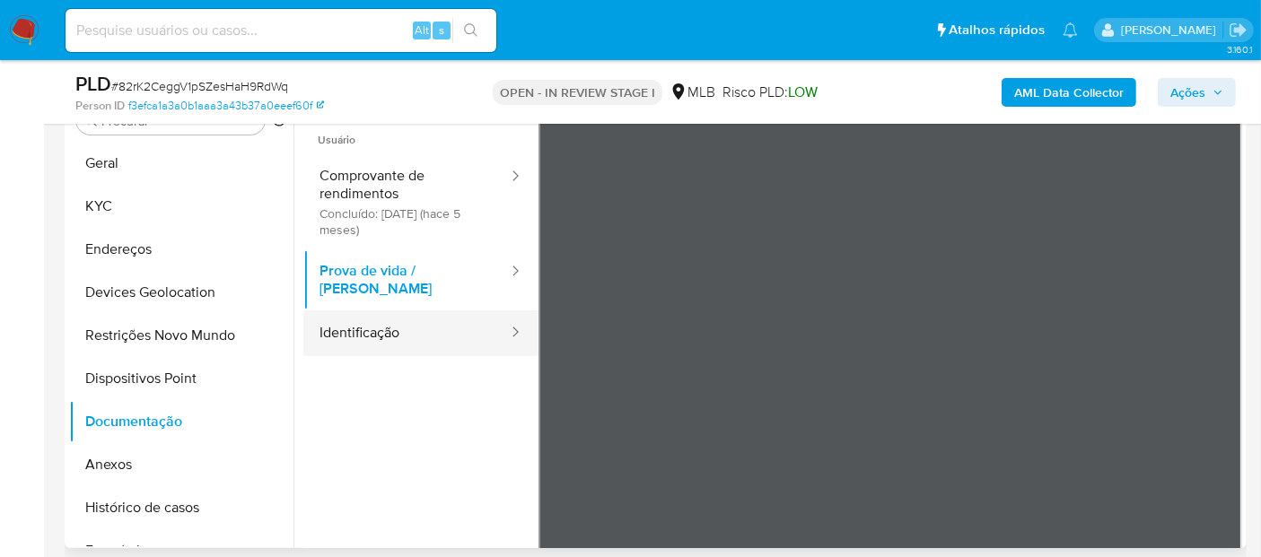
click at [397, 325] on button "Identificação" at bounding box center [406, 334] width 206 height 46
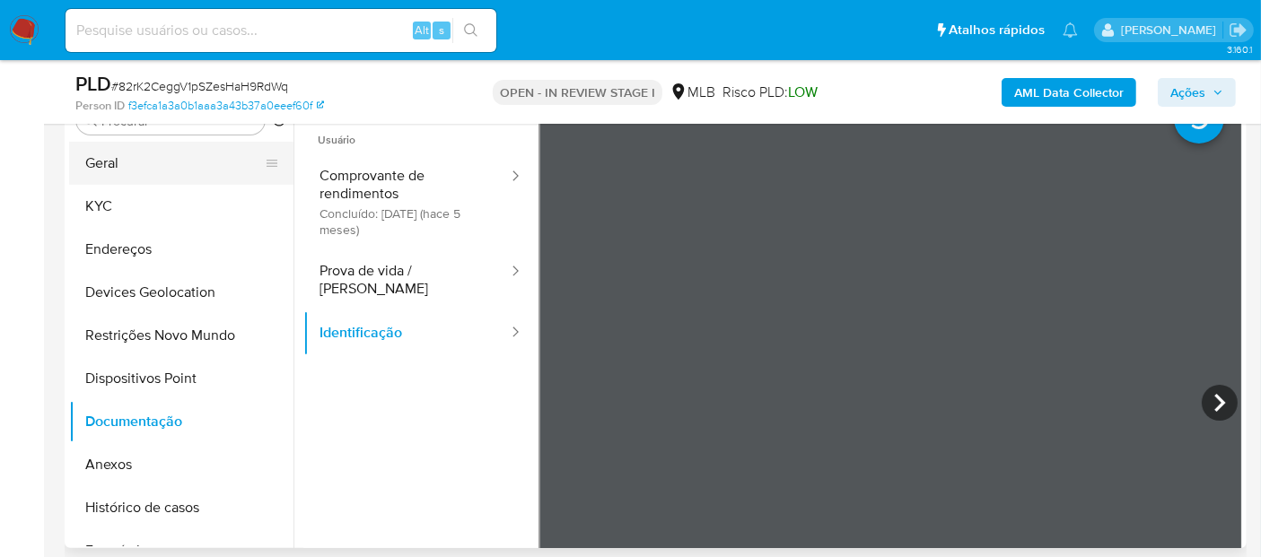
click at [143, 162] on button "Geral" at bounding box center [174, 163] width 210 height 43
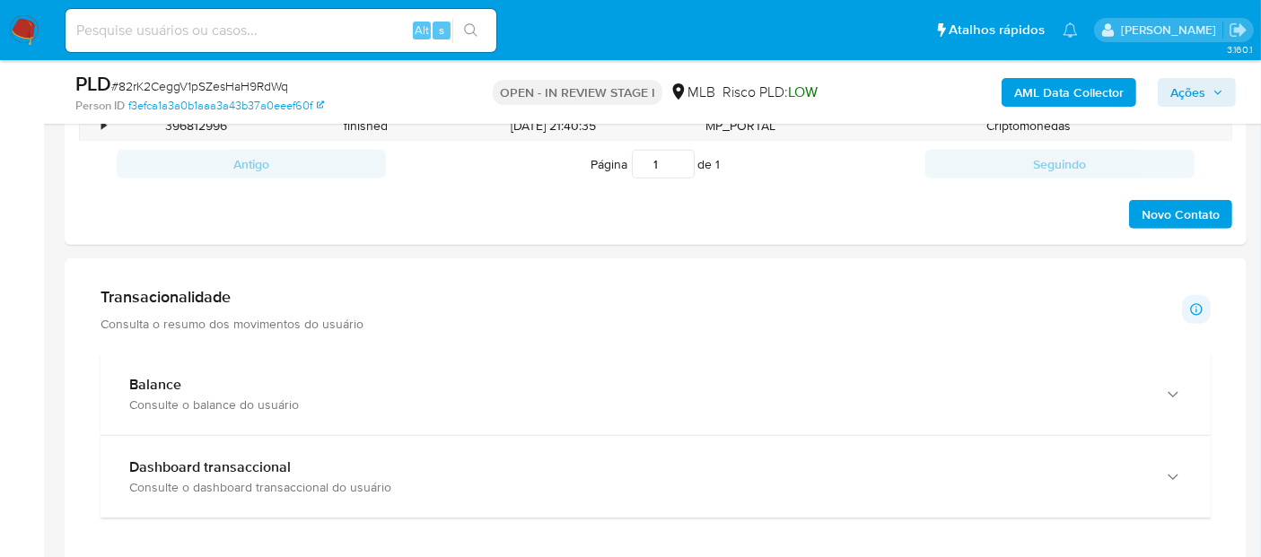
scroll to position [975, 0]
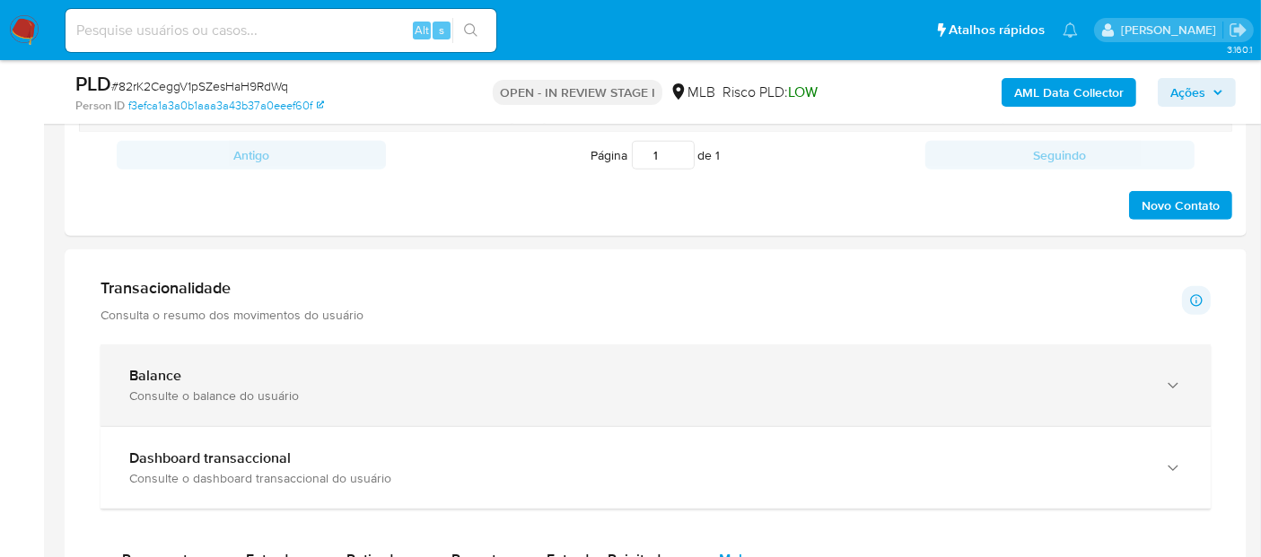
click at [237, 388] on div "Consulte o balance do usuário" at bounding box center [637, 396] width 1017 height 16
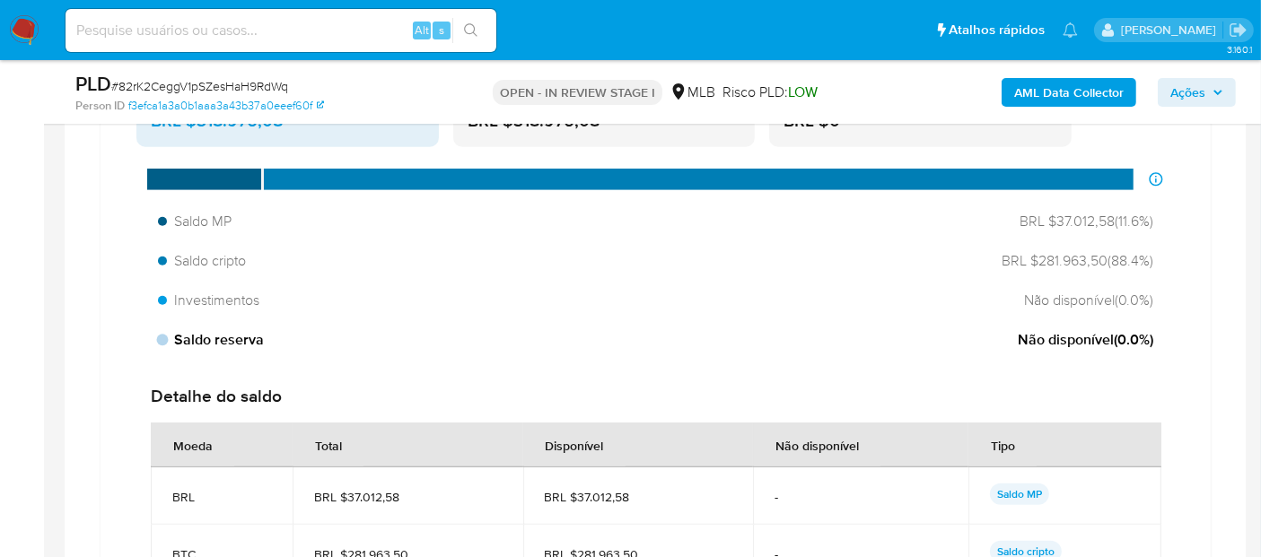
scroll to position [1374, 0]
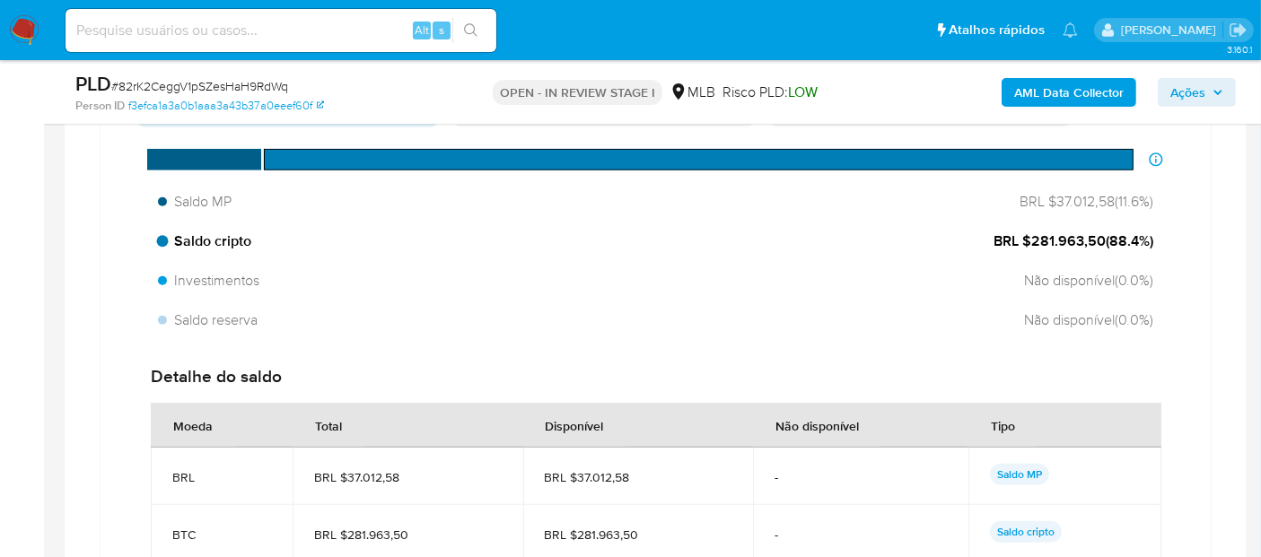
drag, startPoint x: 1103, startPoint y: 241, endPoint x: 1031, endPoint y: 240, distance: 72.7
click at [1031, 240] on span "BRL $281.963,50 ( 88.4 %)" at bounding box center [1074, 242] width 160 height 20
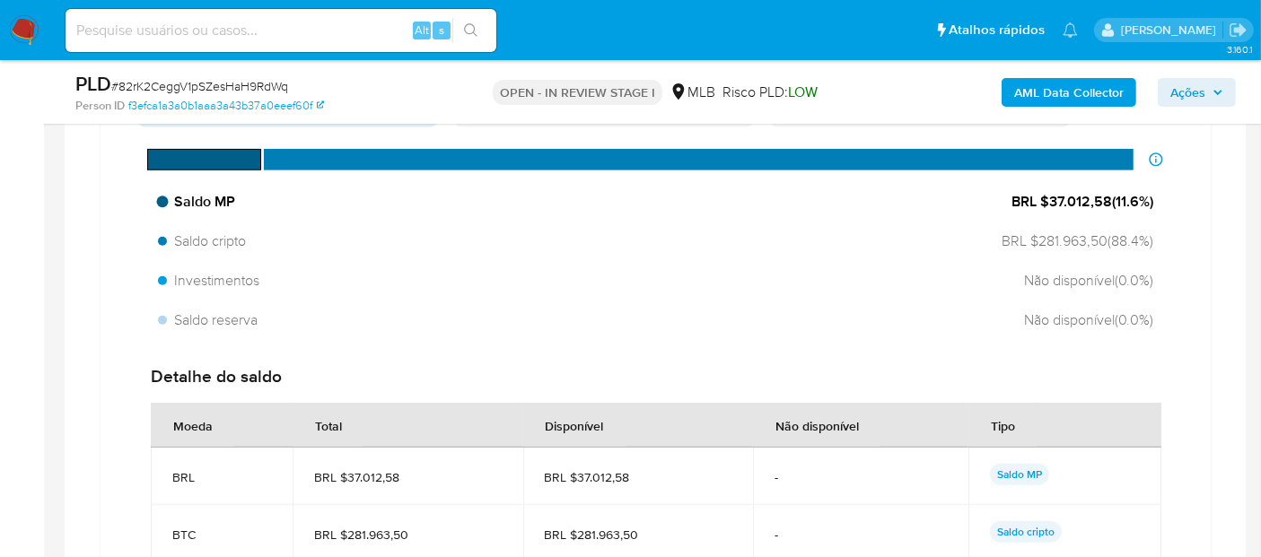
drag, startPoint x: 1110, startPoint y: 195, endPoint x: 1049, endPoint y: 200, distance: 61.3
click at [1049, 200] on span "BRL $37.012,58 ( 11.6 %)" at bounding box center [1083, 202] width 142 height 20
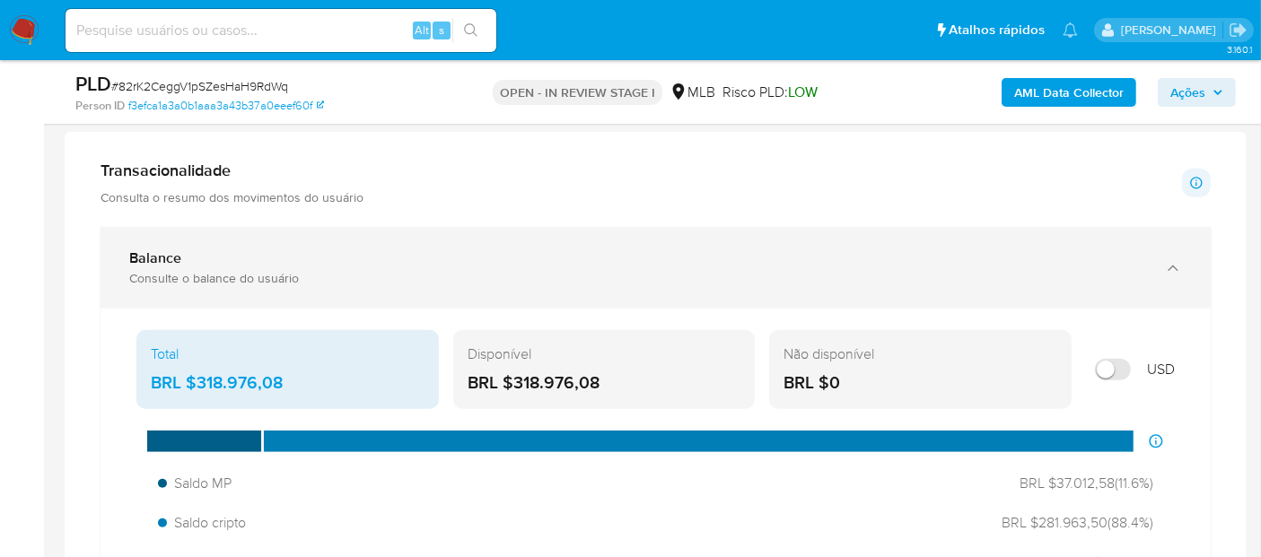
scroll to position [1075, 0]
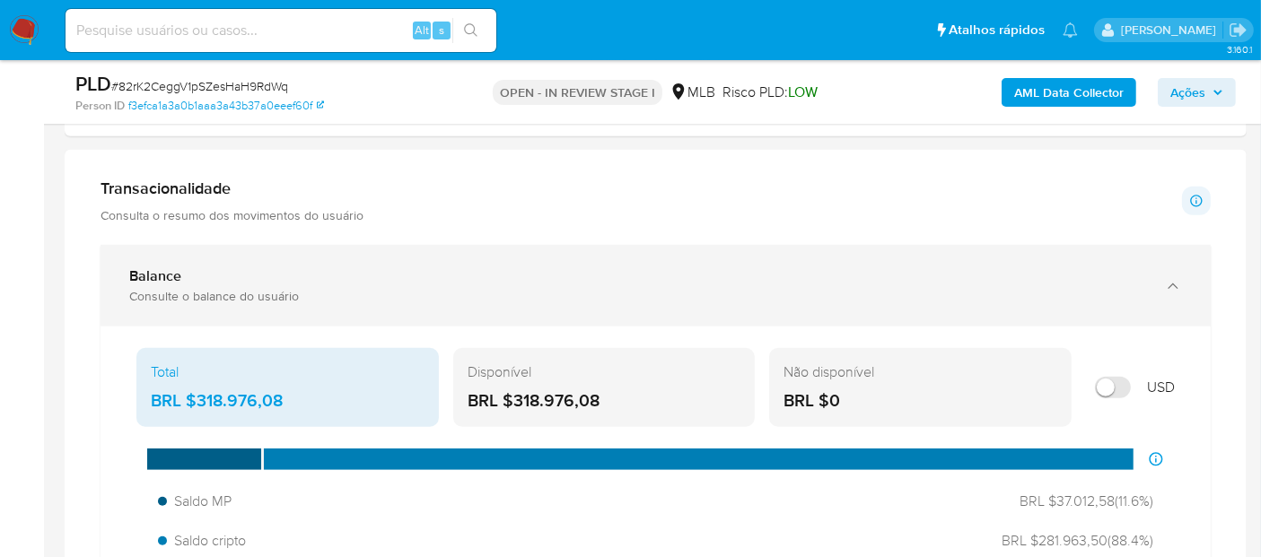
click at [432, 263] on div "Balance Consulte o balance do usuário" at bounding box center [656, 286] width 1111 height 82
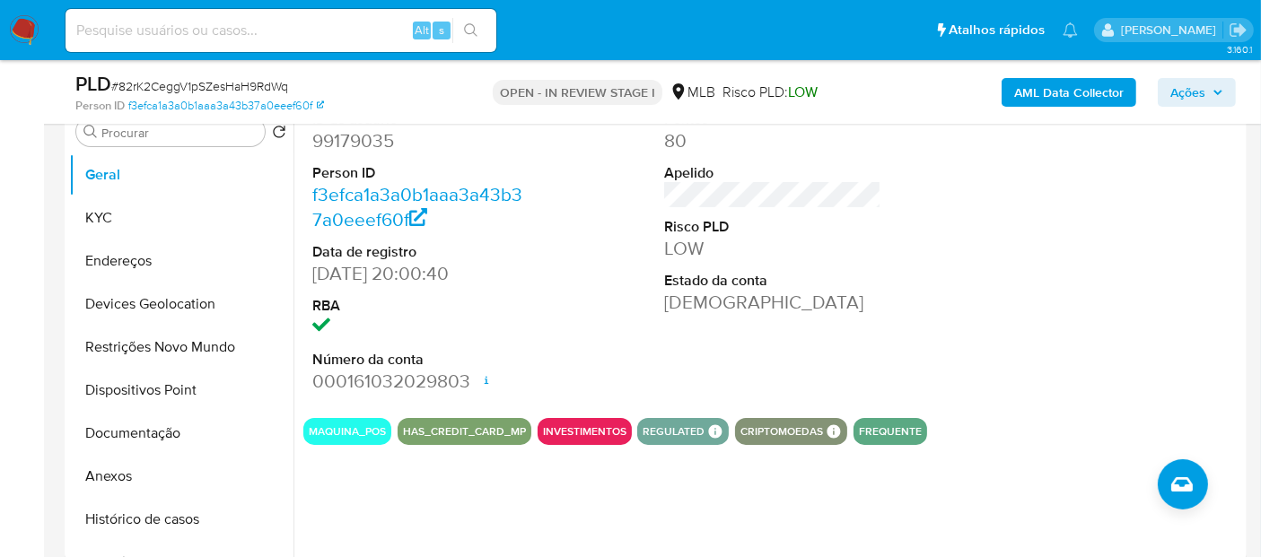
scroll to position [322, 0]
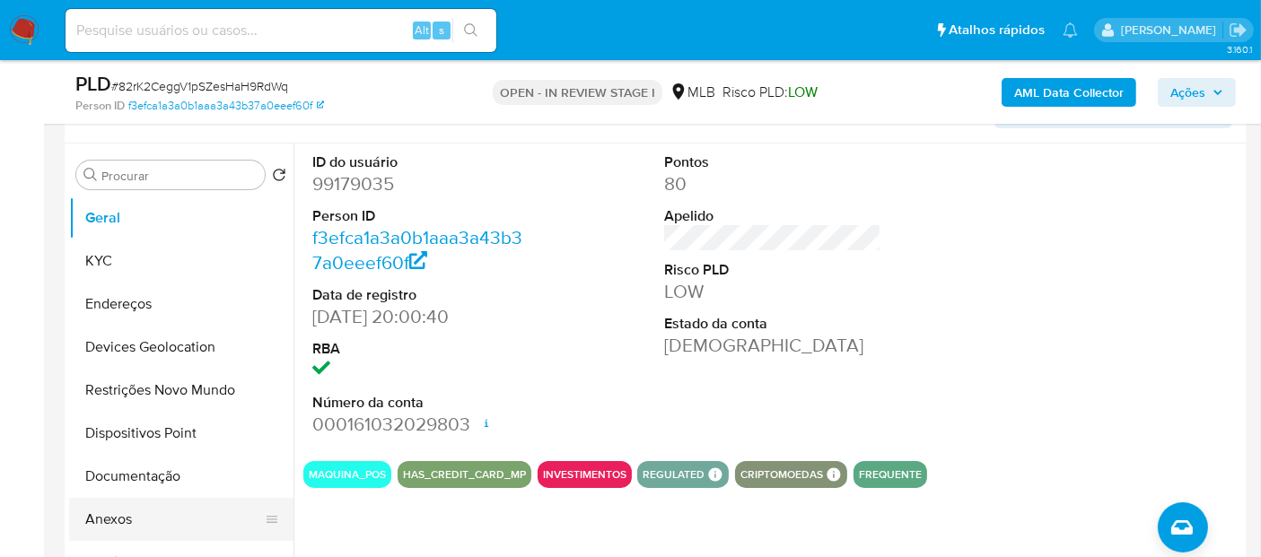
click at [163, 525] on button "Anexos" at bounding box center [174, 519] width 210 height 43
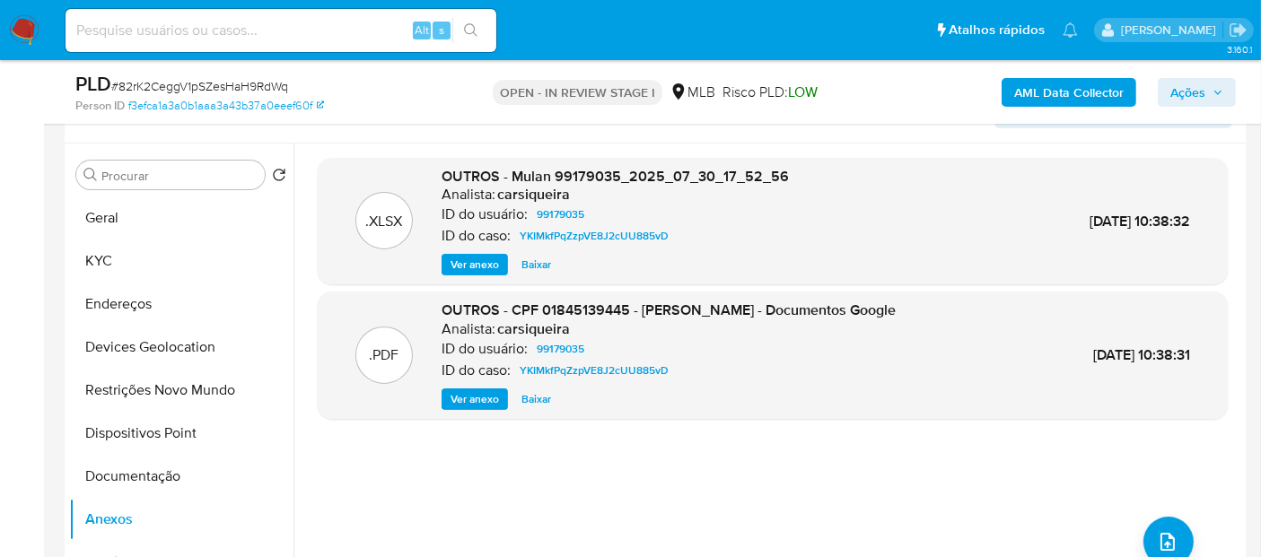
click at [469, 399] on span "Ver anexo" at bounding box center [475, 400] width 48 height 18
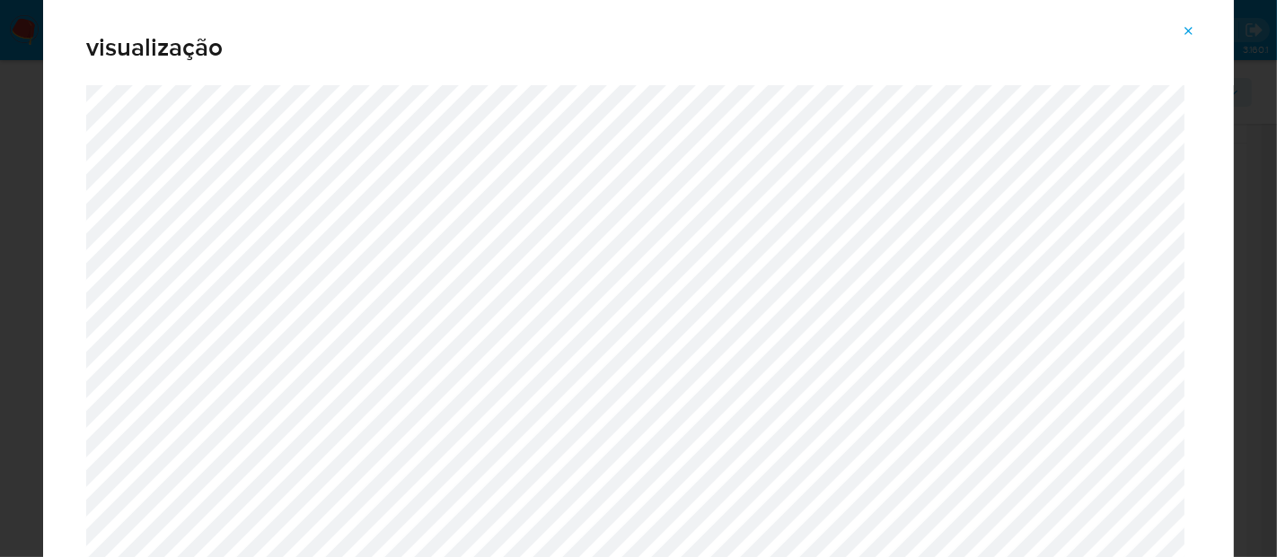
click at [1192, 36] on icon "Attachment preview" at bounding box center [1188, 31] width 14 height 14
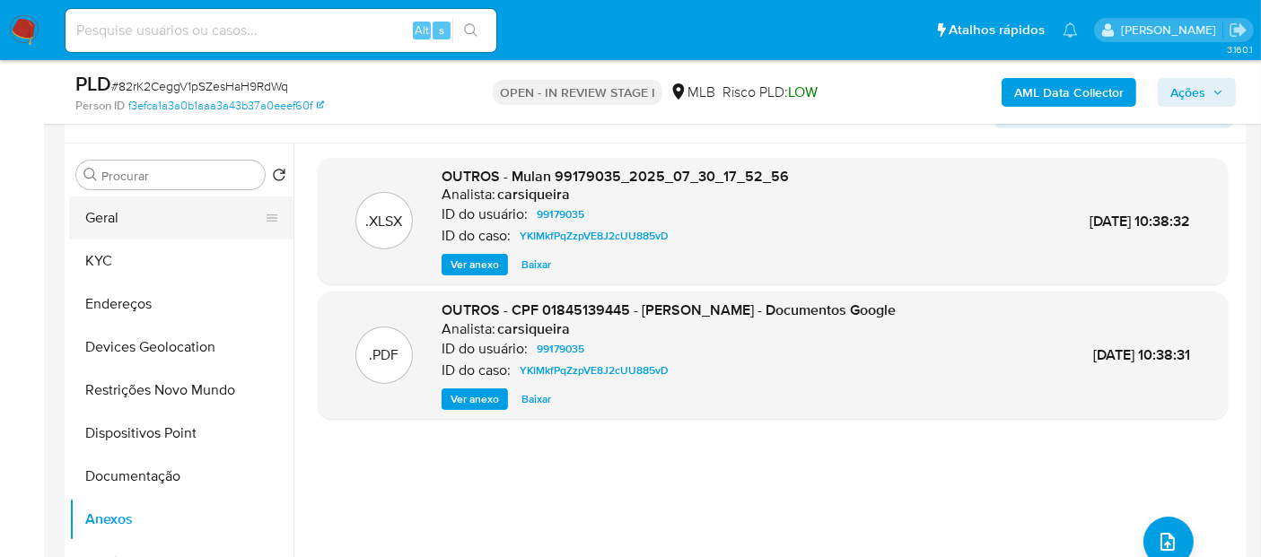
click at [188, 211] on button "Geral" at bounding box center [174, 218] width 210 height 43
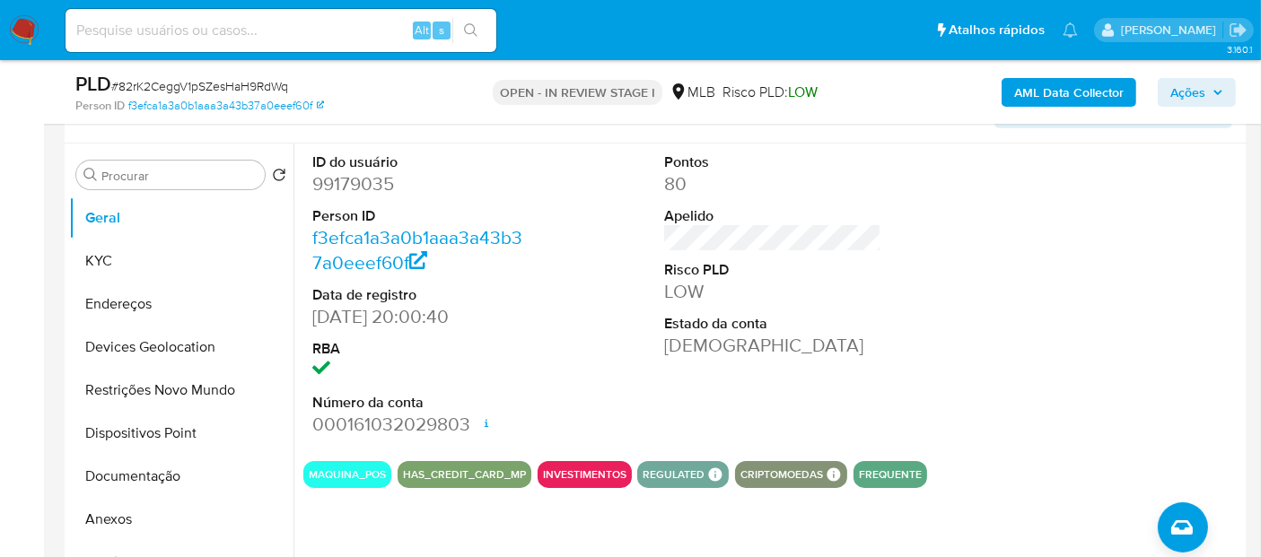
click at [346, 180] on dd "99179035" at bounding box center [420, 183] width 217 height 25
copy dd "99179035"
click at [159, 478] on button "Documentação" at bounding box center [174, 476] width 210 height 43
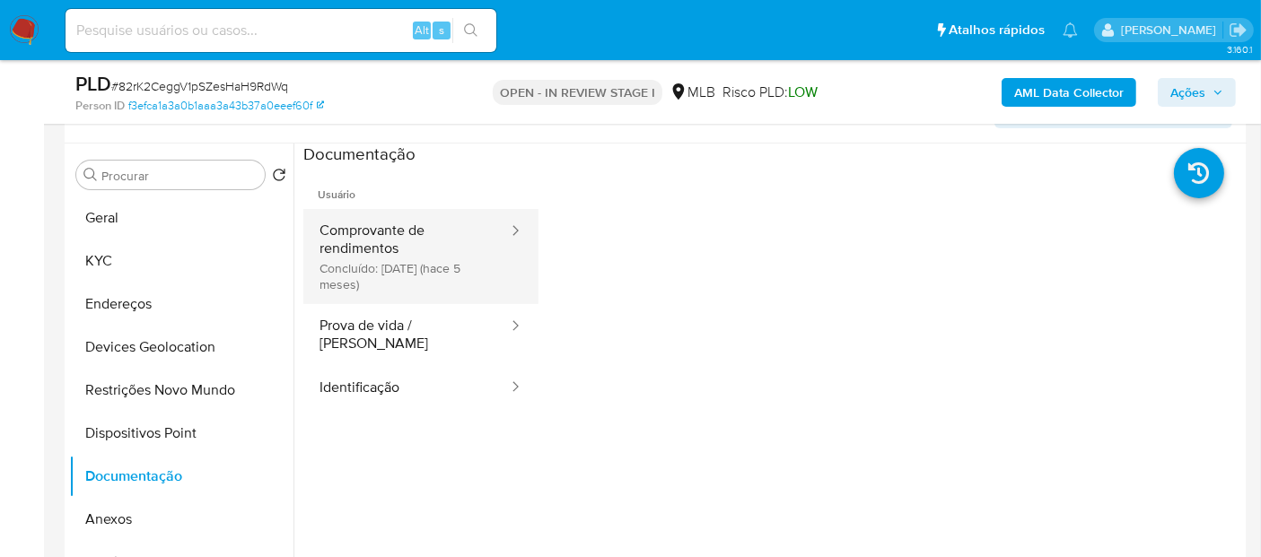
click at [372, 285] on button "Comprovante de rendimentos Concluído: 08/05/2025 (hace 5 meses)" at bounding box center [406, 256] width 206 height 95
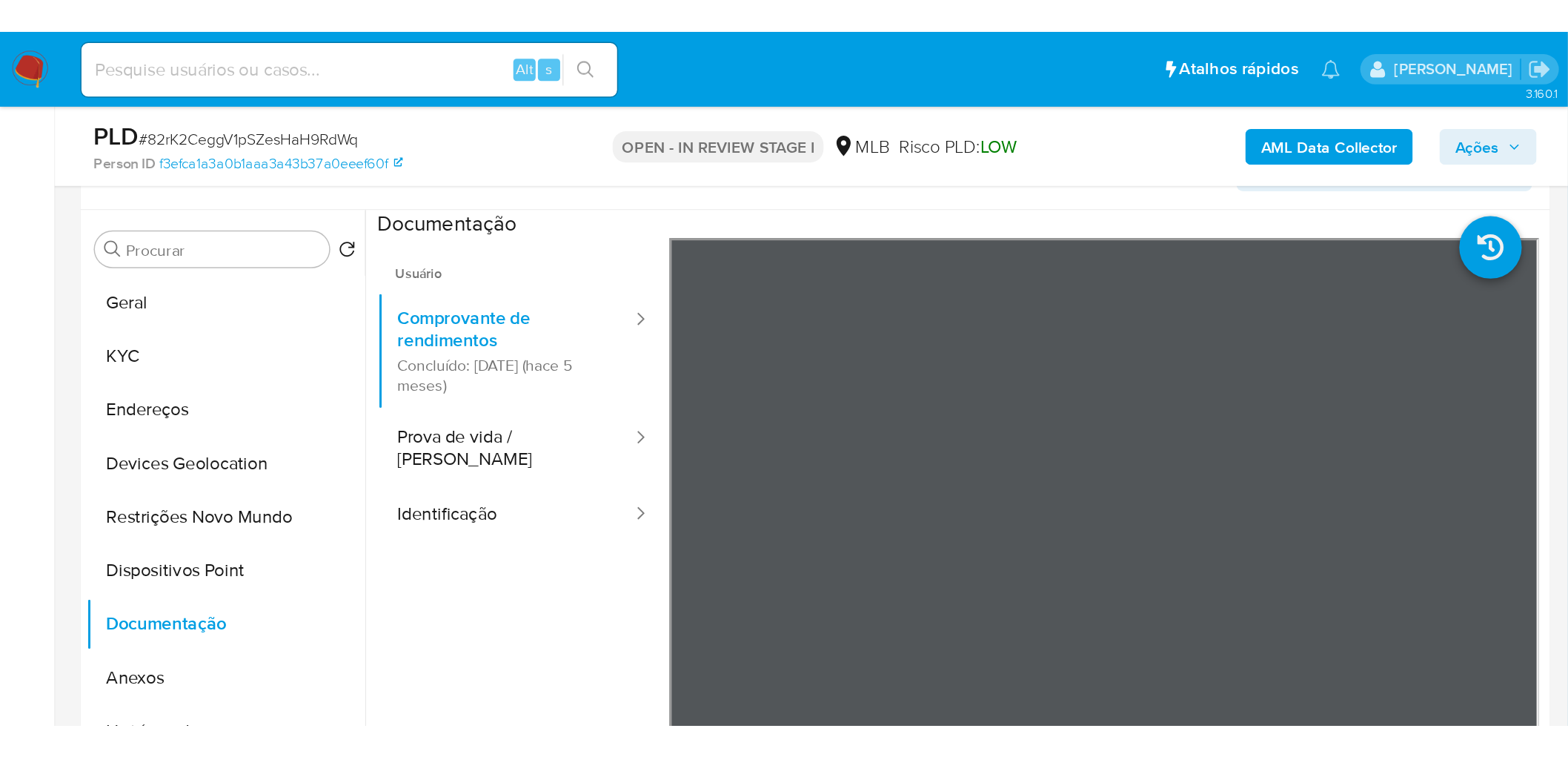
scroll to position [265, 0]
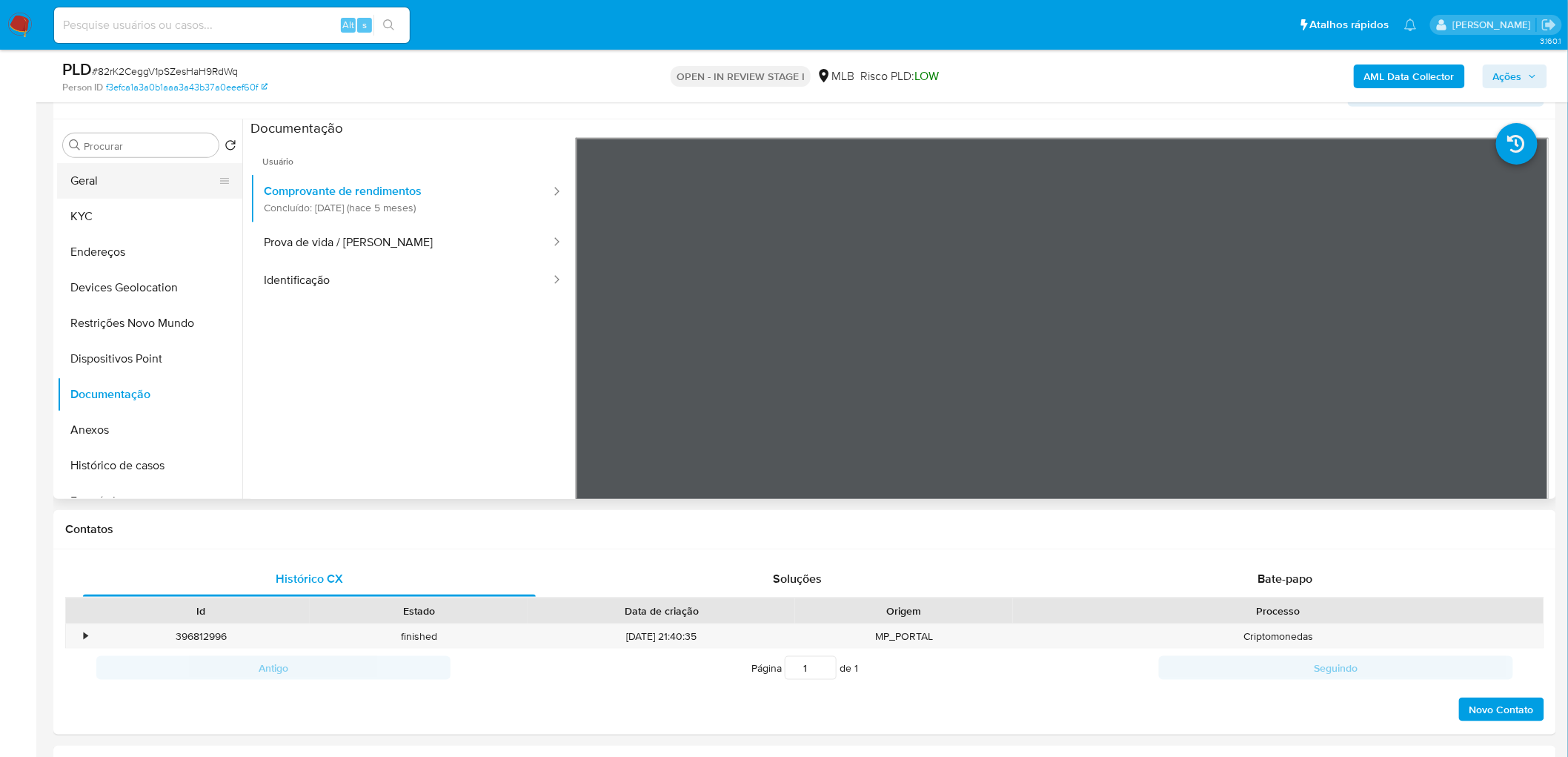
click at [124, 184] on button "Geral" at bounding box center [144, 181] width 173 height 35
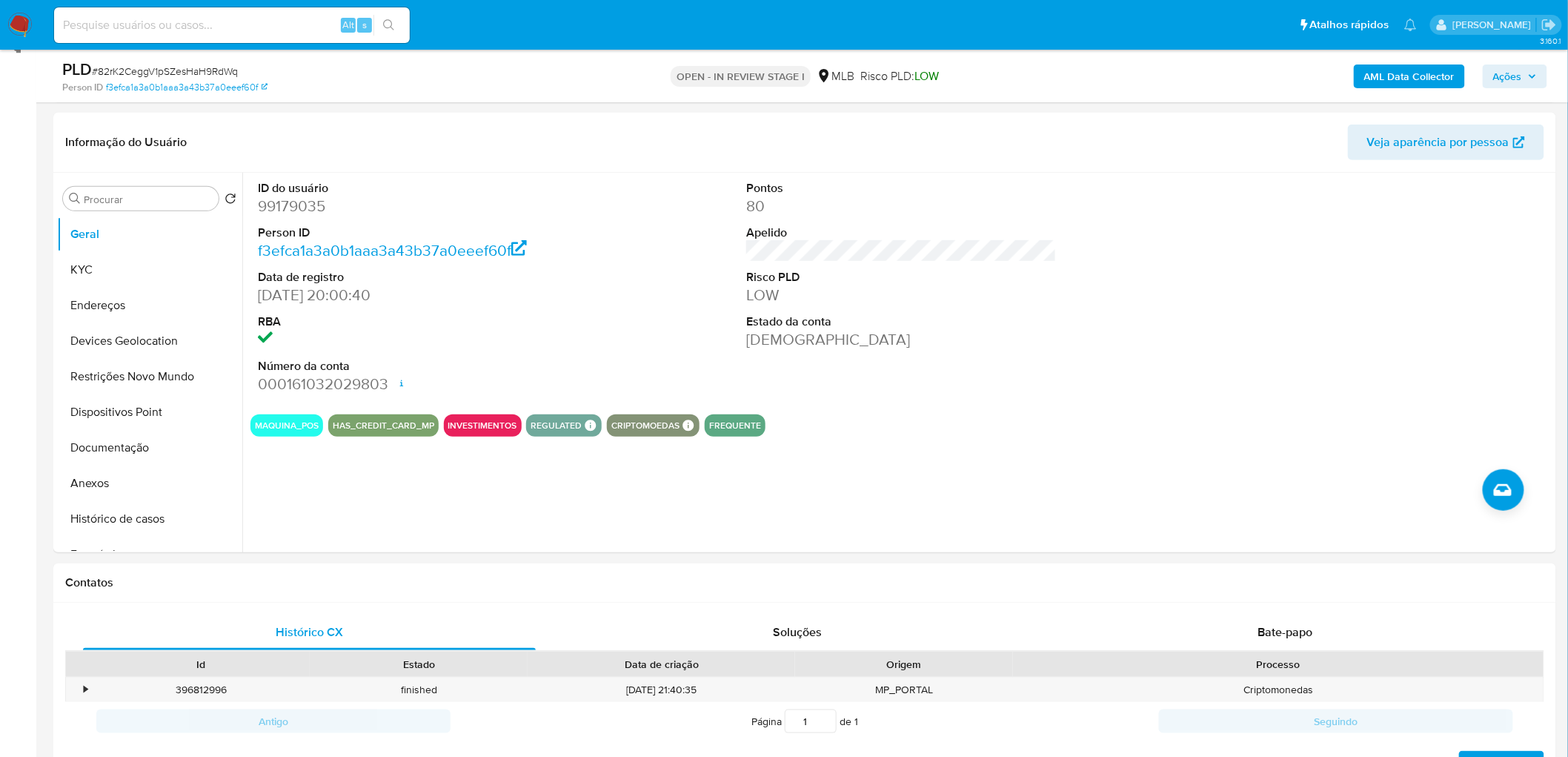
scroll to position [183, 0]
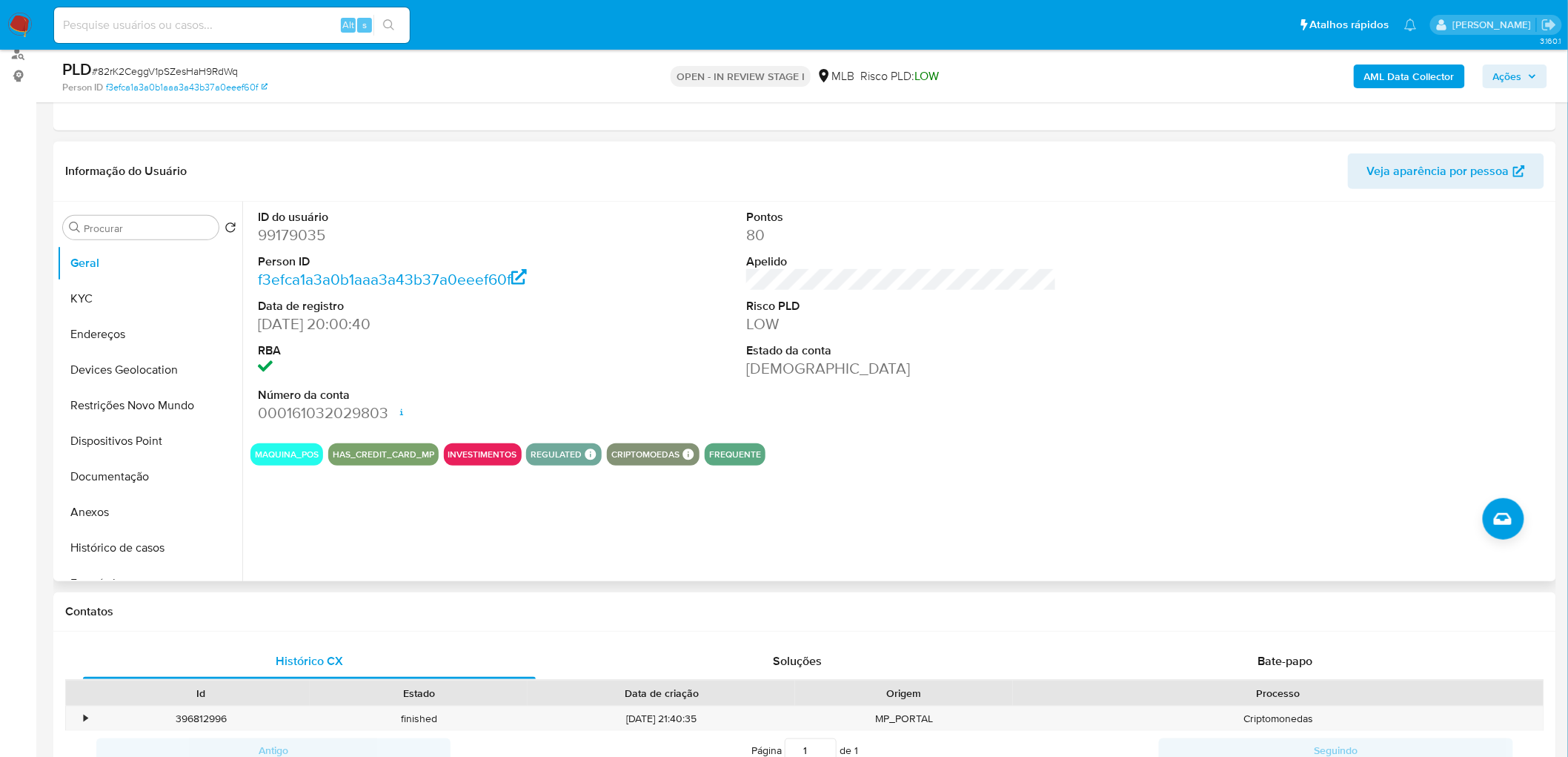
click at [995, 406] on div "Pontos 80 Apelido Risco PLD LOW Estado da conta Ativa" at bounding box center [901, 316] width 325 height 229
click at [153, 296] on button "KYC" at bounding box center [144, 298] width 173 height 35
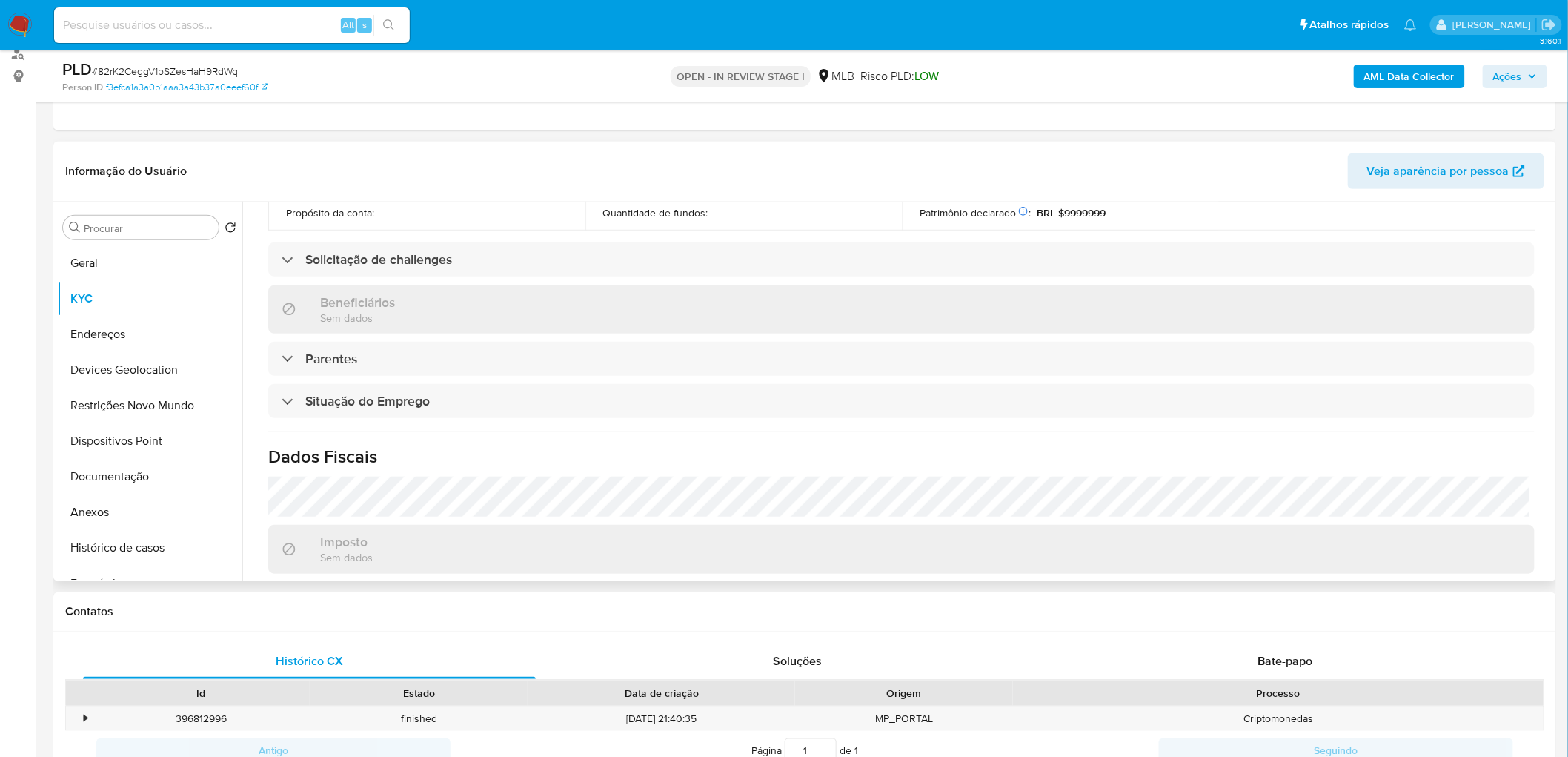
scroll to position [576, 0]
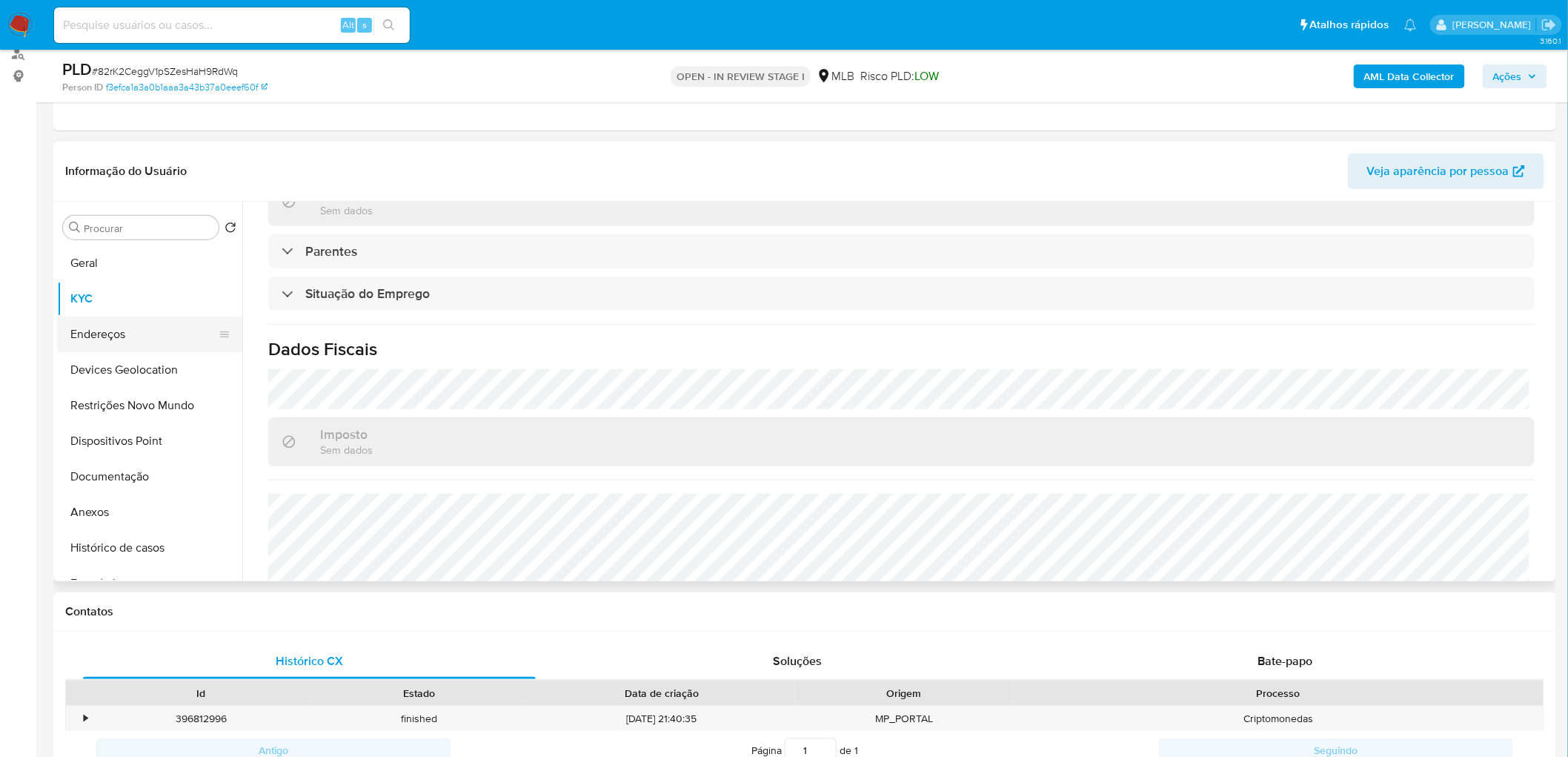
click at [135, 326] on button "Endereços" at bounding box center [144, 334] width 173 height 35
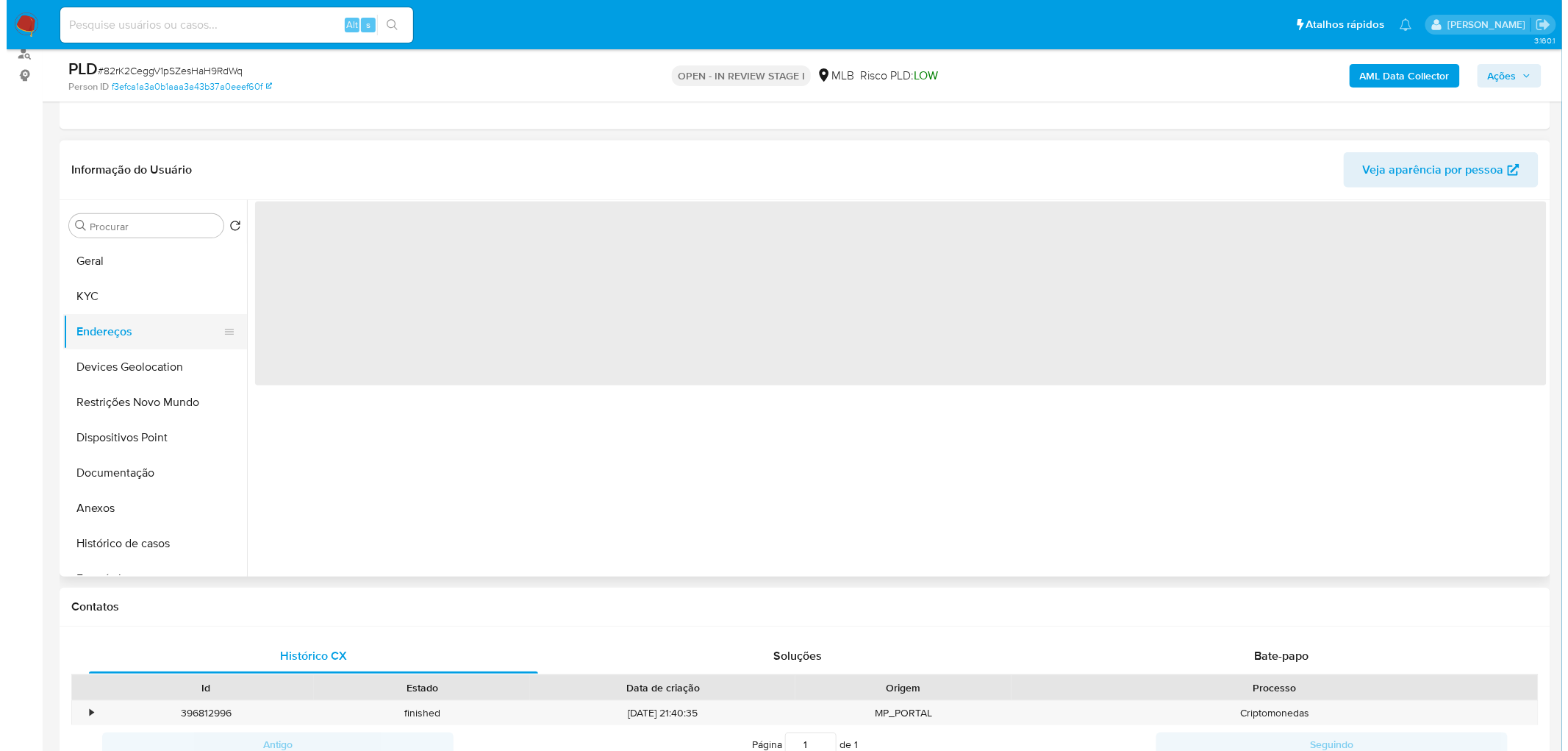
scroll to position [0, 0]
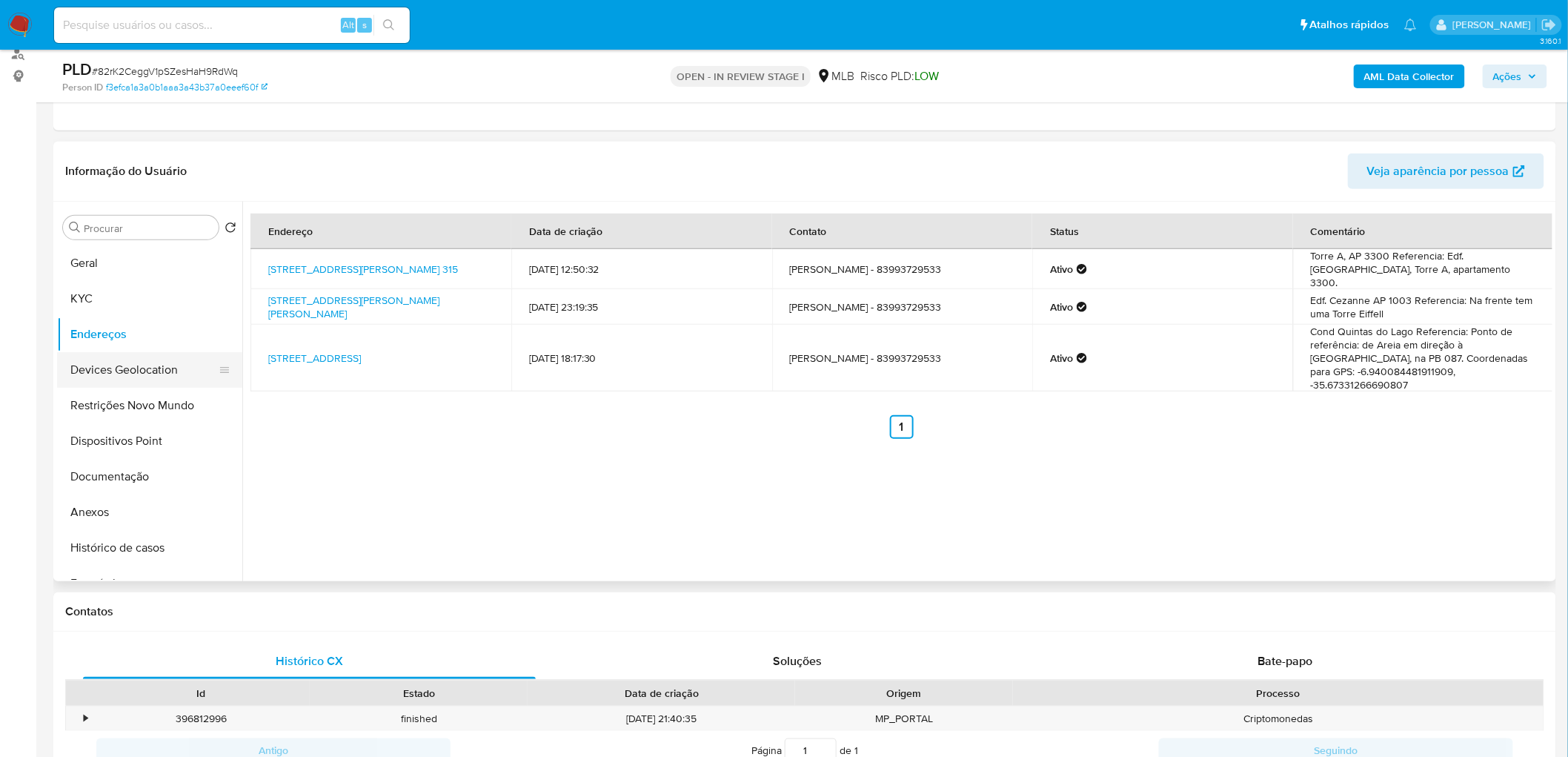
click at [171, 376] on button "Devices Geolocation" at bounding box center [144, 369] width 173 height 35
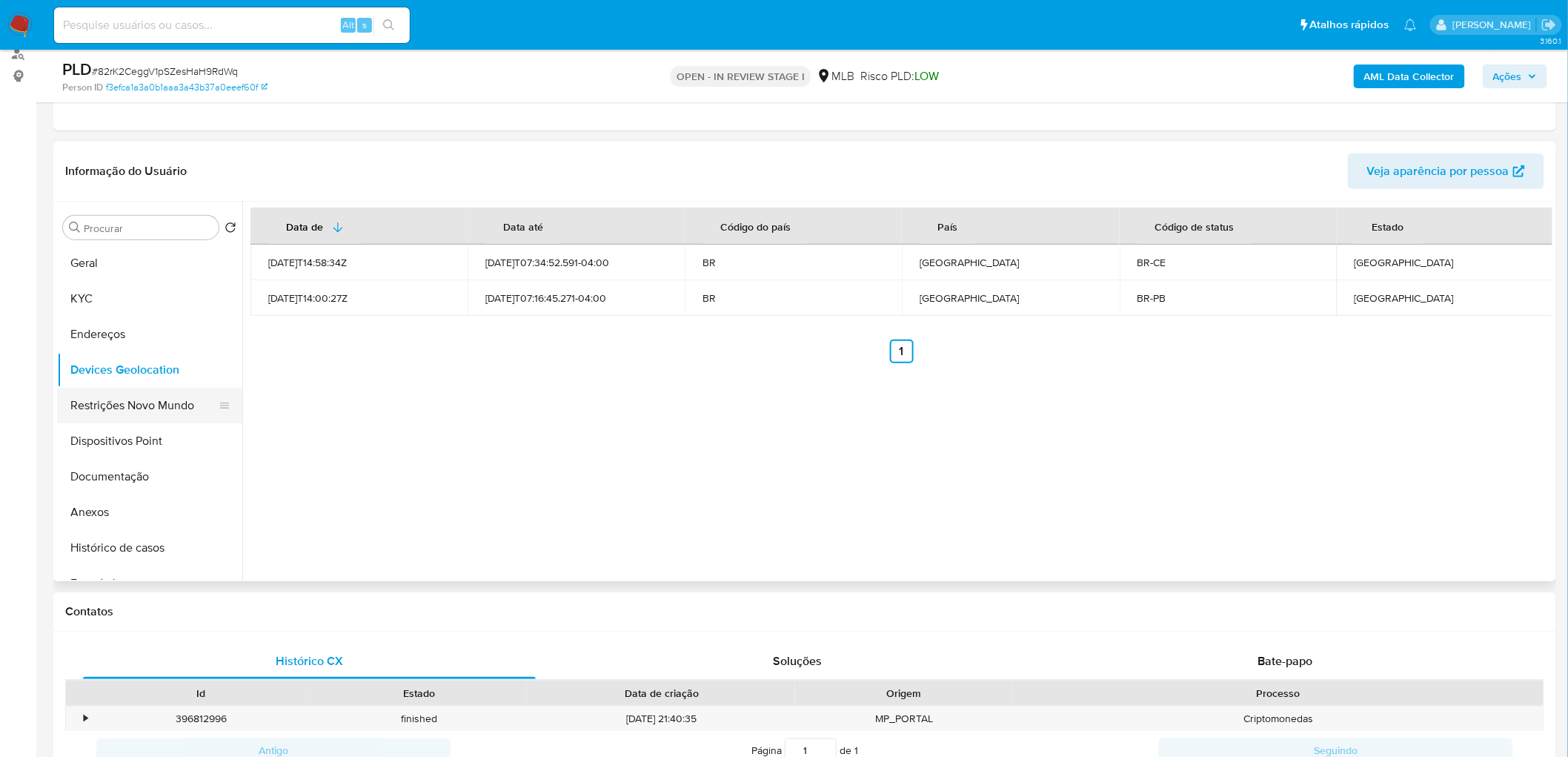
click at [125, 395] on button "Restrições Novo Mundo" at bounding box center [144, 405] width 173 height 35
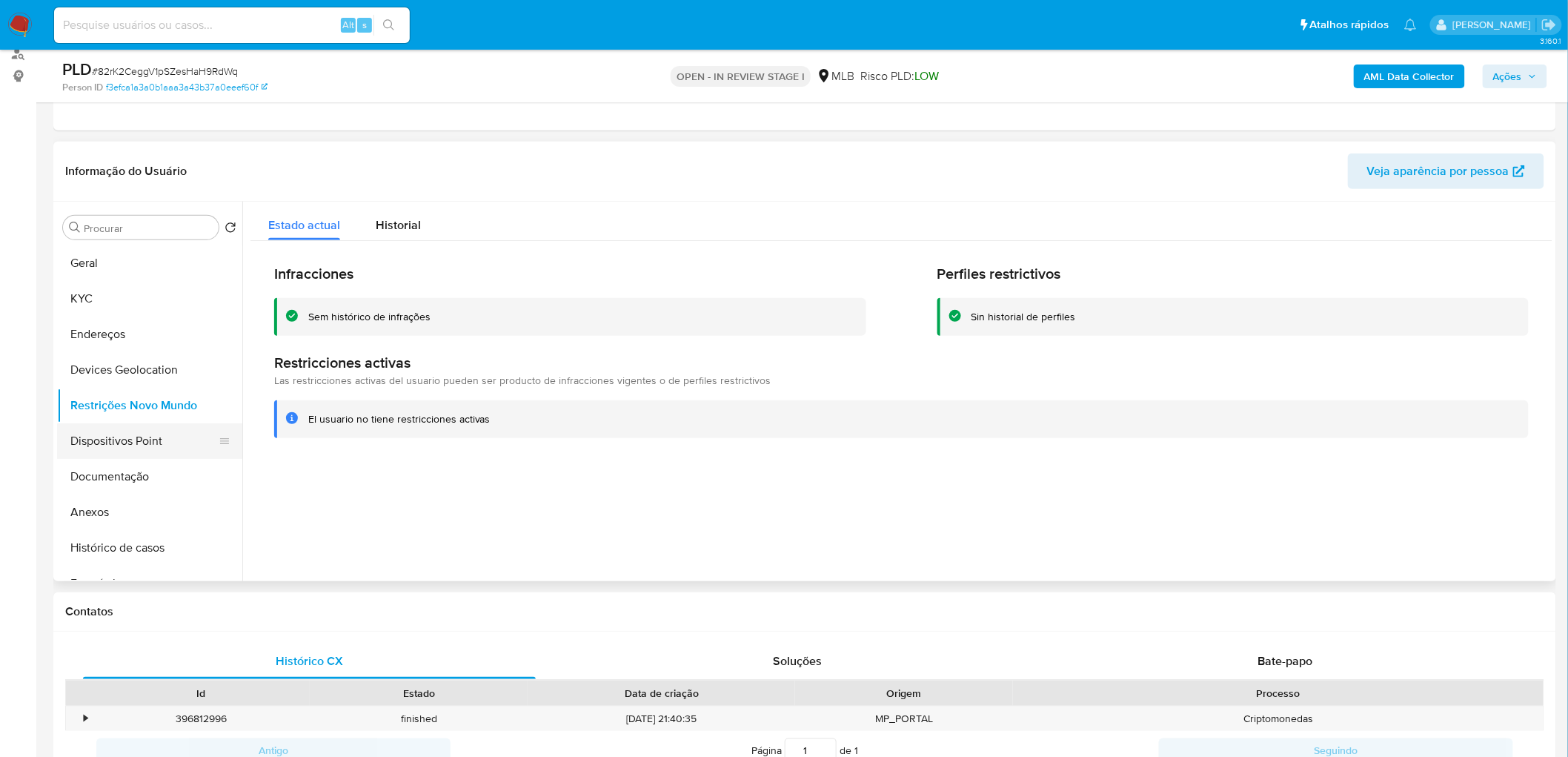
click at [74, 432] on button "Dispositivos Point" at bounding box center [144, 441] width 173 height 35
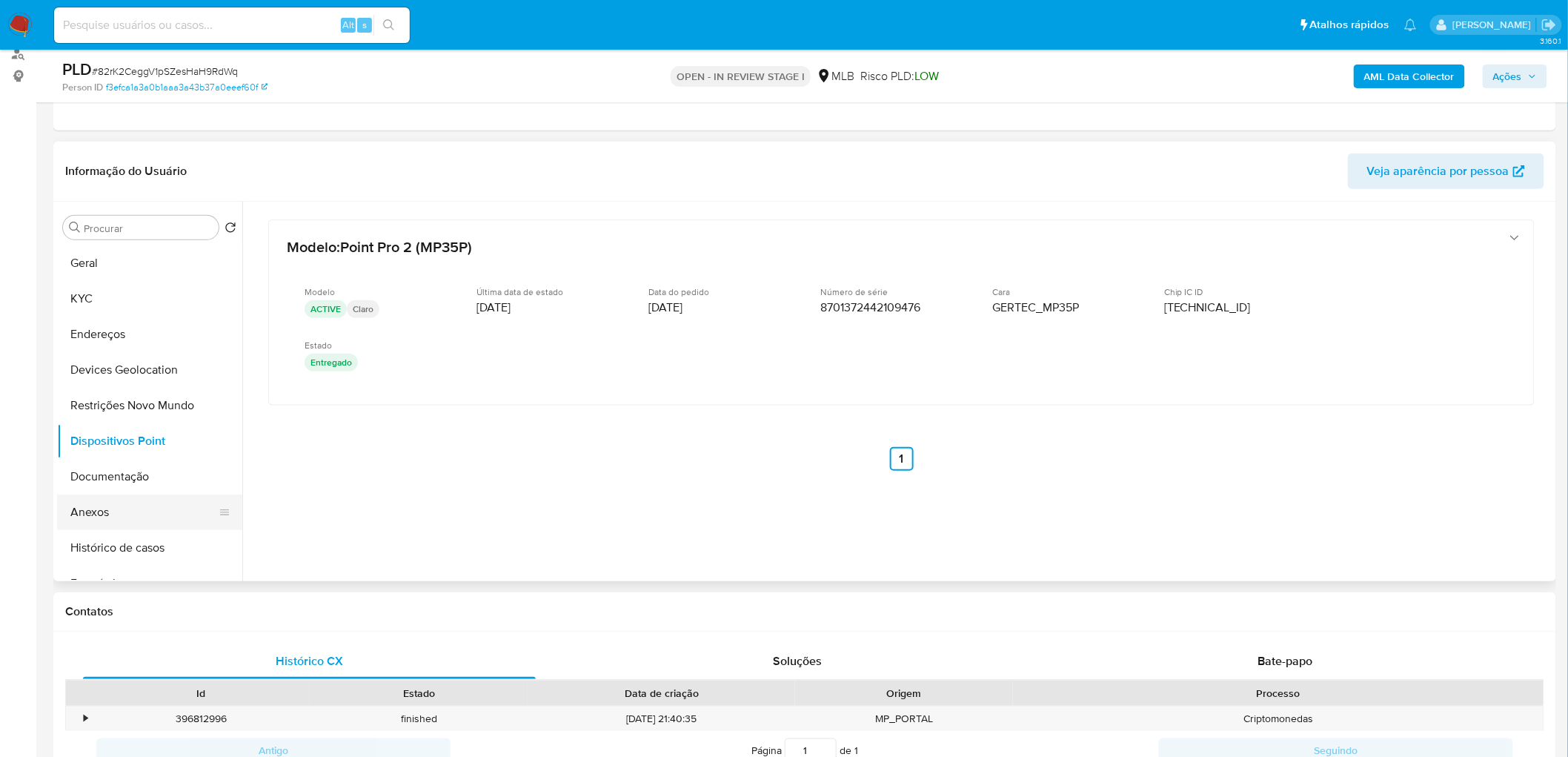
click at [92, 460] on button "Anexos" at bounding box center [144, 512] width 173 height 35
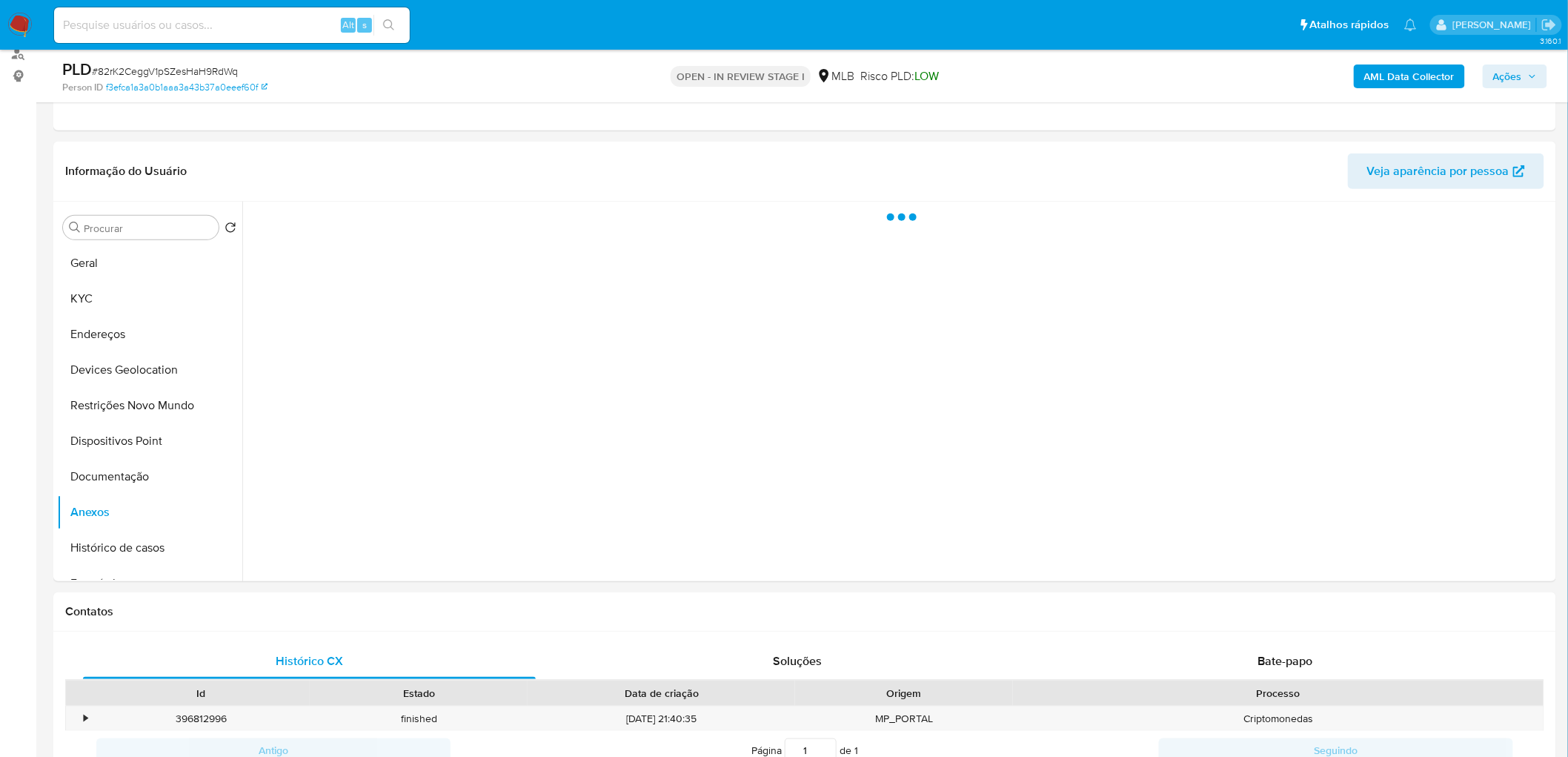
click at [1040, 84] on b "AML Data Collector" at bounding box center [1410, 76] width 91 height 24
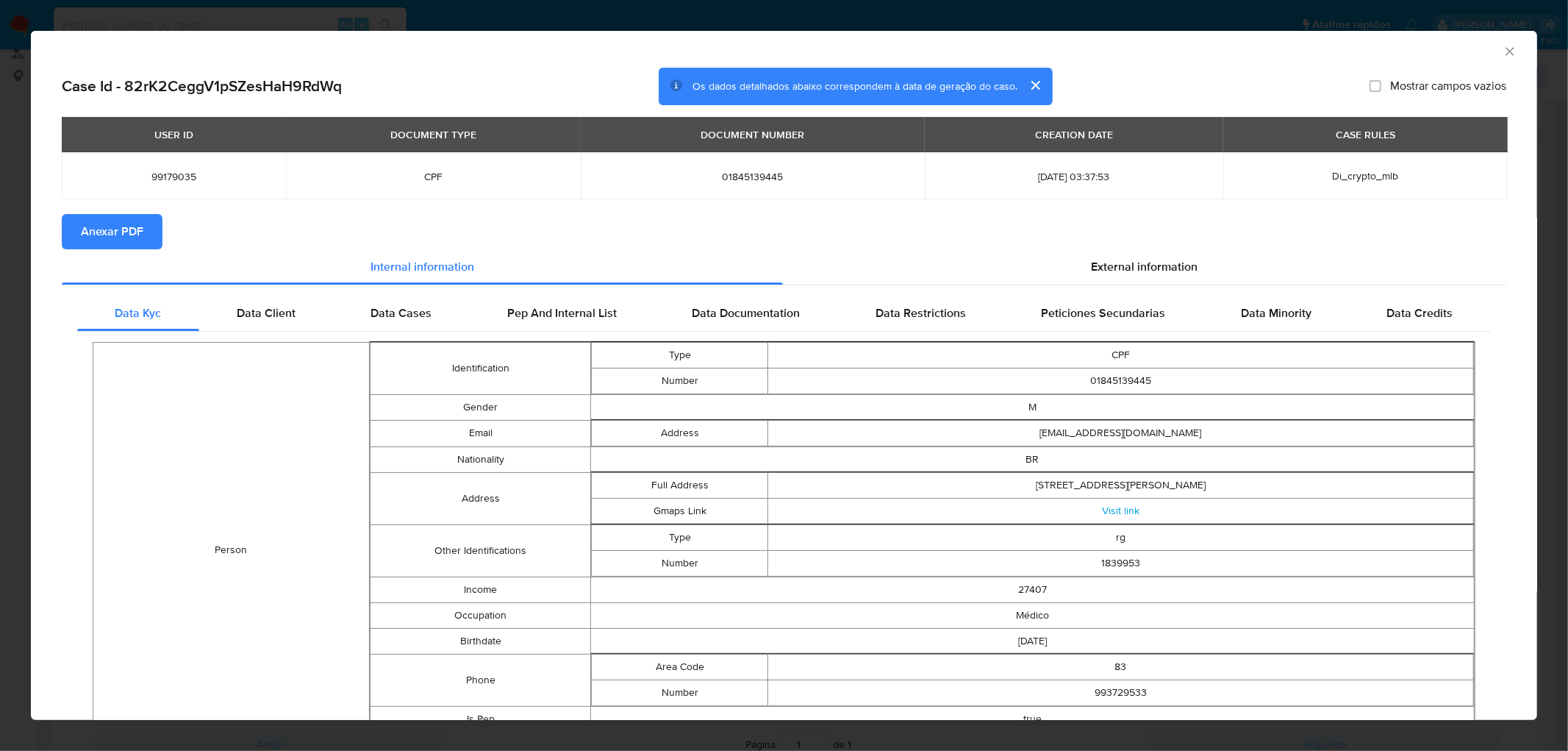
click at [115, 245] on span "Anexar PDF" at bounding box center [112, 232] width 62 height 33
click at [1032, 52] on icon "Fechar a janela" at bounding box center [1510, 51] width 8 height 8
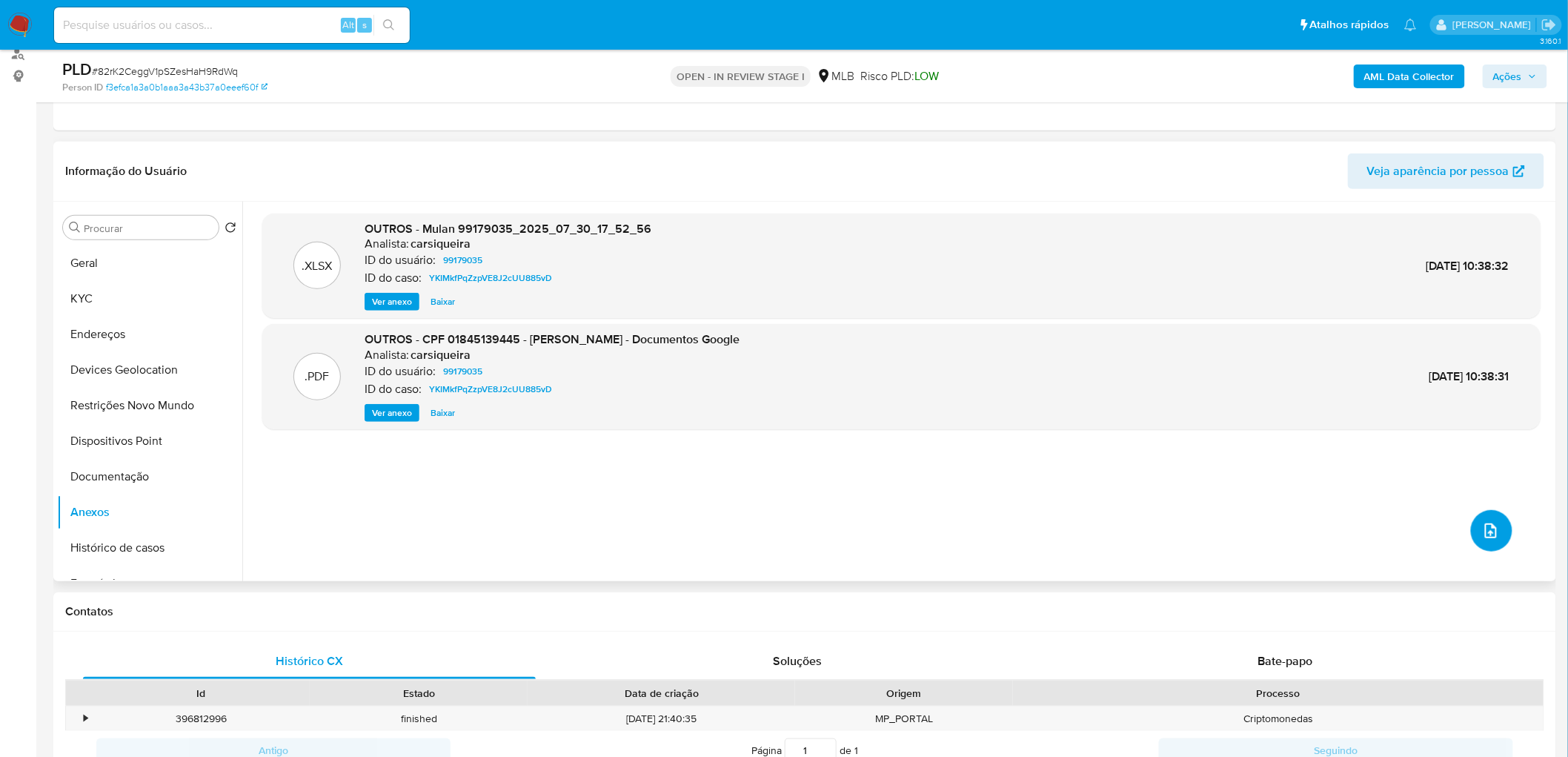
click at [1040, 460] on button "upload-file" at bounding box center [1491, 531] width 41 height 41
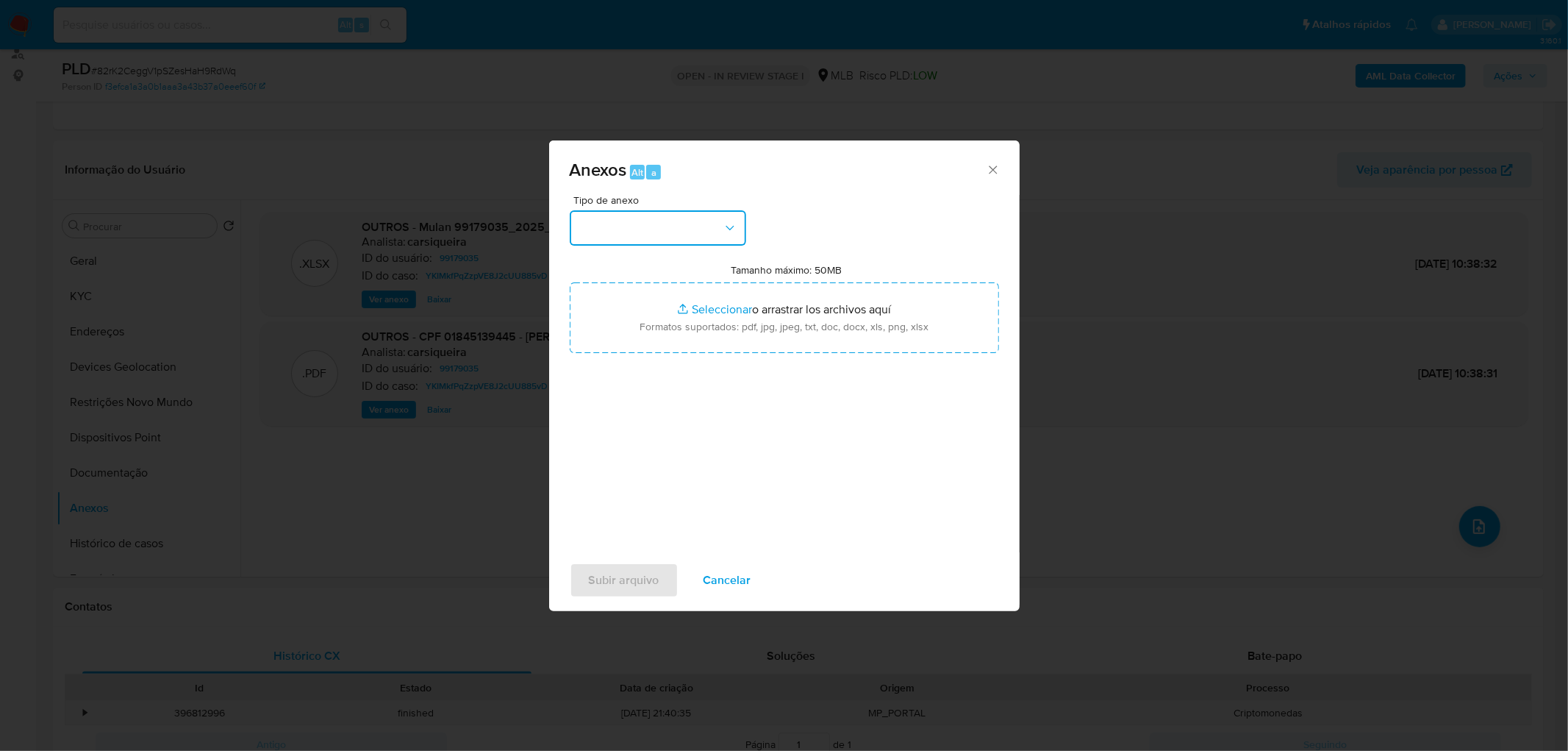
click at [655, 210] on button "button" at bounding box center [657, 228] width 176 height 35
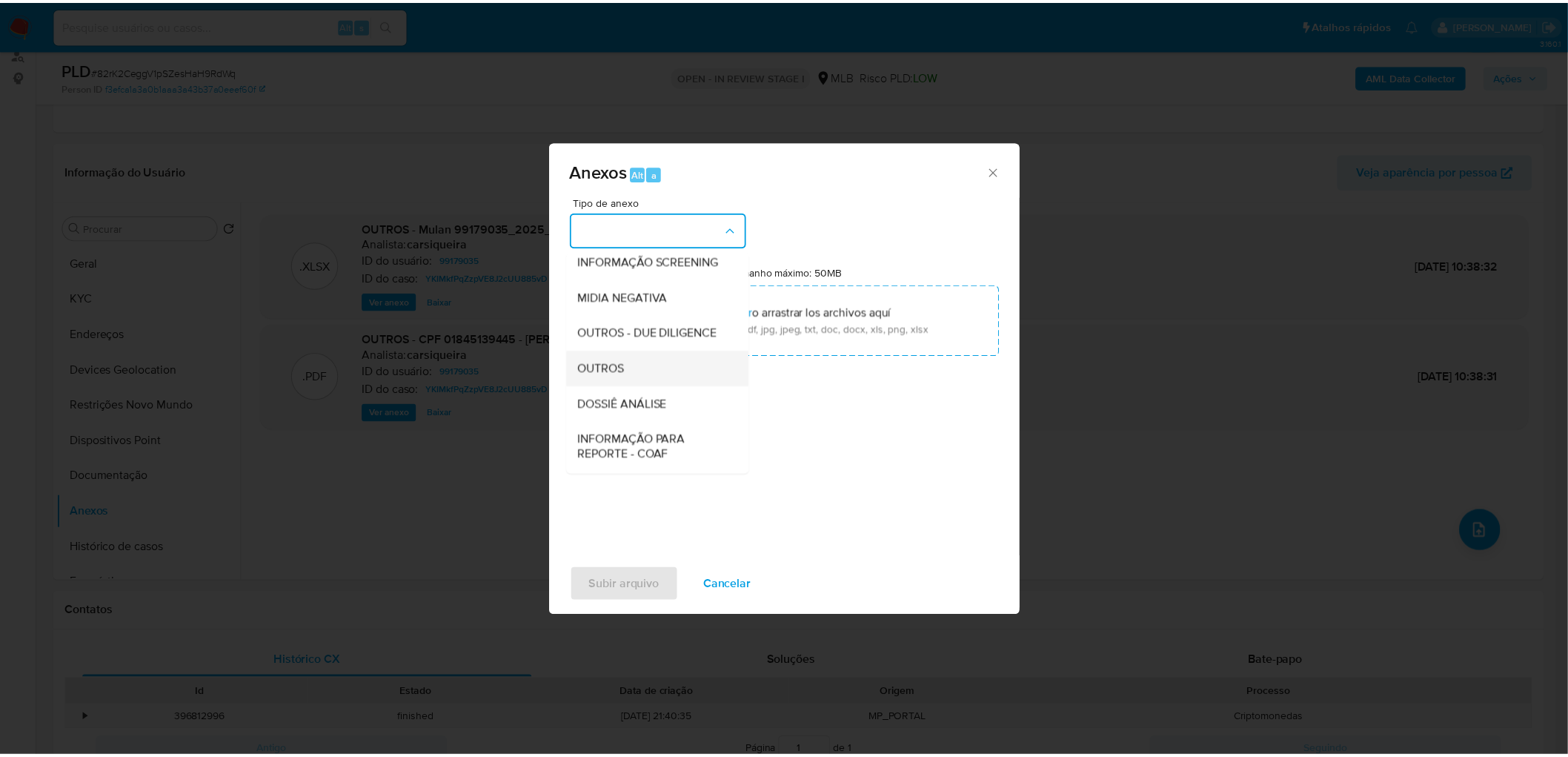
scroll to position [164, 0]
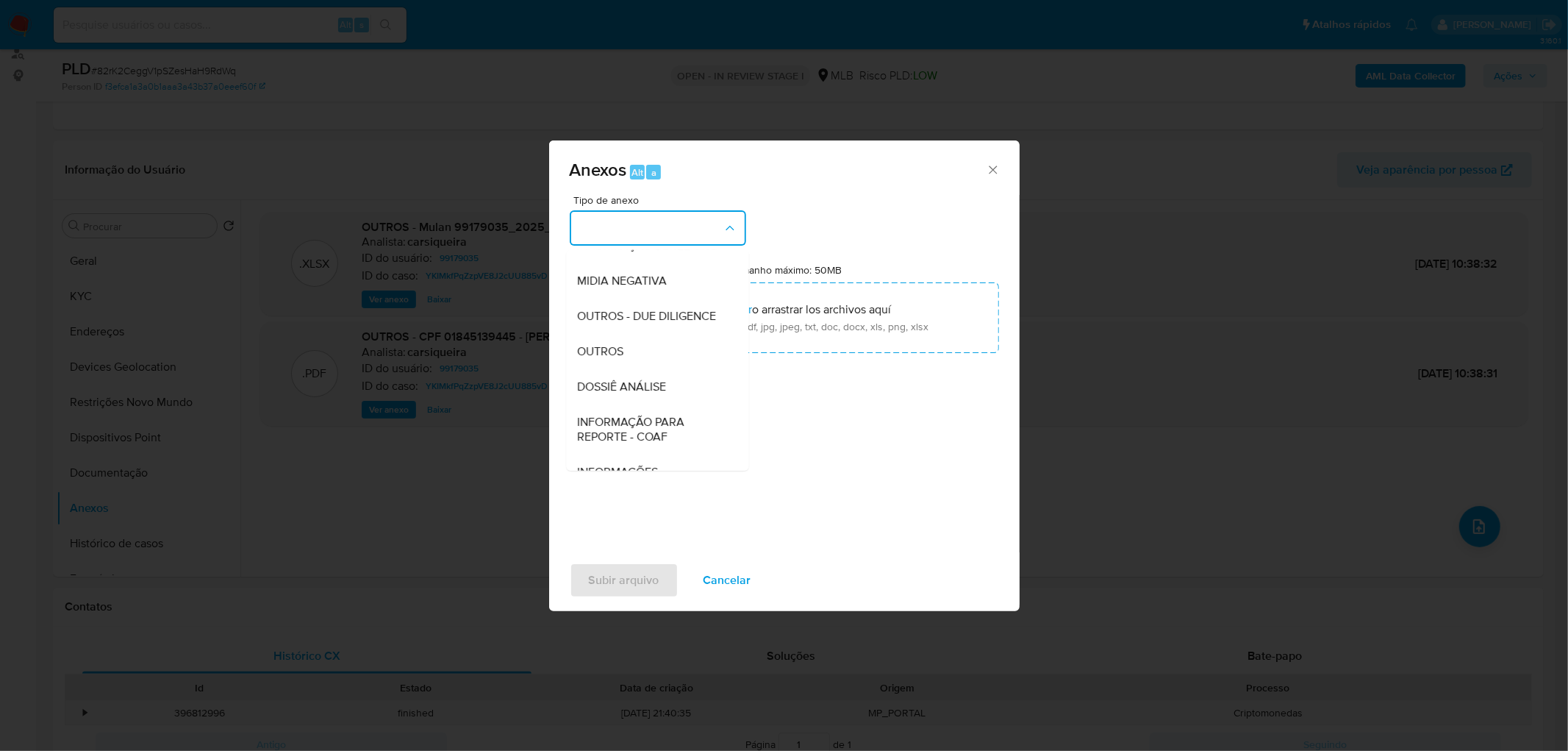
drag, startPoint x: 621, startPoint y: 373, endPoint x: 652, endPoint y: 356, distance: 35.4
click at [621, 359] on span "OUTROS" at bounding box center [601, 351] width 47 height 15
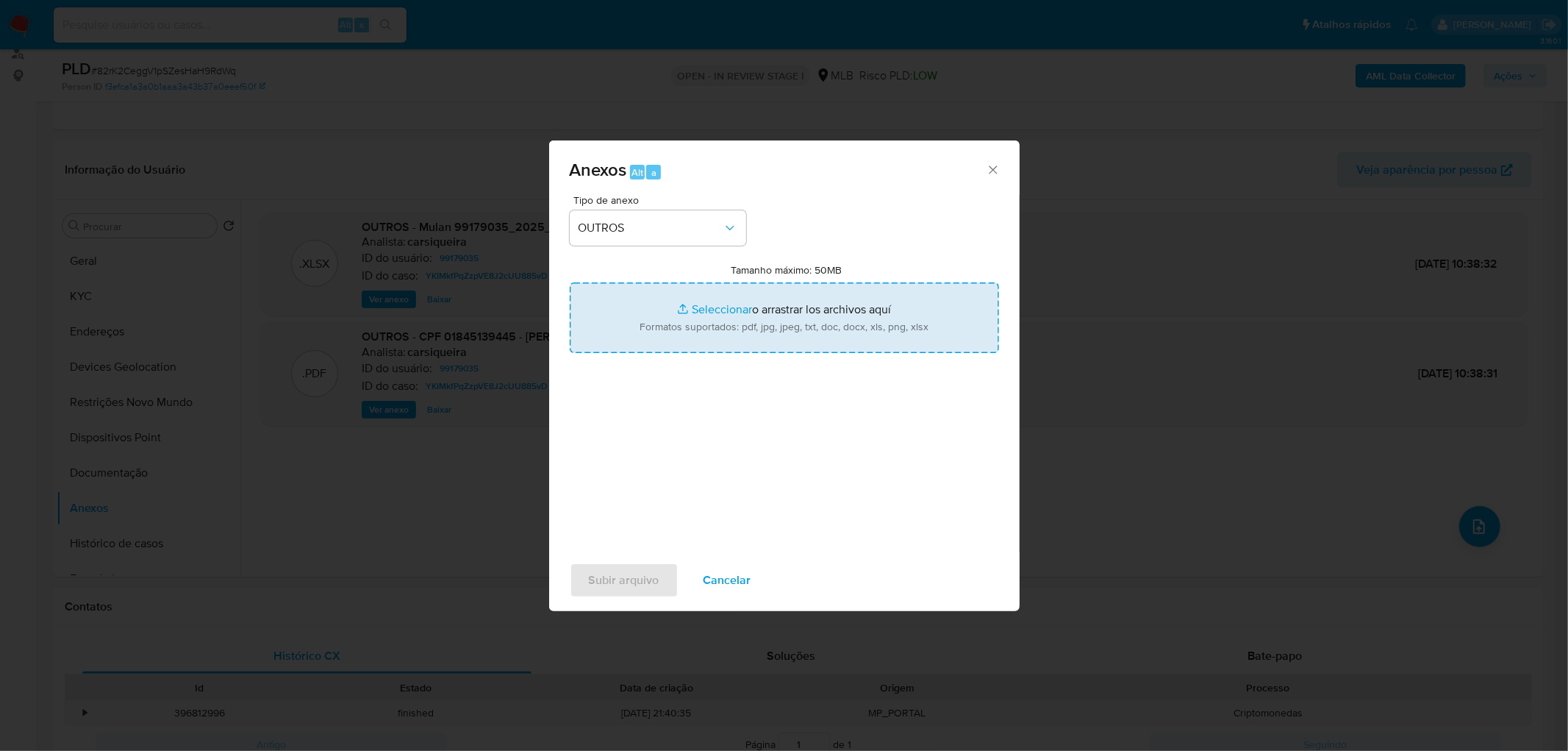
click at [701, 327] on input "Tamanho máximo: 50MB Seleccionar archivos" at bounding box center [784, 318] width 429 height 70
type input "C:\fakepath\Mulan 99179035_2025_09_24_09_30_42.xlsx"
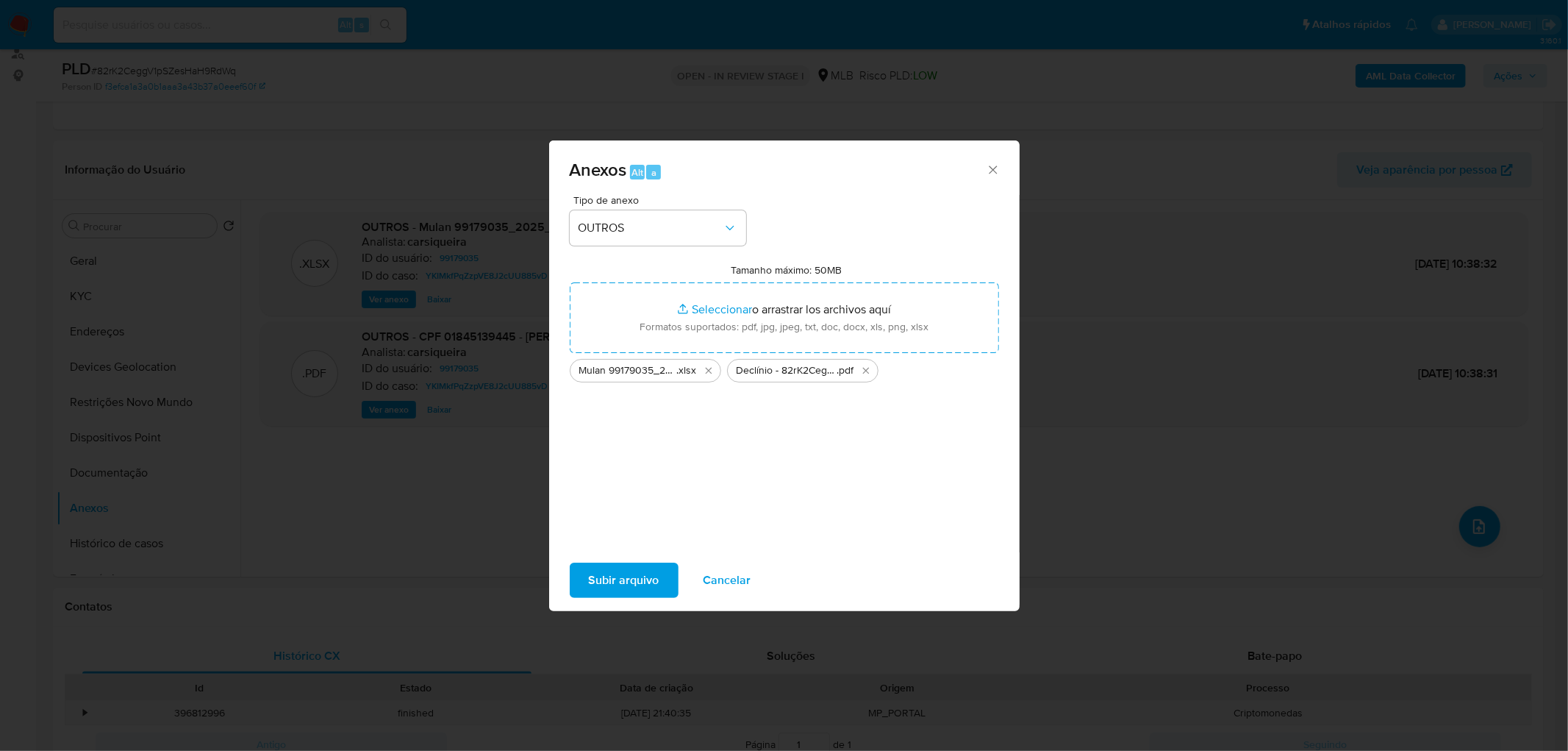
click at [608, 456] on span "Subir arquivo" at bounding box center [624, 581] width 70 height 33
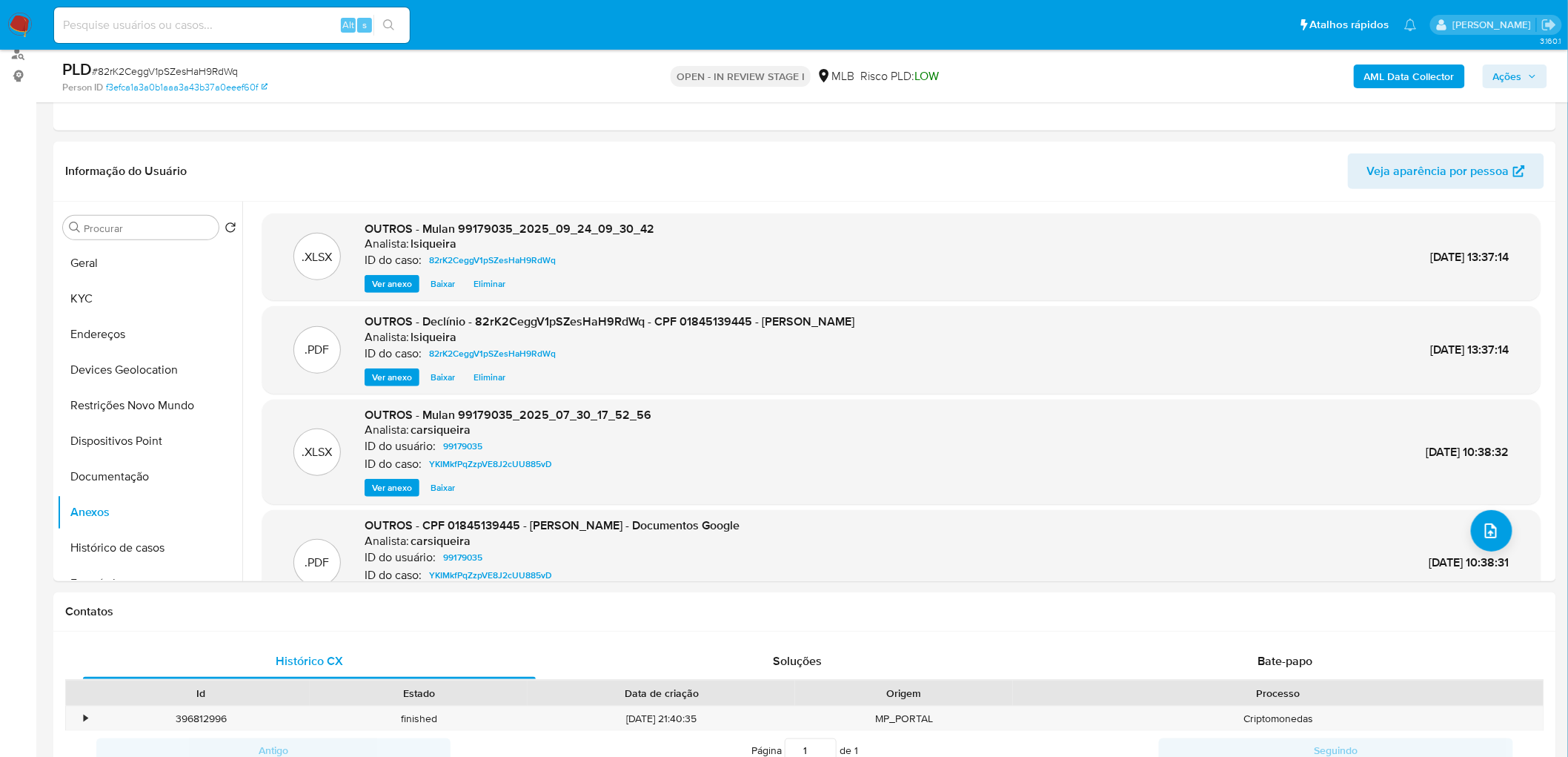
click at [1040, 76] on span "Ações" at bounding box center [1507, 76] width 29 height 24
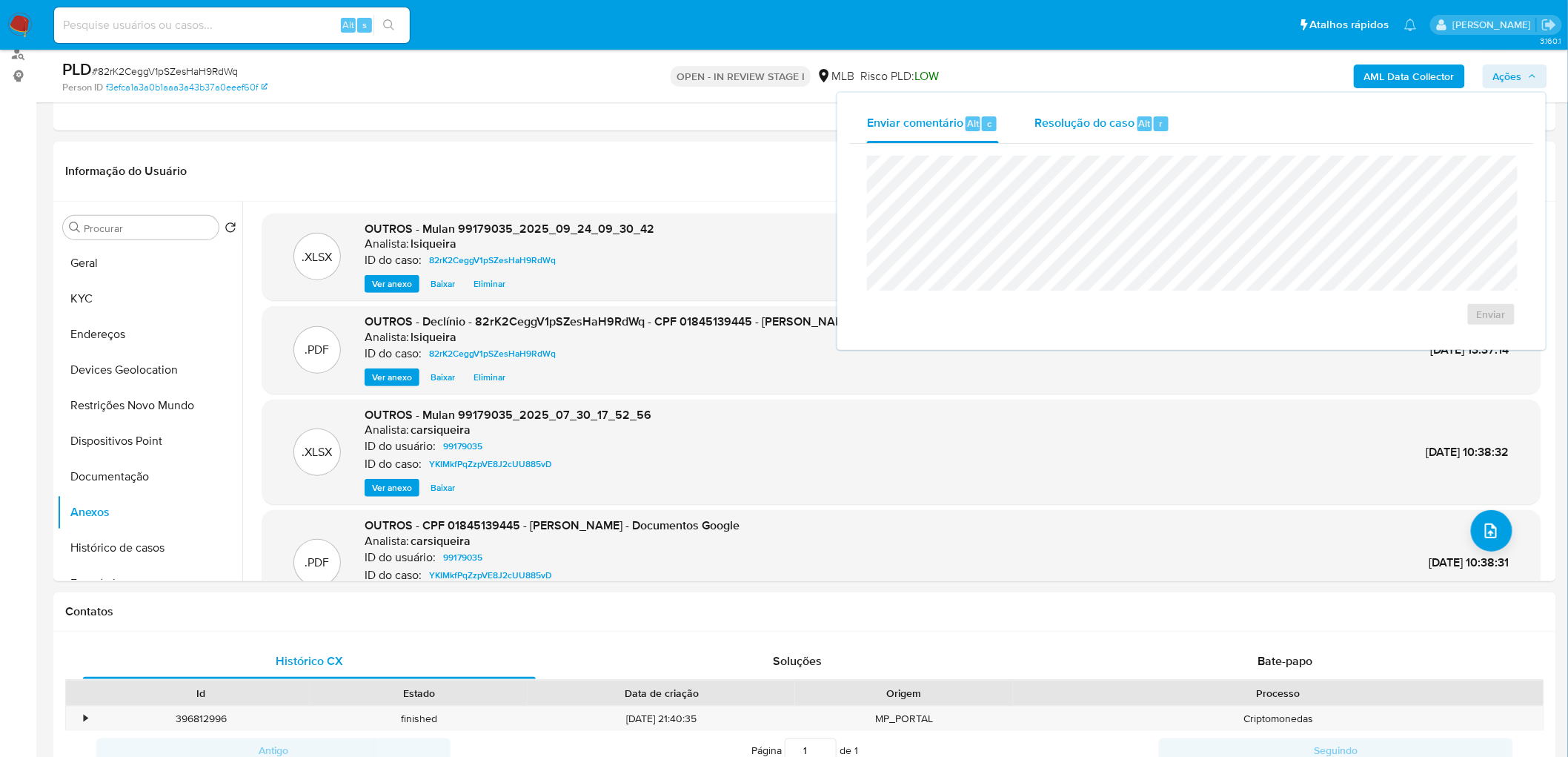
click at [1040, 123] on span "Resolução do caso" at bounding box center [1084, 122] width 100 height 17
click at [1040, 337] on span "No ROI" at bounding box center [1346, 338] width 77 height 21
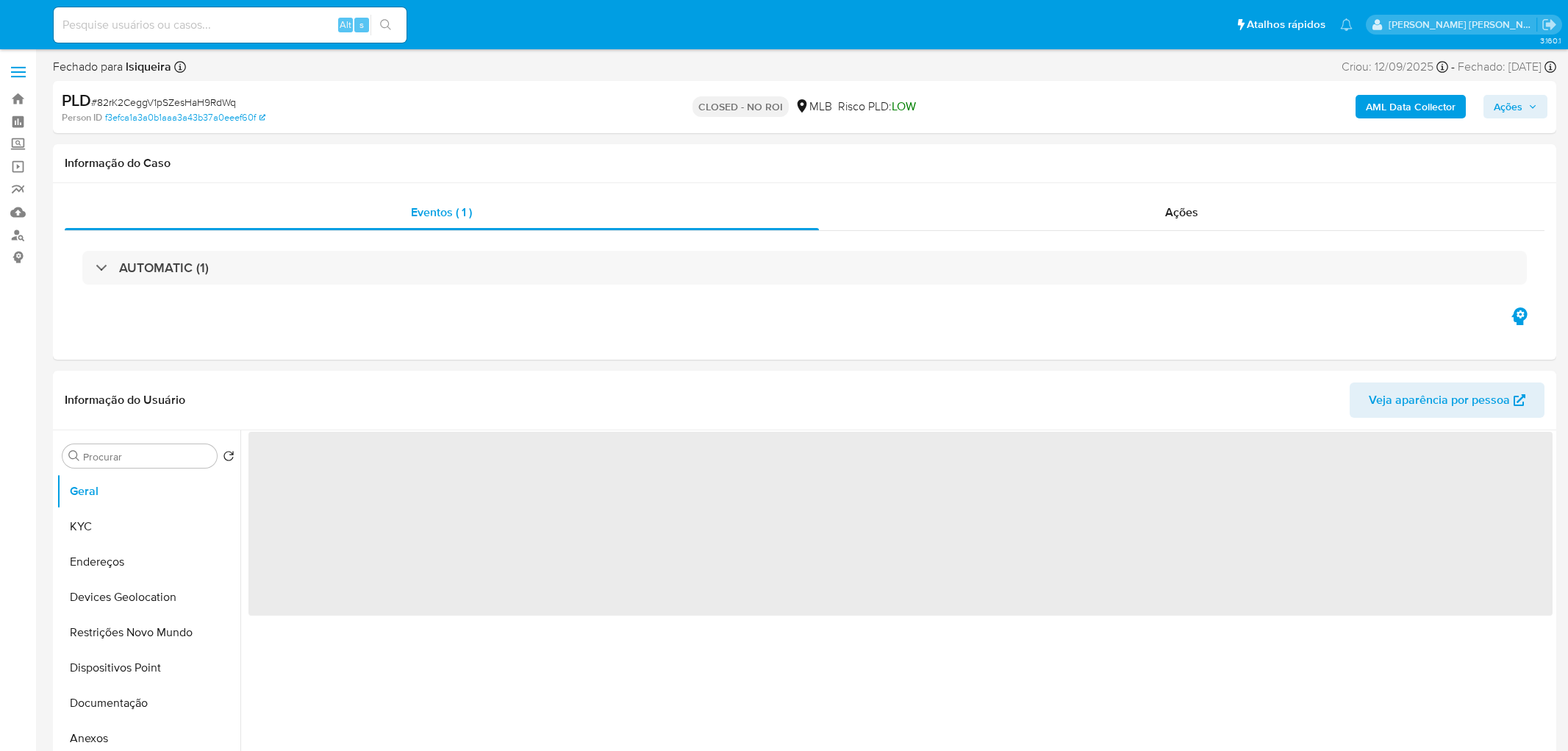
select select "10"
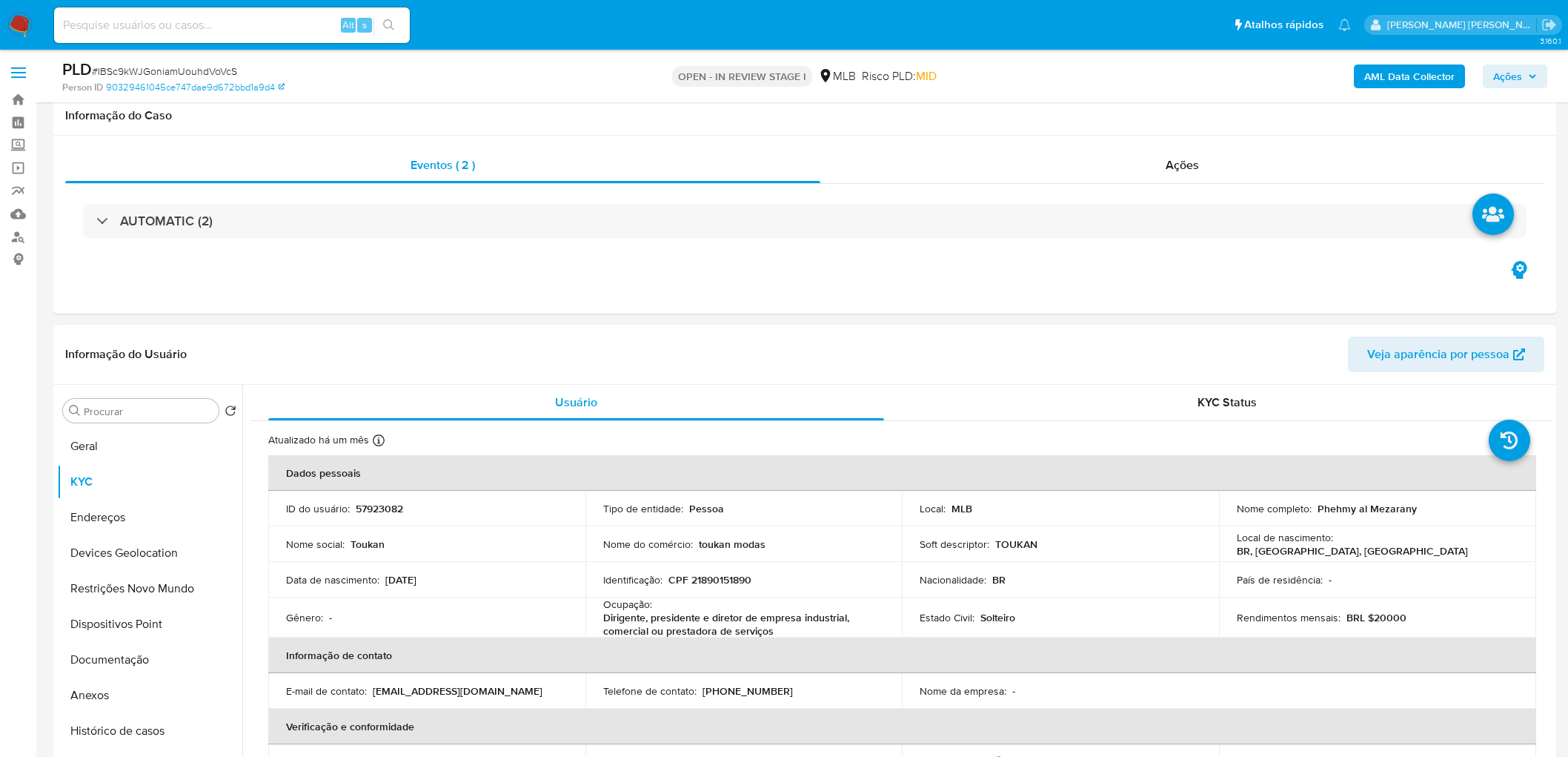
scroll to position [1116, 0]
